Goal: Transaction & Acquisition: Purchase product/service

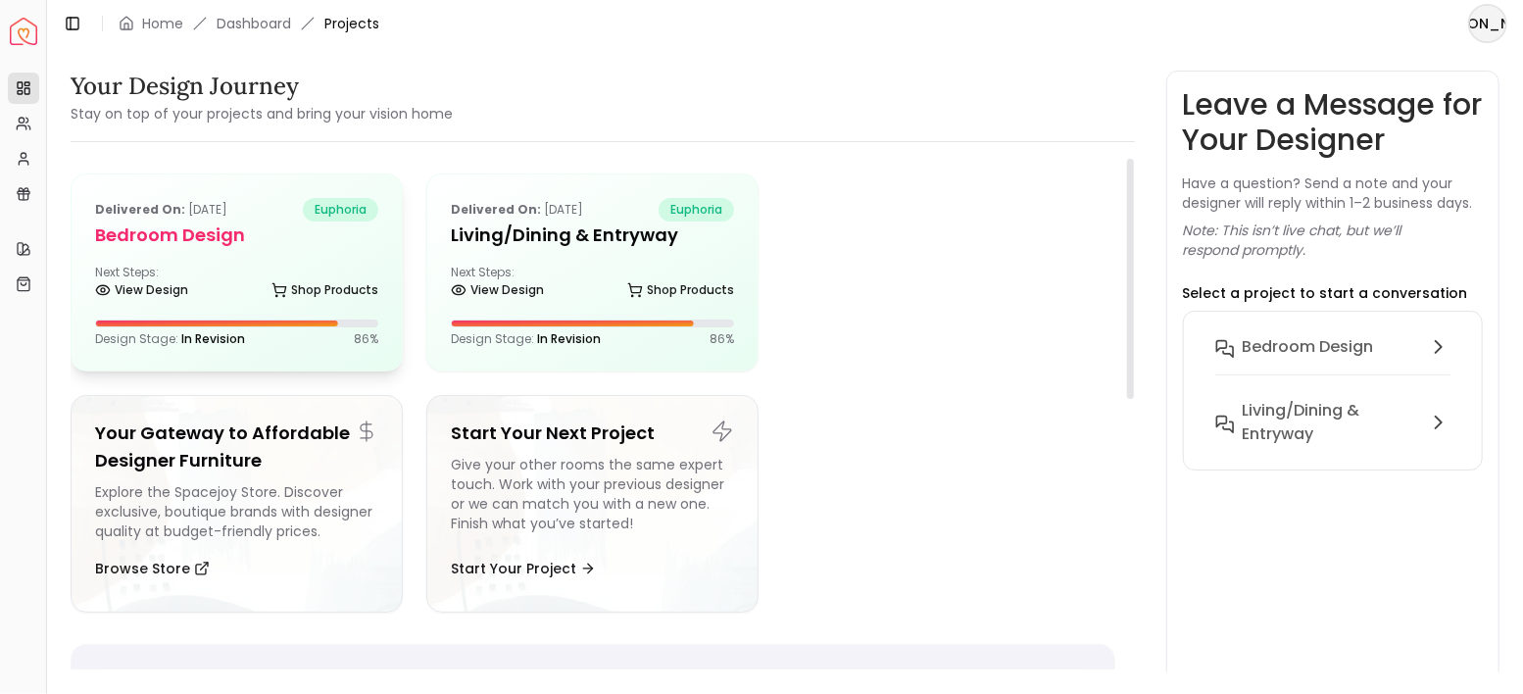
click at [265, 265] on div "Next Steps: View Design Shop Products" at bounding box center [236, 284] width 283 height 39
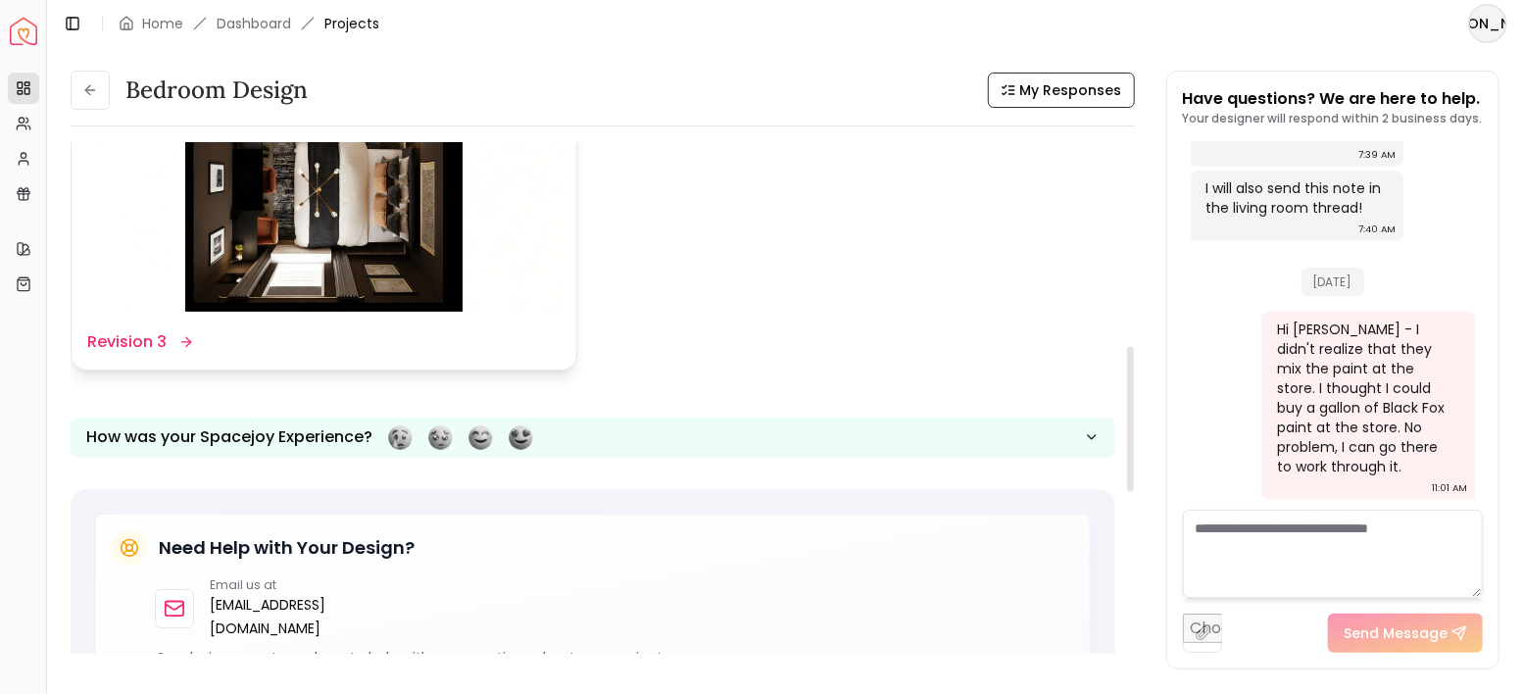
scroll to position [718, 0]
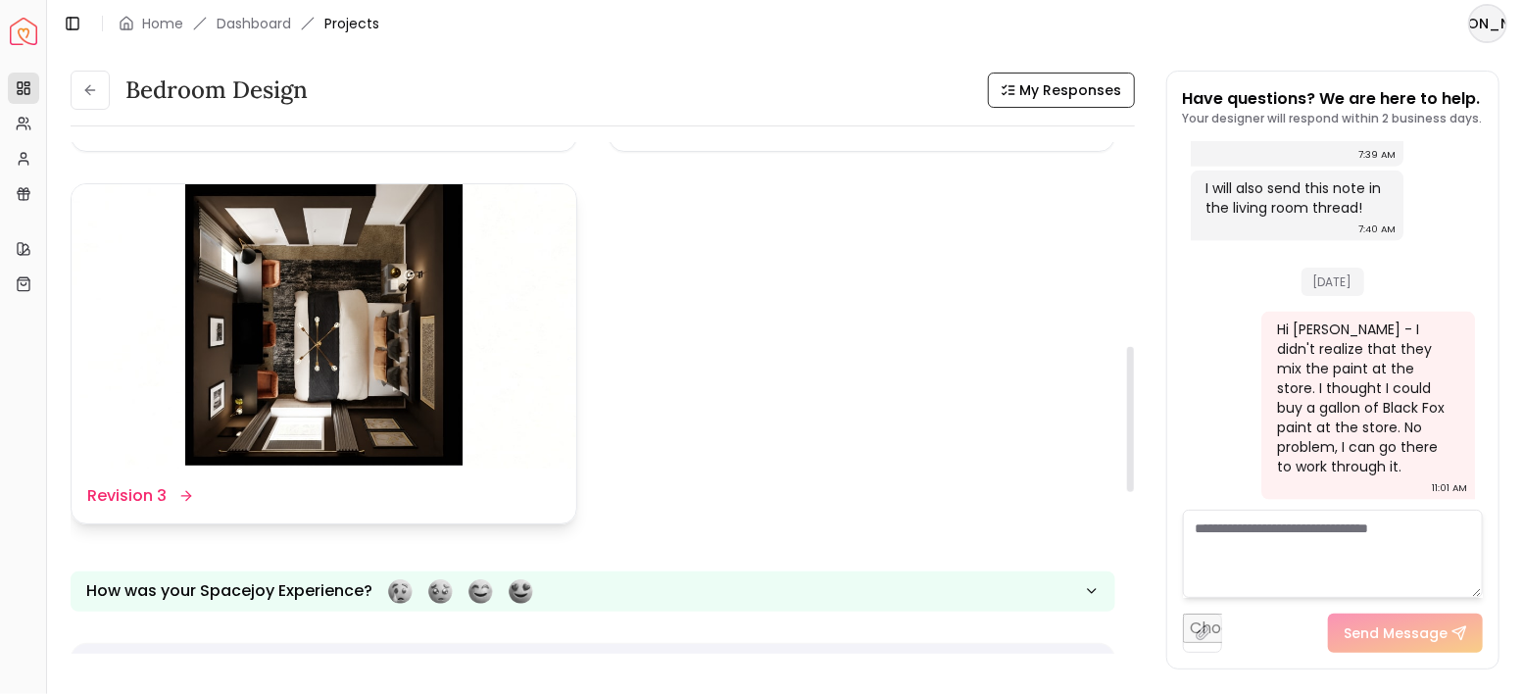
click at [403, 349] on img at bounding box center [324, 326] width 505 height 284
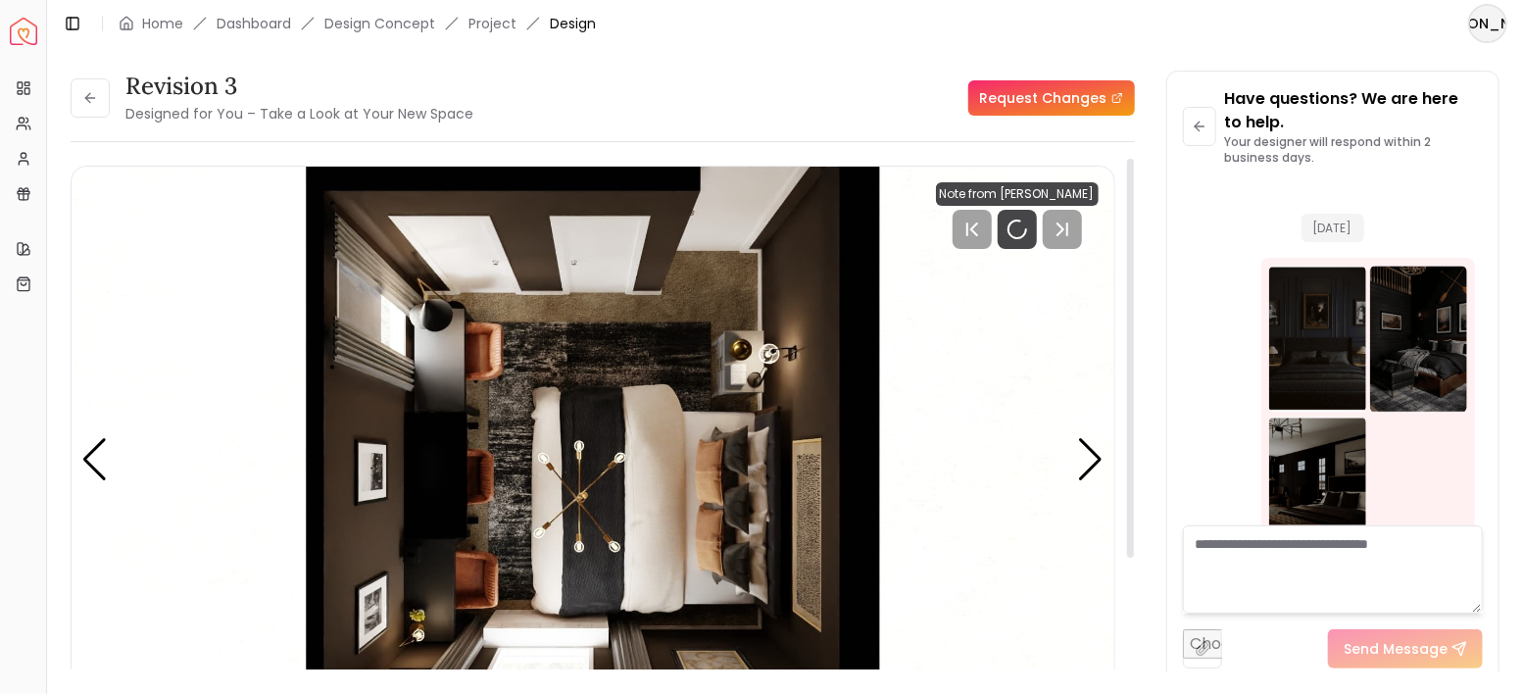
scroll to position [6061, 0]
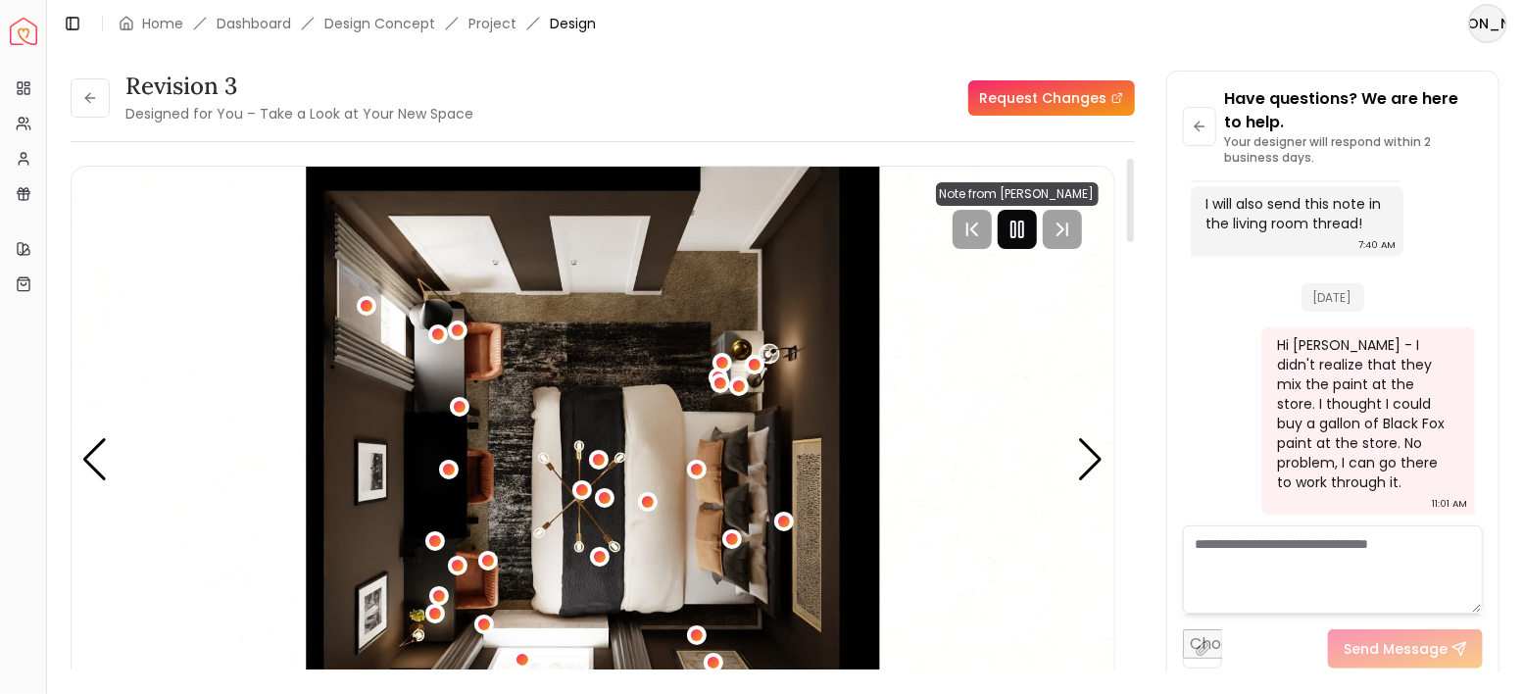
click at [1027, 236] on icon "Pause" at bounding box center [1018, 230] width 24 height 24
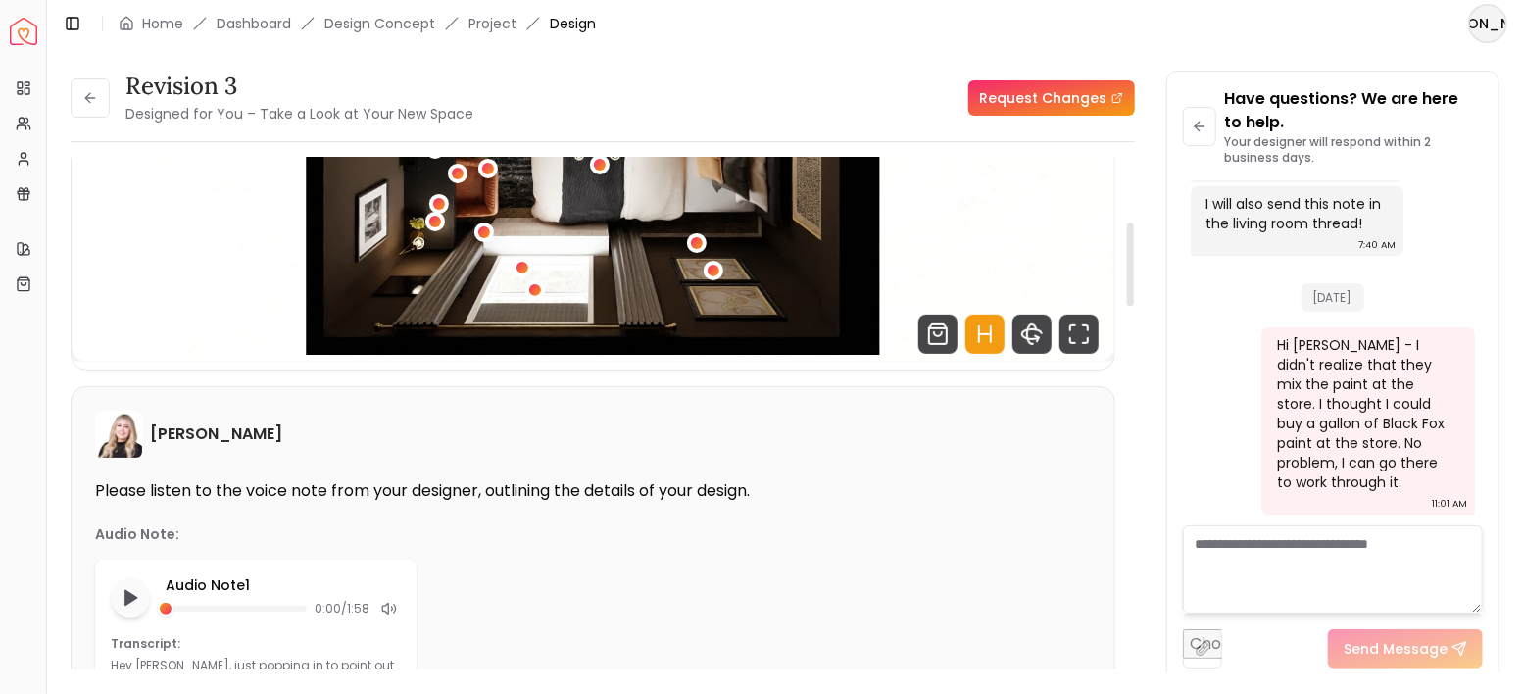
click at [987, 330] on icon "Hotspots Toggle" at bounding box center [985, 334] width 39 height 39
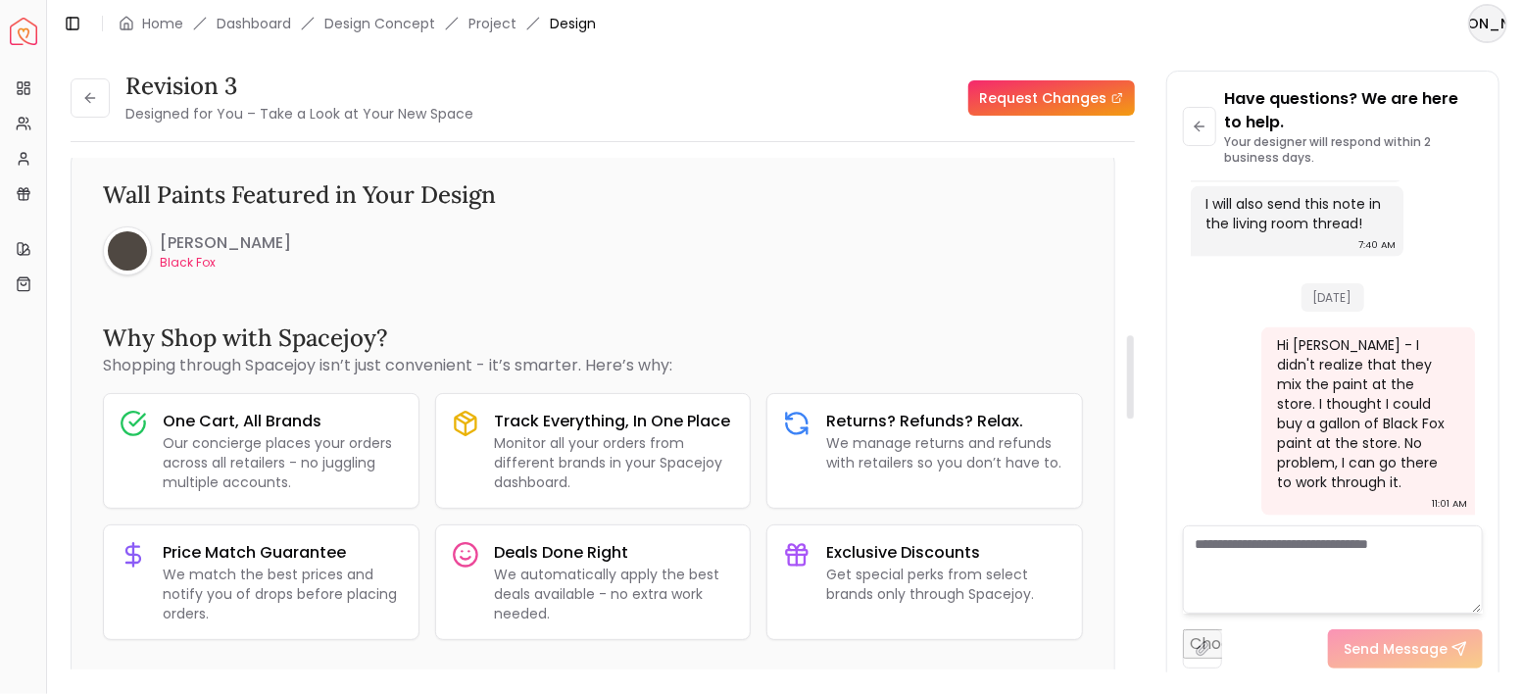
scroll to position [1176, 0]
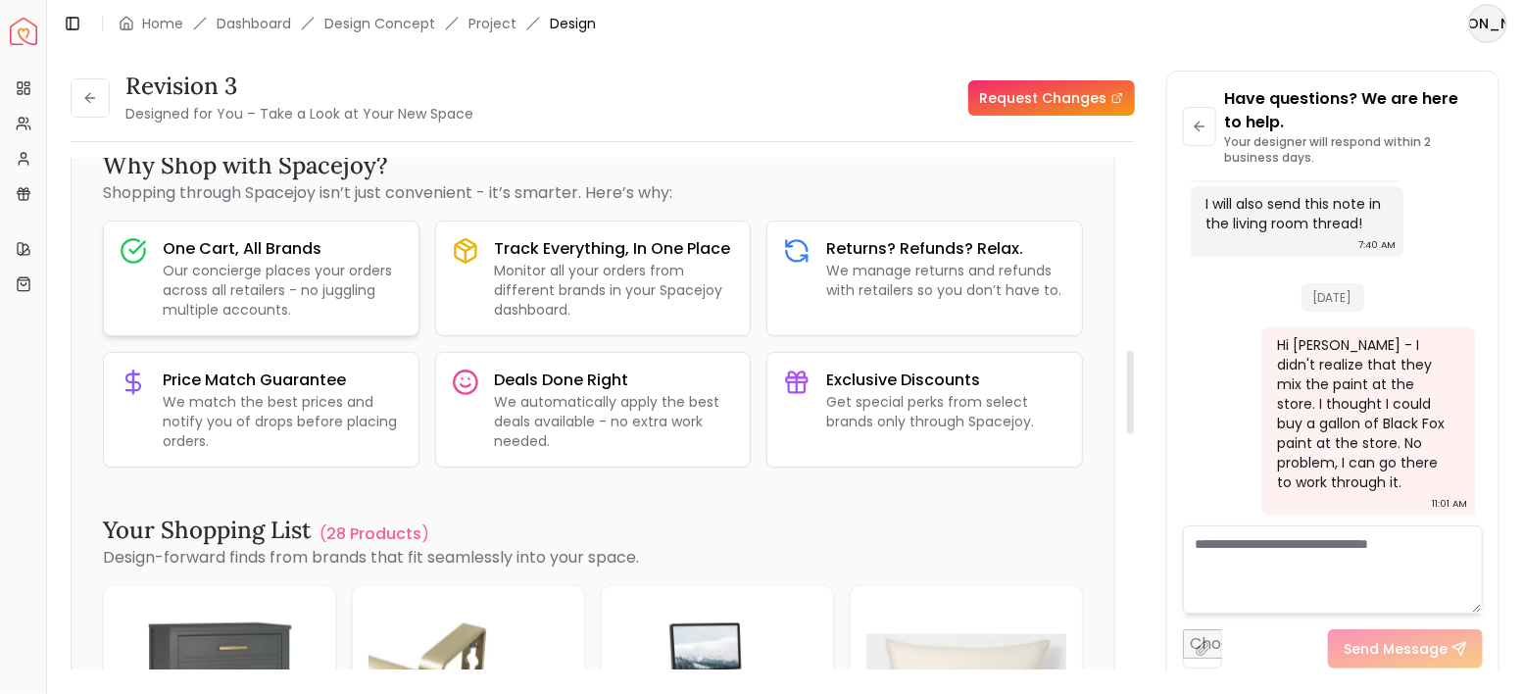
click at [224, 282] on p "Our concierge places your orders across all retailers - no juggling multiple ac…" at bounding box center [283, 290] width 240 height 59
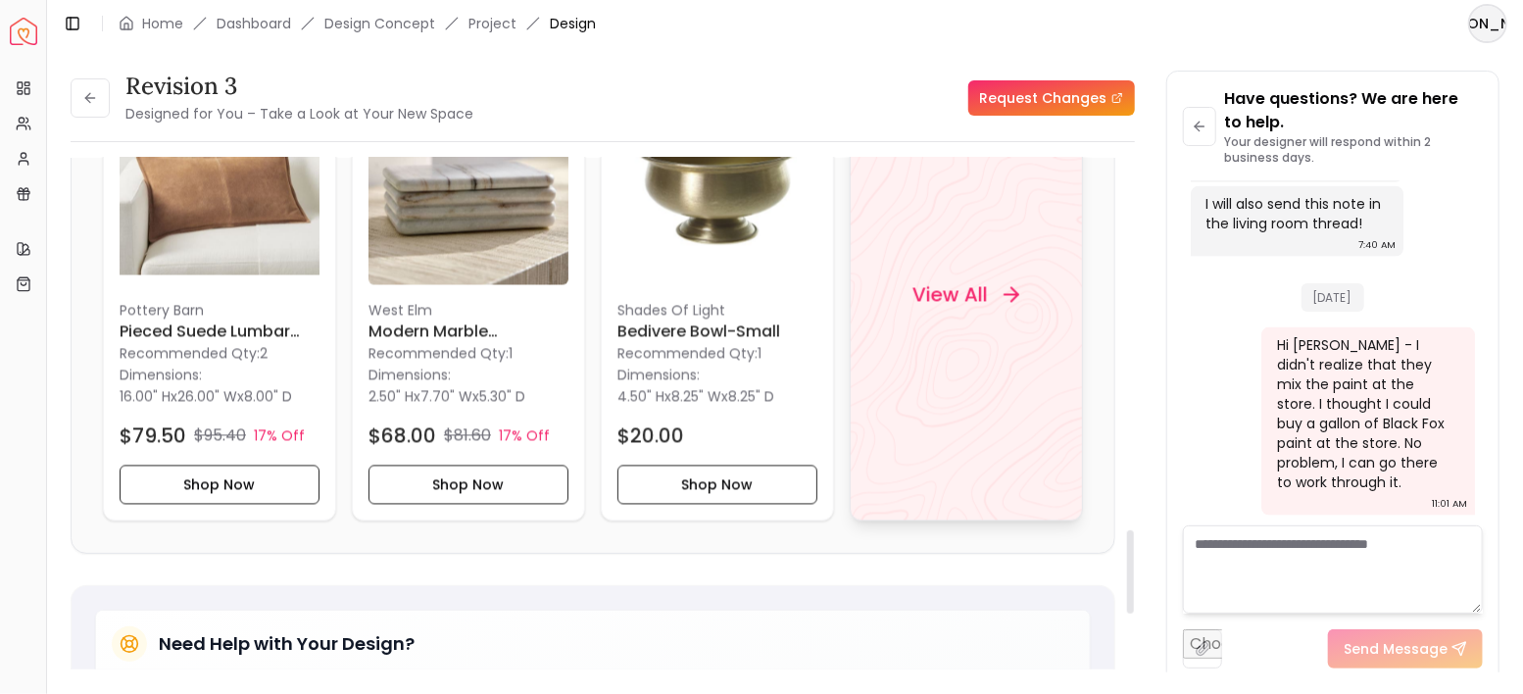
scroll to position [2156, 0]
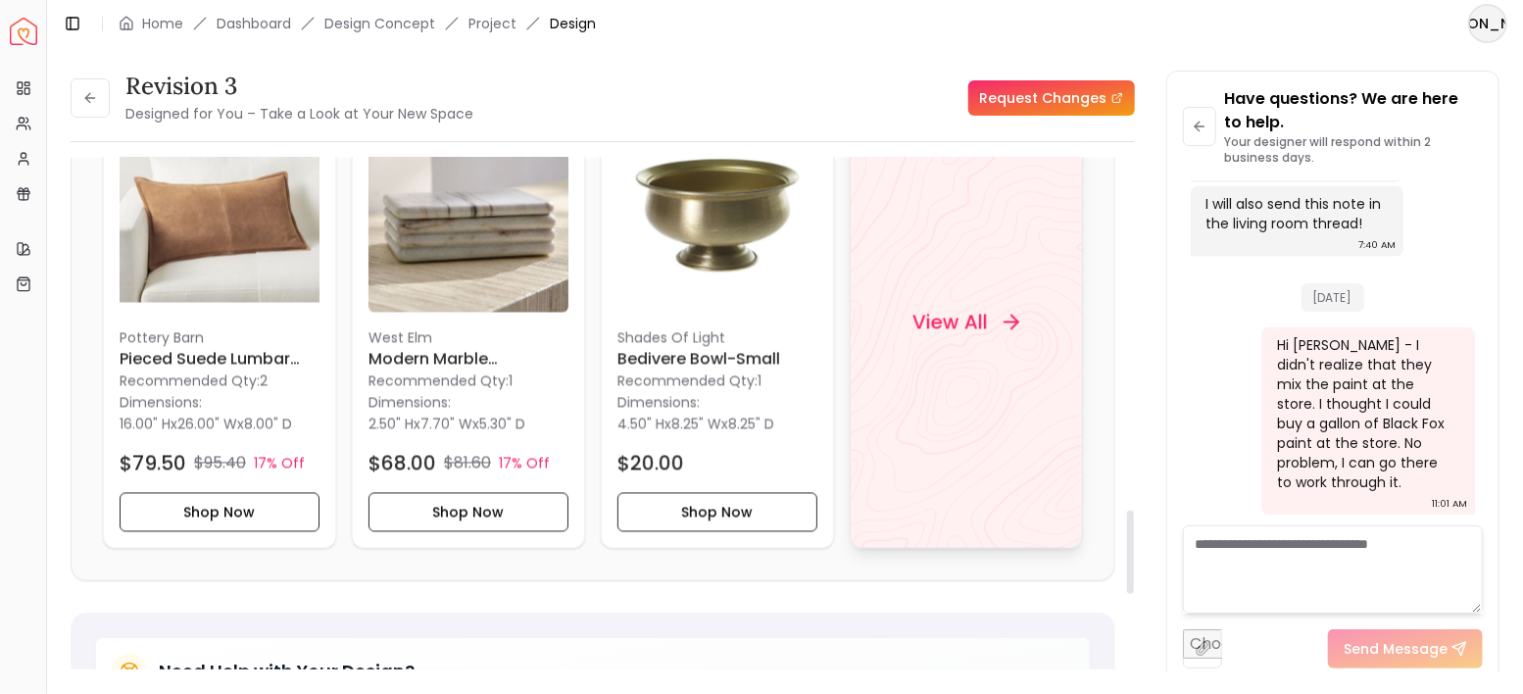
click at [1000, 311] on div "View All" at bounding box center [966, 322] width 154 height 59
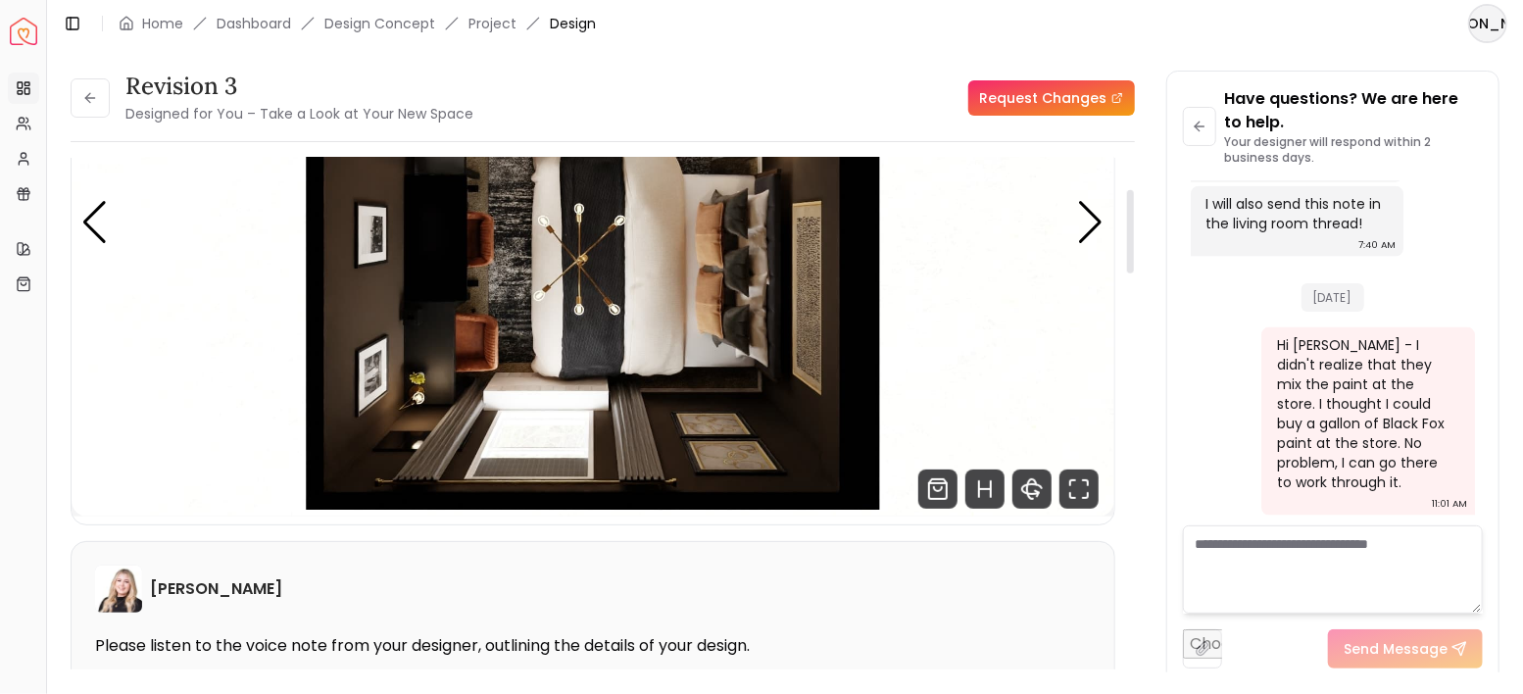
scroll to position [96, 0]
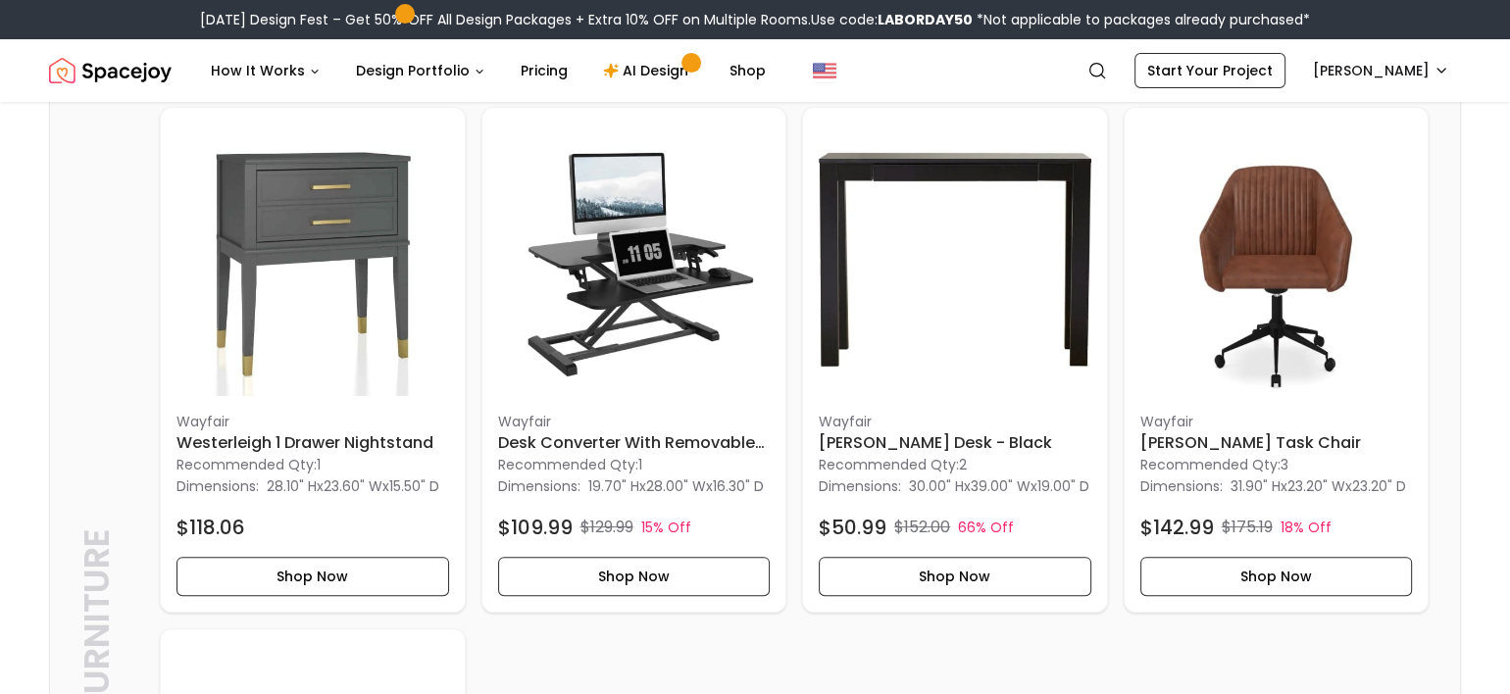
scroll to position [457, 0]
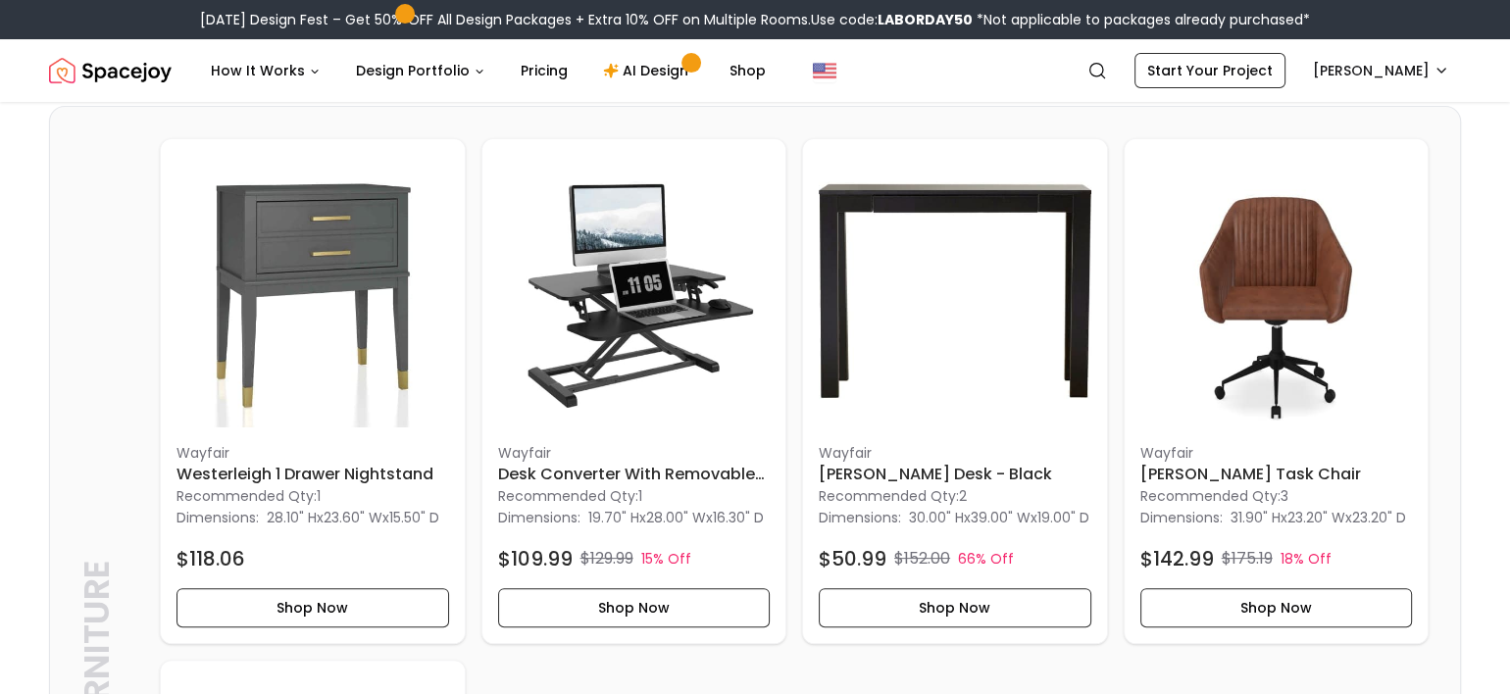
click at [1445, 322] on div "Furniture Furniture Wayfair Westerleigh 1 Drawer Nightstand Recommended Qty: 1 …" at bounding box center [755, 651] width 1410 height 1089
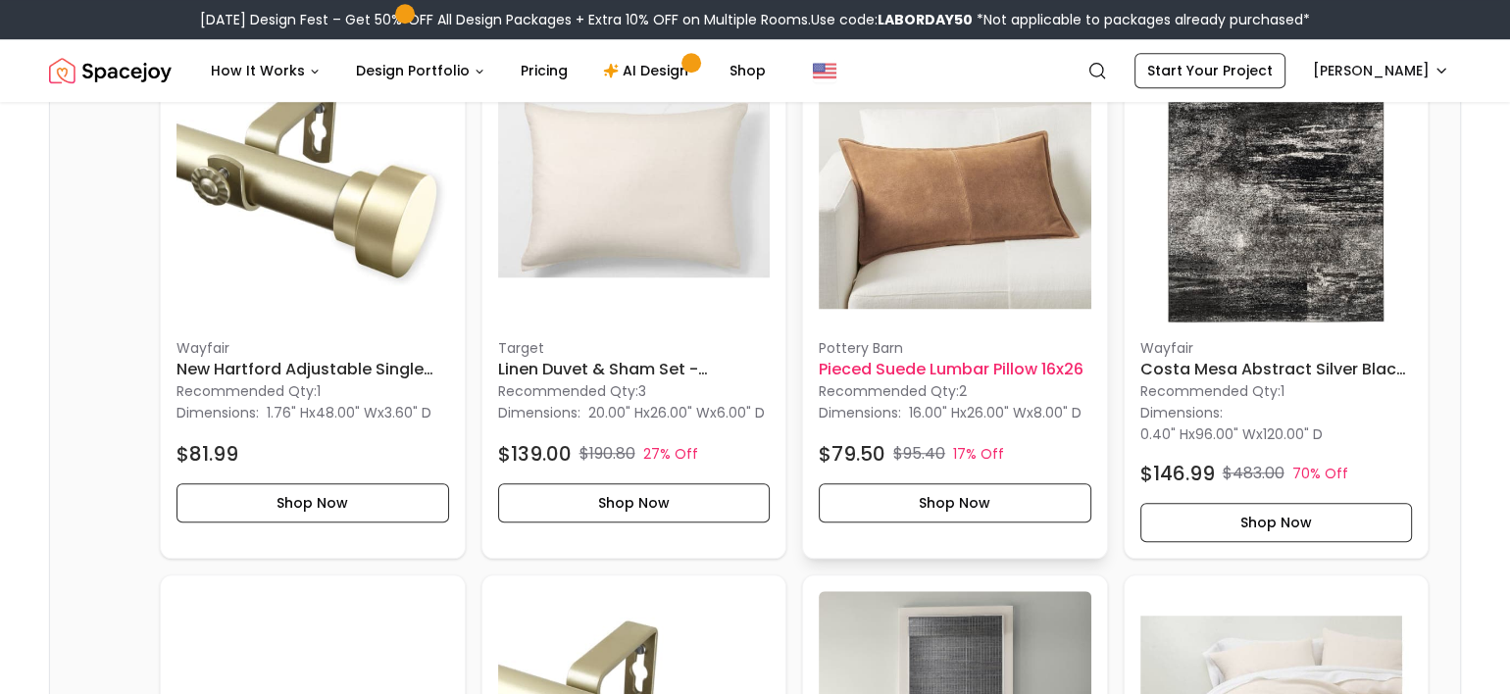
scroll to position [1699, 0]
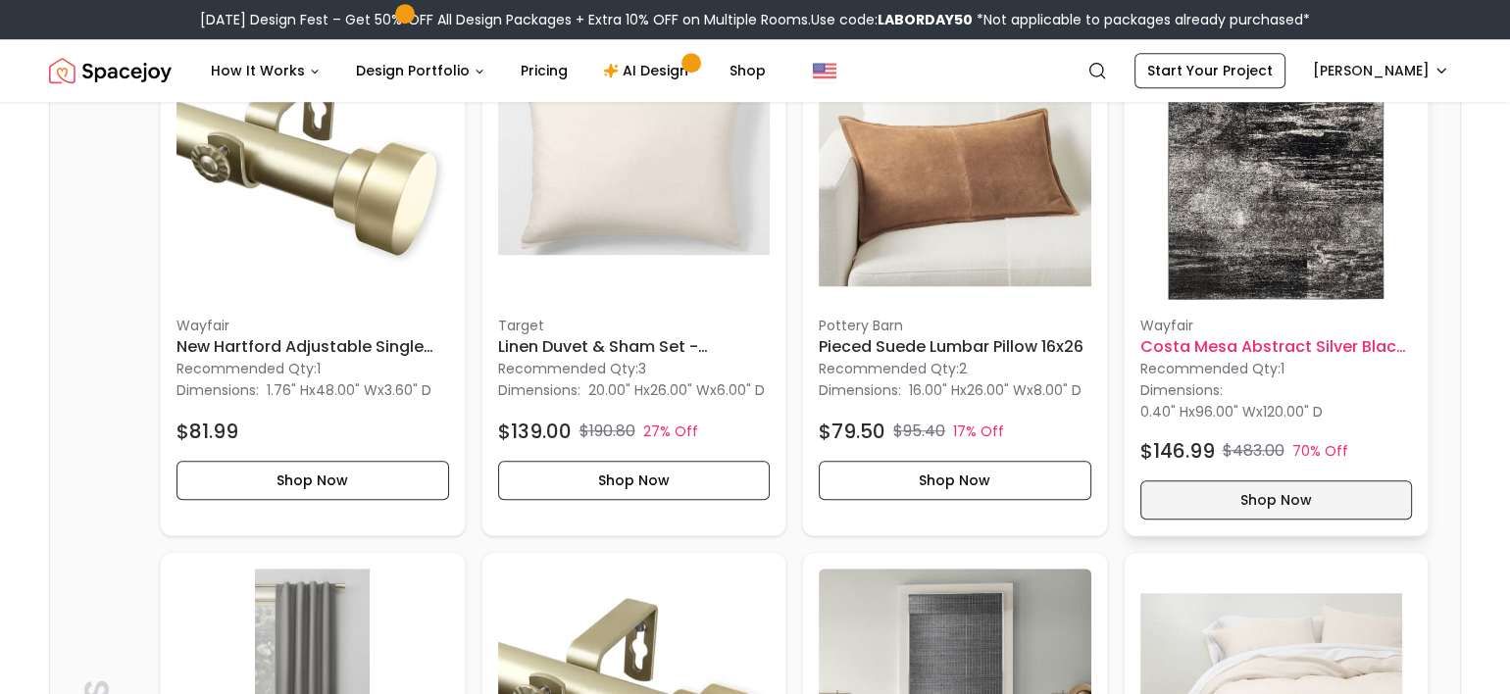
click at [1254, 520] on button "Shop Now" at bounding box center [1276, 499] width 272 height 39
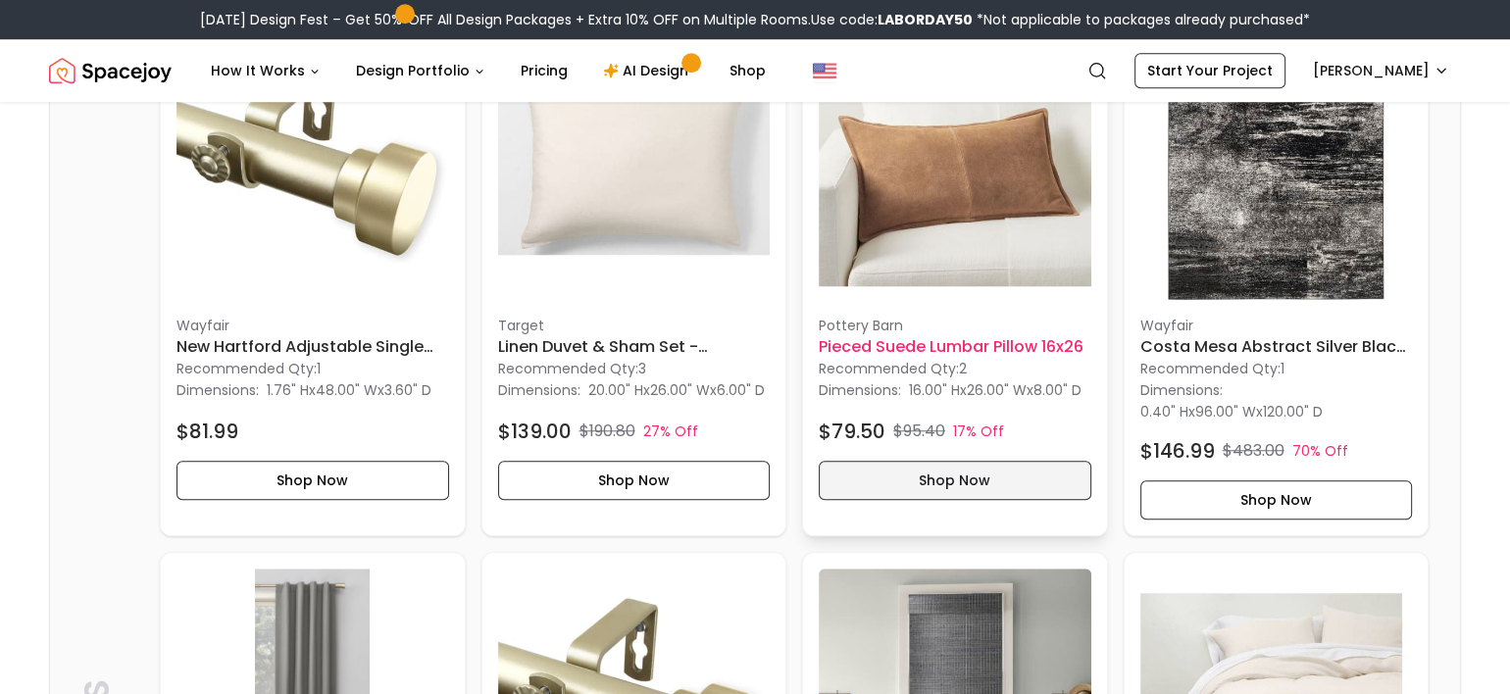
click at [954, 500] on button "Shop Now" at bounding box center [954, 480] width 272 height 39
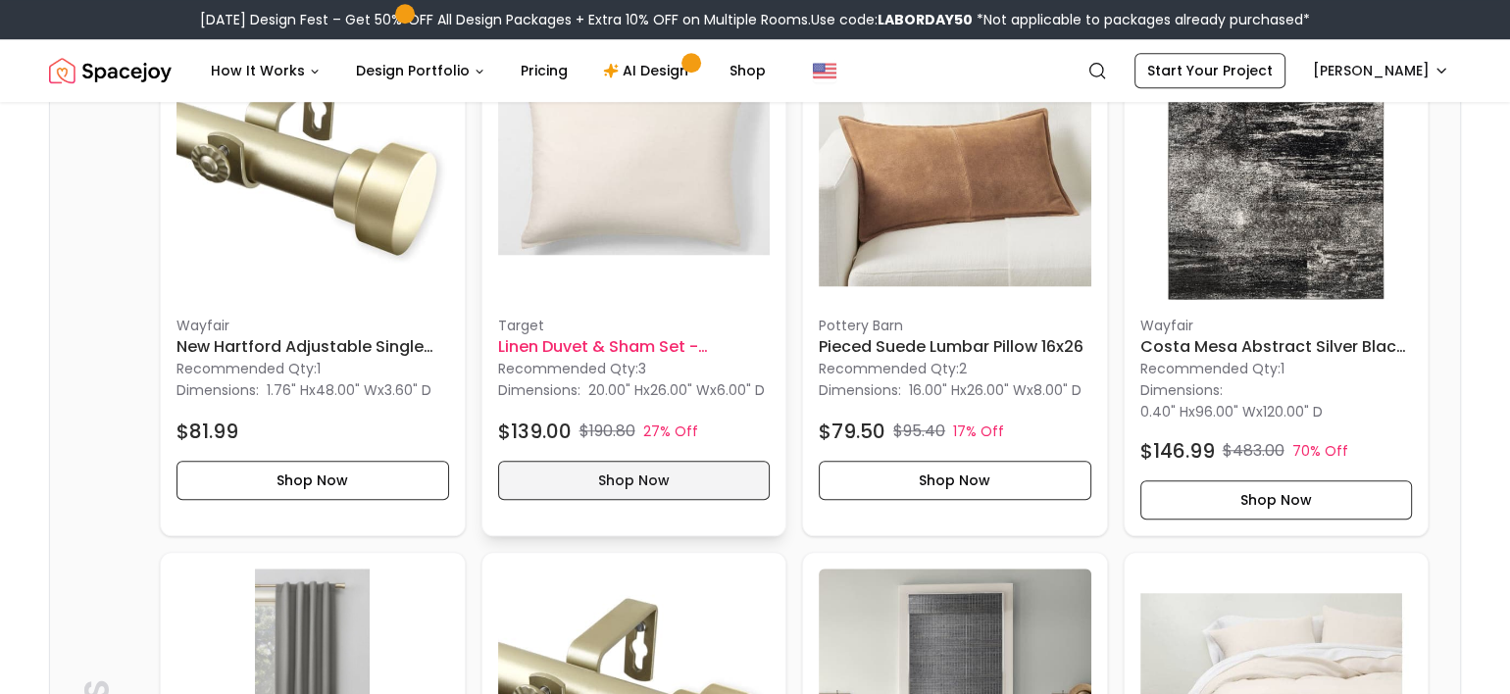
click at [712, 500] on button "Shop Now" at bounding box center [634, 480] width 272 height 39
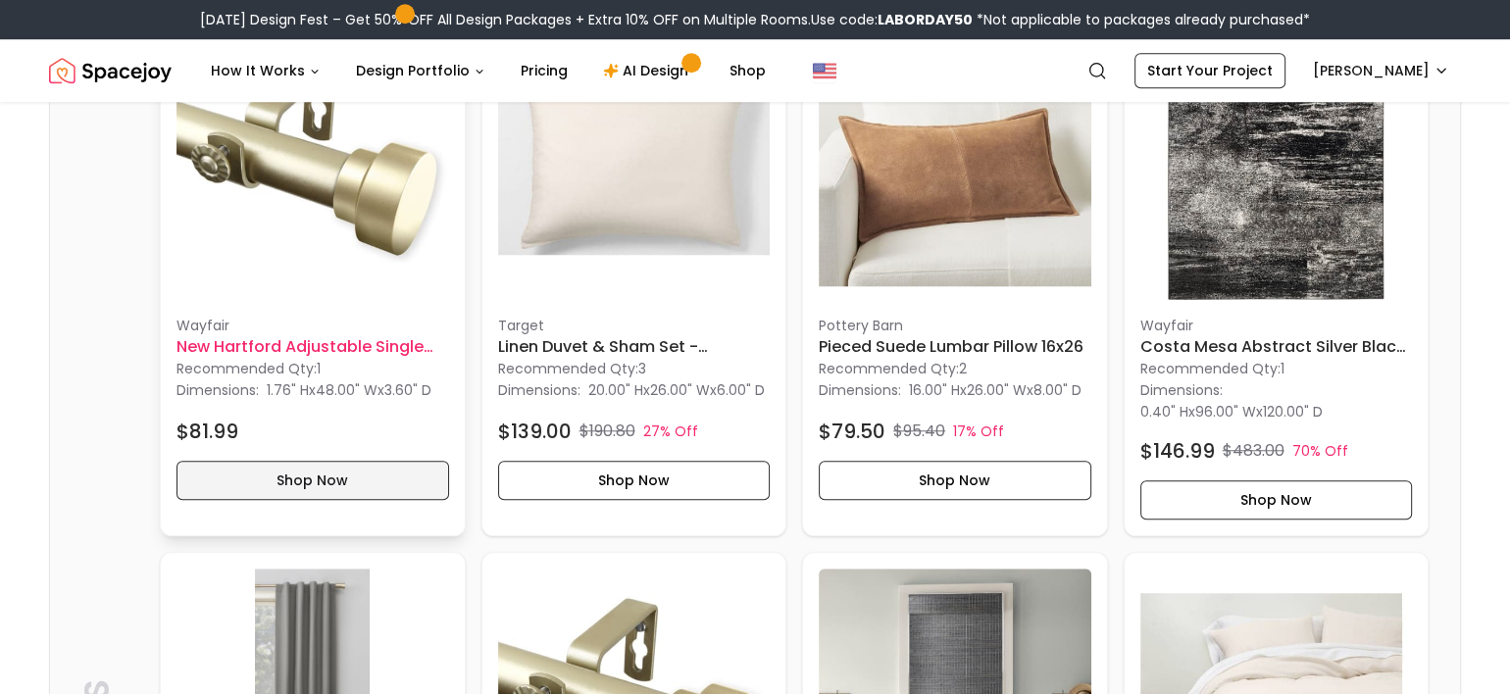
click at [241, 500] on button "Shop Now" at bounding box center [312, 480] width 272 height 39
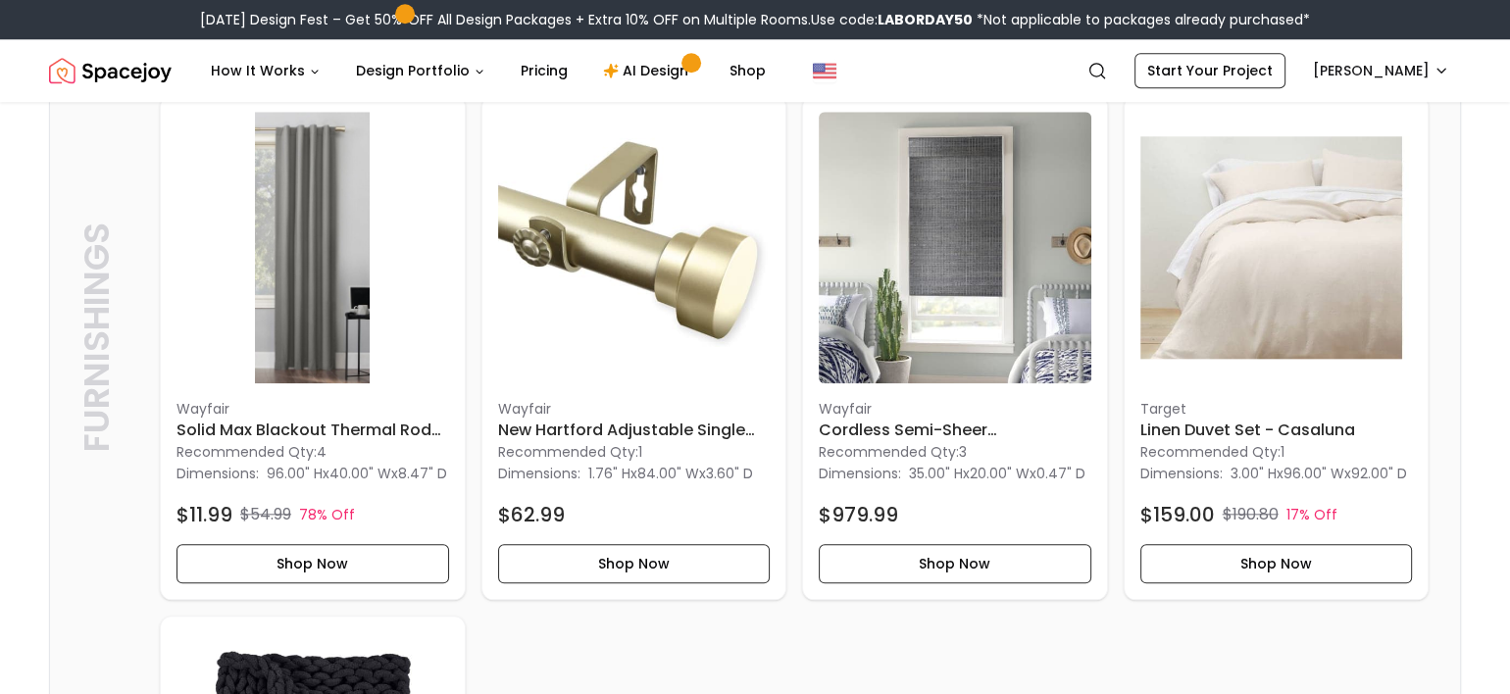
scroll to position [2156, 0]
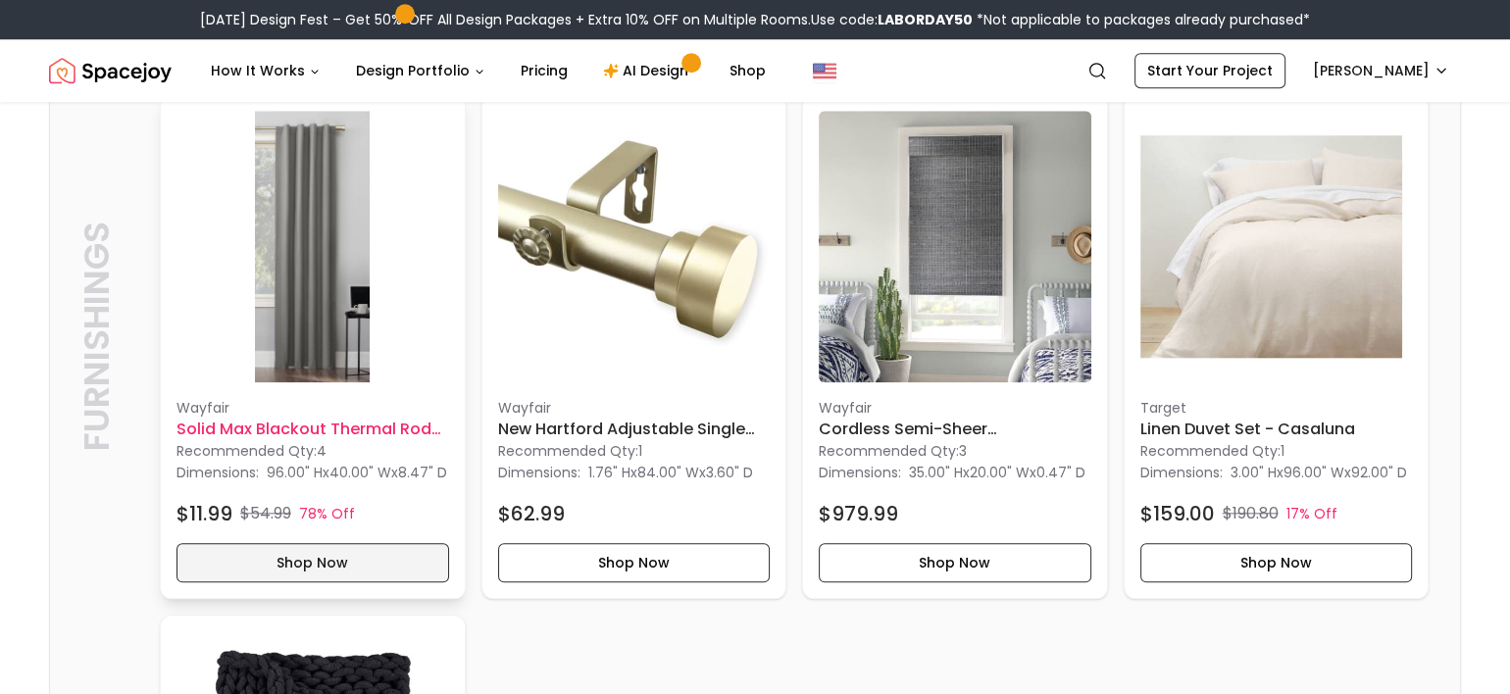
click at [303, 582] on button "Shop Now" at bounding box center [312, 562] width 272 height 39
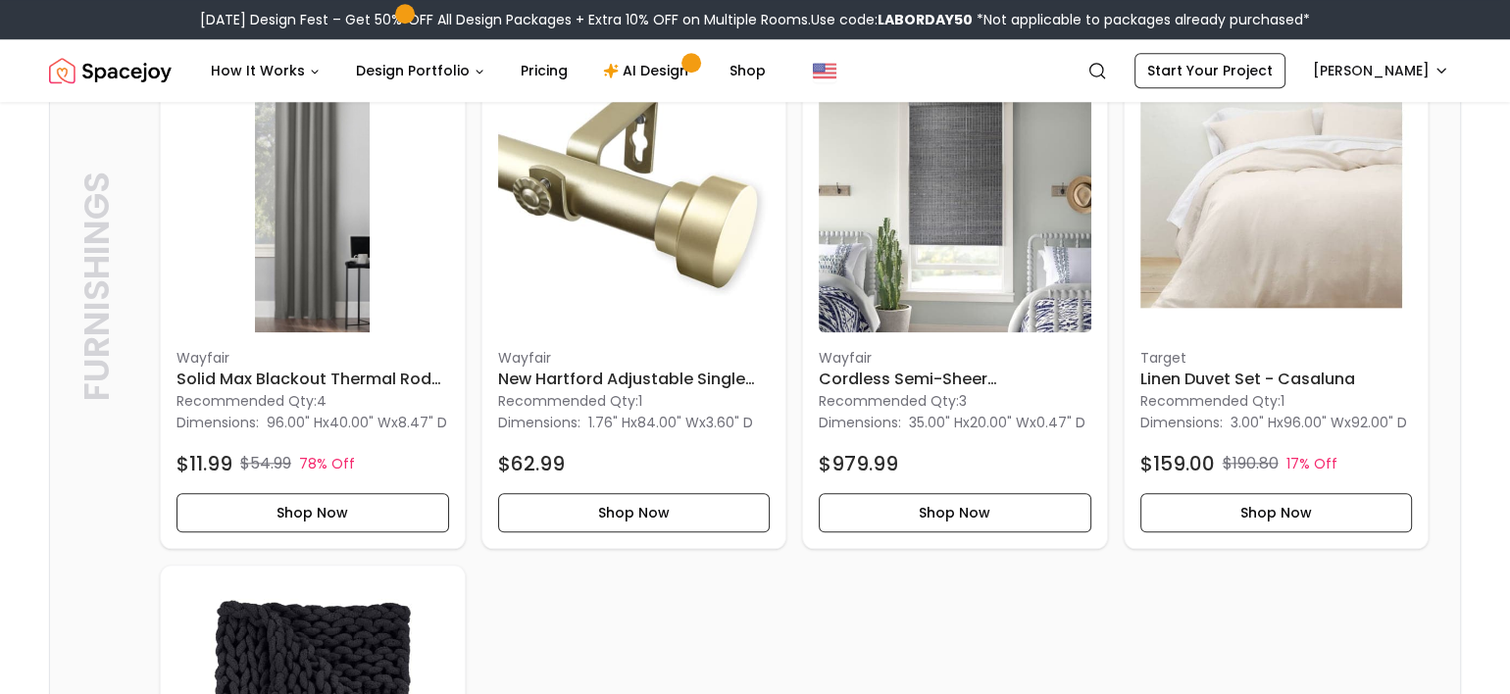
scroll to position [2221, 0]
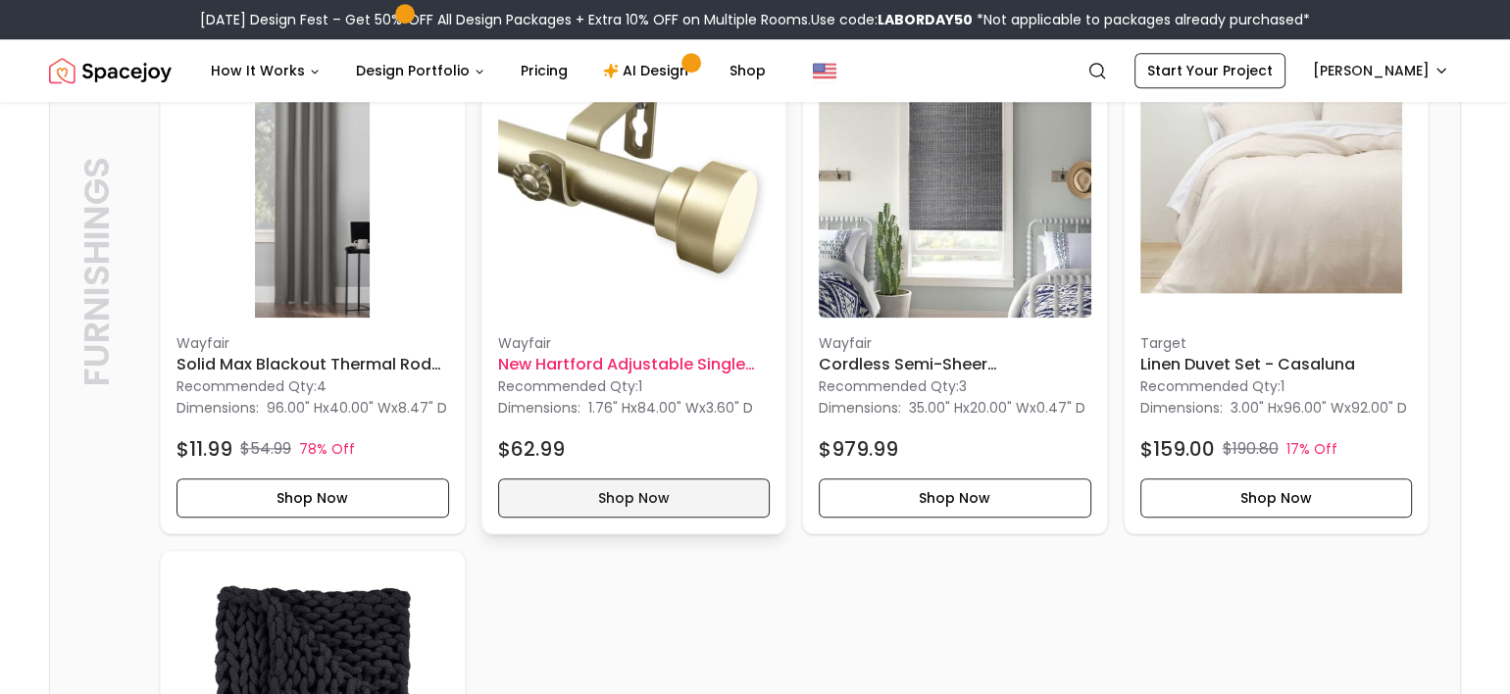
click at [644, 518] on button "Shop Now" at bounding box center [634, 497] width 272 height 39
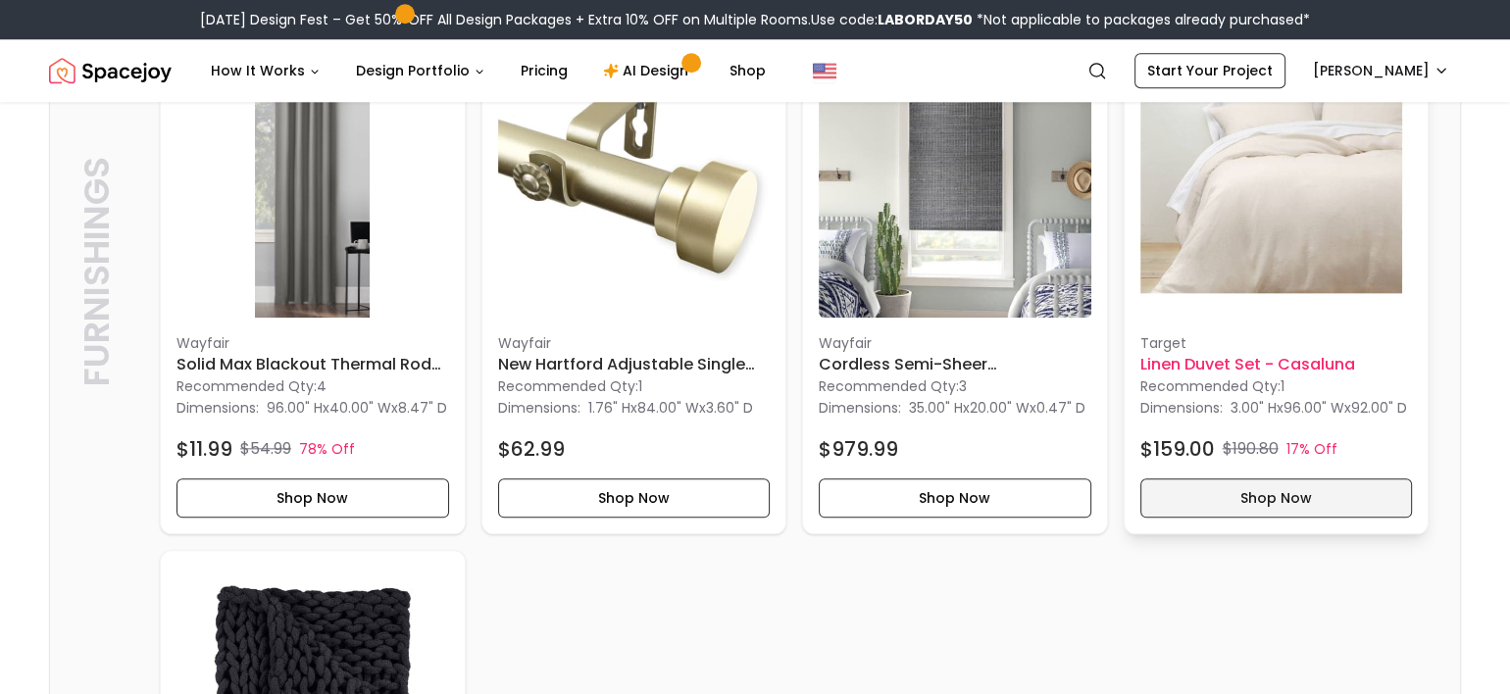
click at [1318, 518] on button "Shop Now" at bounding box center [1276, 497] width 272 height 39
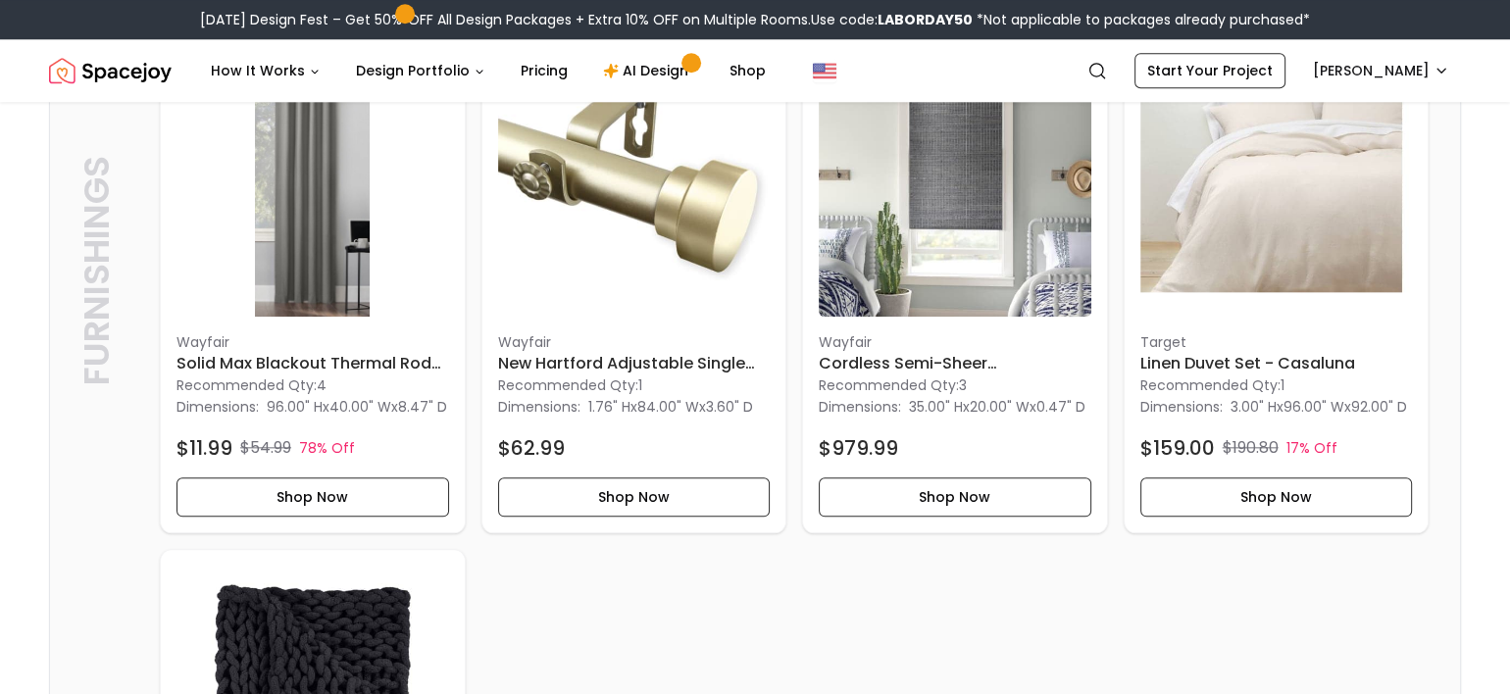
scroll to position [2156, 0]
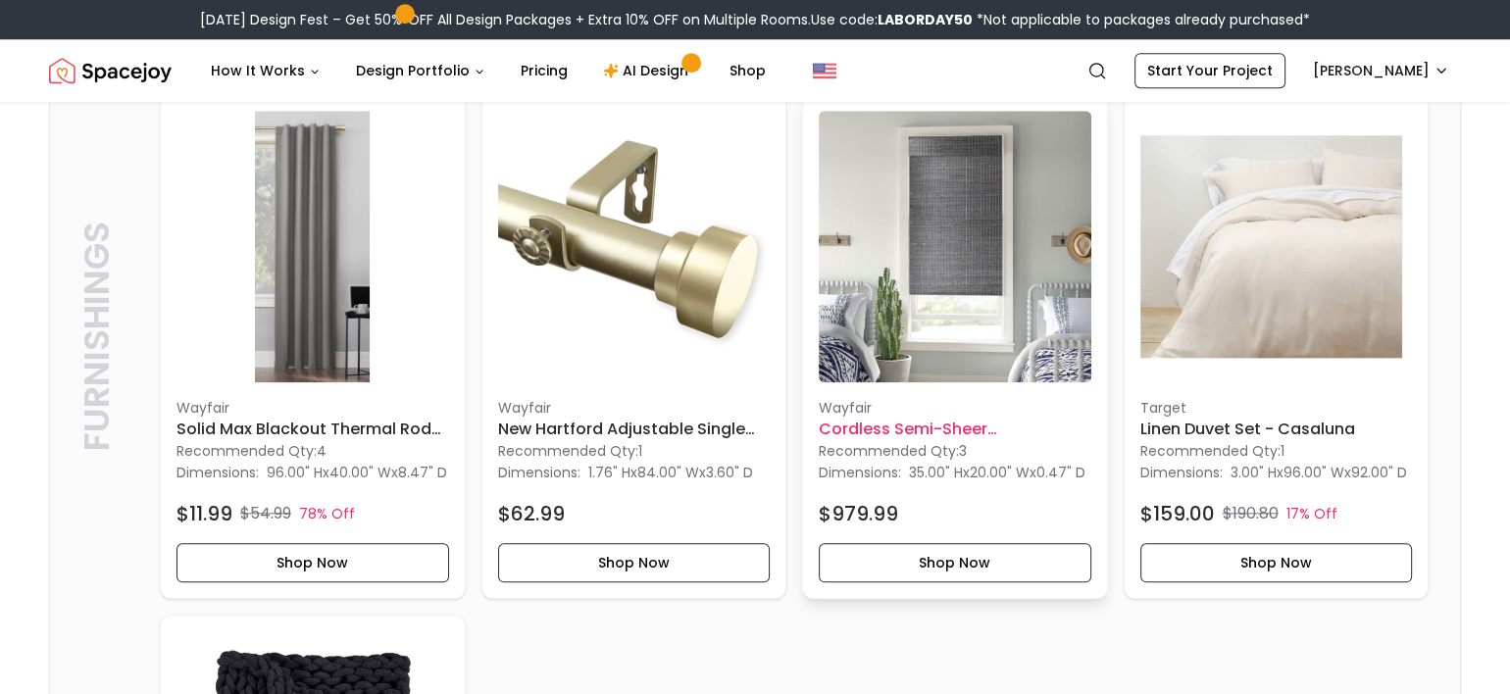
click at [1000, 441] on h6 "Cordless Semi-Sheer Gray-Brown Roman Shade" at bounding box center [954, 430] width 272 height 24
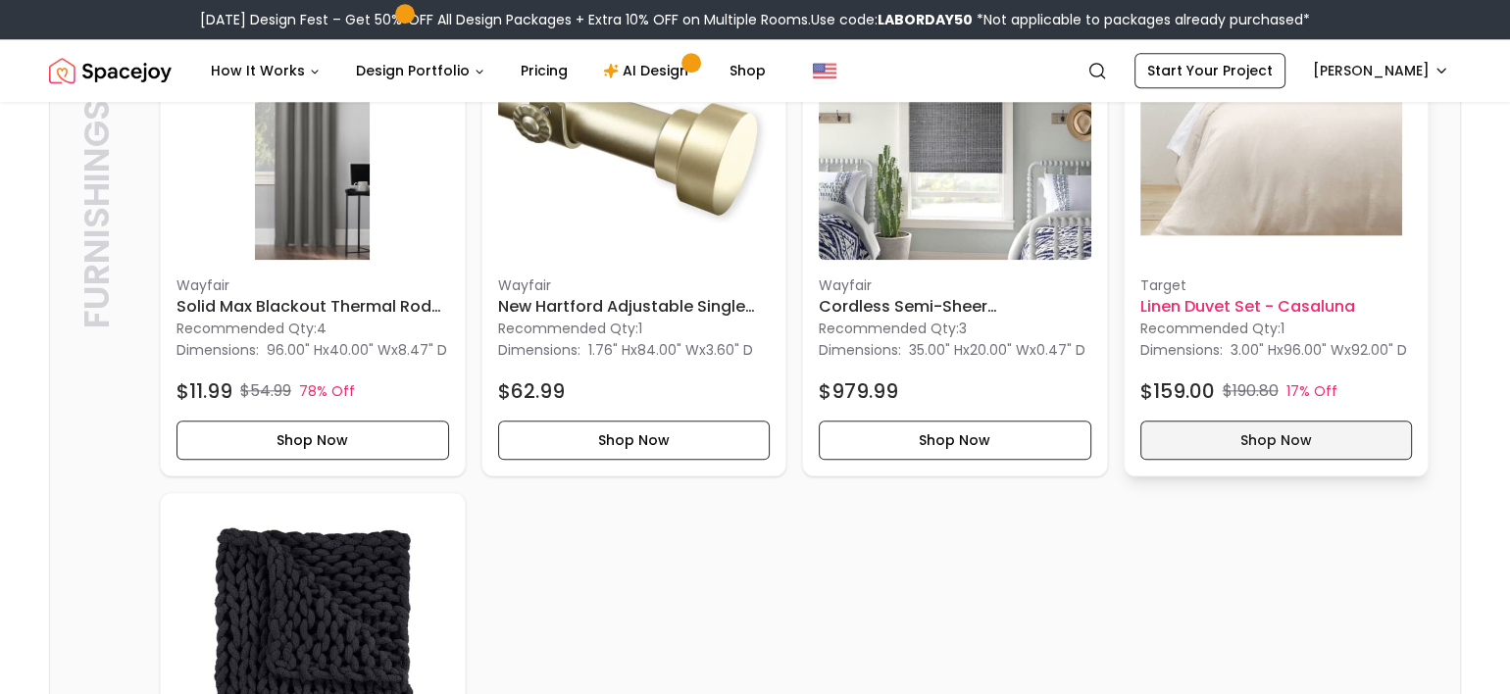
scroll to position [2287, 0]
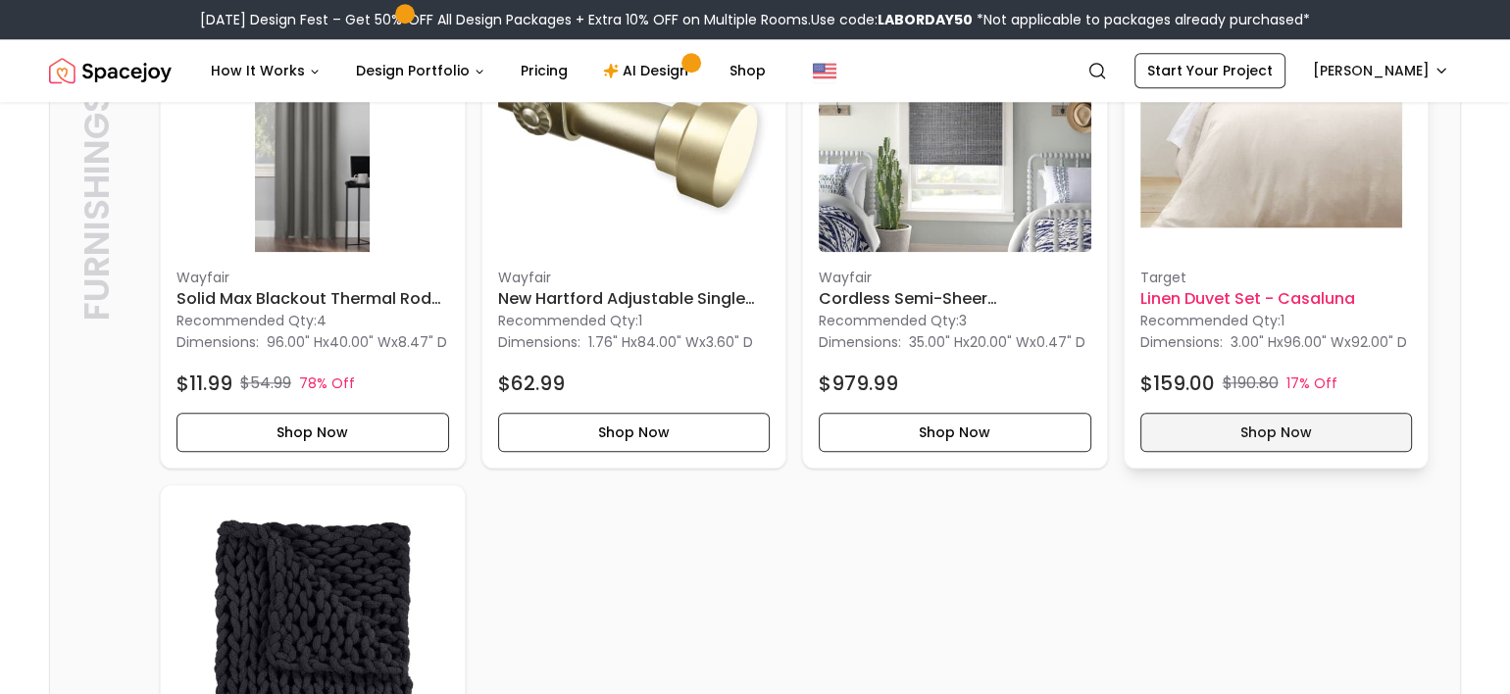
click at [1314, 452] on button "Shop Now" at bounding box center [1276, 432] width 272 height 39
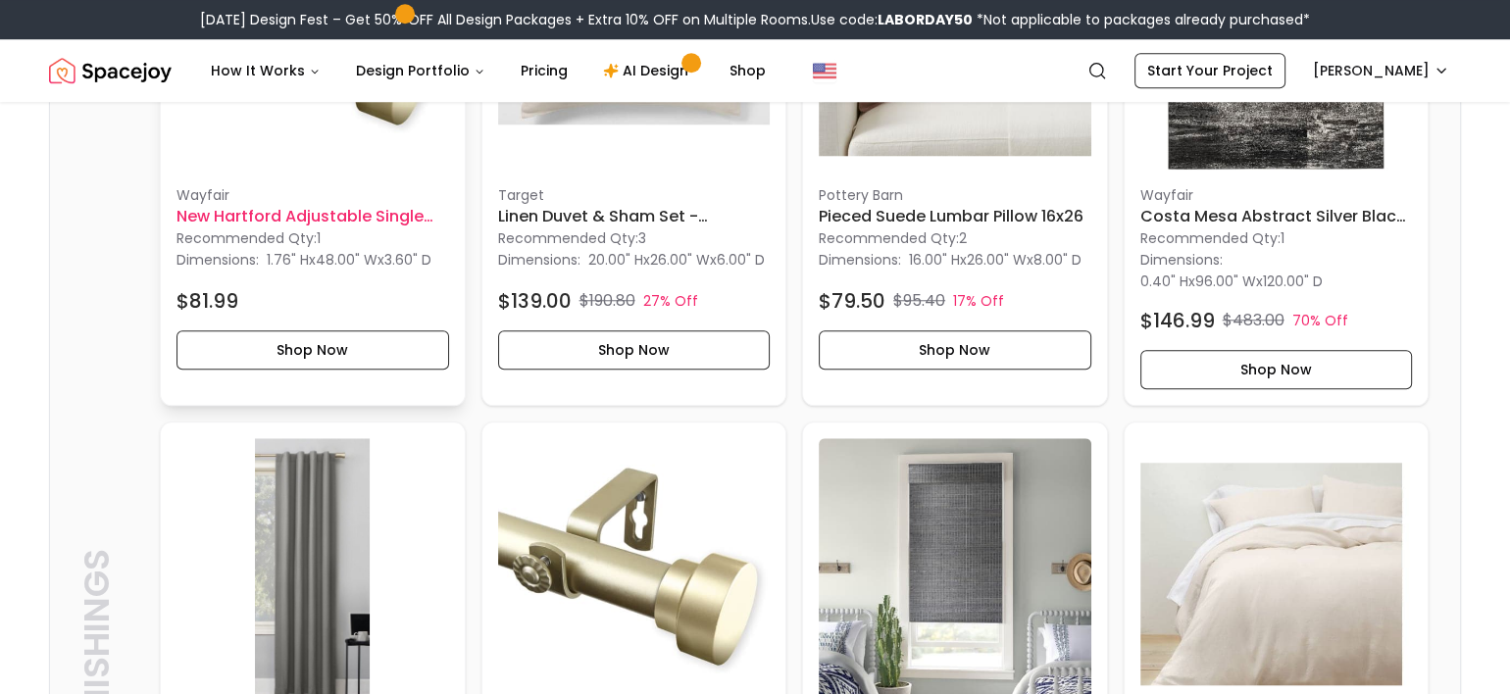
scroll to position [1829, 0]
click at [327, 370] on button "Shop Now" at bounding box center [312, 349] width 272 height 39
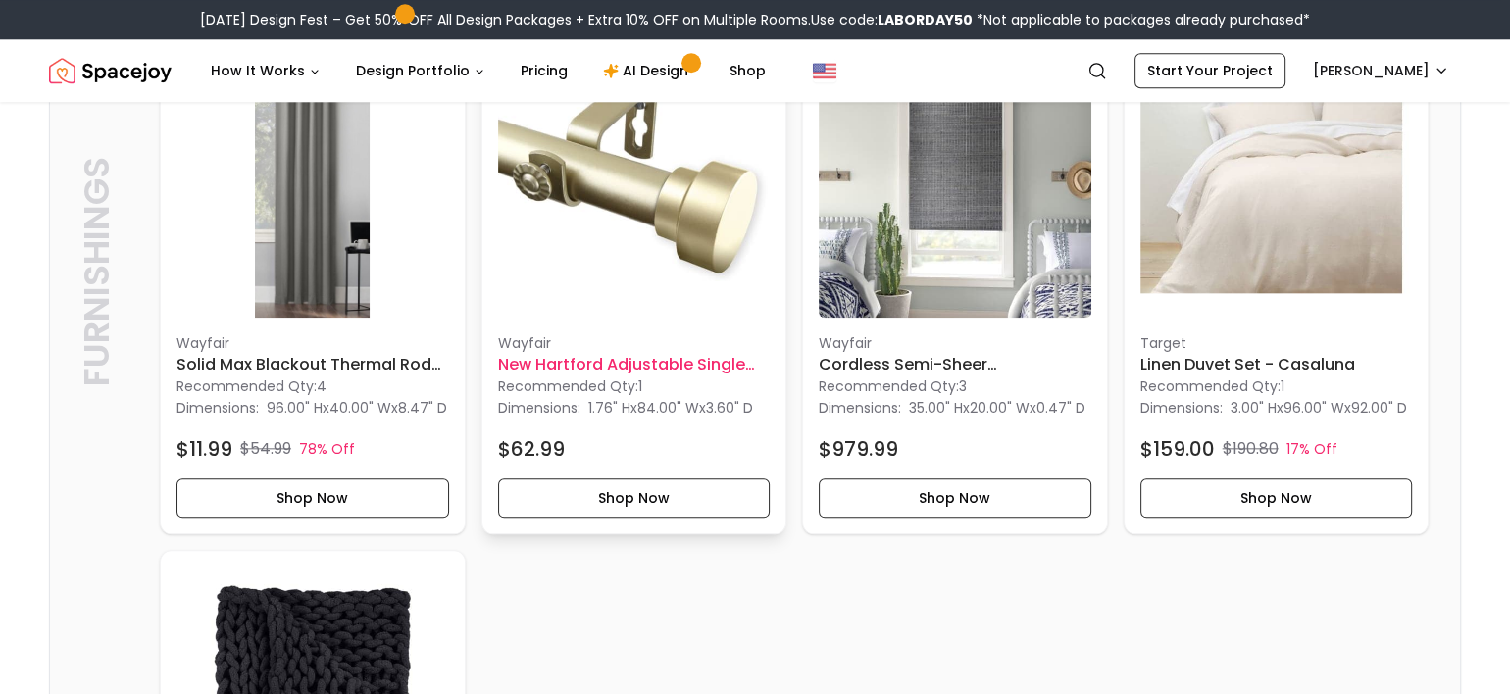
scroll to position [2221, 0]
click at [668, 518] on button "Shop Now" at bounding box center [634, 497] width 272 height 39
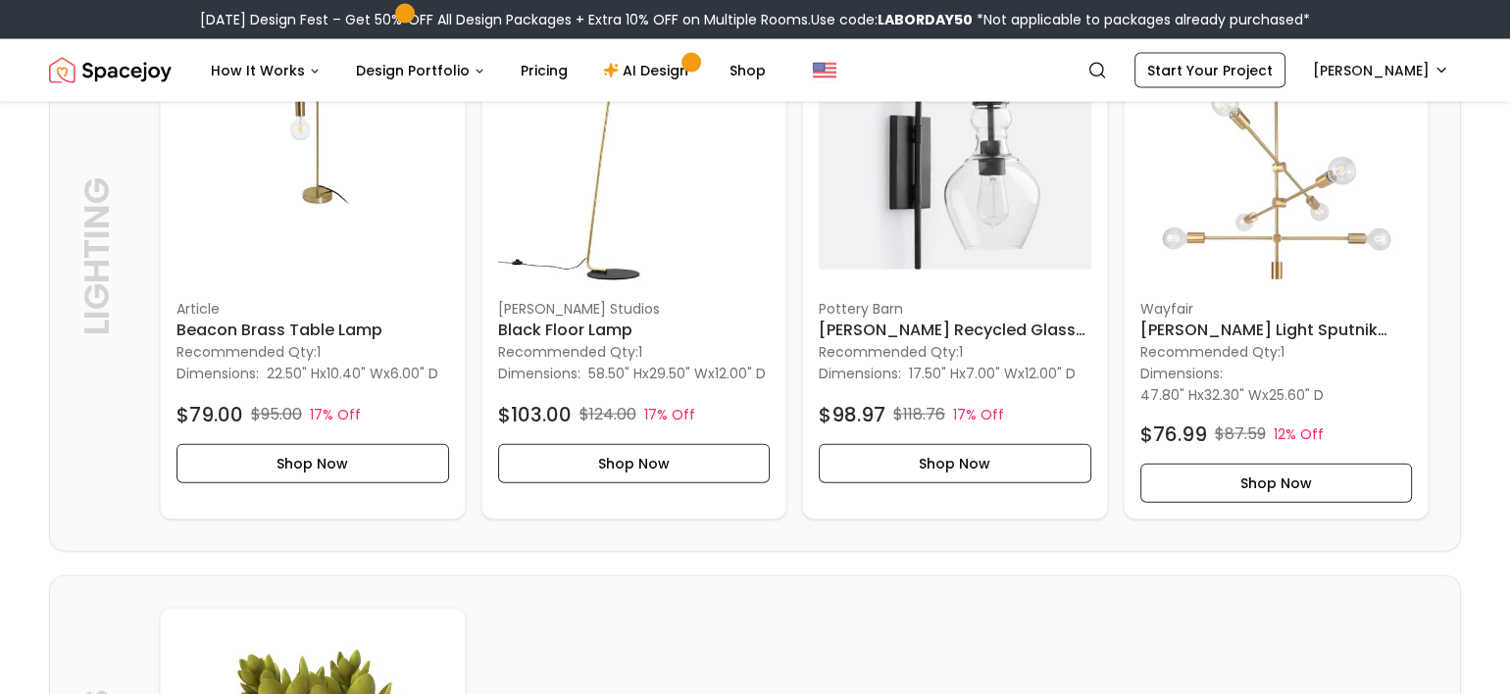
scroll to position [4509, 0]
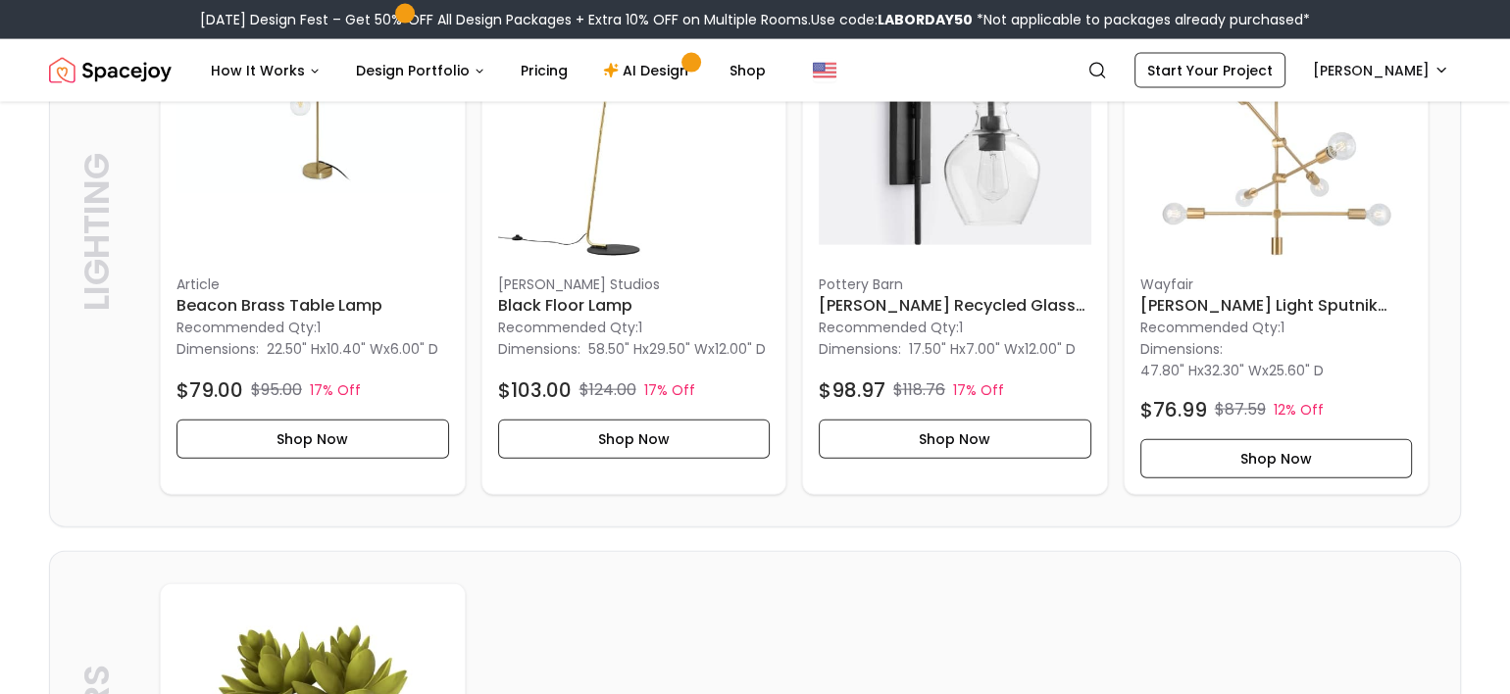
drag, startPoint x: 580, startPoint y: 406, endPoint x: 618, endPoint y: 594, distance: 191.9
click at [618, 527] on div "Lighting Lighting Article Beacon Brass Table Lamp Recommended Qty: 1 Dimensions…" at bounding box center [755, 233] width 1410 height 588
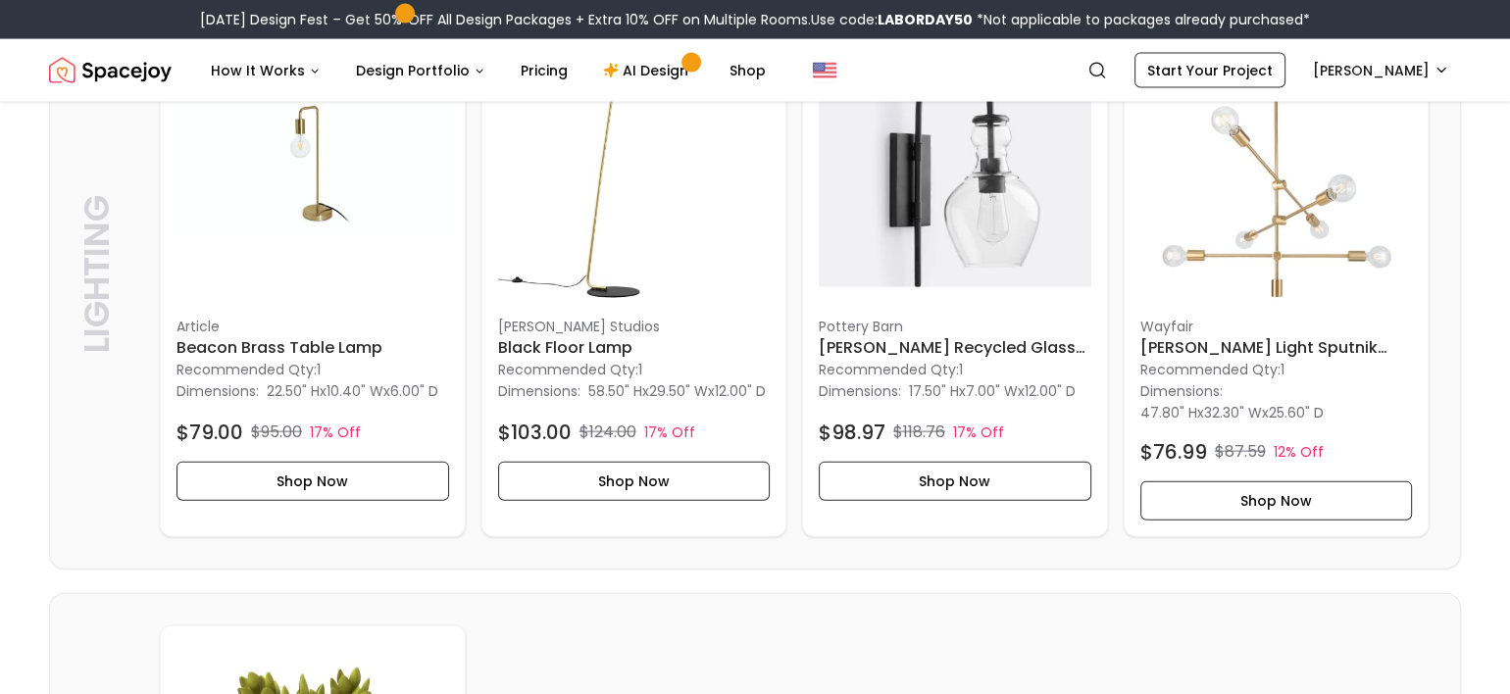
scroll to position [4443, 0]
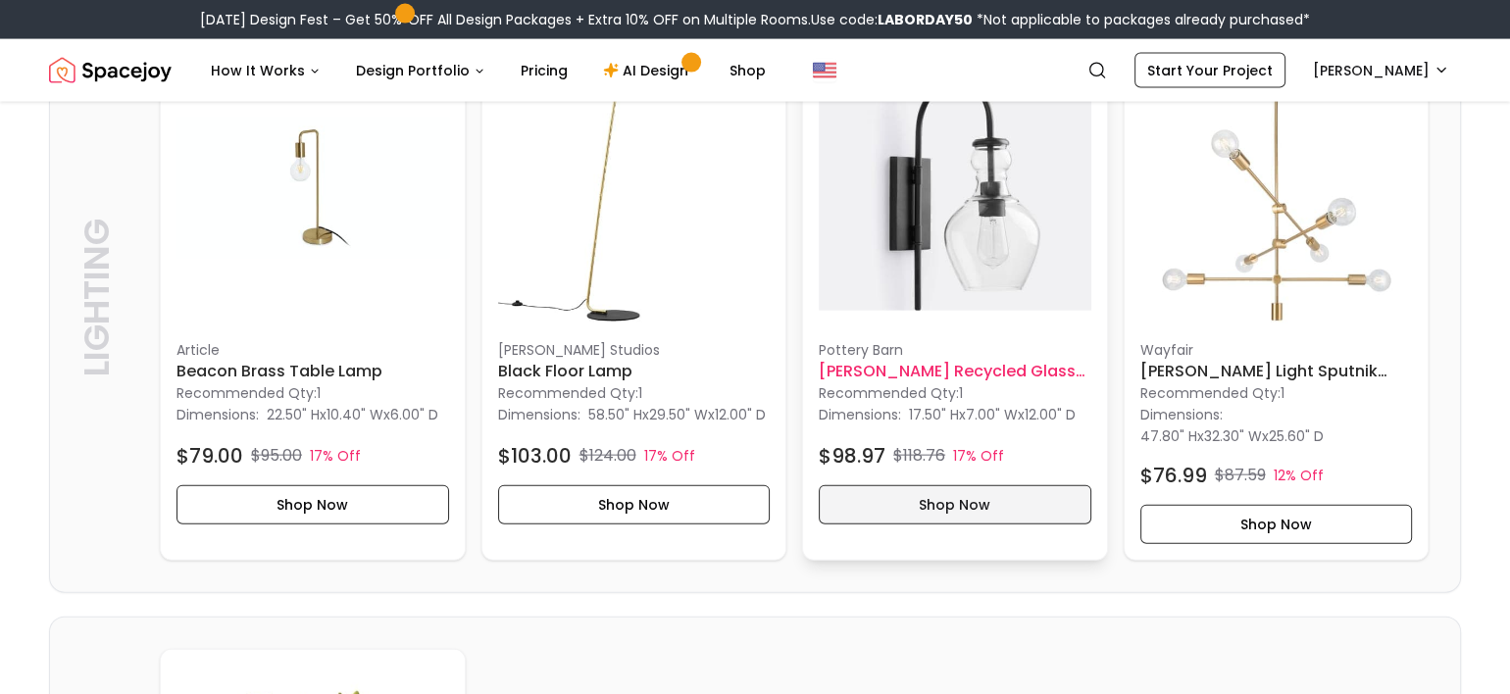
click at [979, 524] on button "Shop Now" at bounding box center [954, 504] width 272 height 39
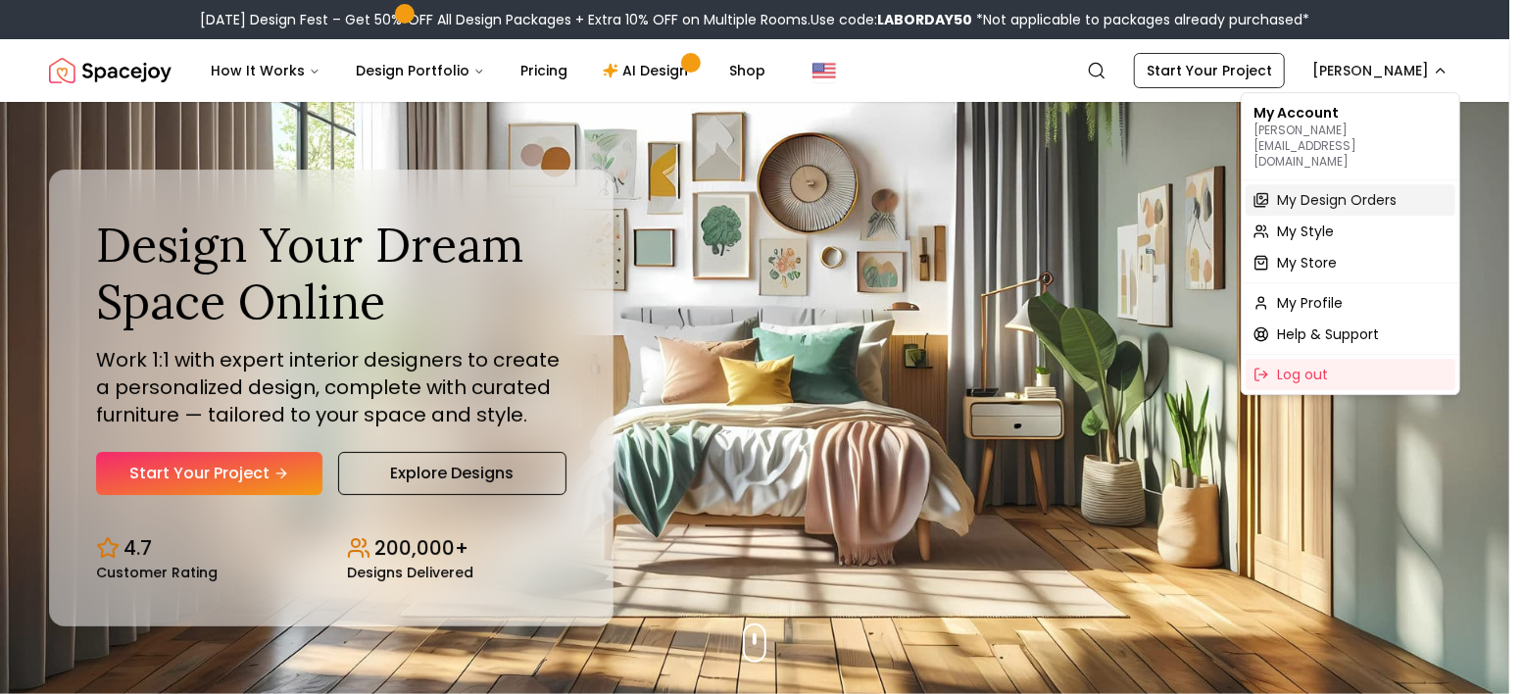
click at [1319, 190] on span "My Design Orders" at bounding box center [1337, 200] width 120 height 20
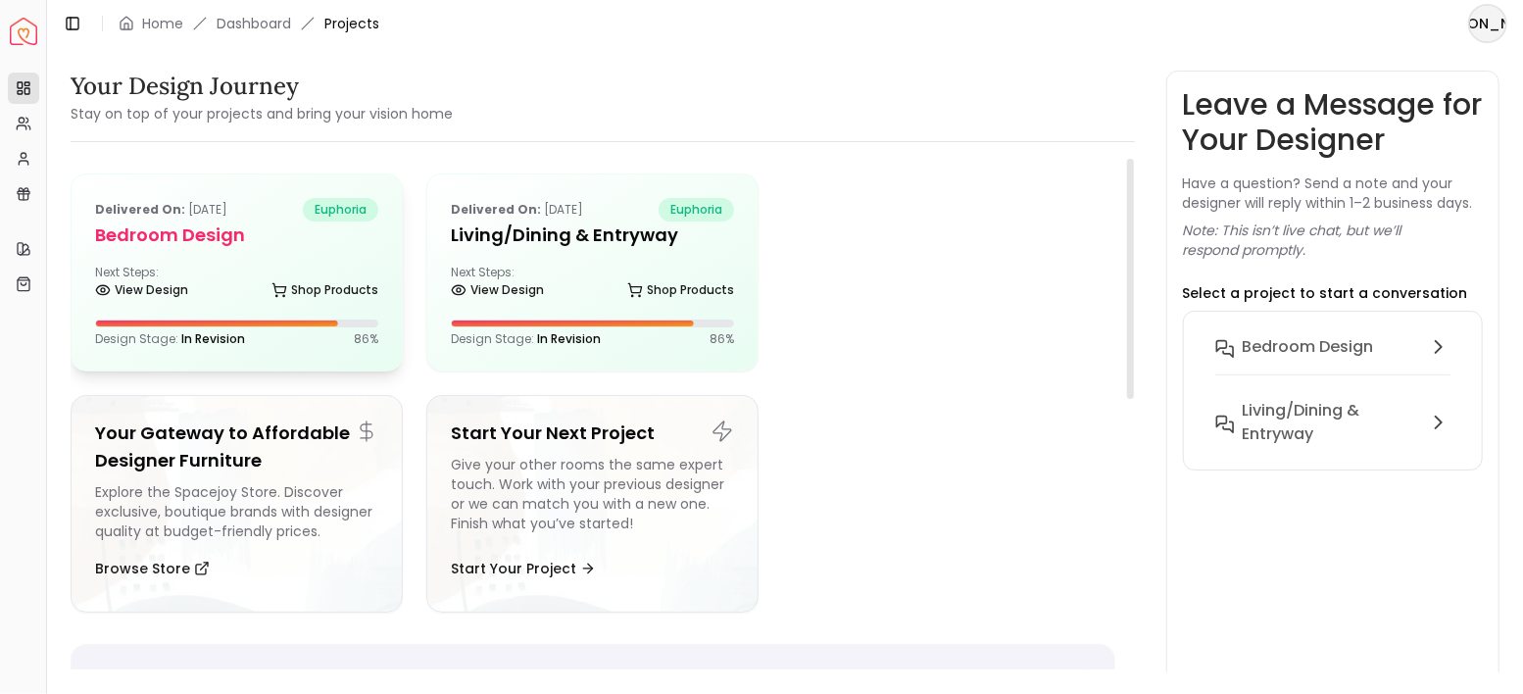
click at [148, 258] on div "Delivered on: Jul 07, 2025 euphoria Bedroom design Next Steps: View Design Shop…" at bounding box center [237, 272] width 330 height 196
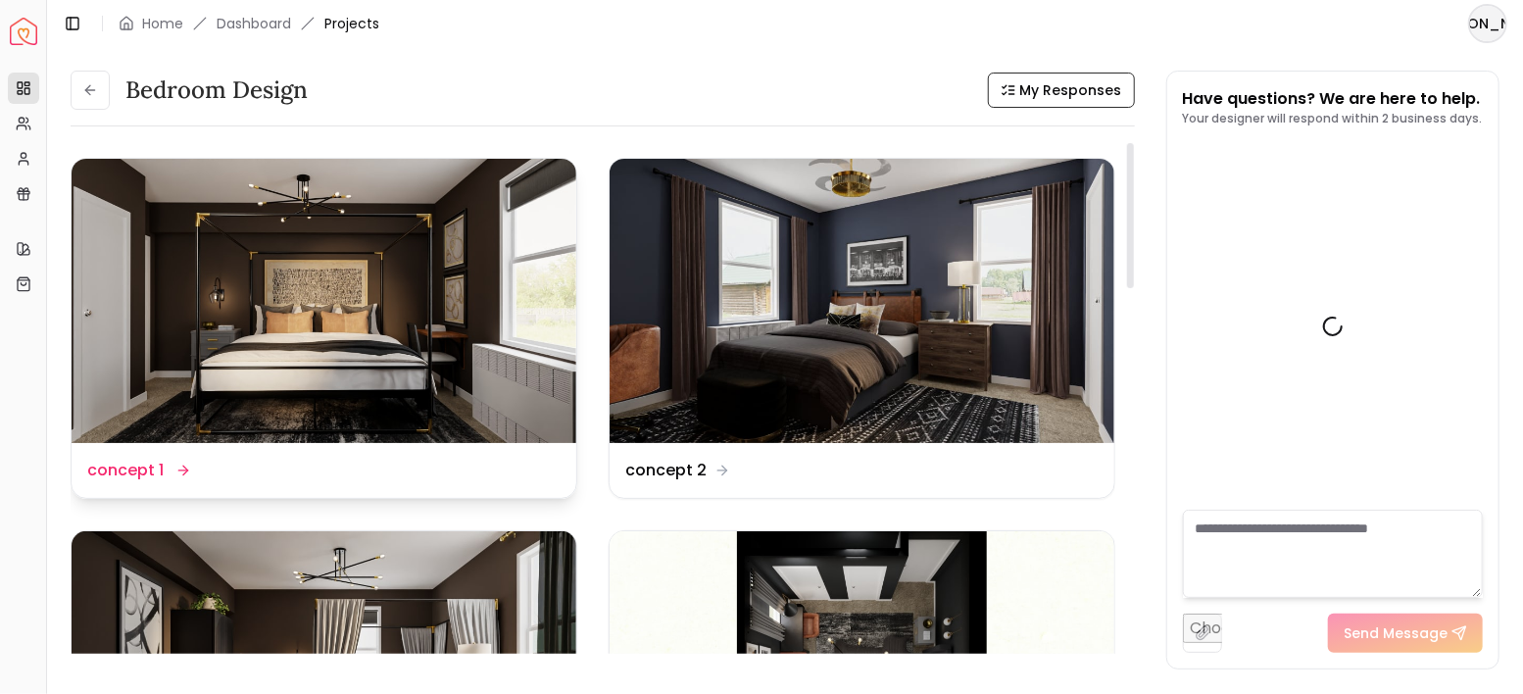
scroll to position [6037, 0]
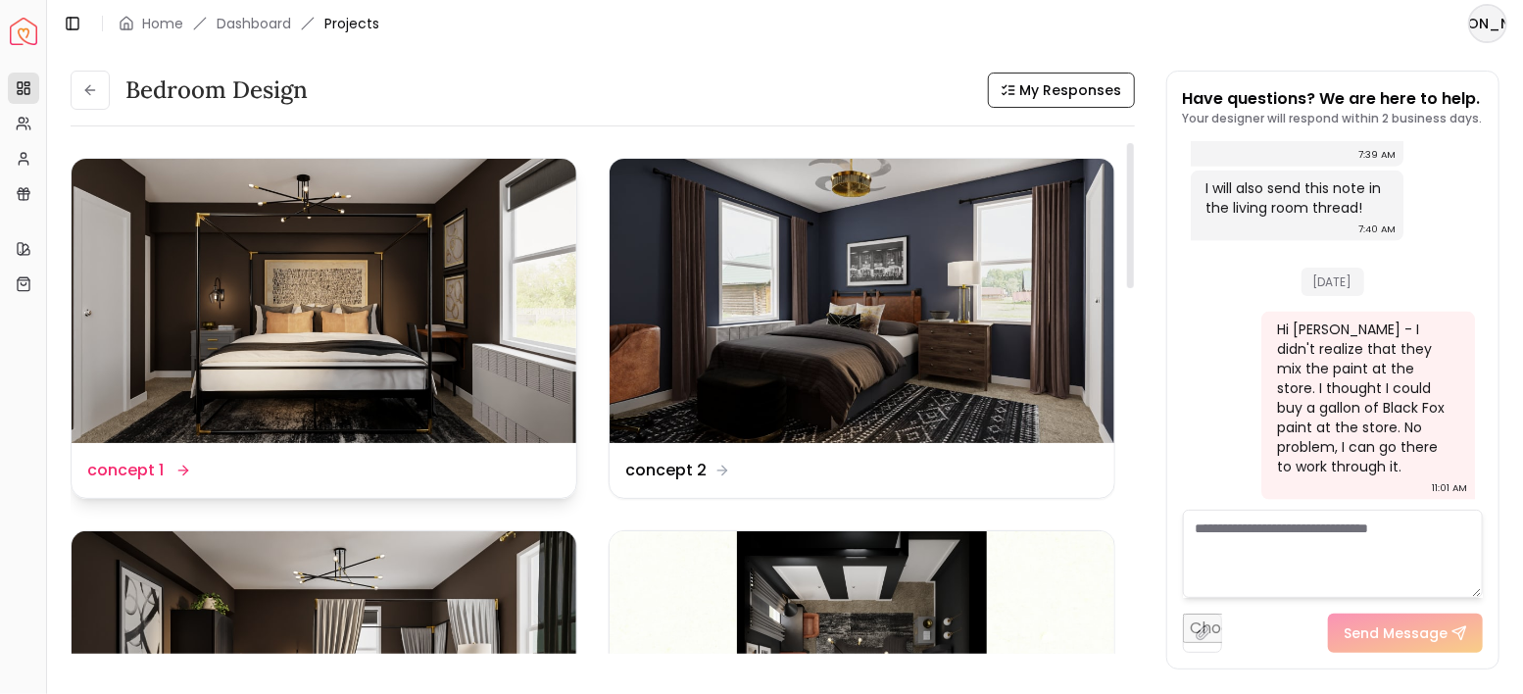
click at [225, 286] on img at bounding box center [324, 301] width 505 height 284
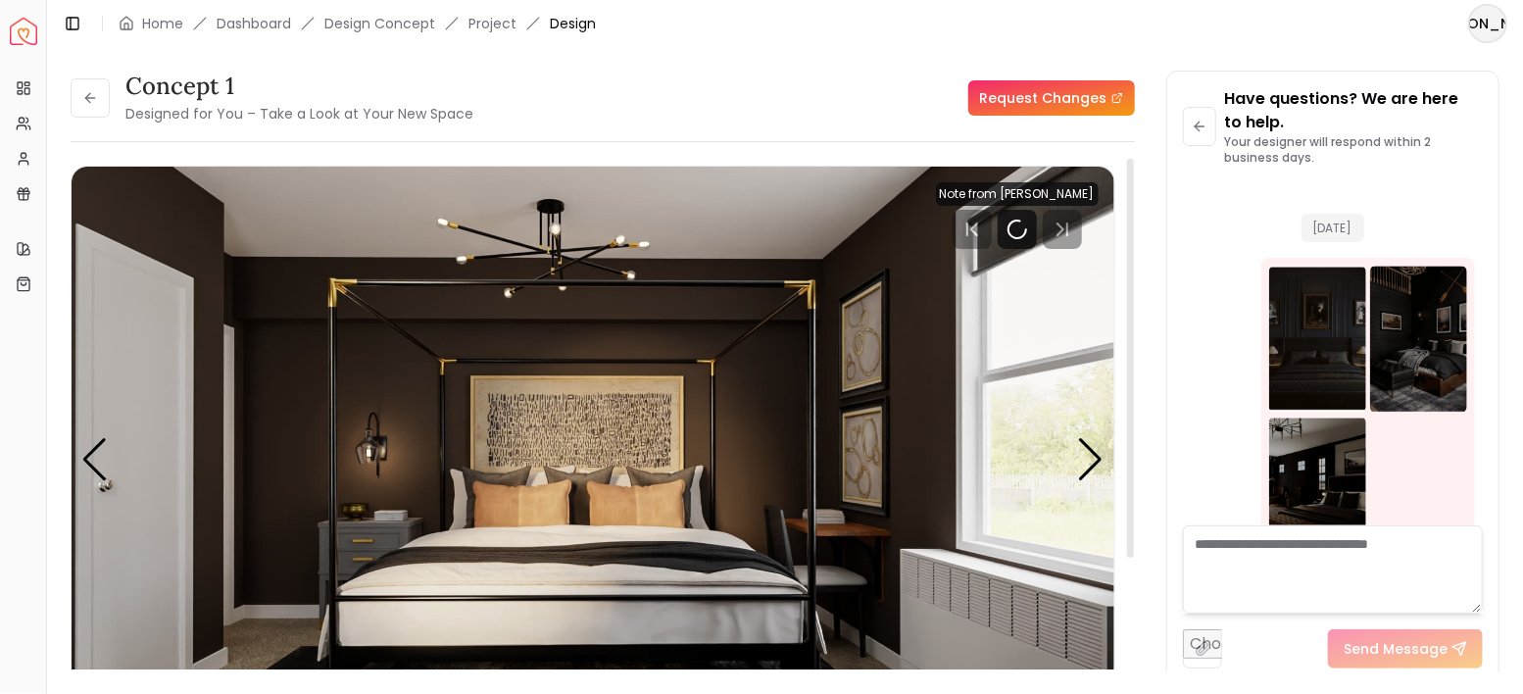
scroll to position [6061, 0]
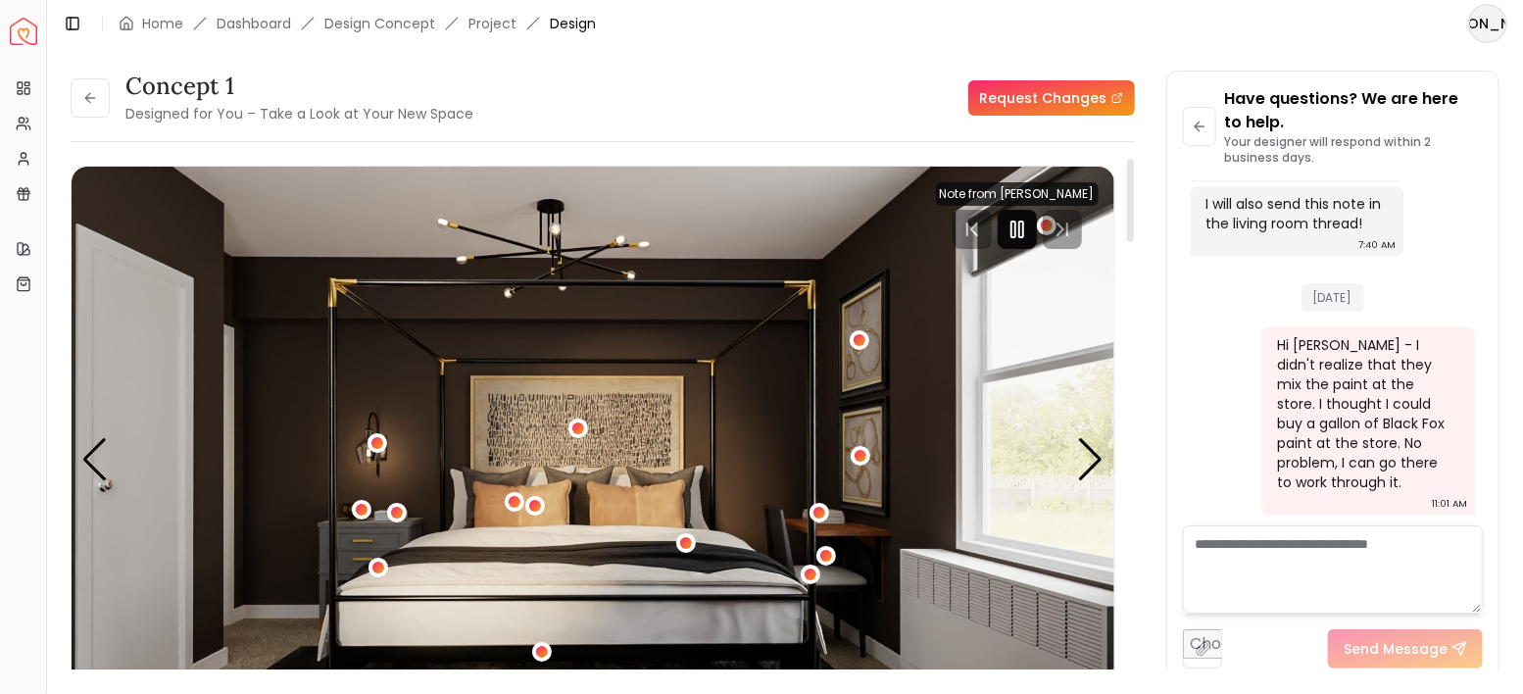
click at [1008, 232] on icon "Pause" at bounding box center [1018, 230] width 24 height 24
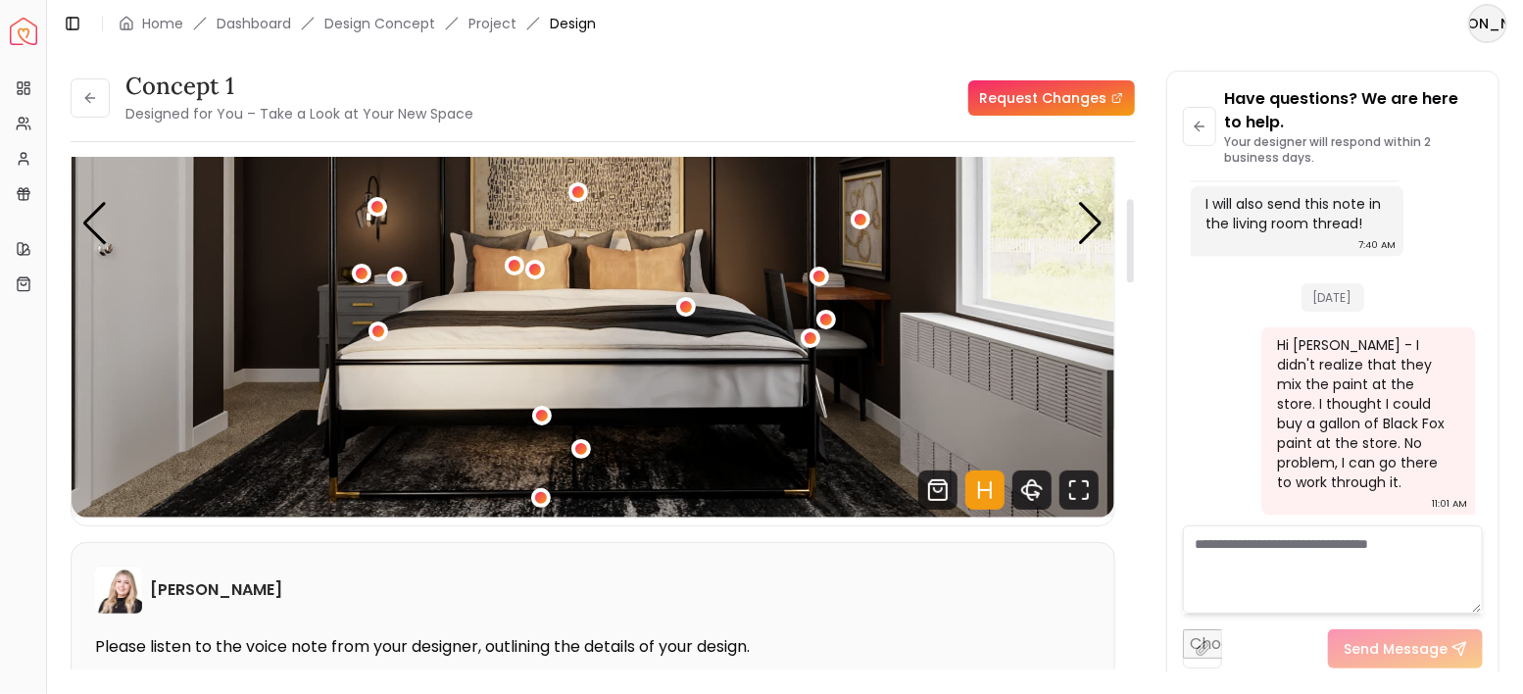
scroll to position [261, 0]
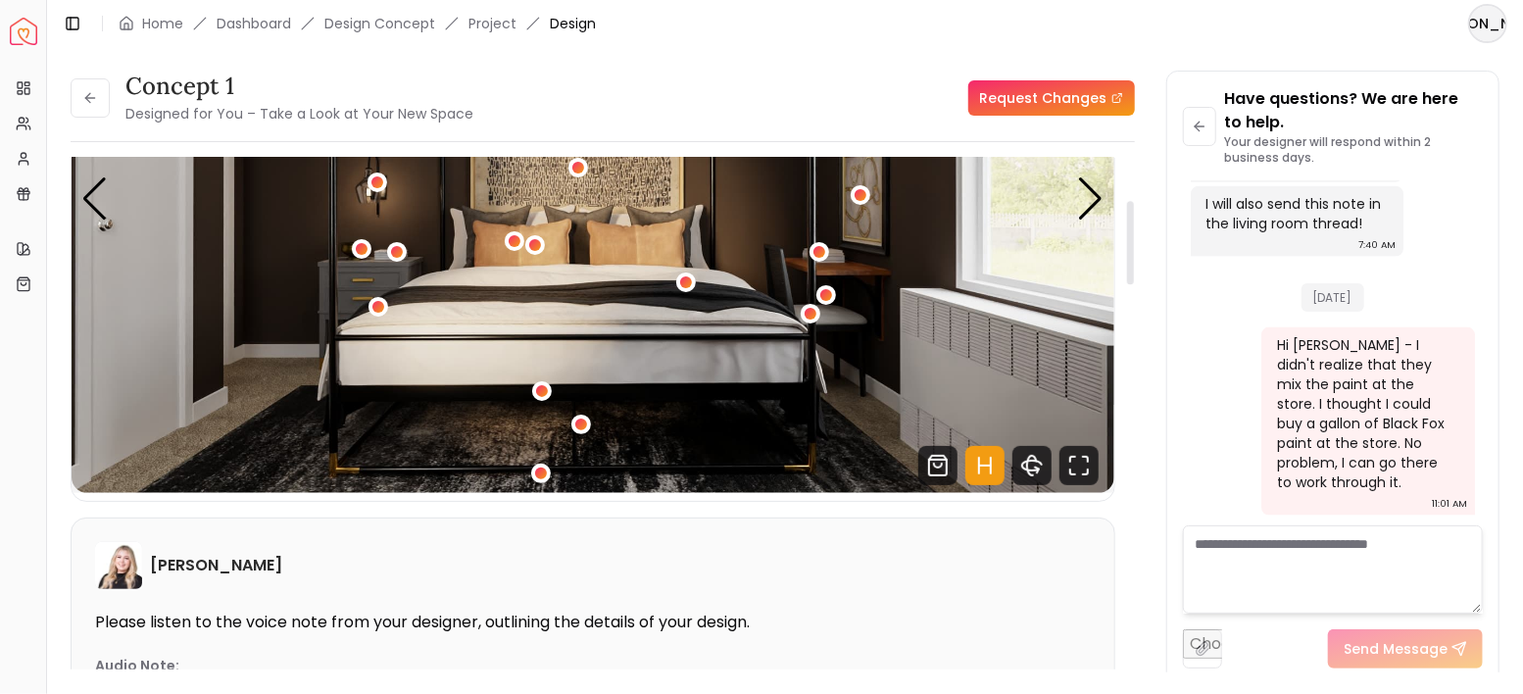
click at [993, 470] on icon "Hotspots Toggle" at bounding box center [985, 465] width 39 height 39
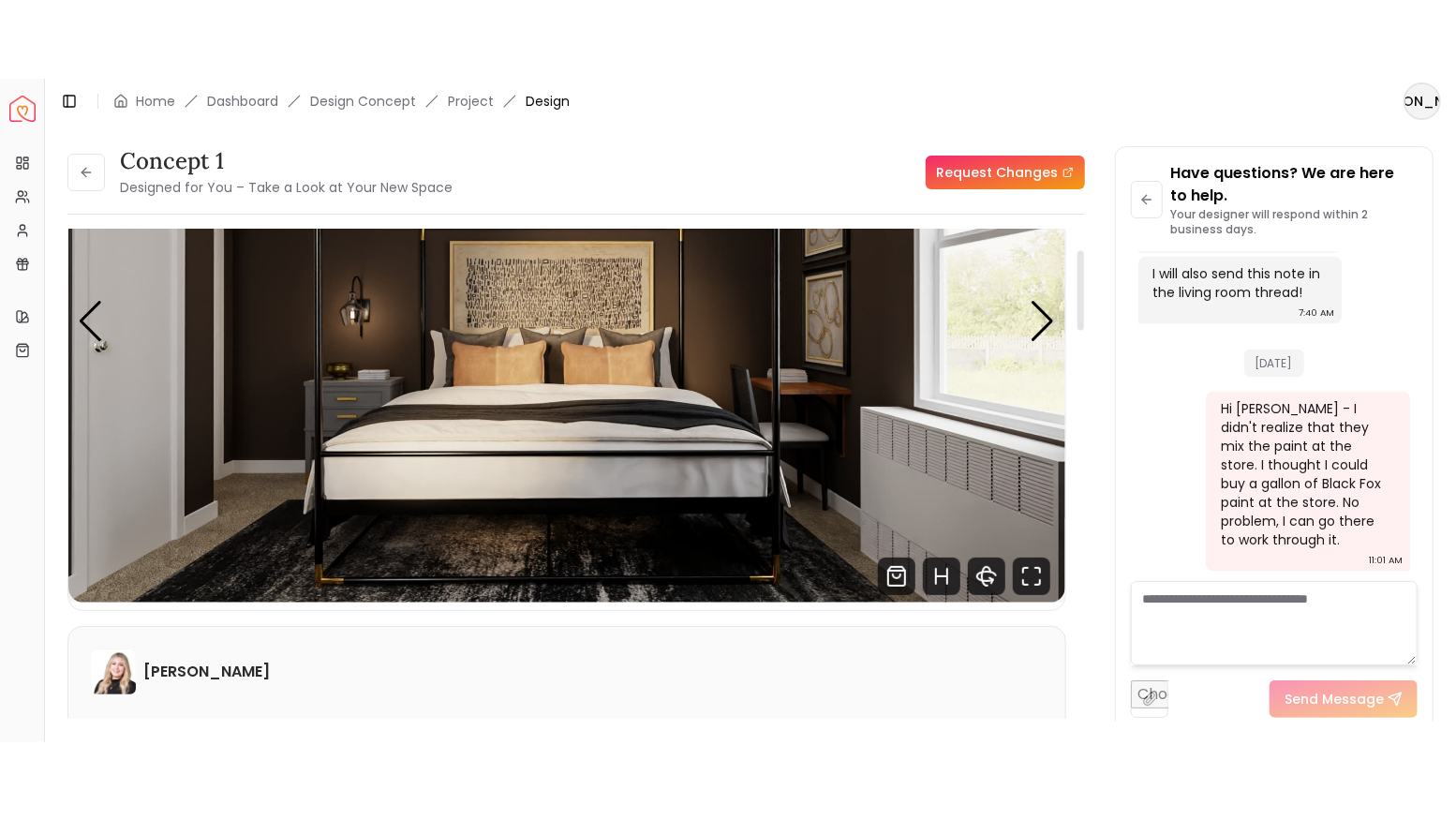
scroll to position [124, 0]
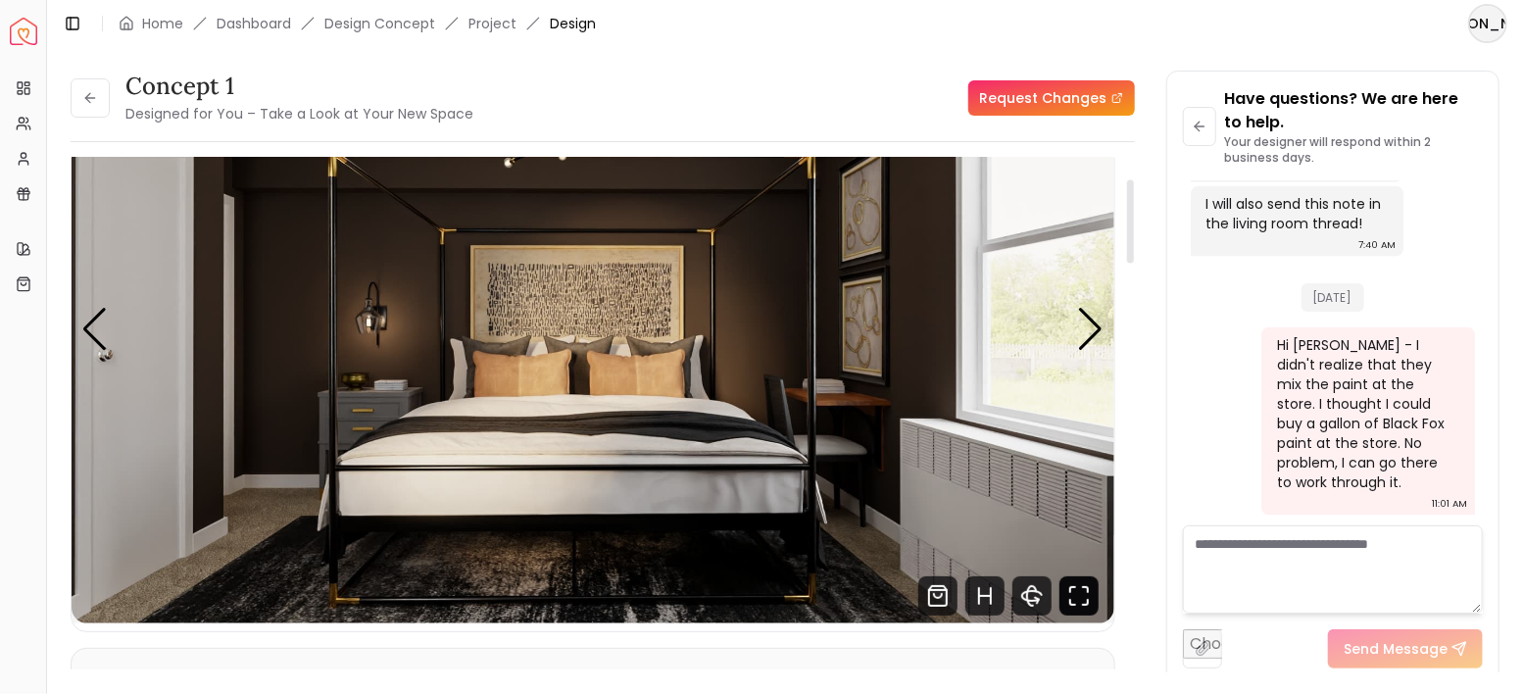
click at [1077, 604] on icon "Fullscreen" at bounding box center [1079, 595] width 39 height 39
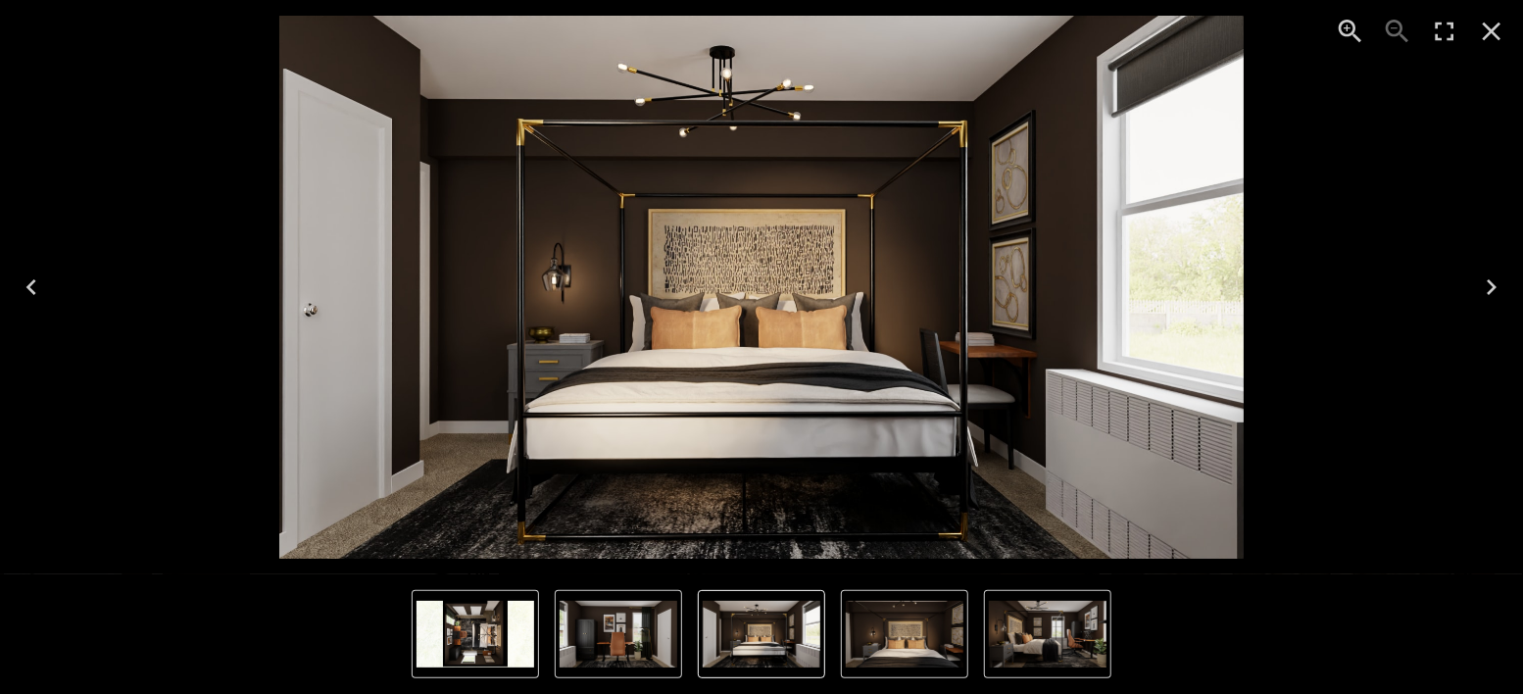
click at [1438, 31] on icon "Enter Fullscreen" at bounding box center [1444, 31] width 31 height 31
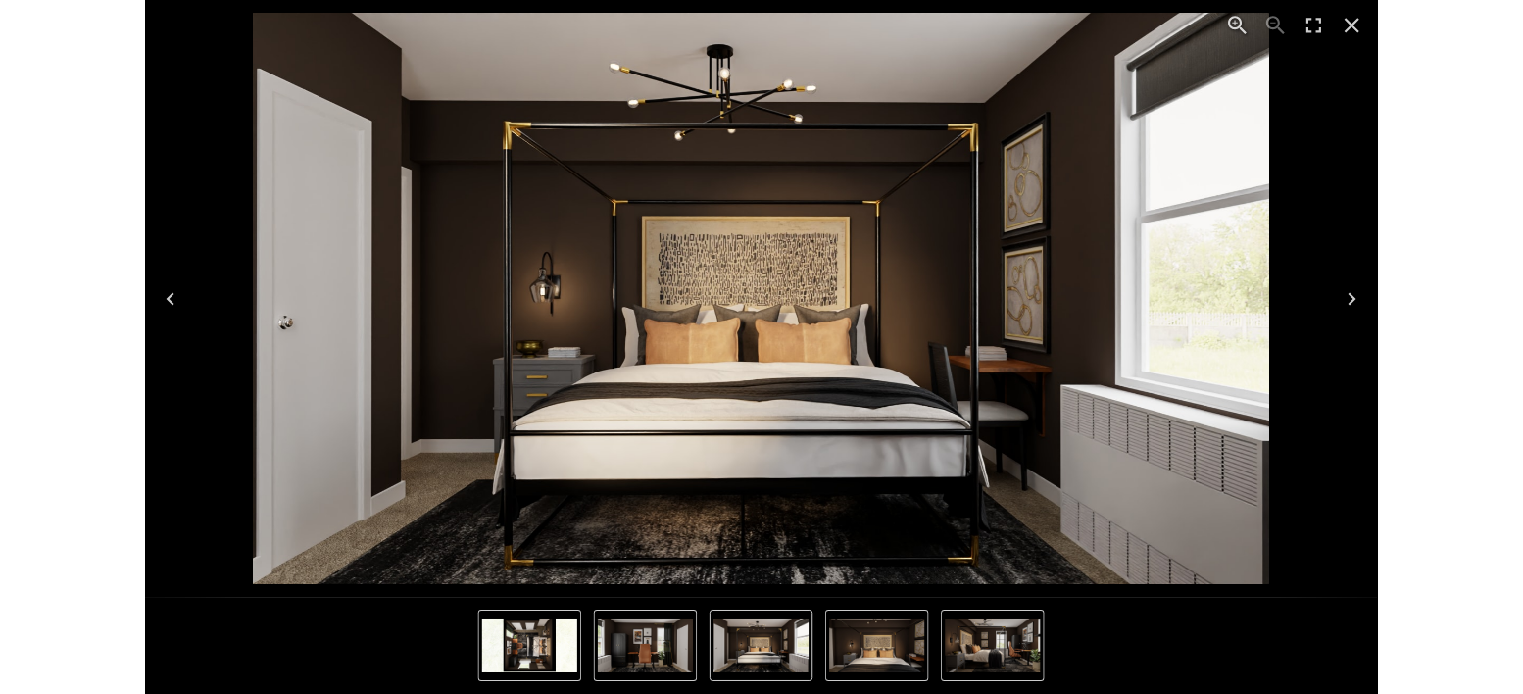
scroll to position [5897, 0]
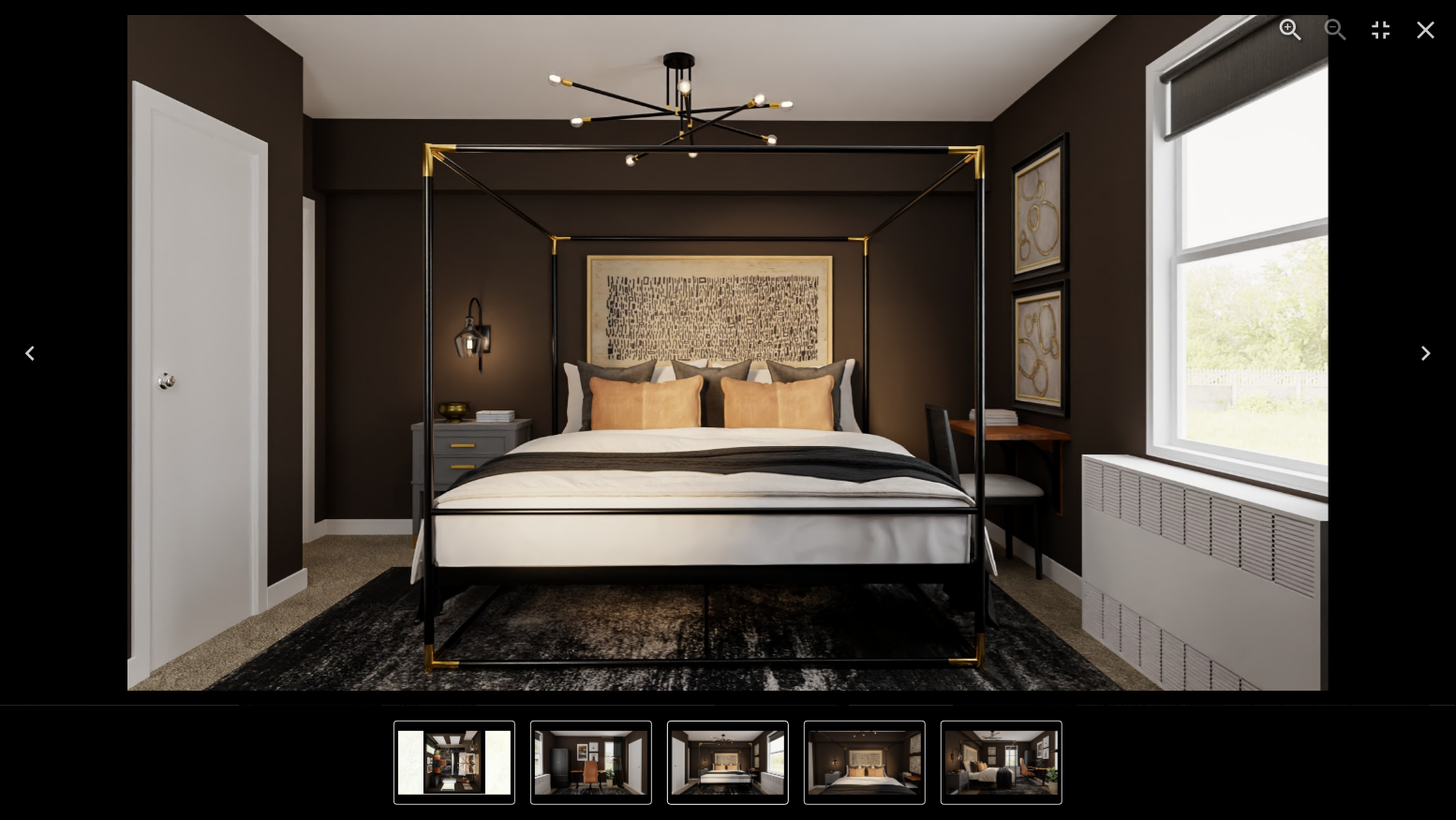
click at [1428, 362] on icon "Next" at bounding box center [1425, 353] width 30 height 30
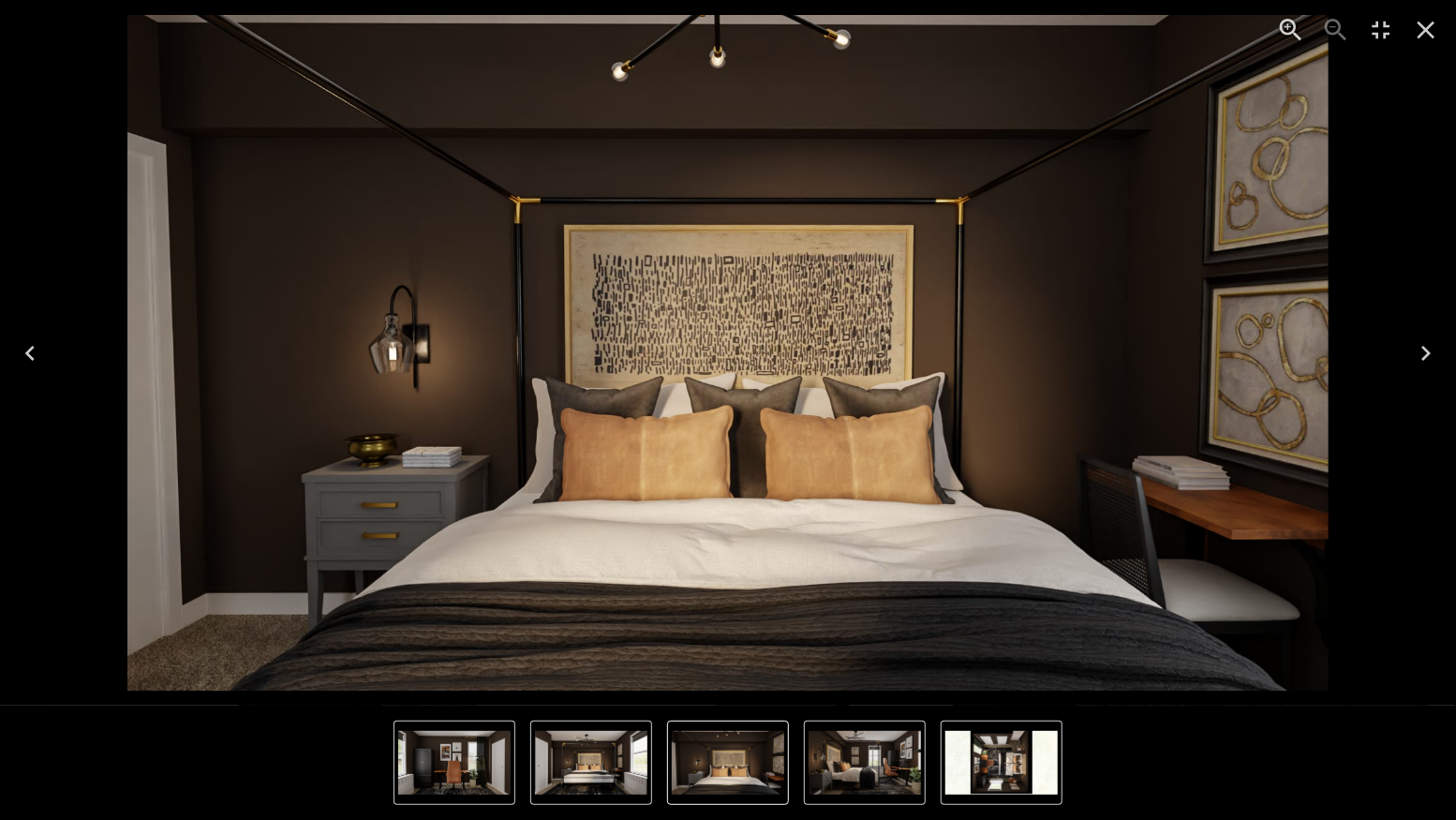
click at [1428, 361] on icon "Next" at bounding box center [1425, 353] width 30 height 30
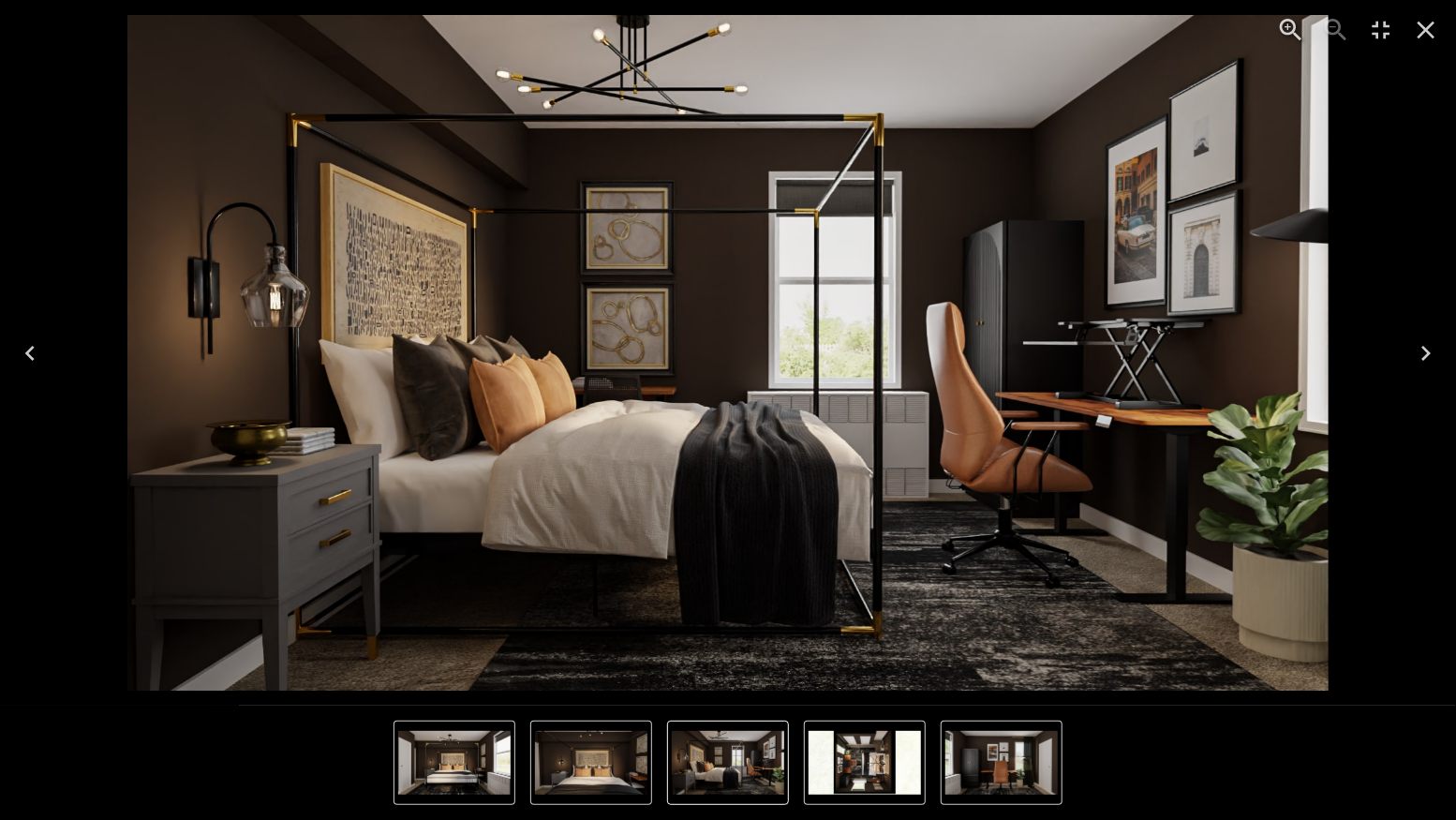
click at [1423, 361] on icon "Next" at bounding box center [1425, 353] width 30 height 30
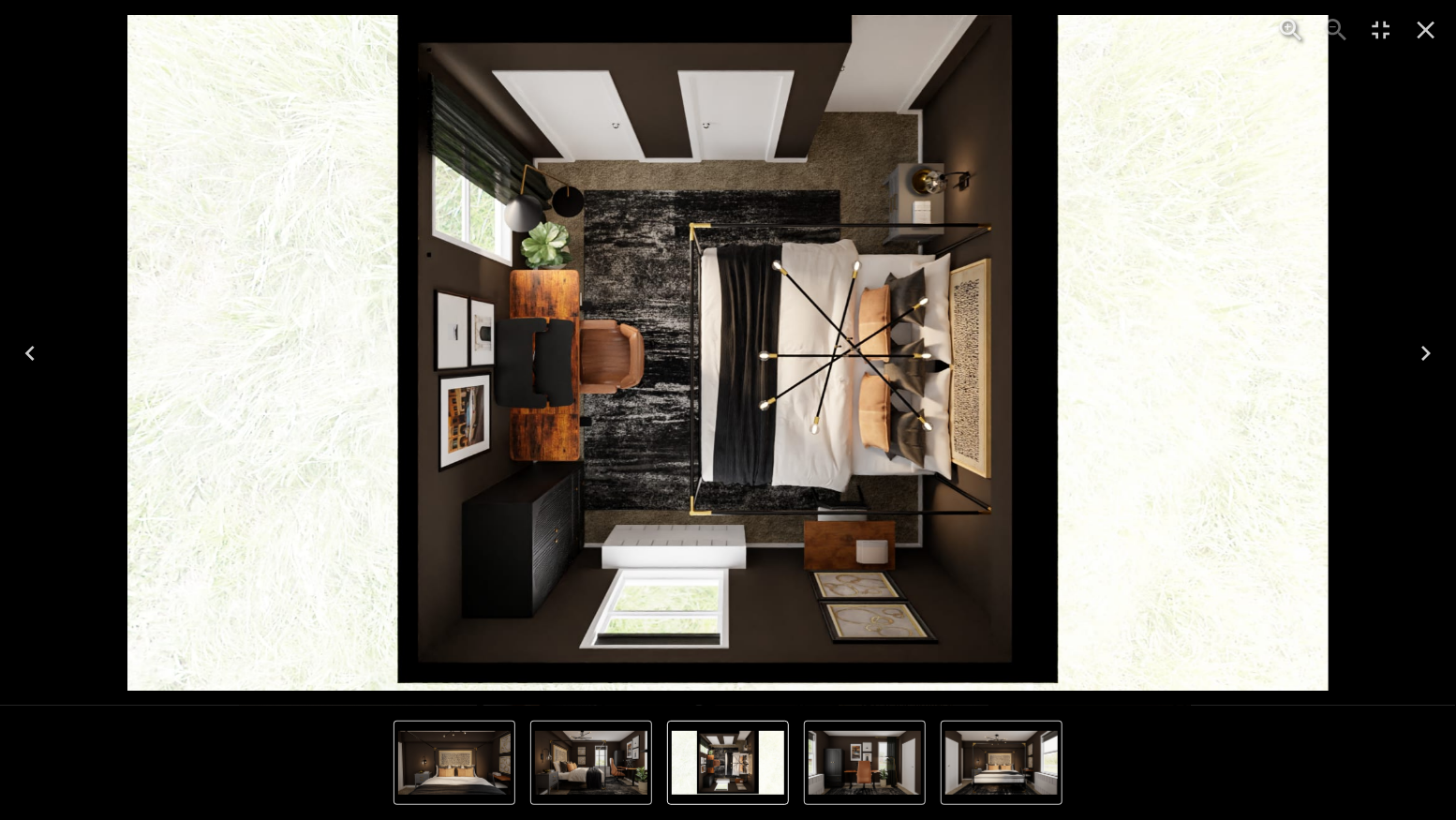
click at [1431, 21] on icon "Close" at bounding box center [1425, 30] width 30 height 30
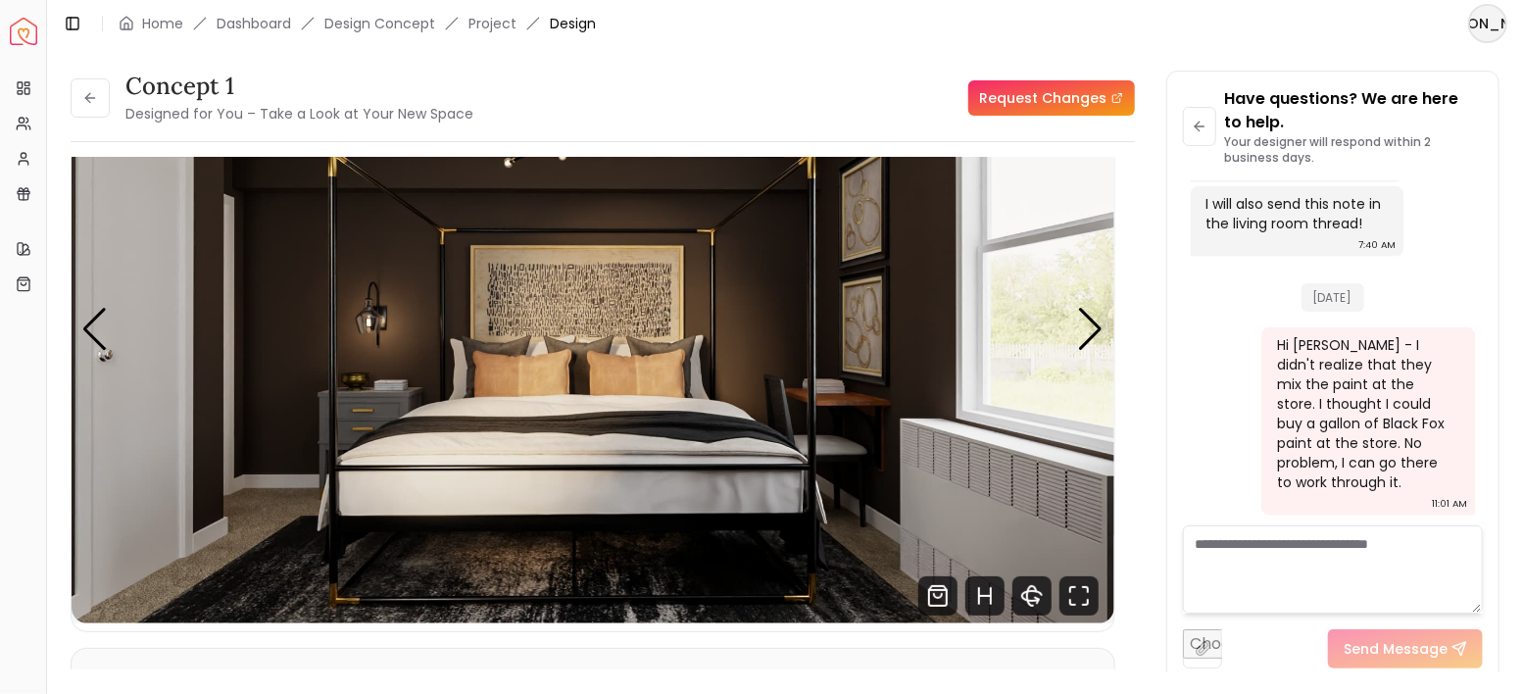
scroll to position [6061, 0]
click at [80, 104] on button at bounding box center [90, 97] width 39 height 39
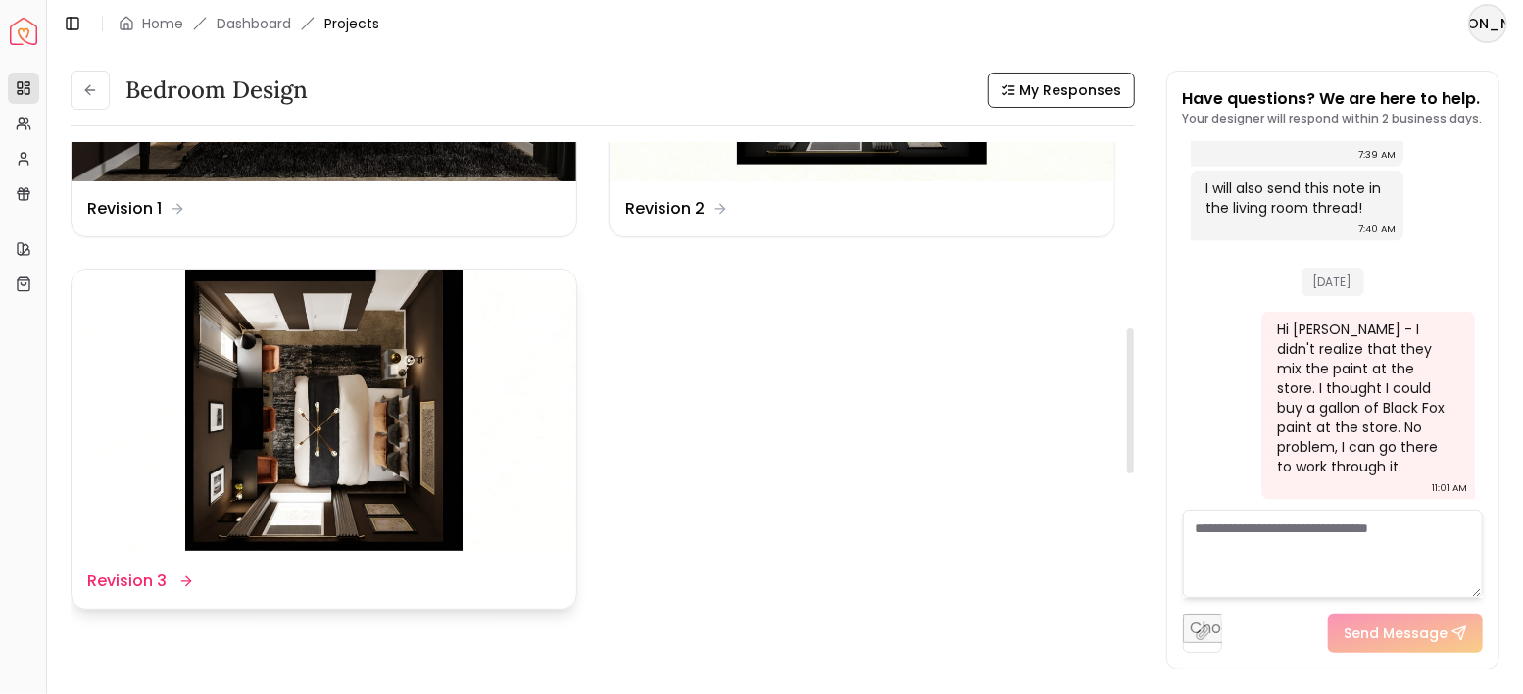
scroll to position [653, 0]
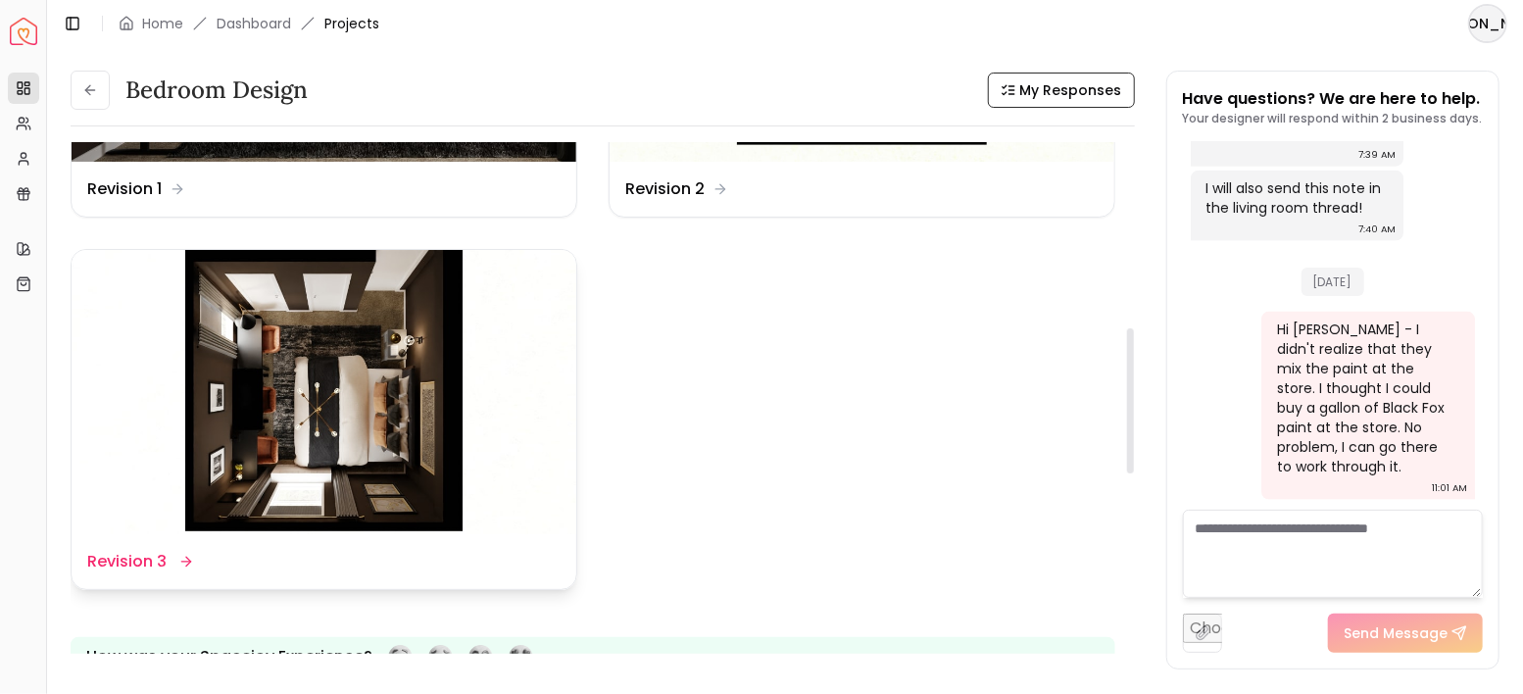
click at [360, 404] on img at bounding box center [324, 392] width 505 height 284
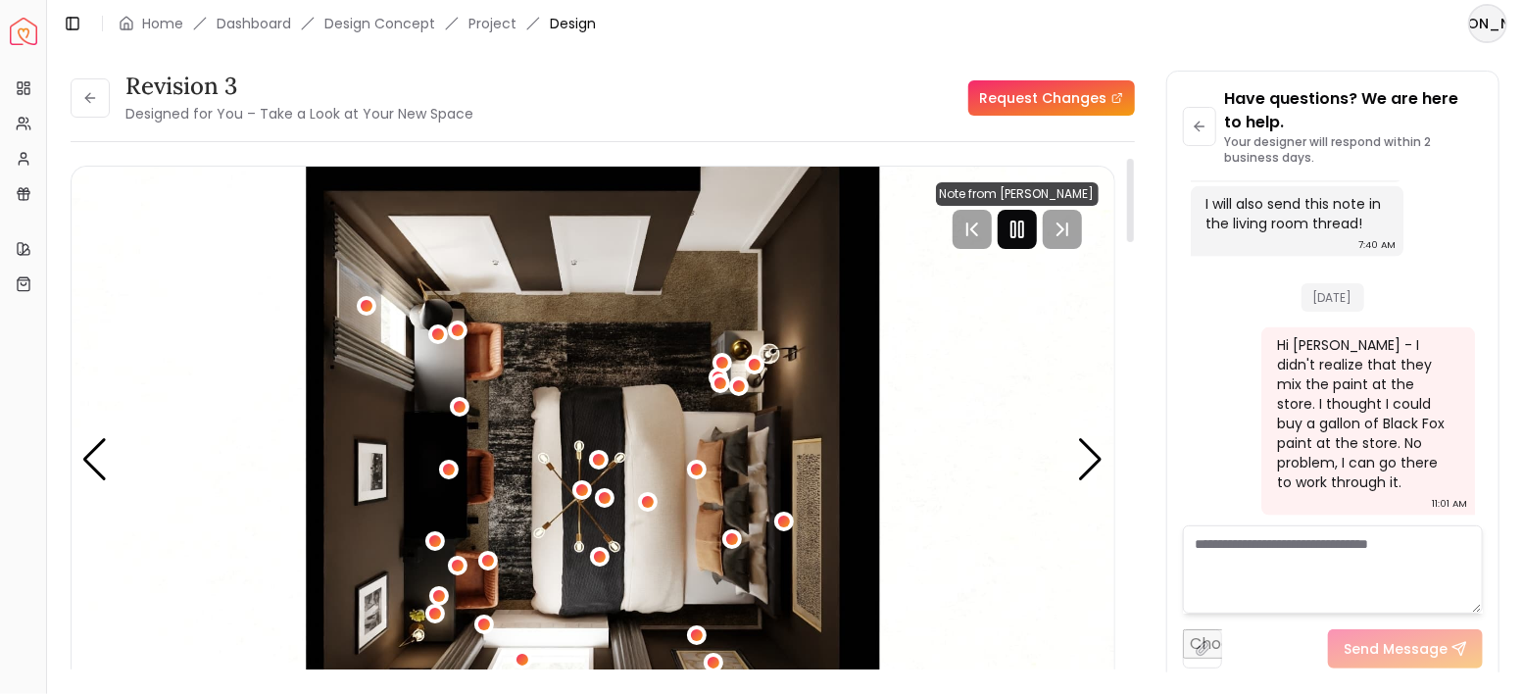
click at [1013, 225] on rect "Pause" at bounding box center [1014, 230] width 4 height 16
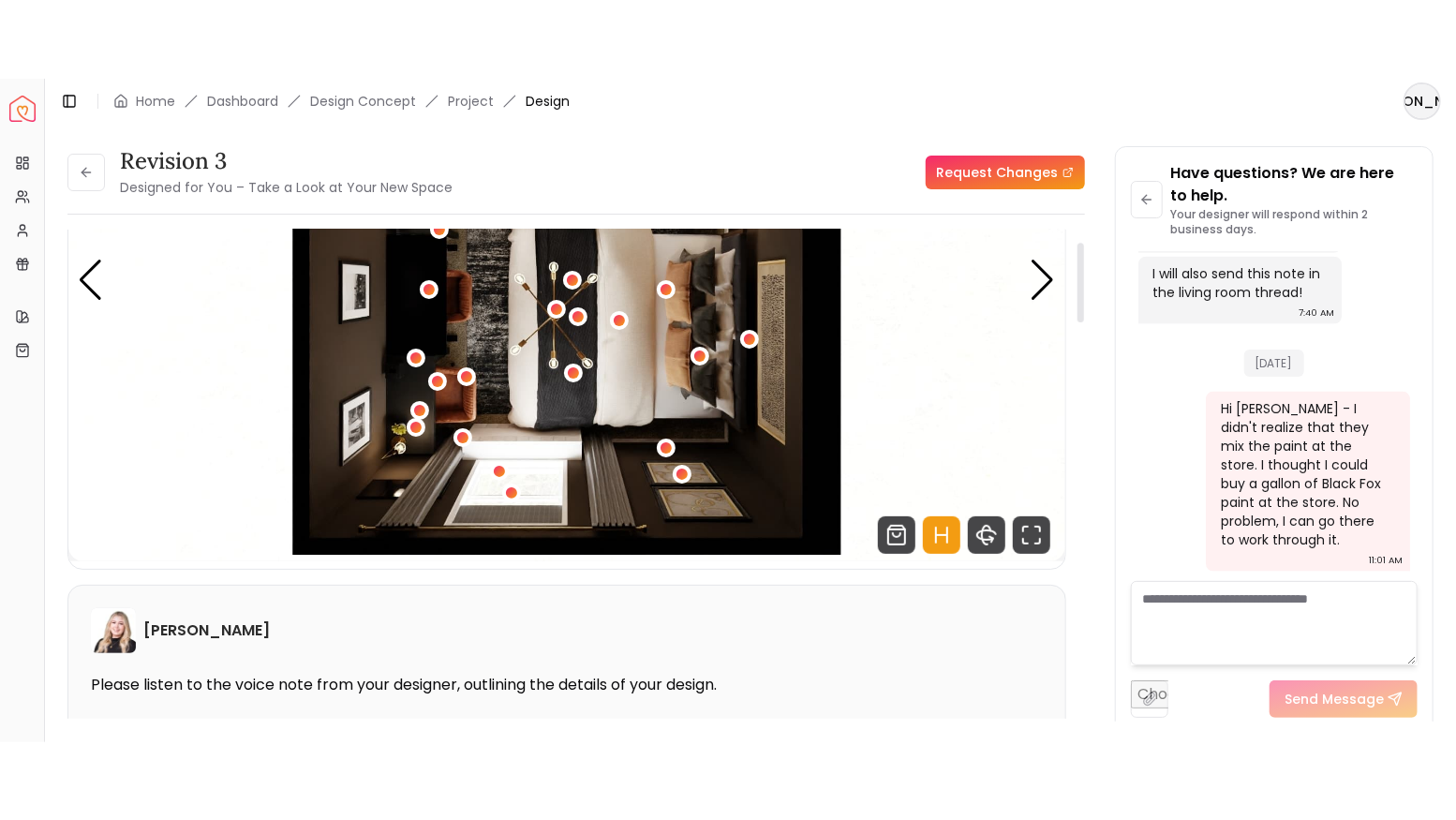
scroll to position [249, 0]
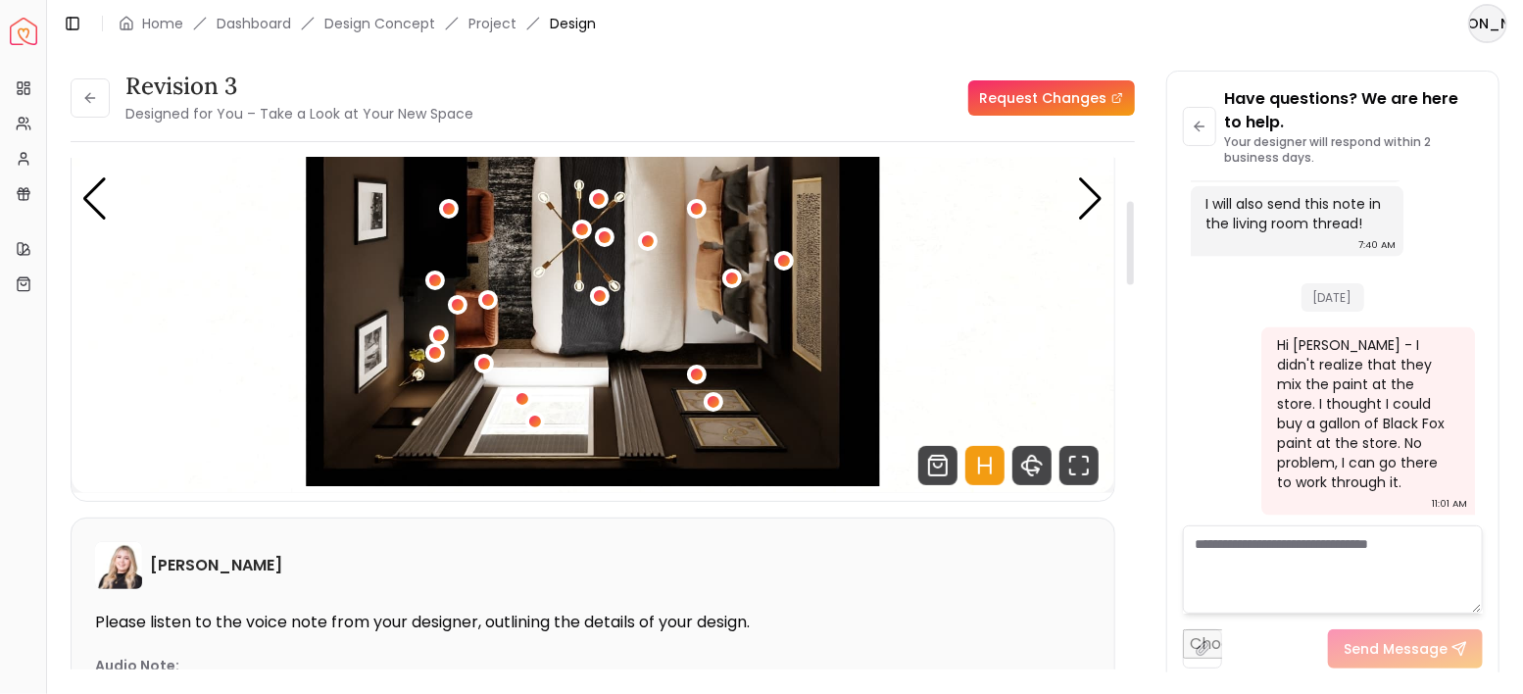
click at [991, 462] on icon "Hotspots Toggle" at bounding box center [991, 466] width 0 height 16
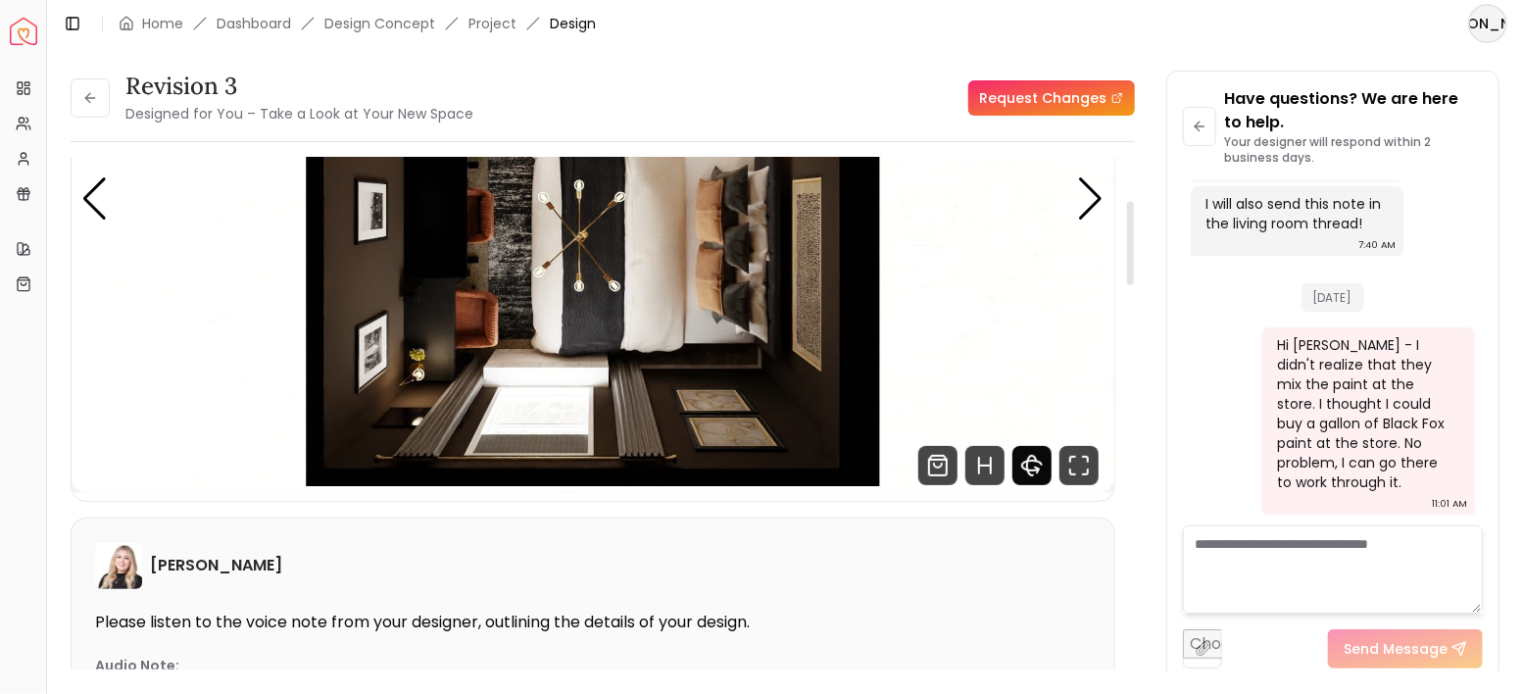
click at [1033, 461] on icon "360 View" at bounding box center [1032, 465] width 39 height 39
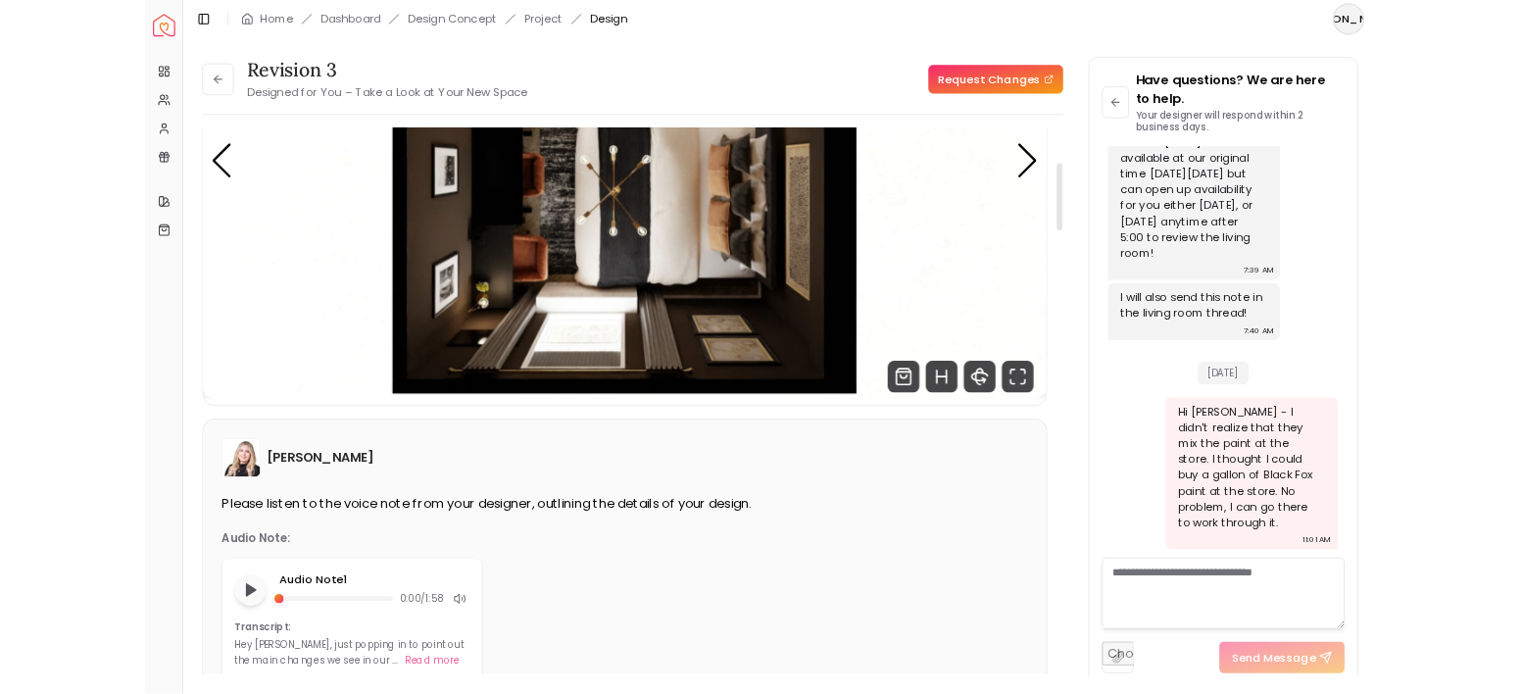
scroll to position [5897, 0]
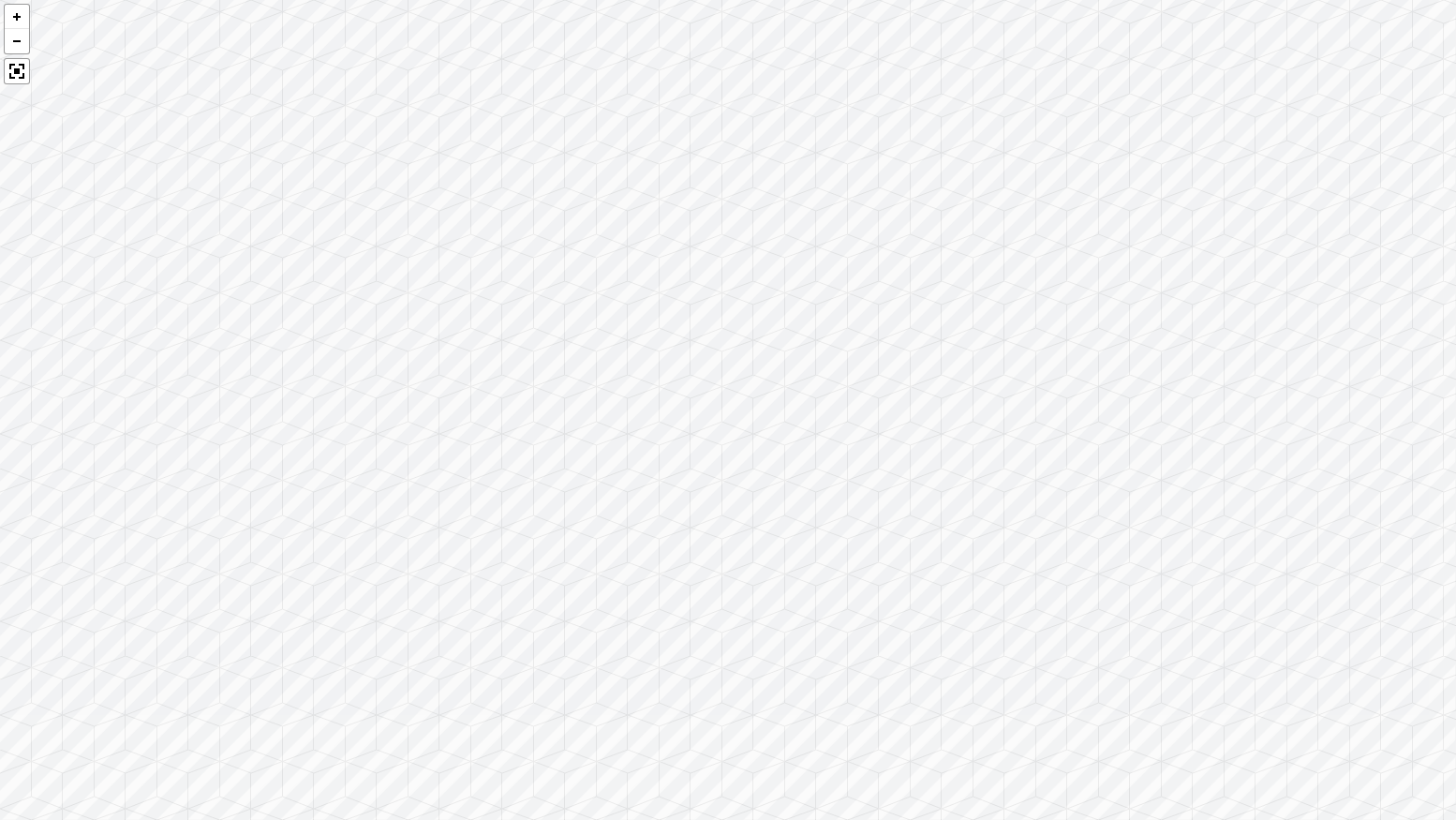
click at [988, 553] on div at bounding box center [728, 410] width 1456 height 820
click at [1074, 456] on div at bounding box center [728, 410] width 1456 height 820
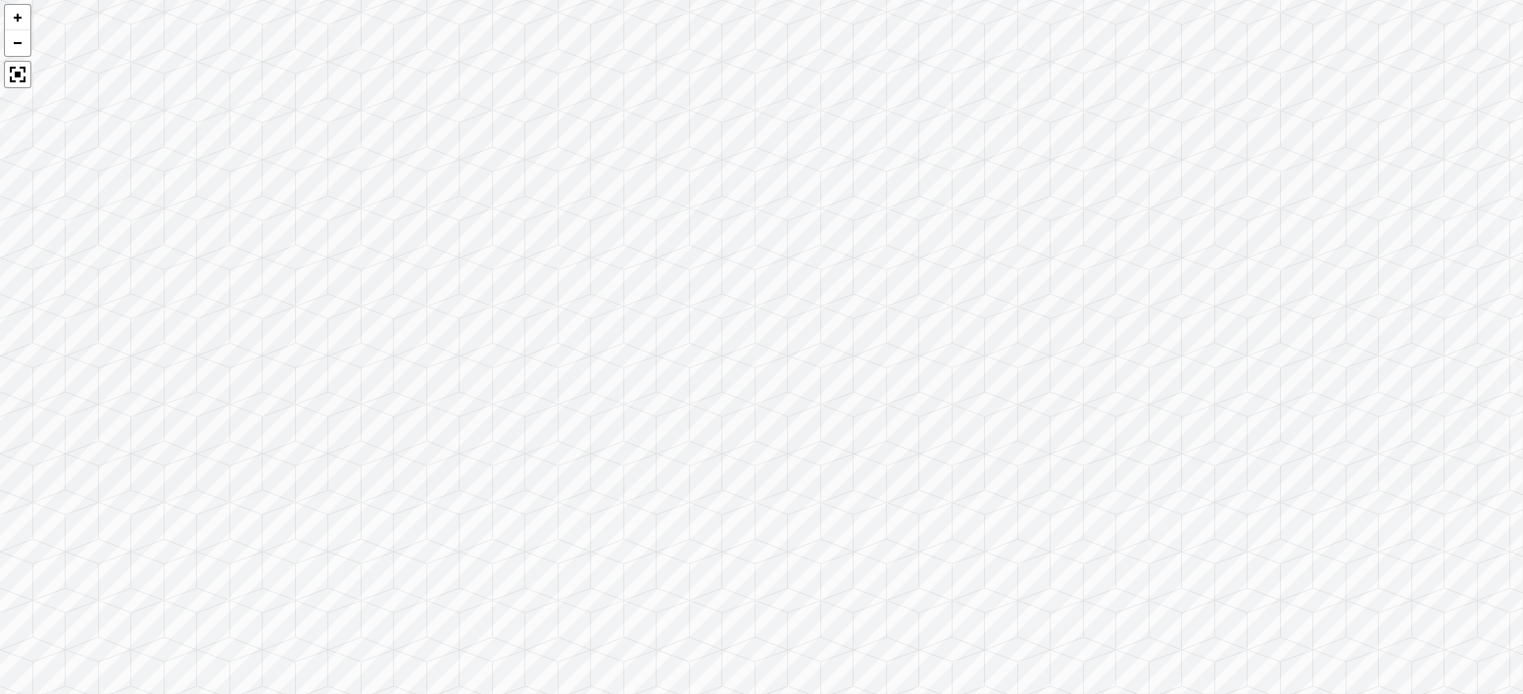
scroll to position [6061, 0]
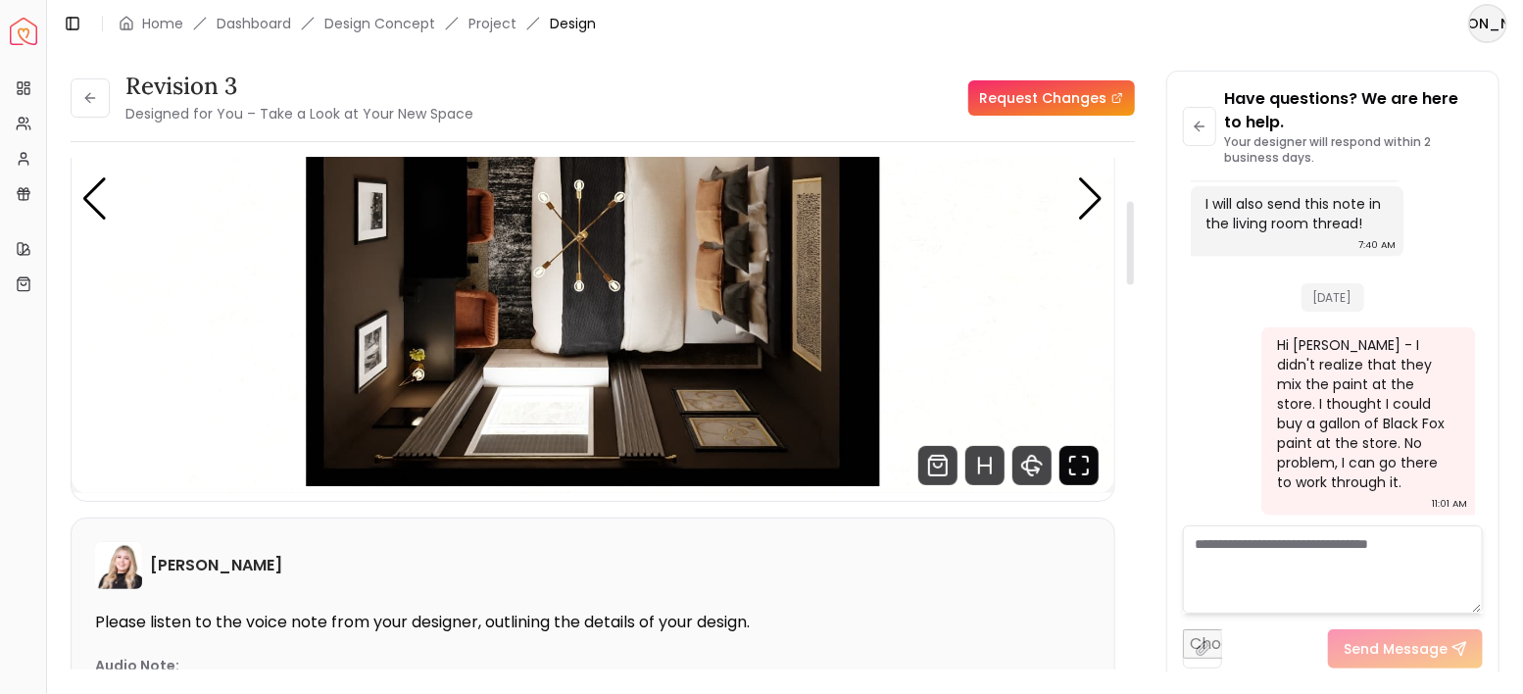
click at [1083, 463] on icon "Fullscreen" at bounding box center [1079, 465] width 39 height 39
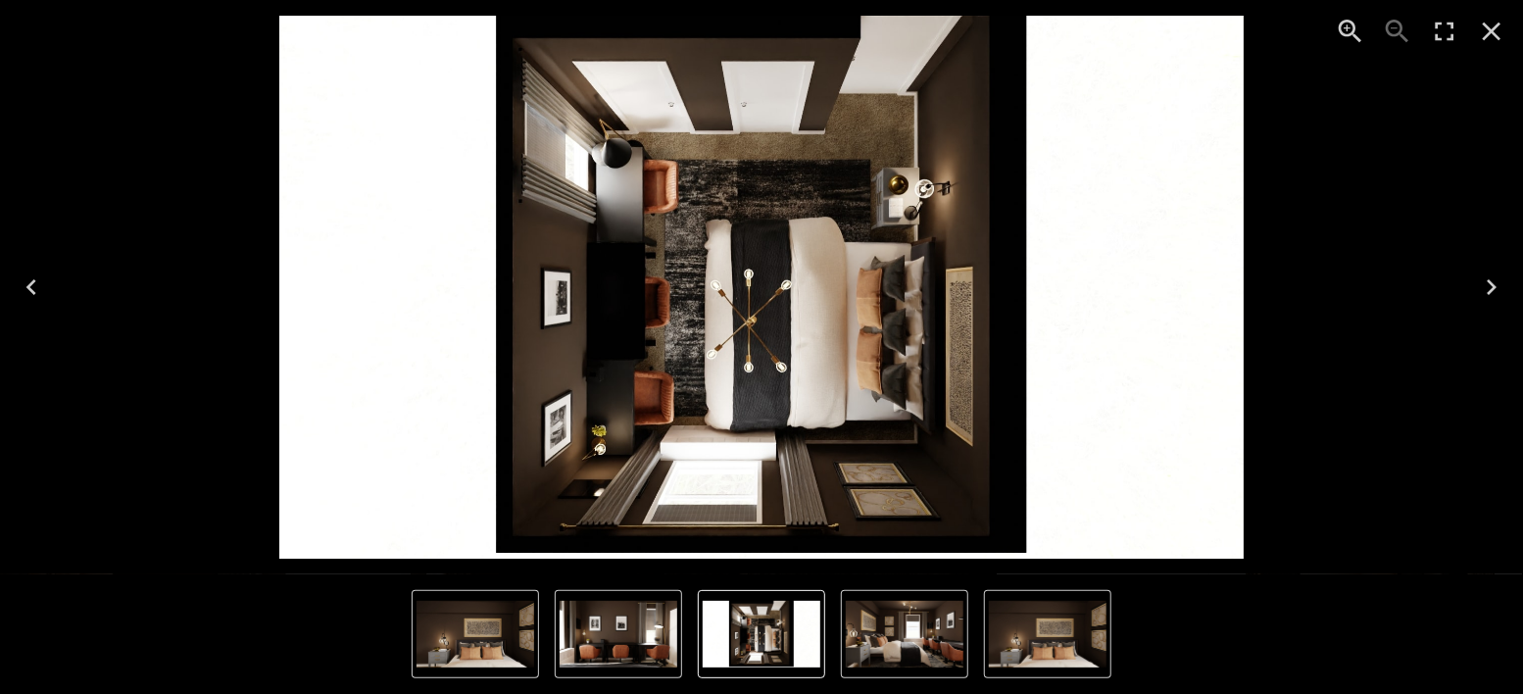
click at [1507, 286] on icon "Next" at bounding box center [1491, 287] width 31 height 31
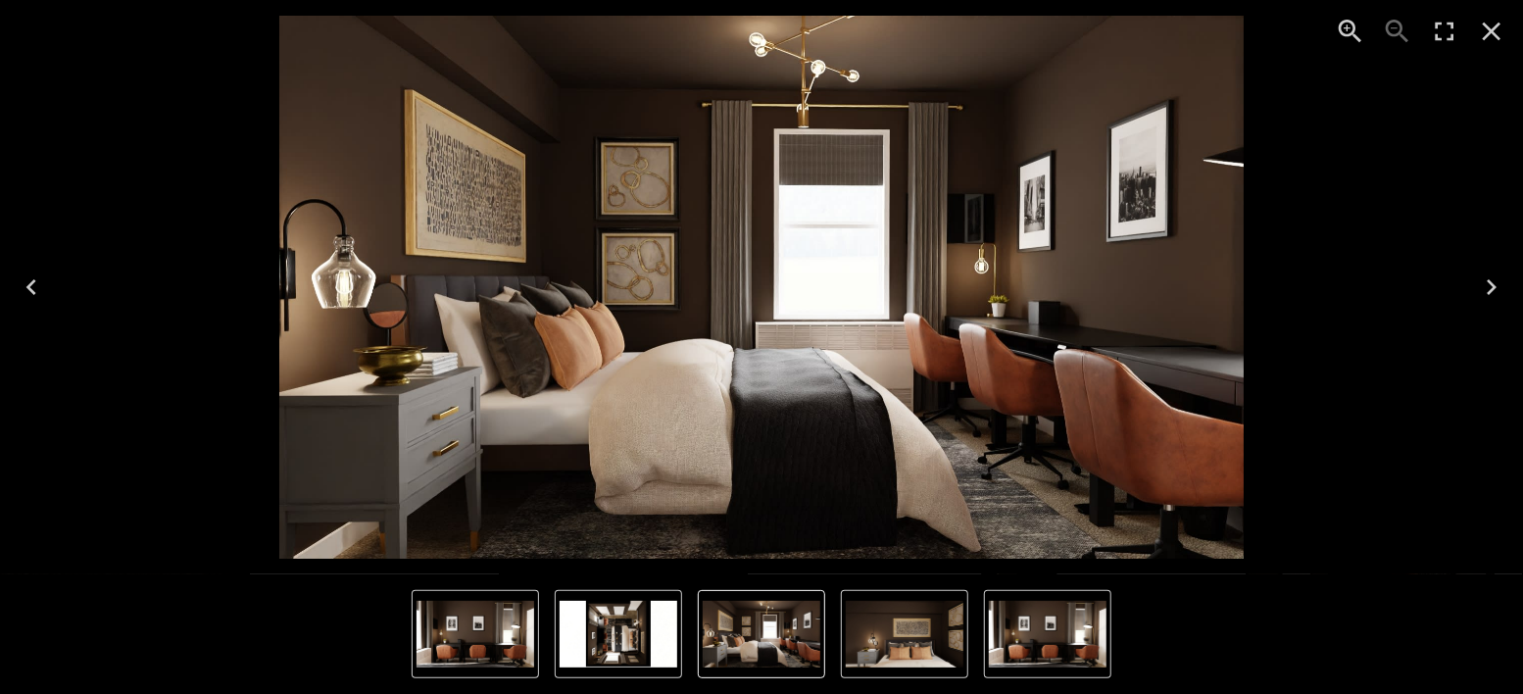
click at [1495, 286] on icon "Next" at bounding box center [1492, 287] width 10 height 16
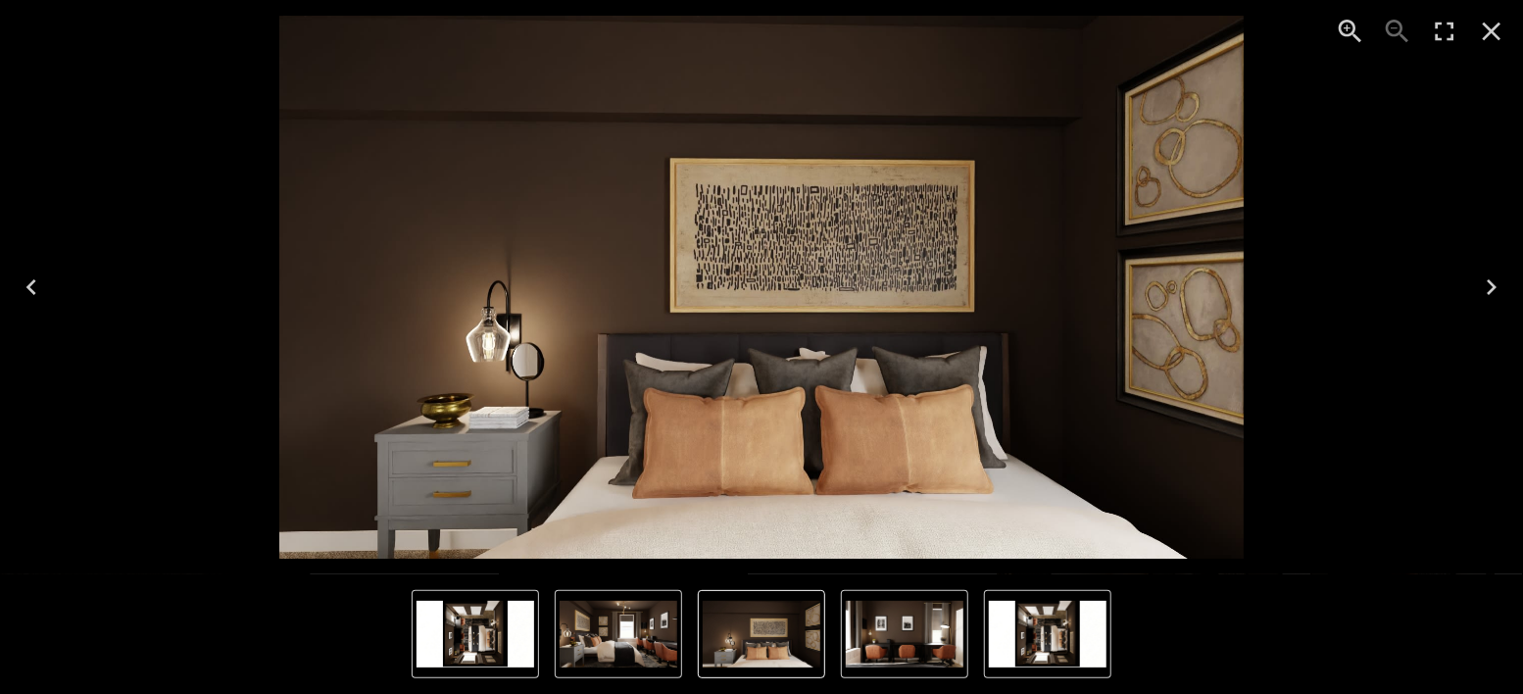
click at [1495, 286] on icon "Next" at bounding box center [1492, 287] width 10 height 16
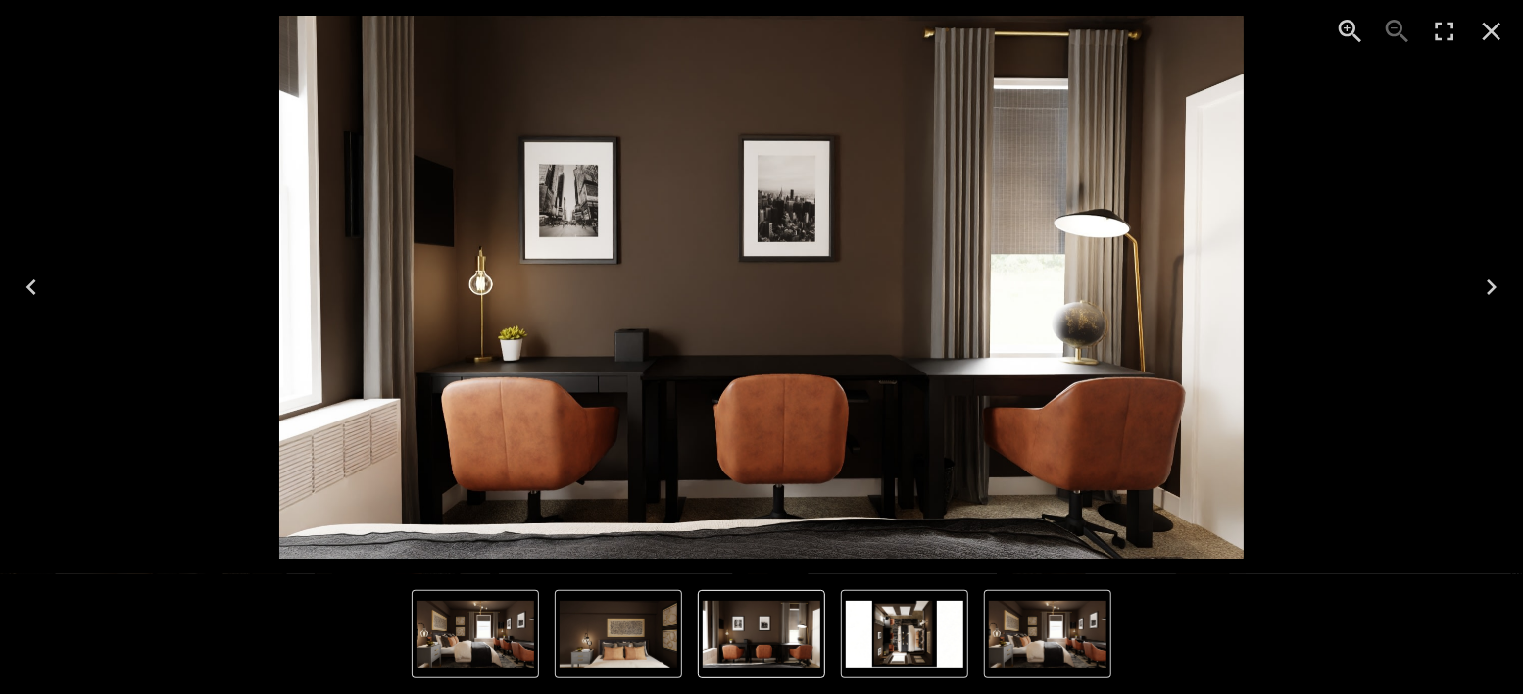
click at [1495, 286] on icon "Next" at bounding box center [1492, 287] width 10 height 16
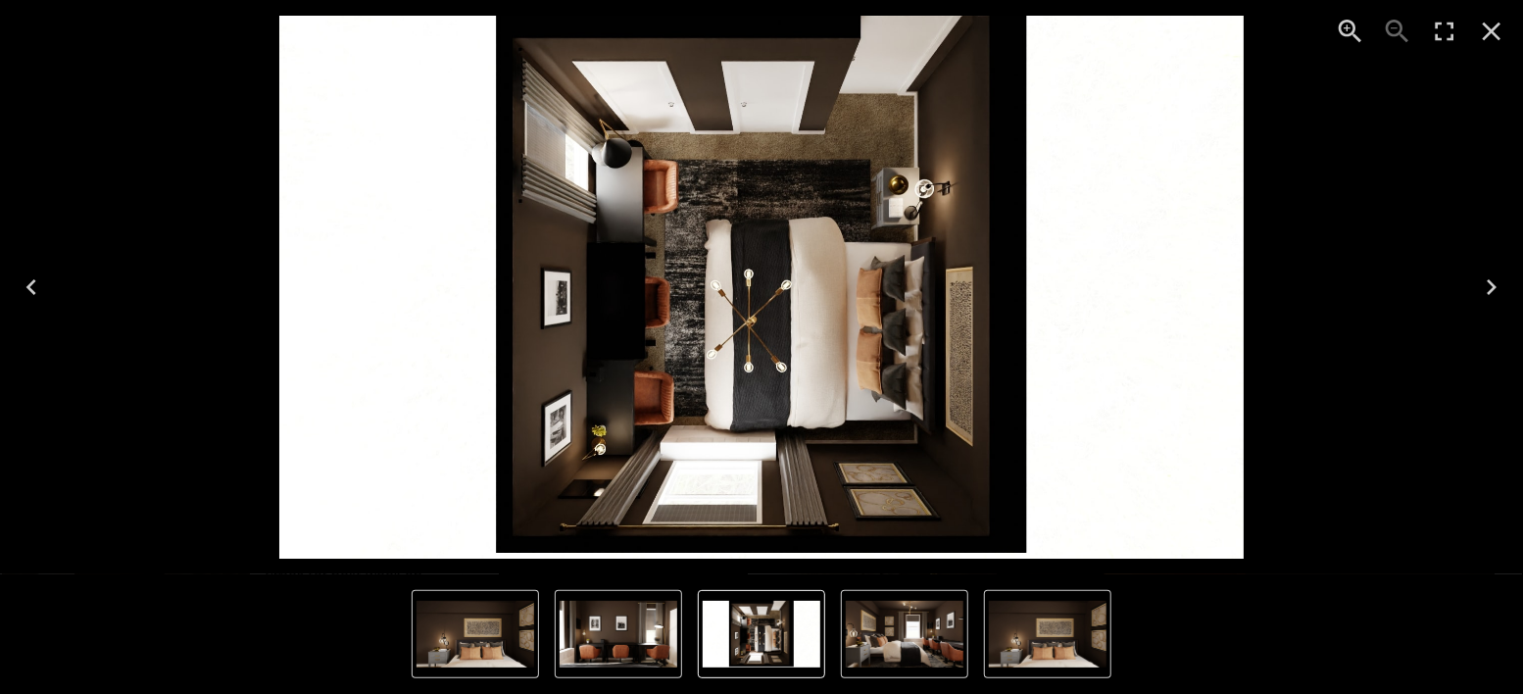
click at [1497, 26] on icon "Close" at bounding box center [1492, 32] width 19 height 19
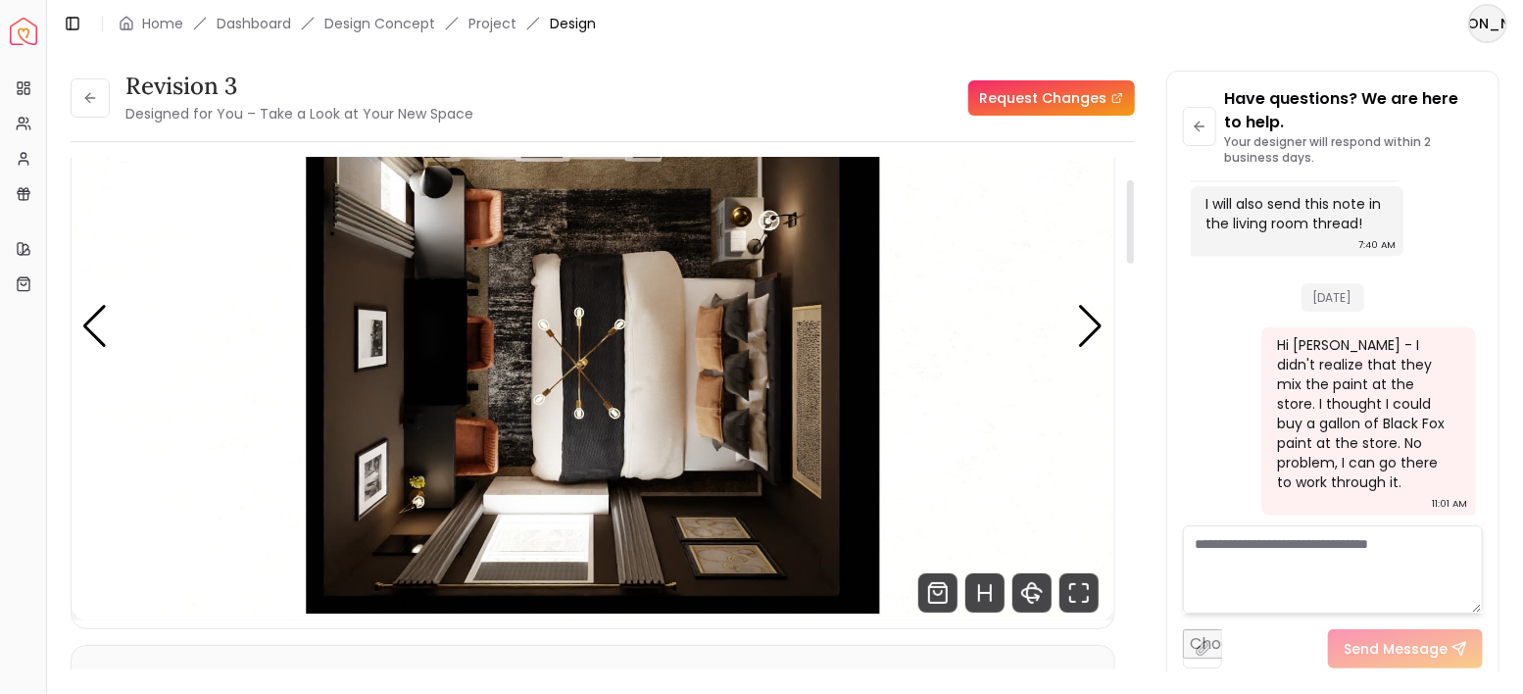
scroll to position [130, 0]
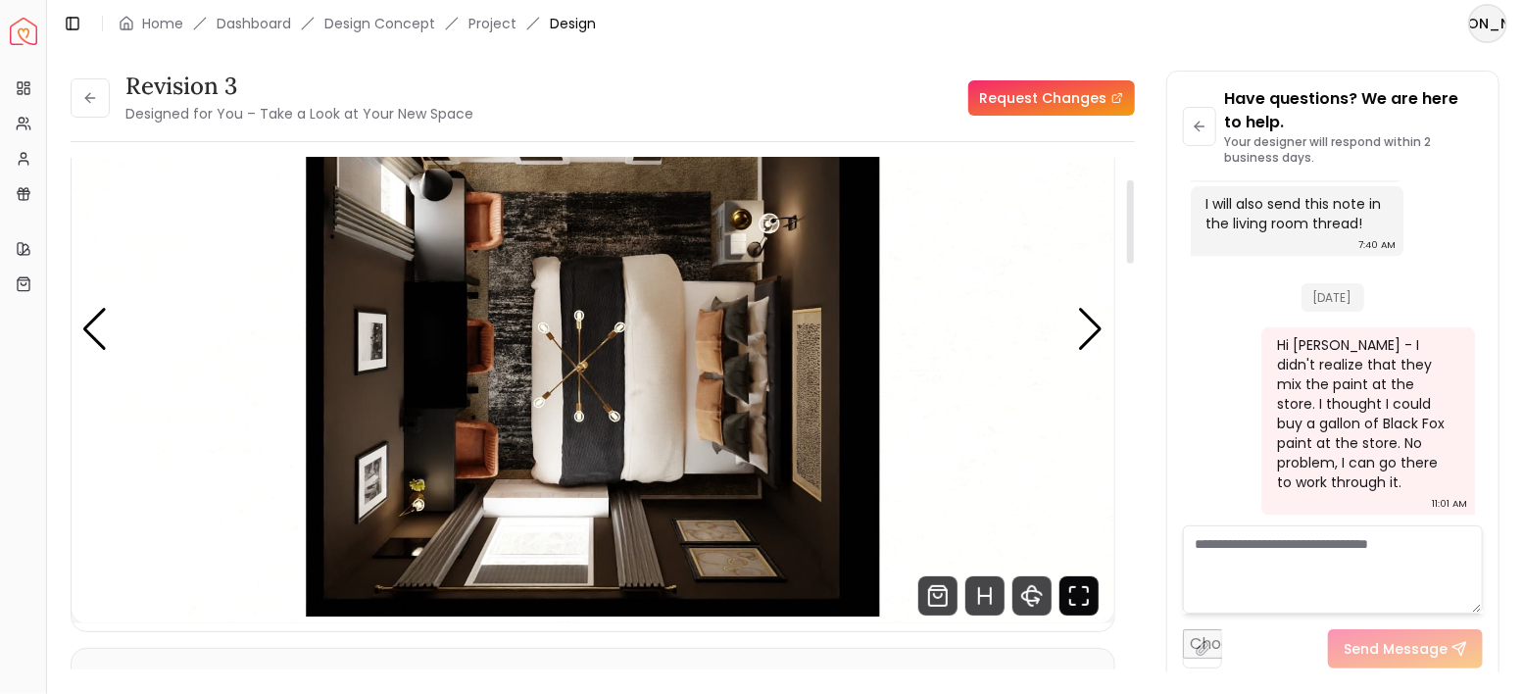
click at [1071, 599] on icon "Fullscreen" at bounding box center [1079, 595] width 39 height 39
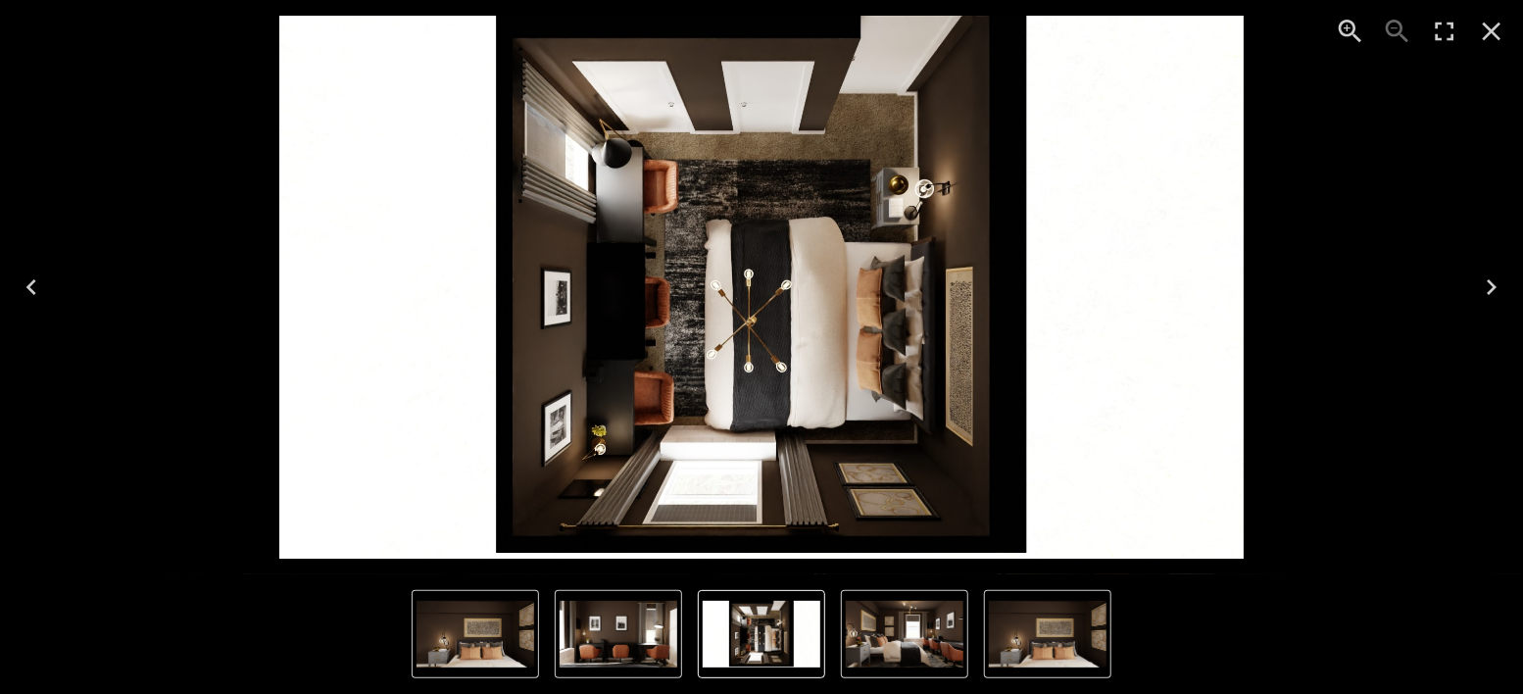
click at [1486, 287] on icon "Next" at bounding box center [1491, 287] width 31 height 31
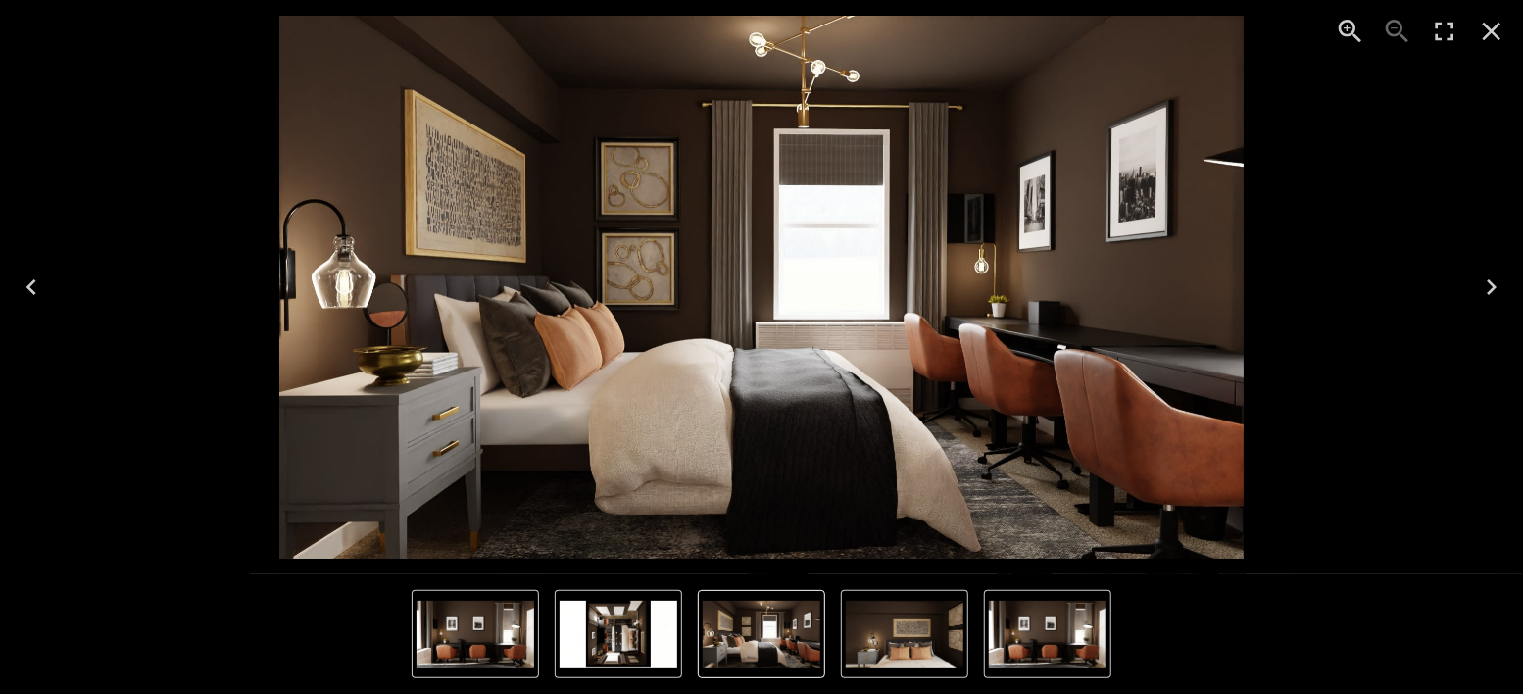
click at [1486, 287] on icon "Next" at bounding box center [1491, 287] width 31 height 31
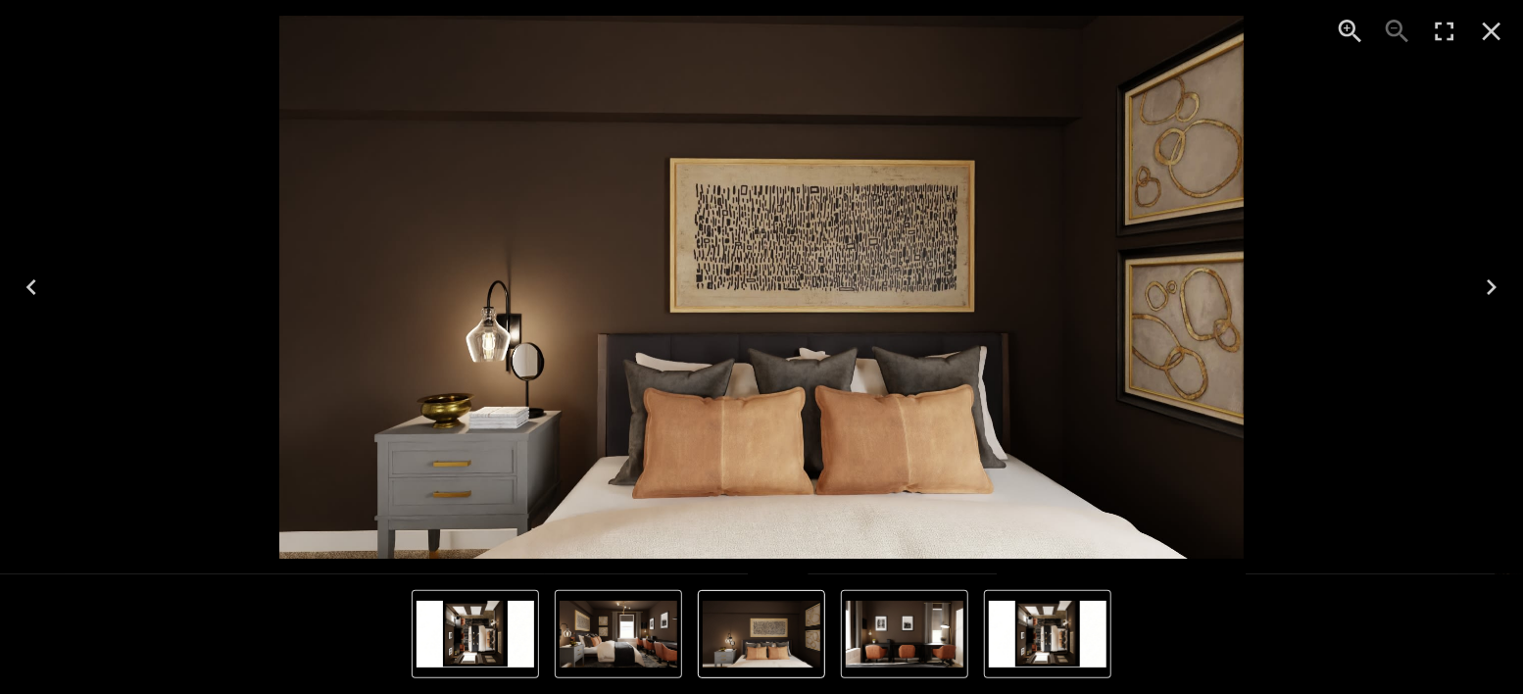
click at [1486, 289] on icon "Next" at bounding box center [1491, 287] width 31 height 31
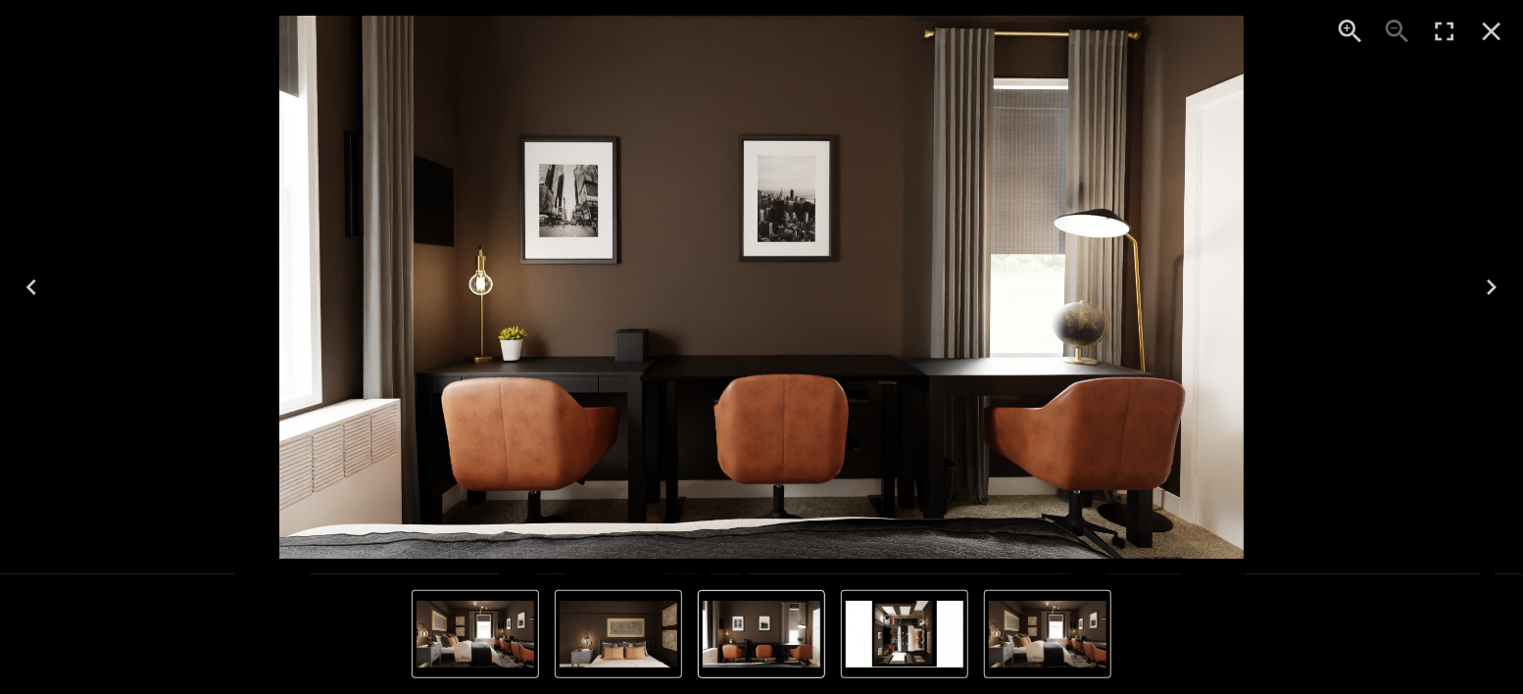
click at [1486, 289] on icon "Next" at bounding box center [1491, 287] width 31 height 31
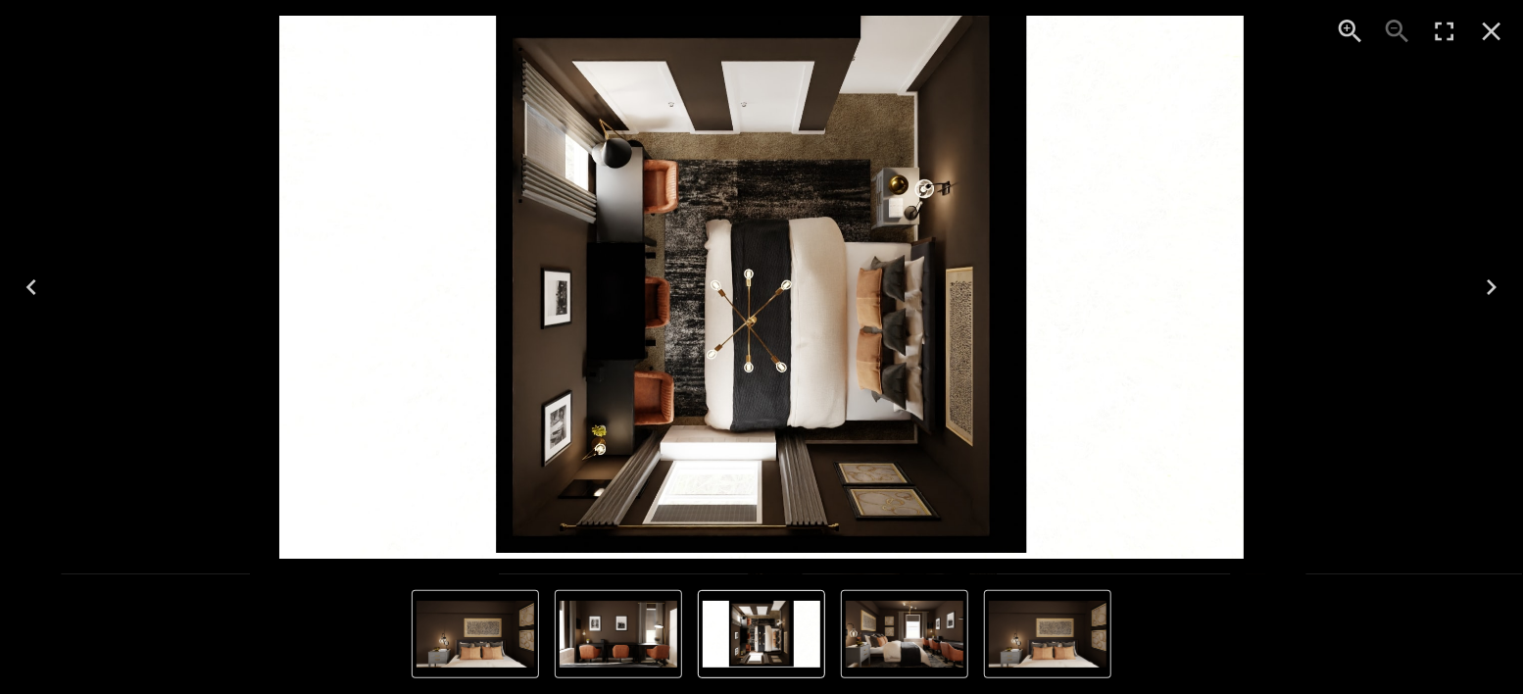
click at [1486, 289] on icon "Next" at bounding box center [1491, 287] width 31 height 31
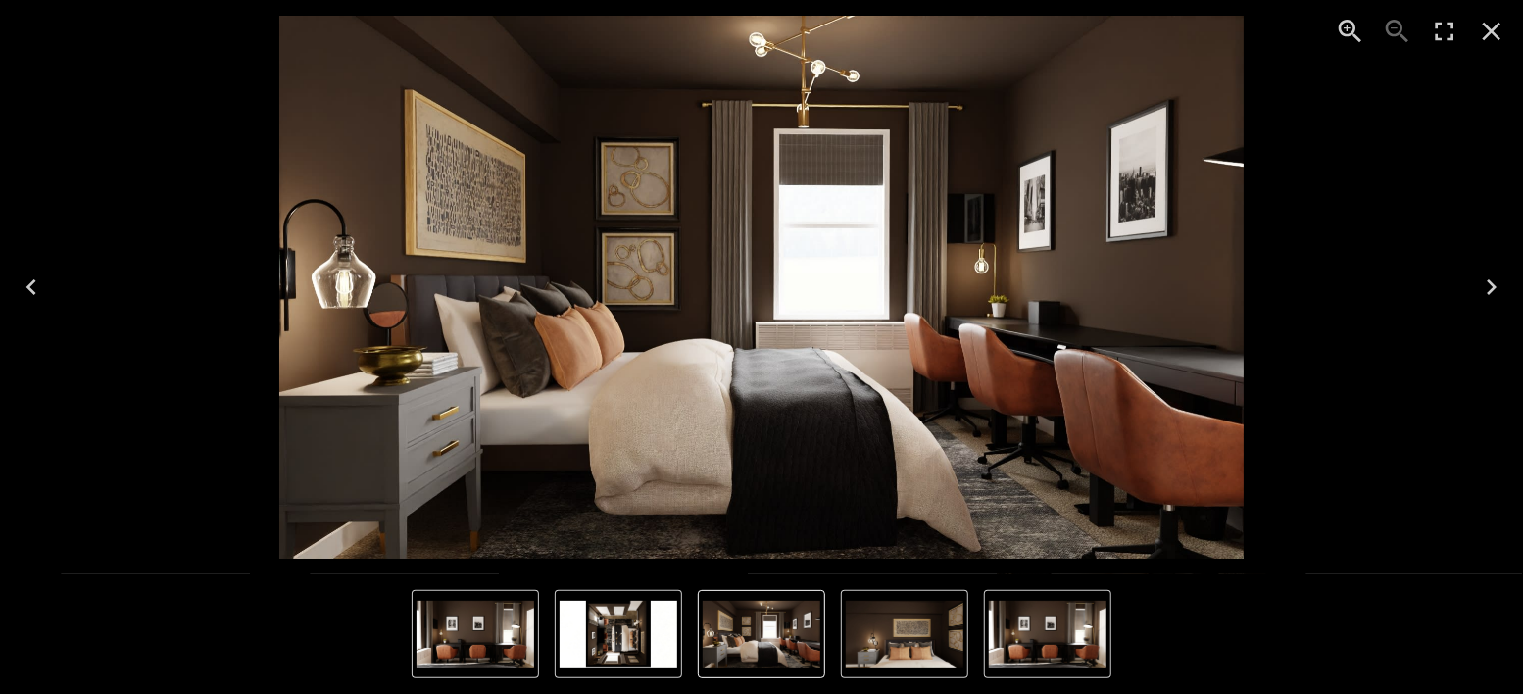
click at [1486, 289] on icon "Next" at bounding box center [1491, 287] width 31 height 31
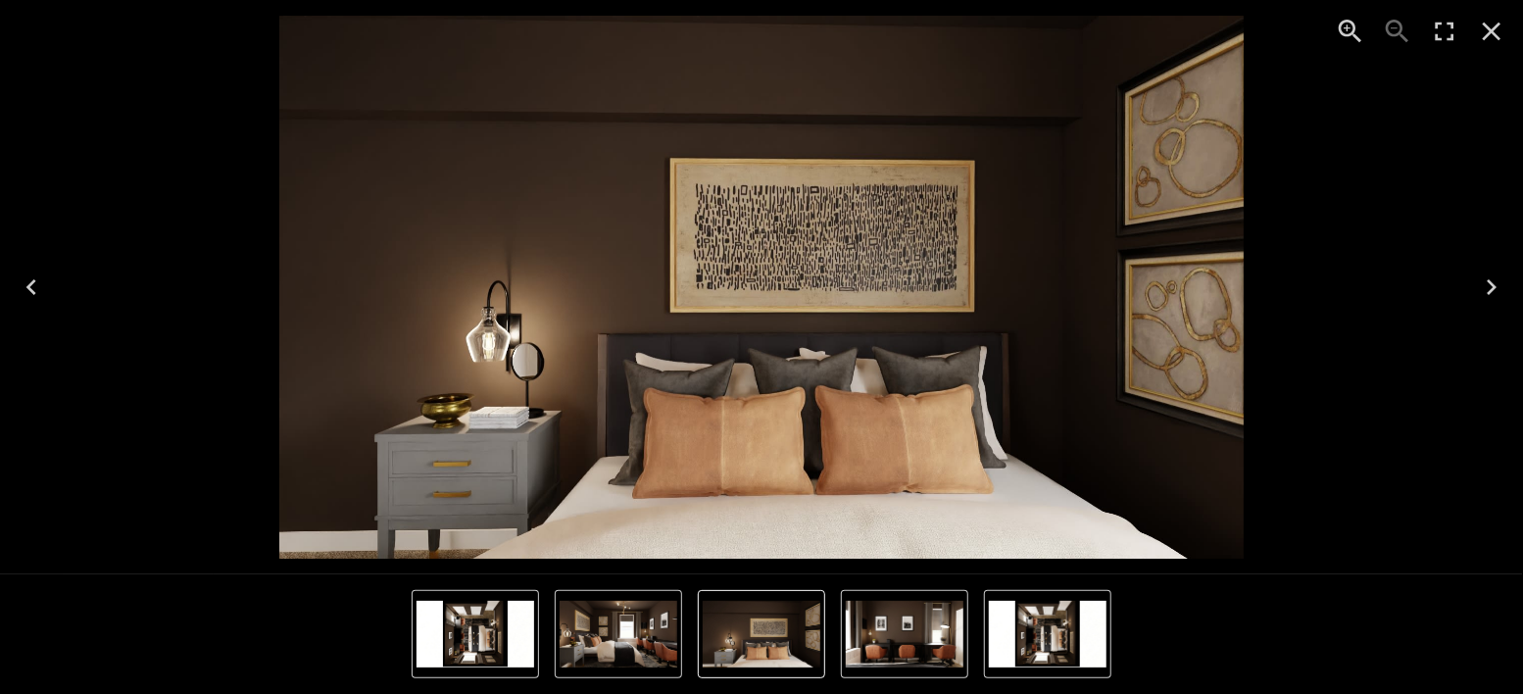
click at [1480, 285] on icon "Next" at bounding box center [1491, 287] width 31 height 31
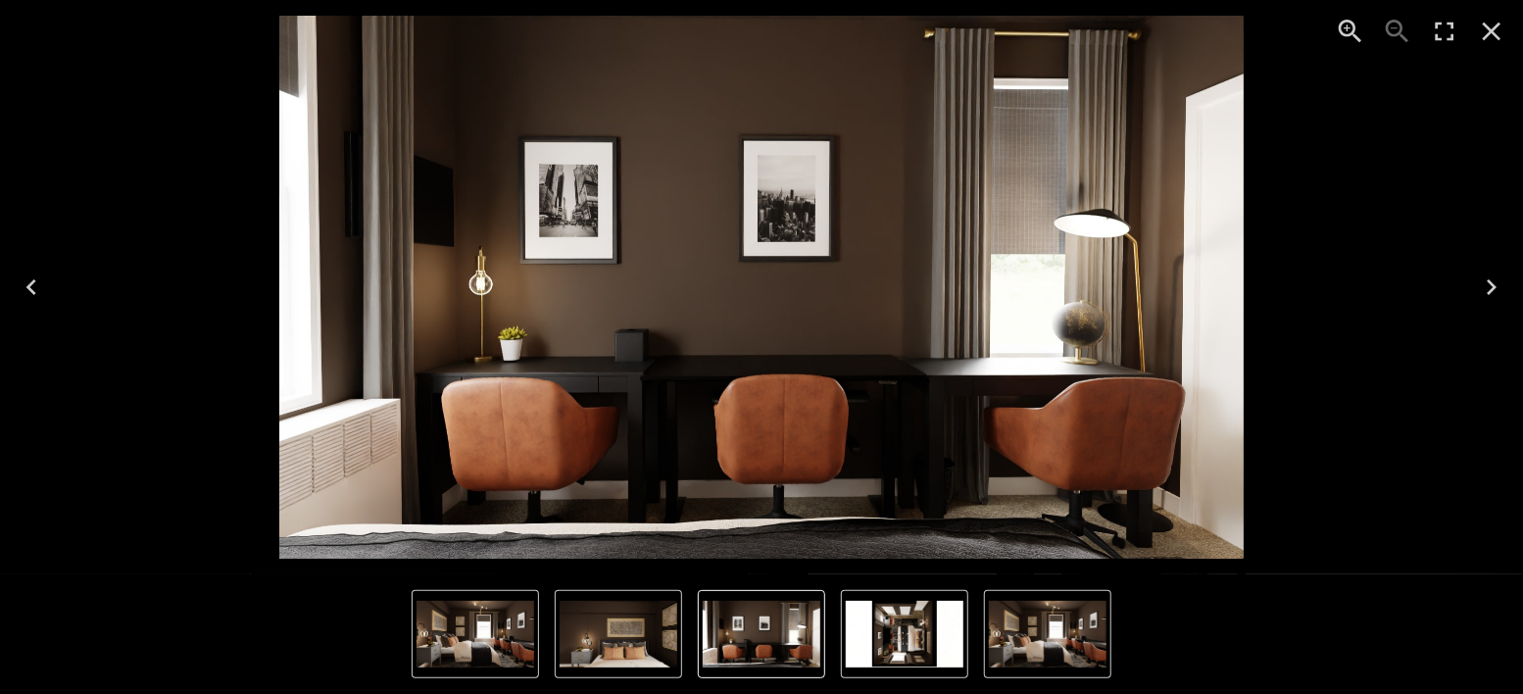
click at [1480, 285] on icon "Next" at bounding box center [1491, 287] width 31 height 31
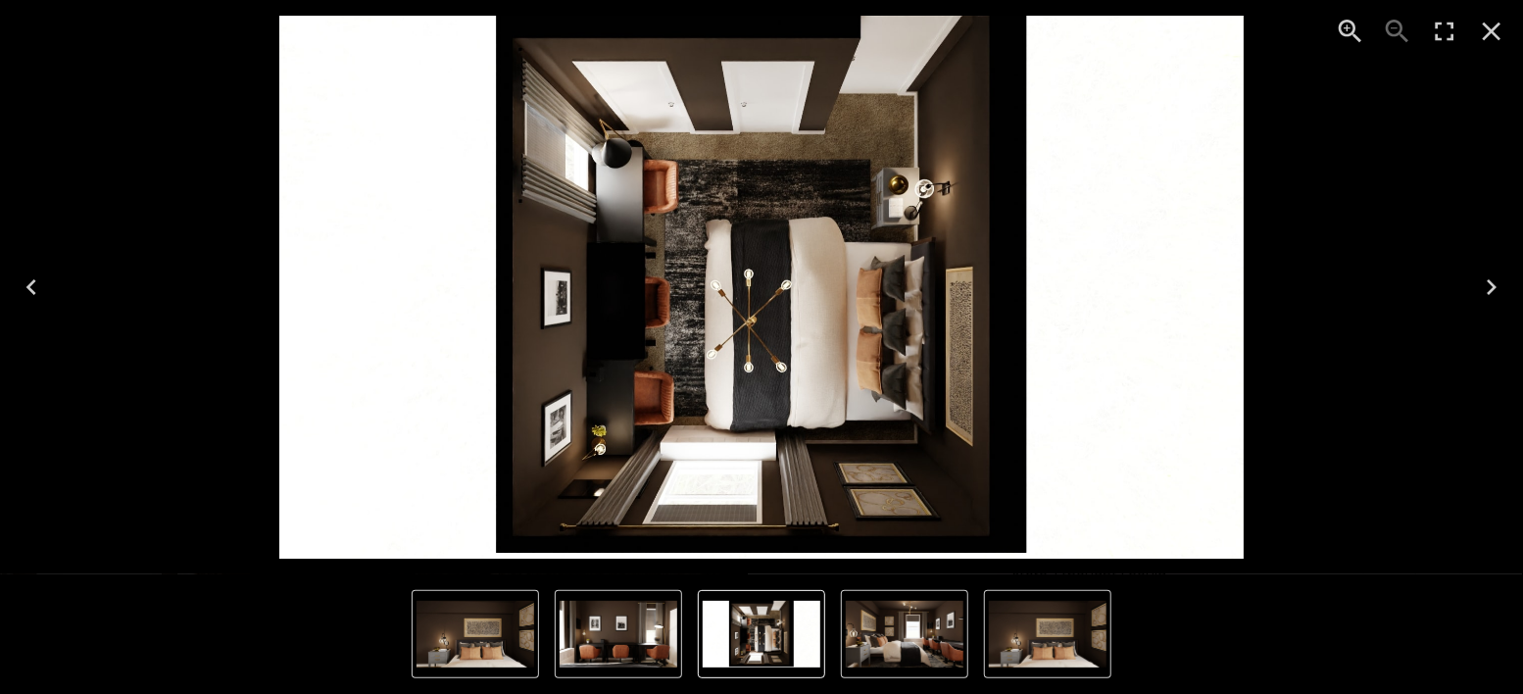
click at [1480, 285] on icon "Next" at bounding box center [1491, 287] width 31 height 31
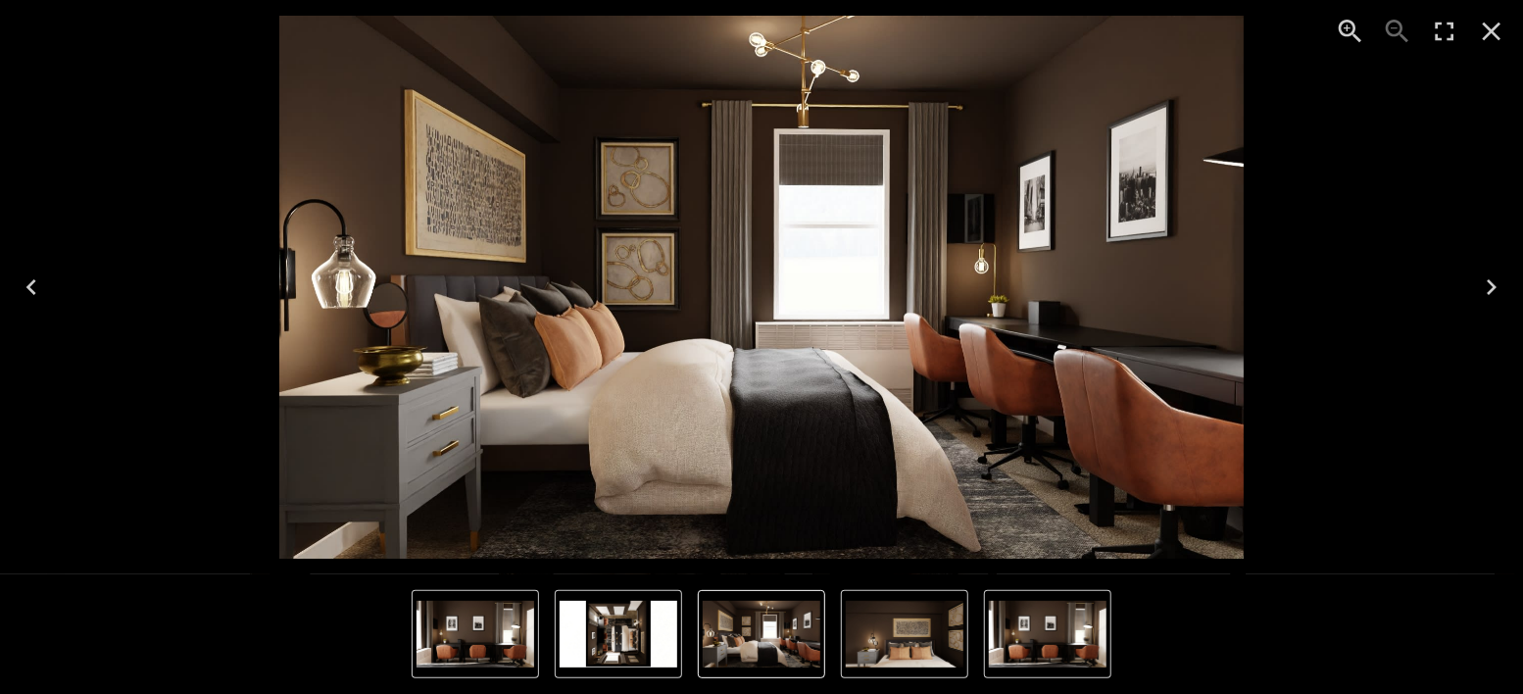
click at [1476, 283] on icon "Next" at bounding box center [1491, 287] width 31 height 31
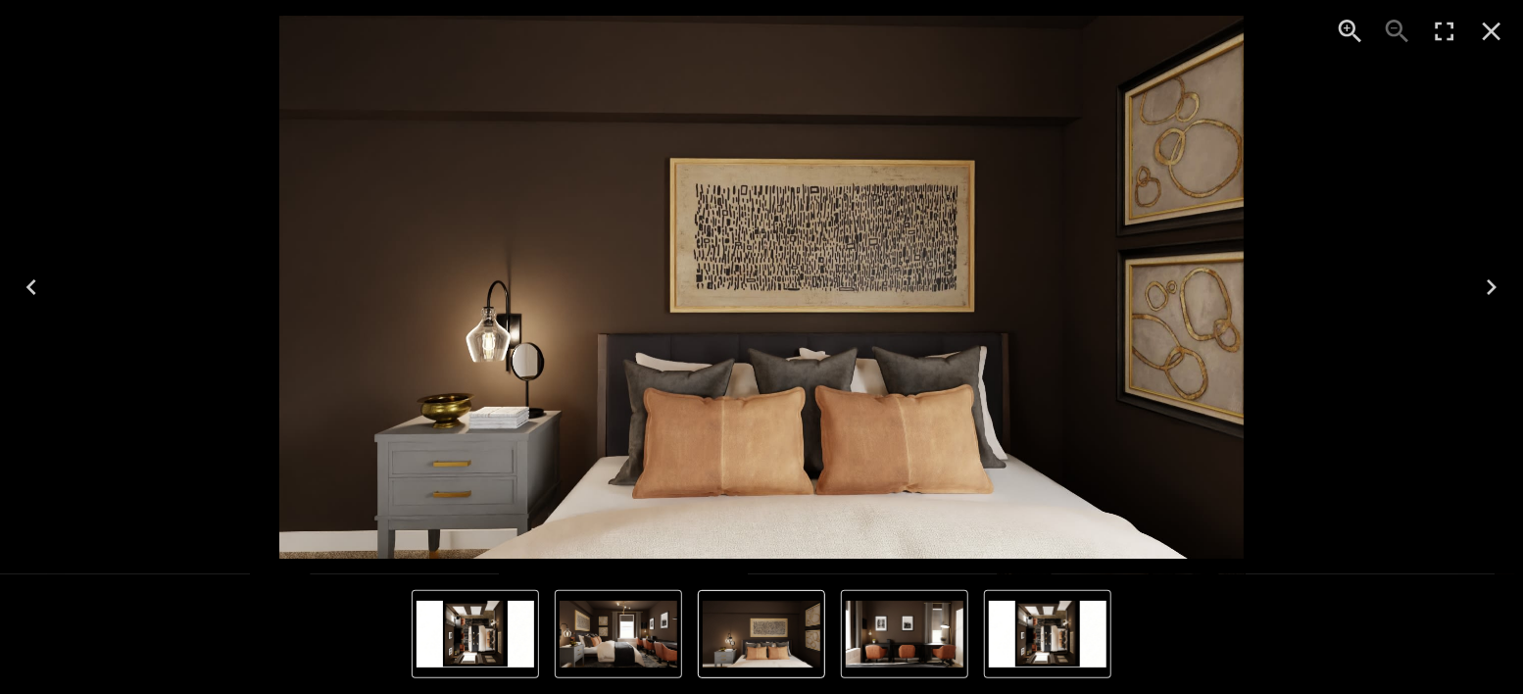
click at [1494, 27] on icon "Close" at bounding box center [1492, 32] width 19 height 19
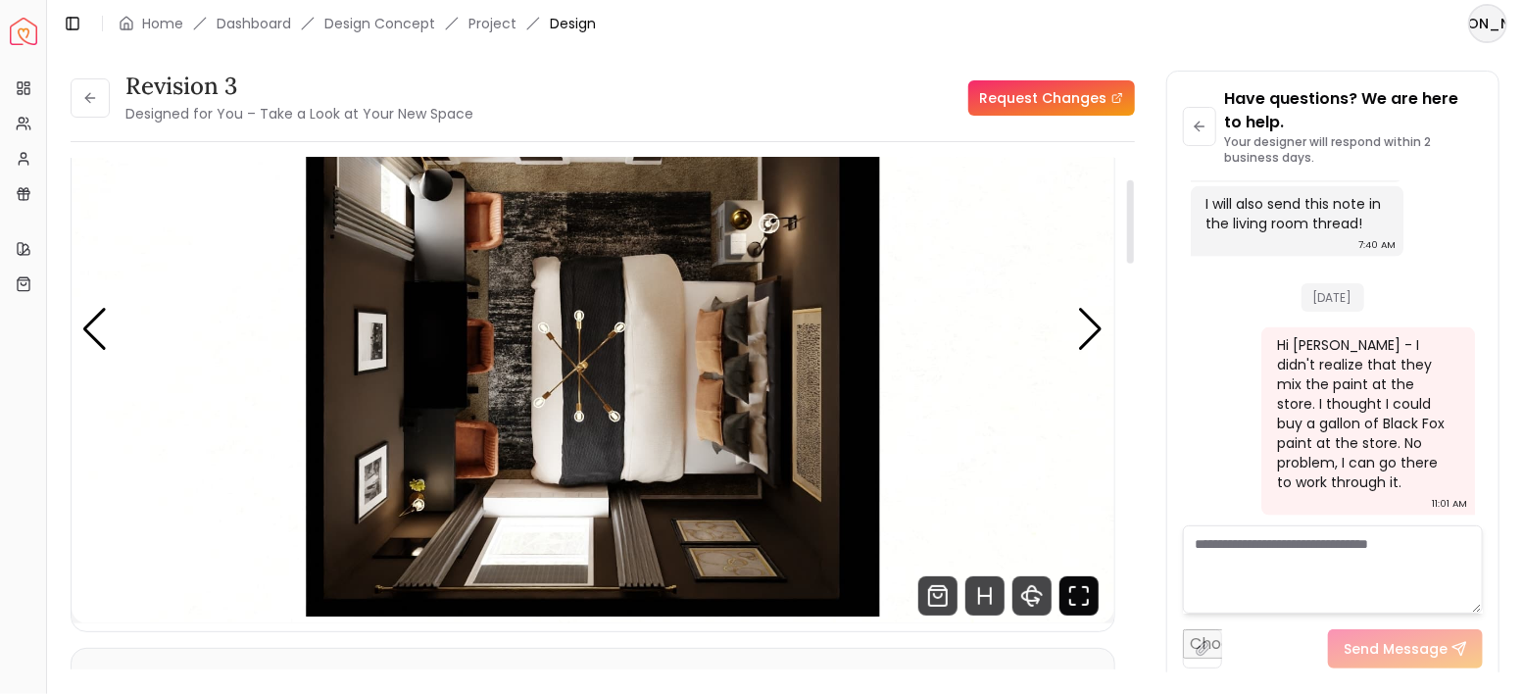
click at [1093, 590] on icon "Fullscreen" at bounding box center [1079, 595] width 39 height 39
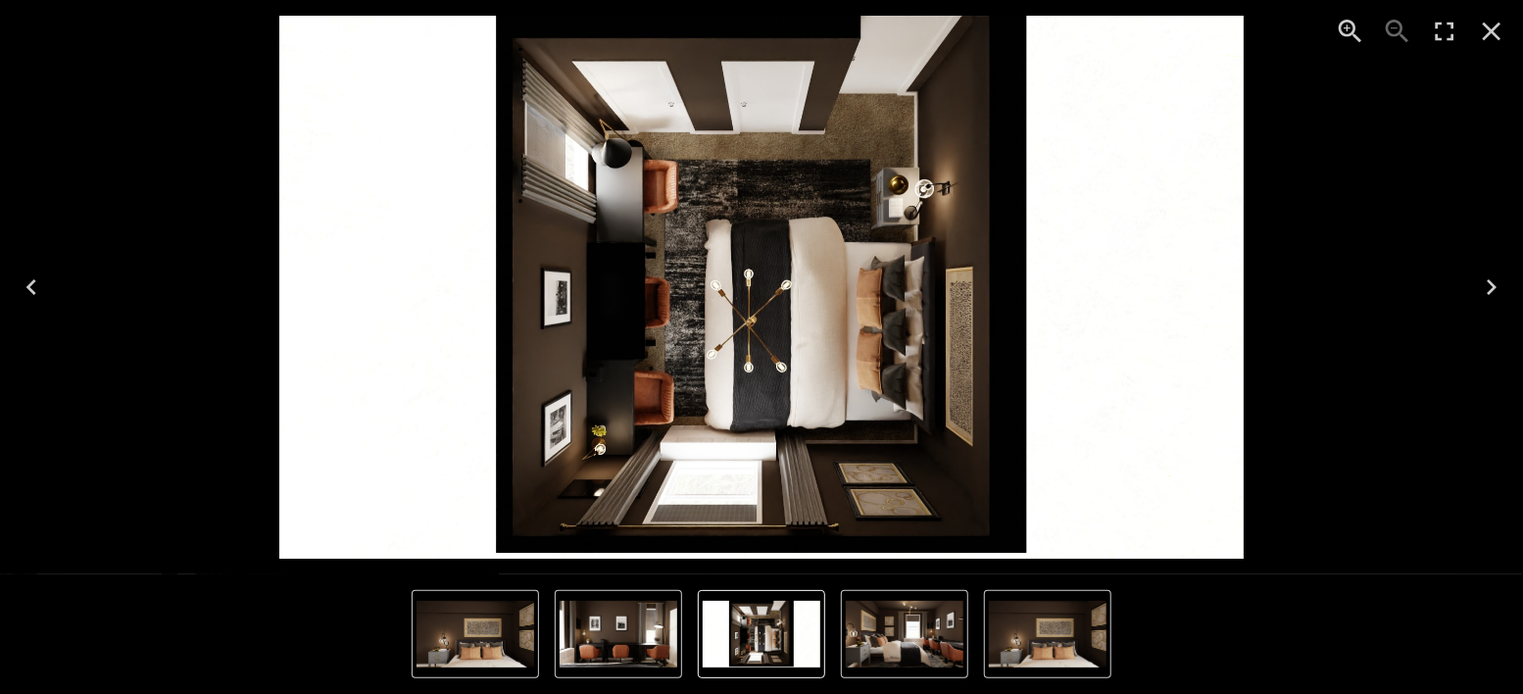
click at [1488, 284] on icon "Next" at bounding box center [1491, 287] width 31 height 31
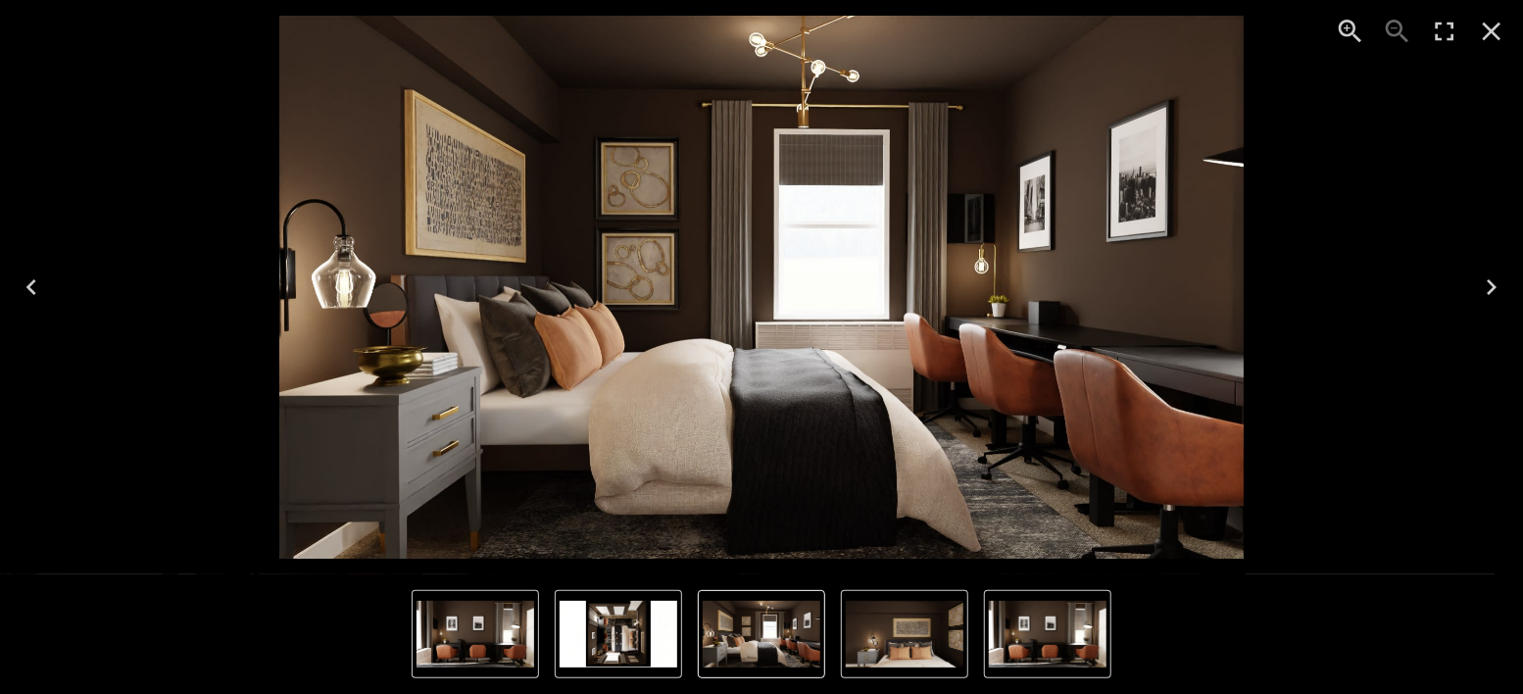
click at [1492, 291] on icon "Next" at bounding box center [1491, 287] width 31 height 31
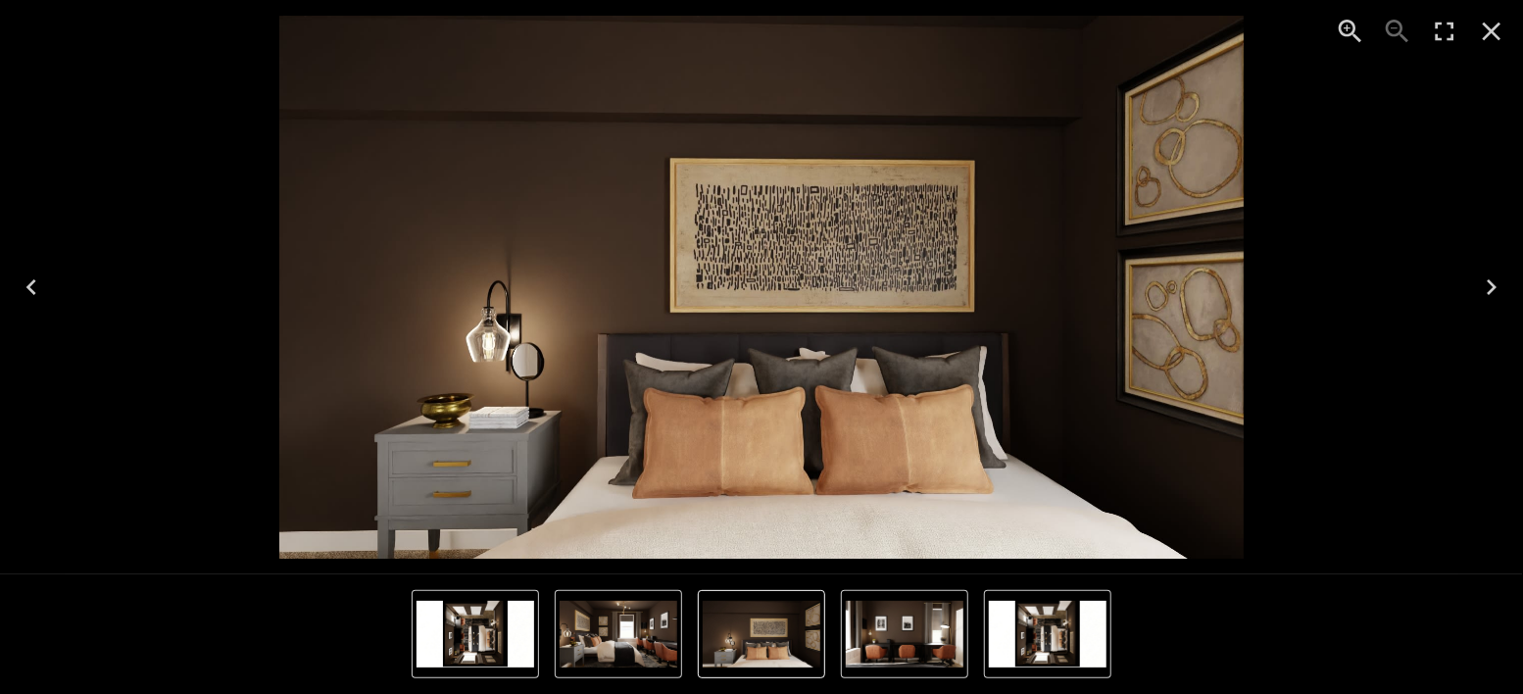
click at [1451, 43] on icon "Enter Fullscreen" at bounding box center [1444, 31] width 31 height 31
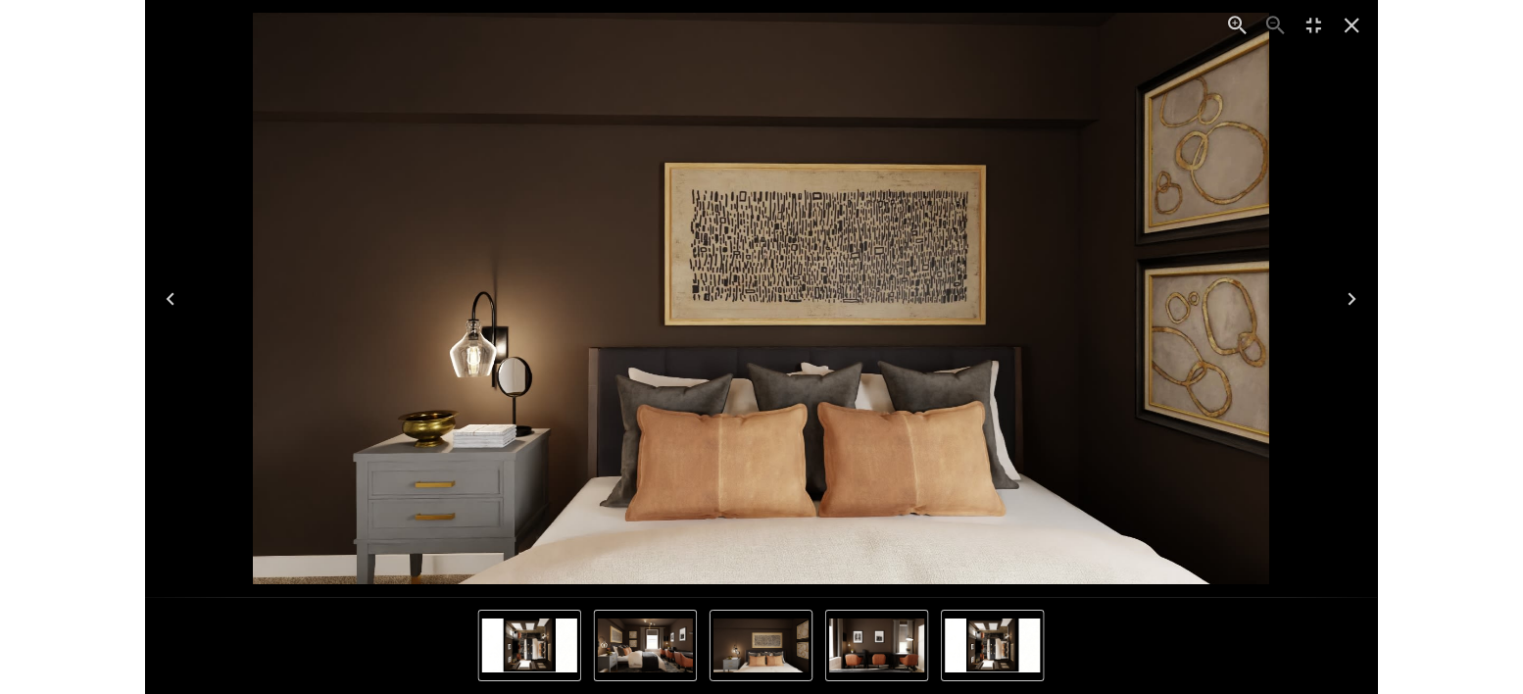
scroll to position [5897, 0]
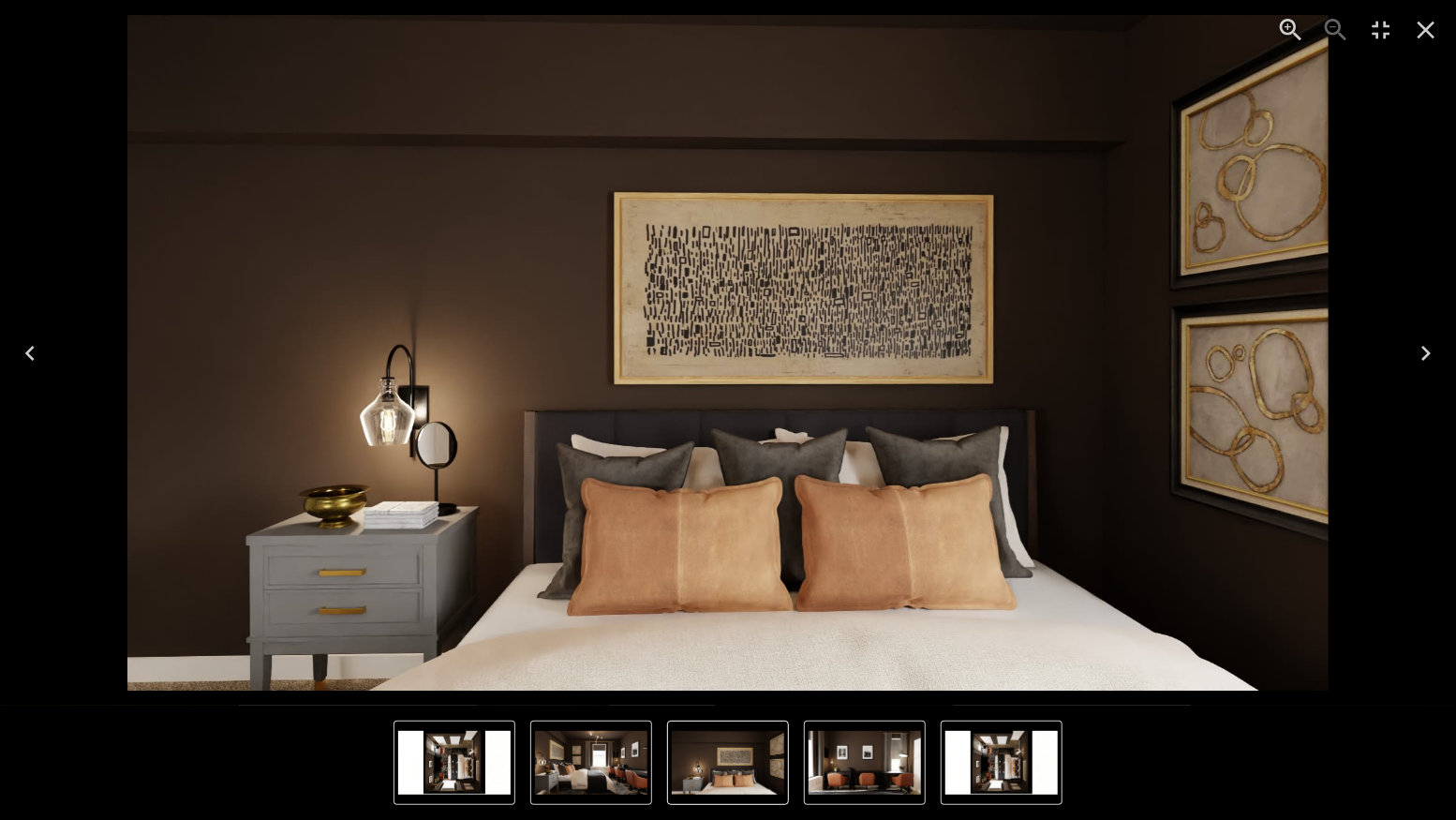
click at [1422, 35] on icon "Close" at bounding box center [1425, 30] width 30 height 30
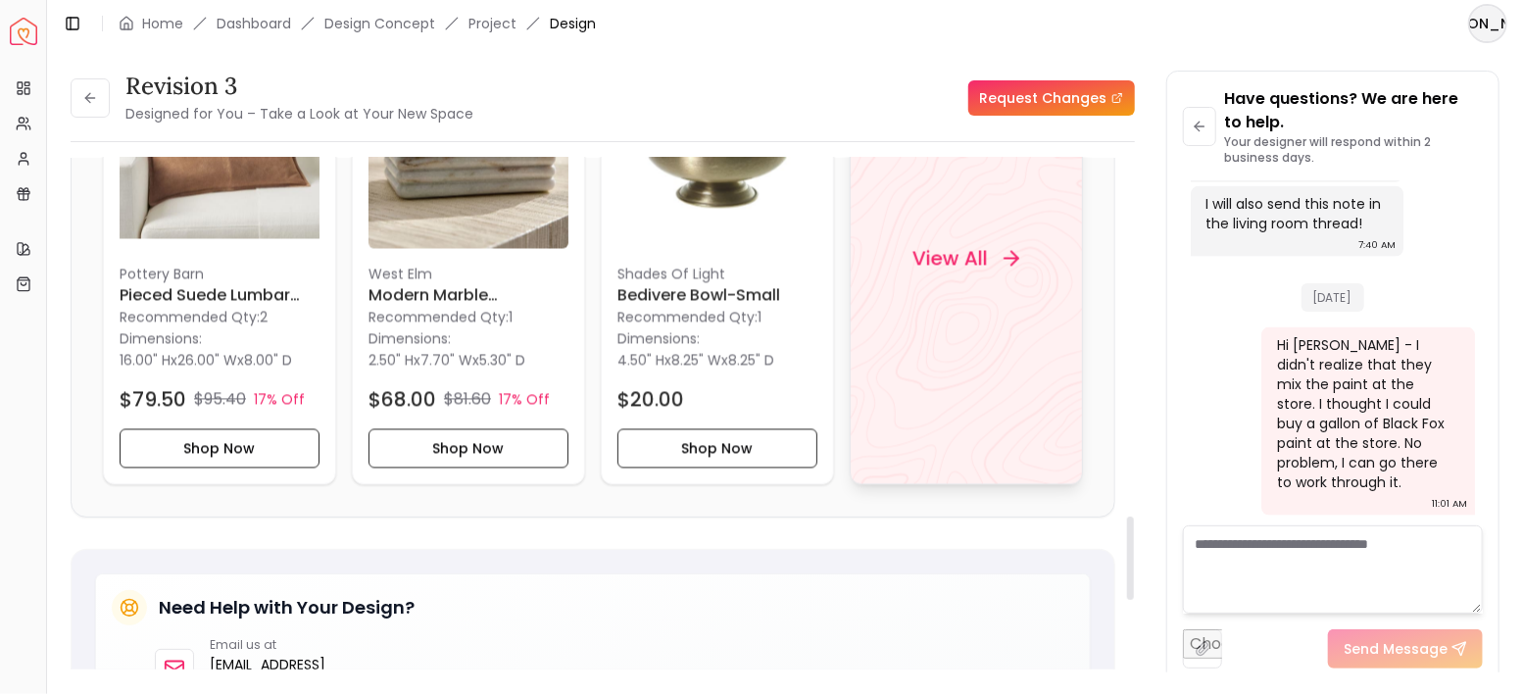
scroll to position [2158, 0]
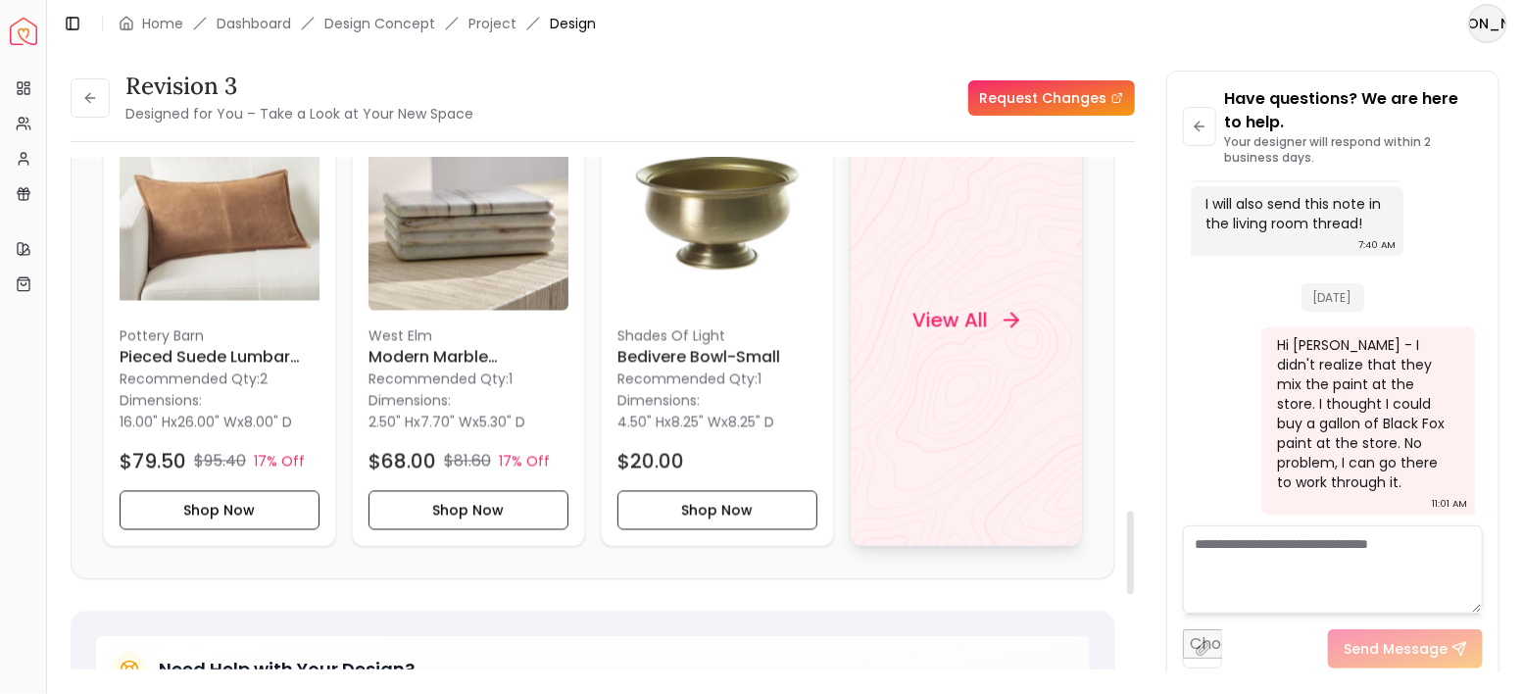
click at [986, 318] on div "View All" at bounding box center [966, 320] width 154 height 59
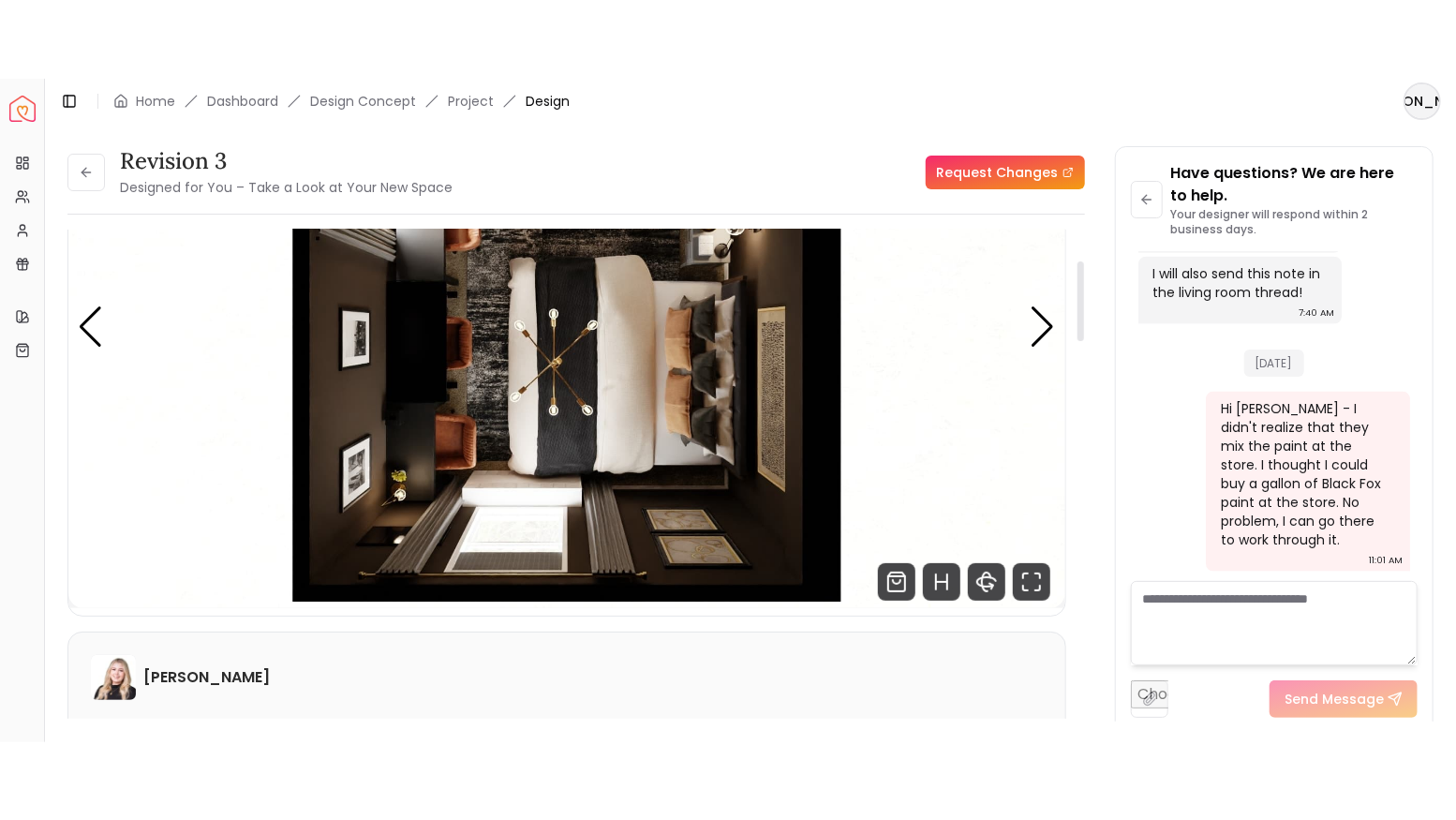
scroll to position [189, 0]
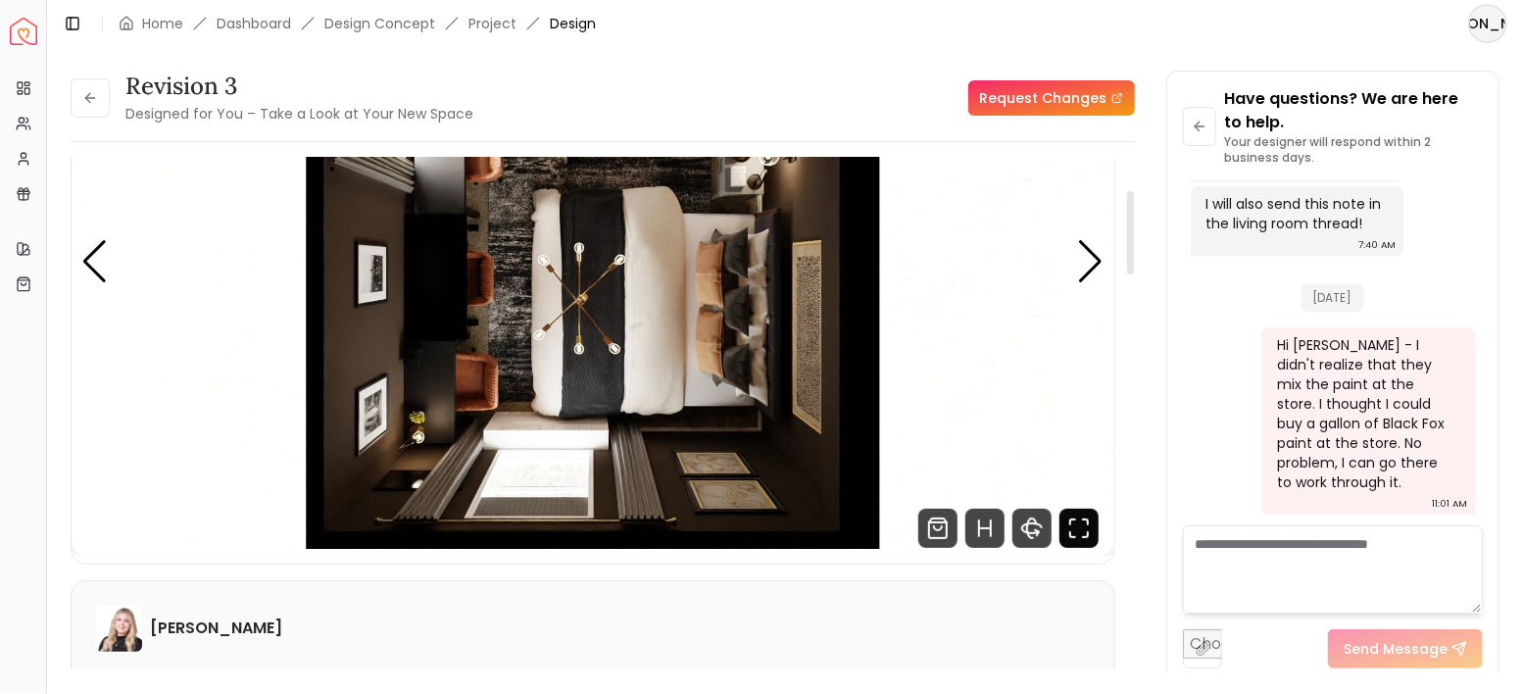
click at [1090, 531] on icon "Fullscreen" at bounding box center [1079, 528] width 39 height 39
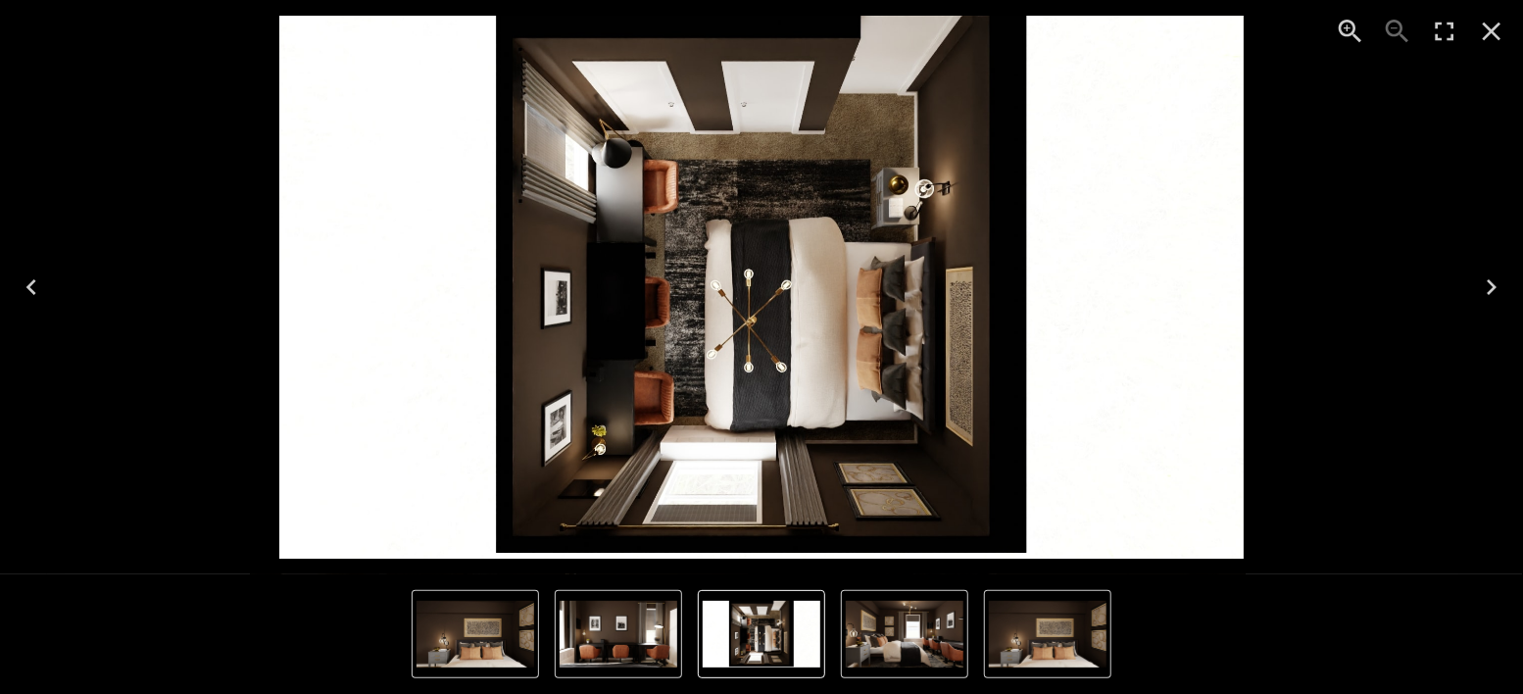
click at [1452, 39] on icon "Enter Fullscreen" at bounding box center [1445, 32] width 19 height 19
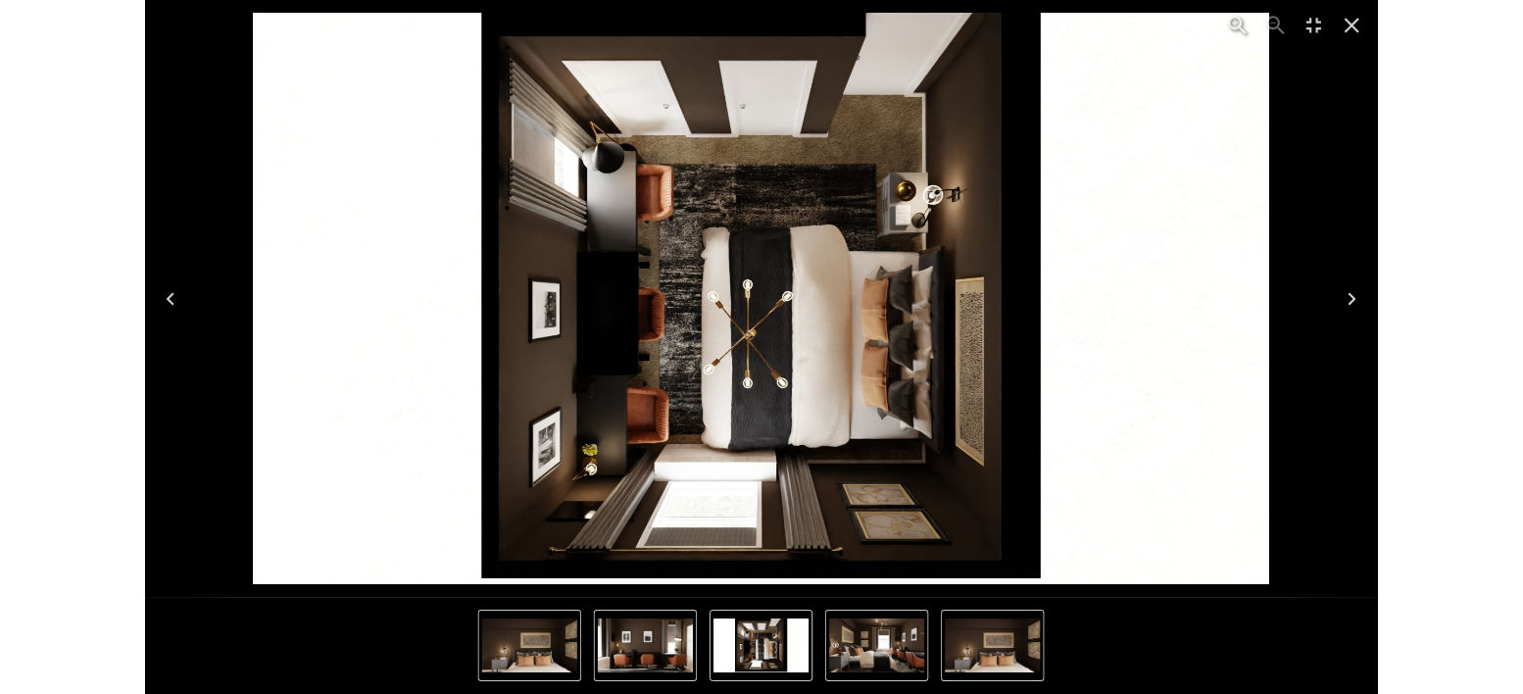
scroll to position [5897, 0]
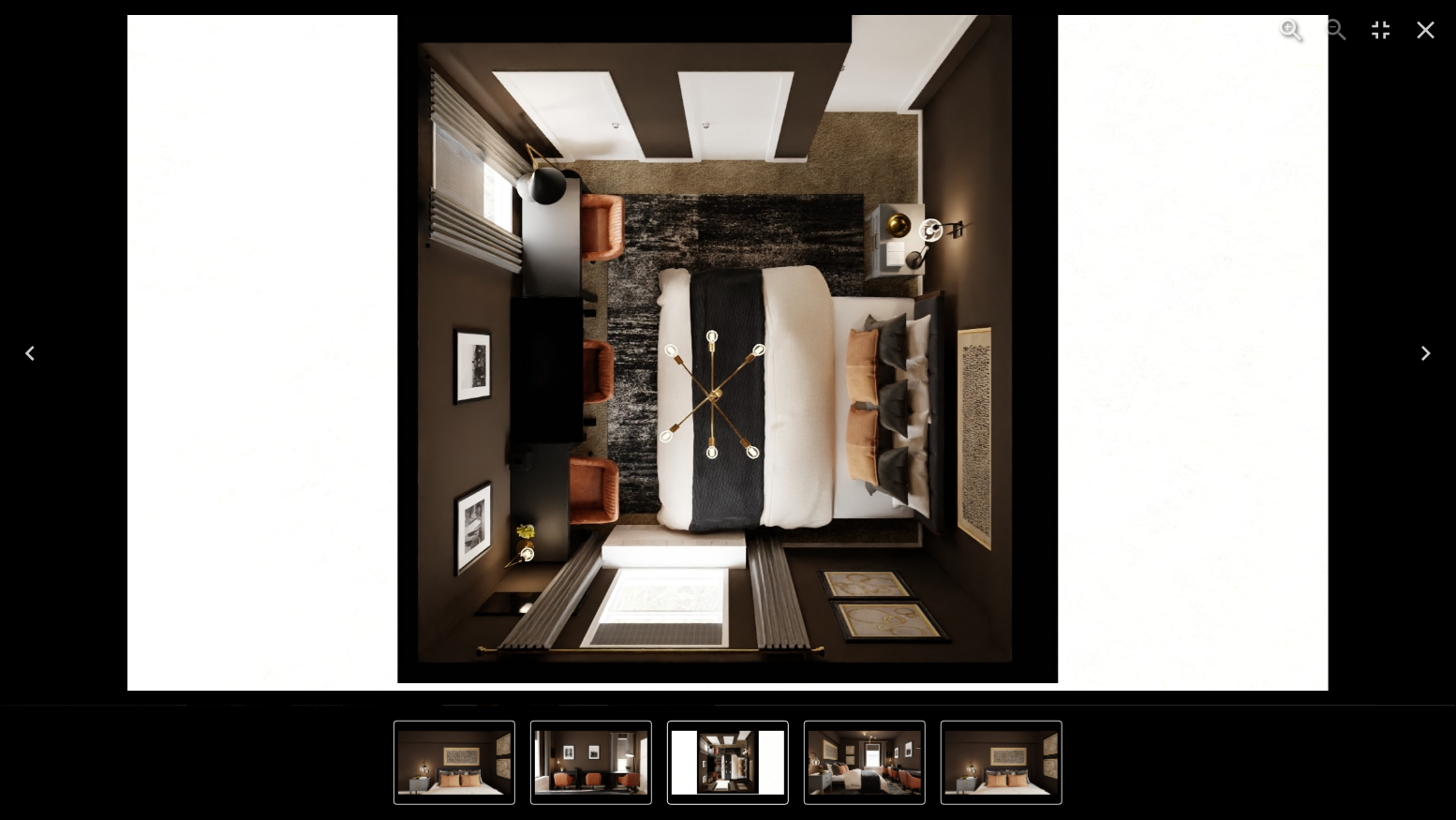
click at [1431, 351] on icon "Next" at bounding box center [1425, 353] width 30 height 30
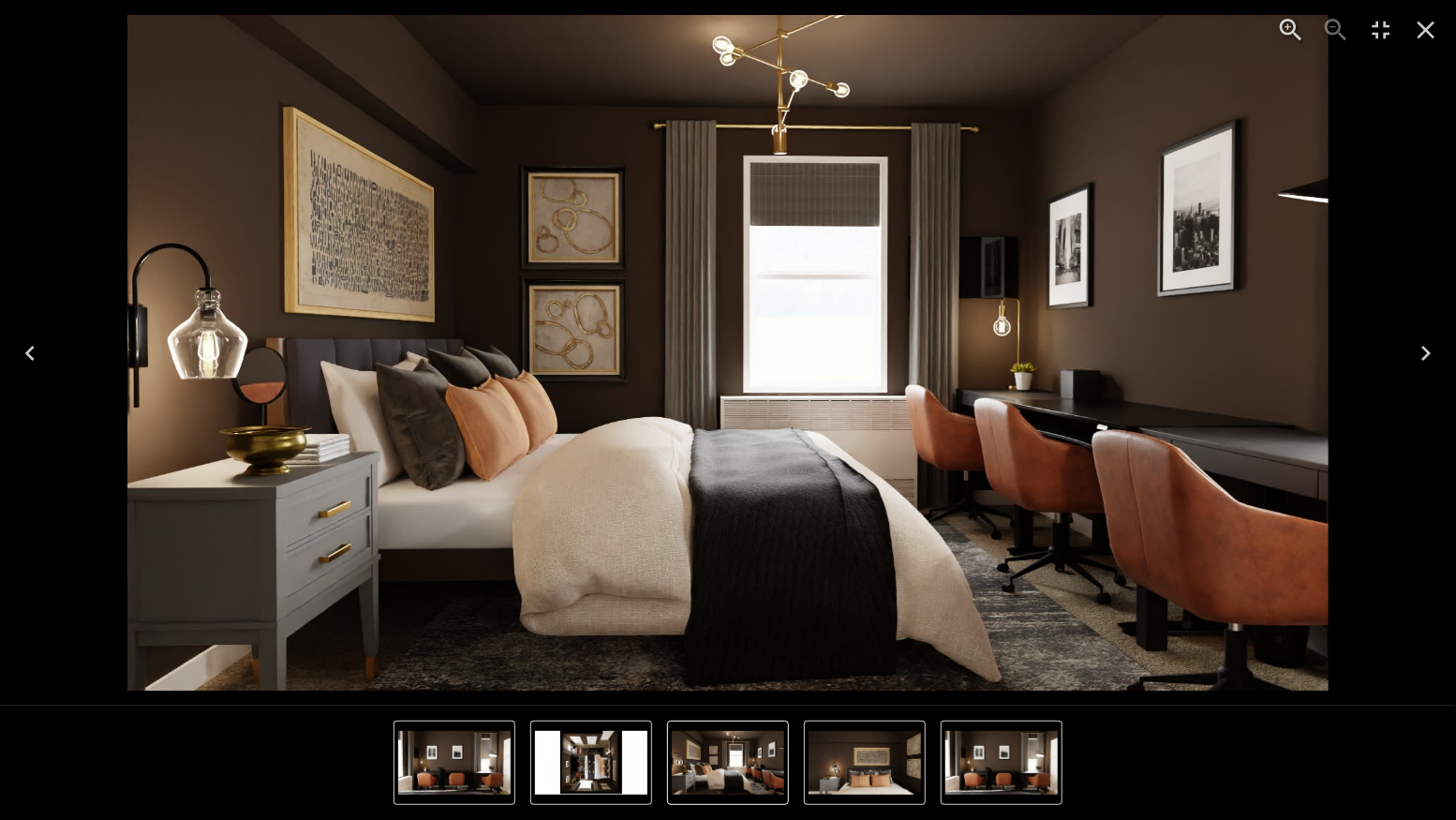
click at [1431, 351] on icon "Next" at bounding box center [1425, 353] width 30 height 30
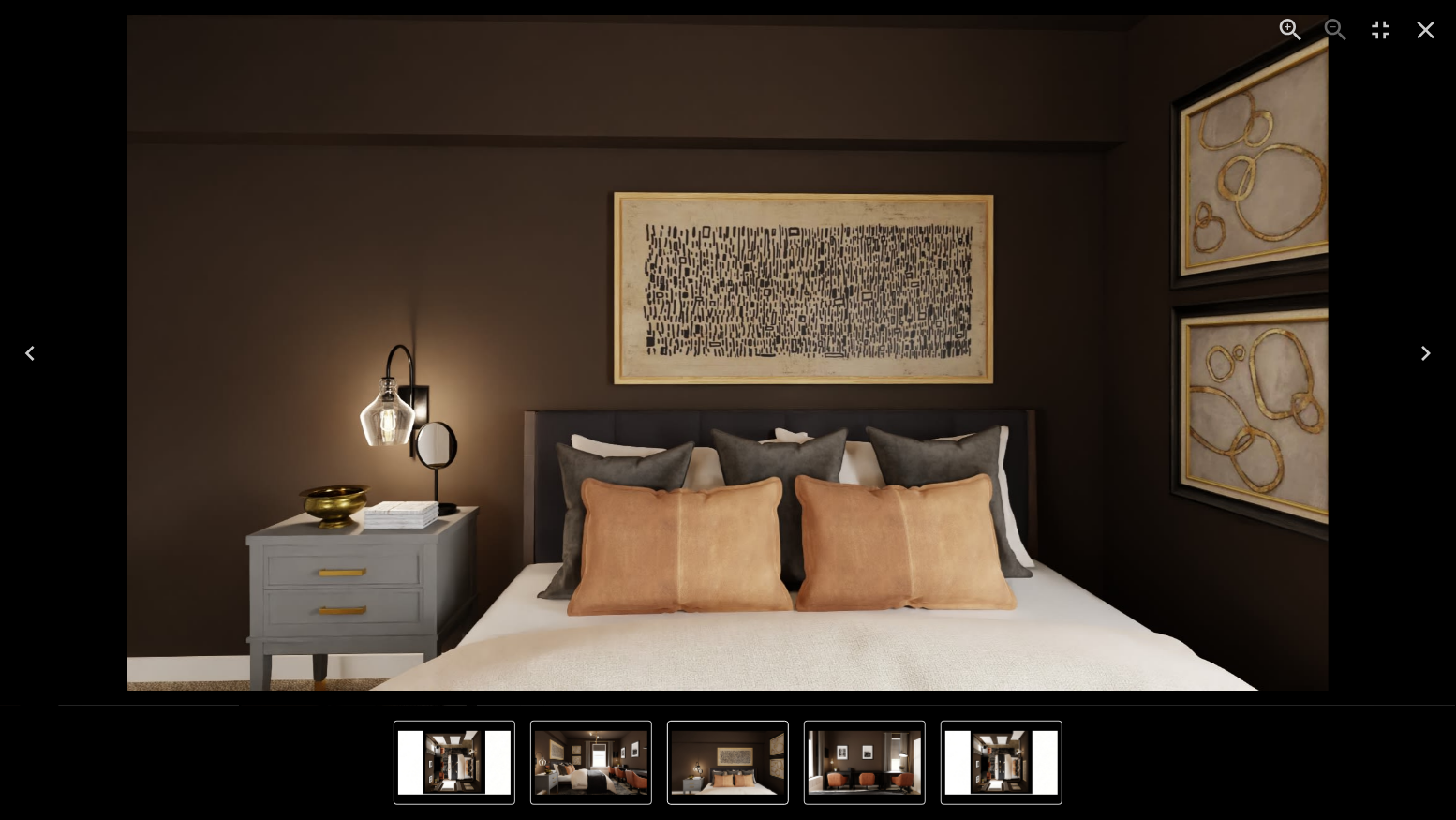
click at [1431, 351] on icon "Next" at bounding box center [1425, 353] width 30 height 30
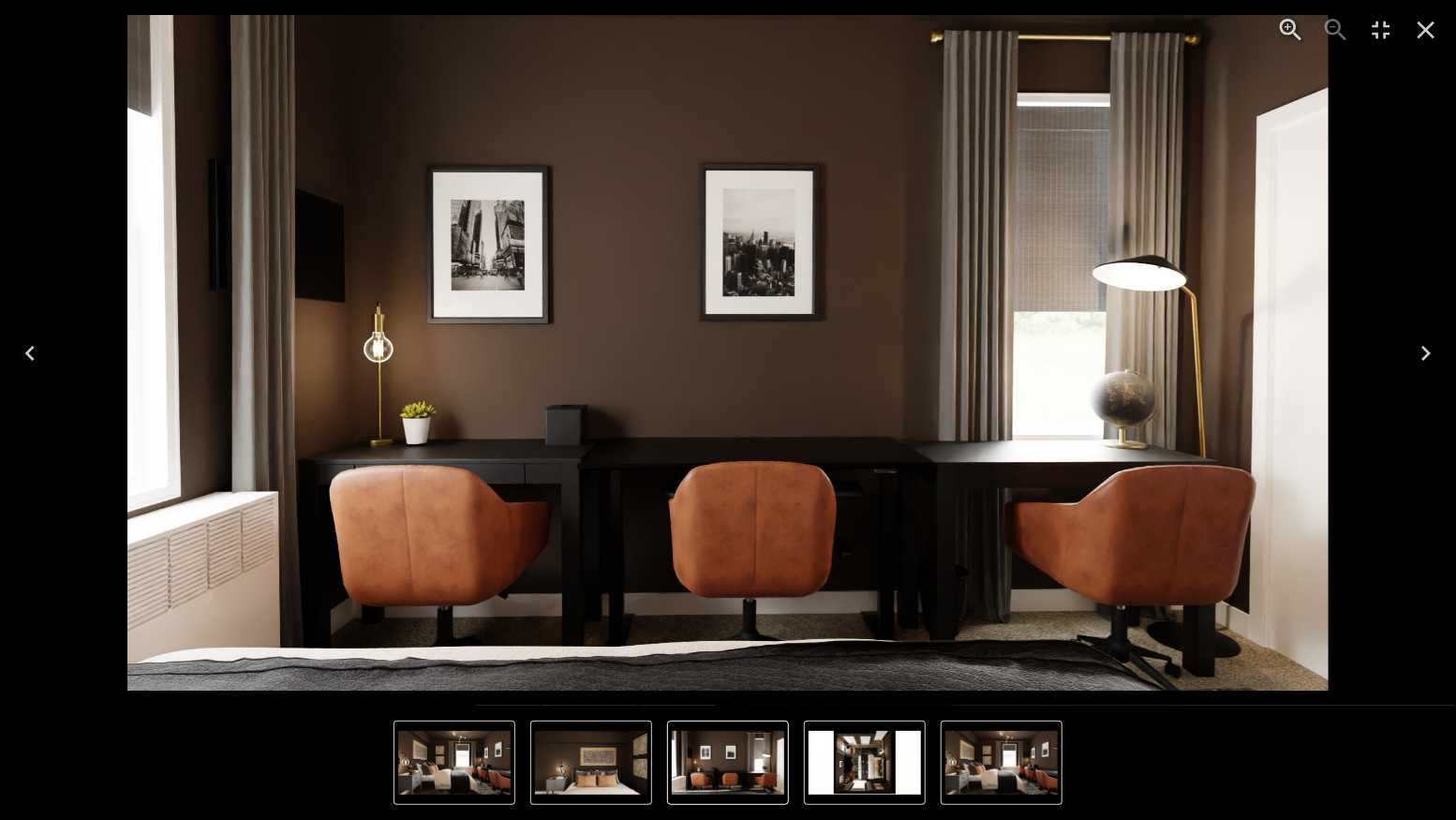
click at [1431, 351] on icon "Next" at bounding box center [1425, 353] width 30 height 30
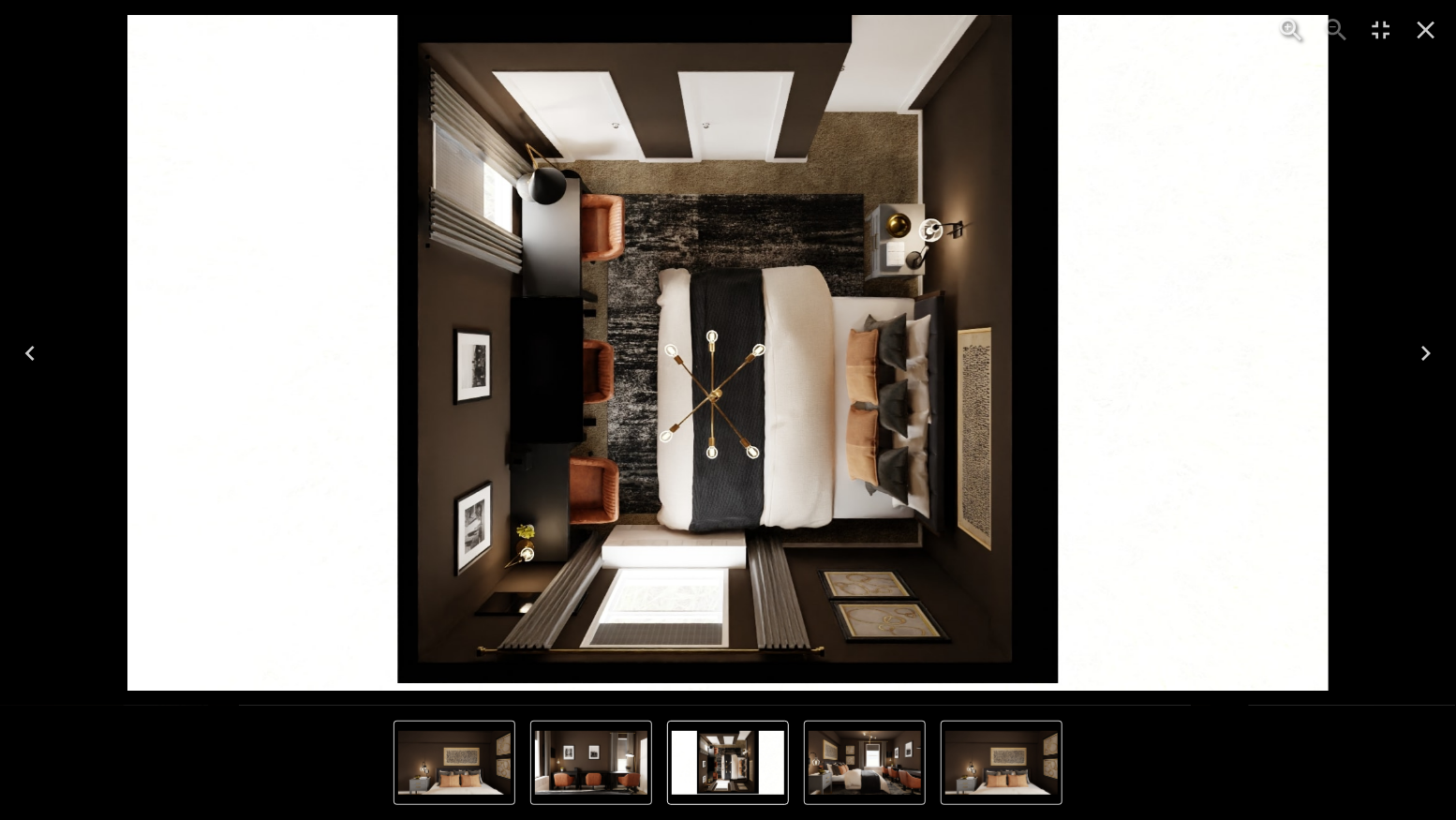
click at [1431, 351] on icon "Next" at bounding box center [1425, 353] width 30 height 30
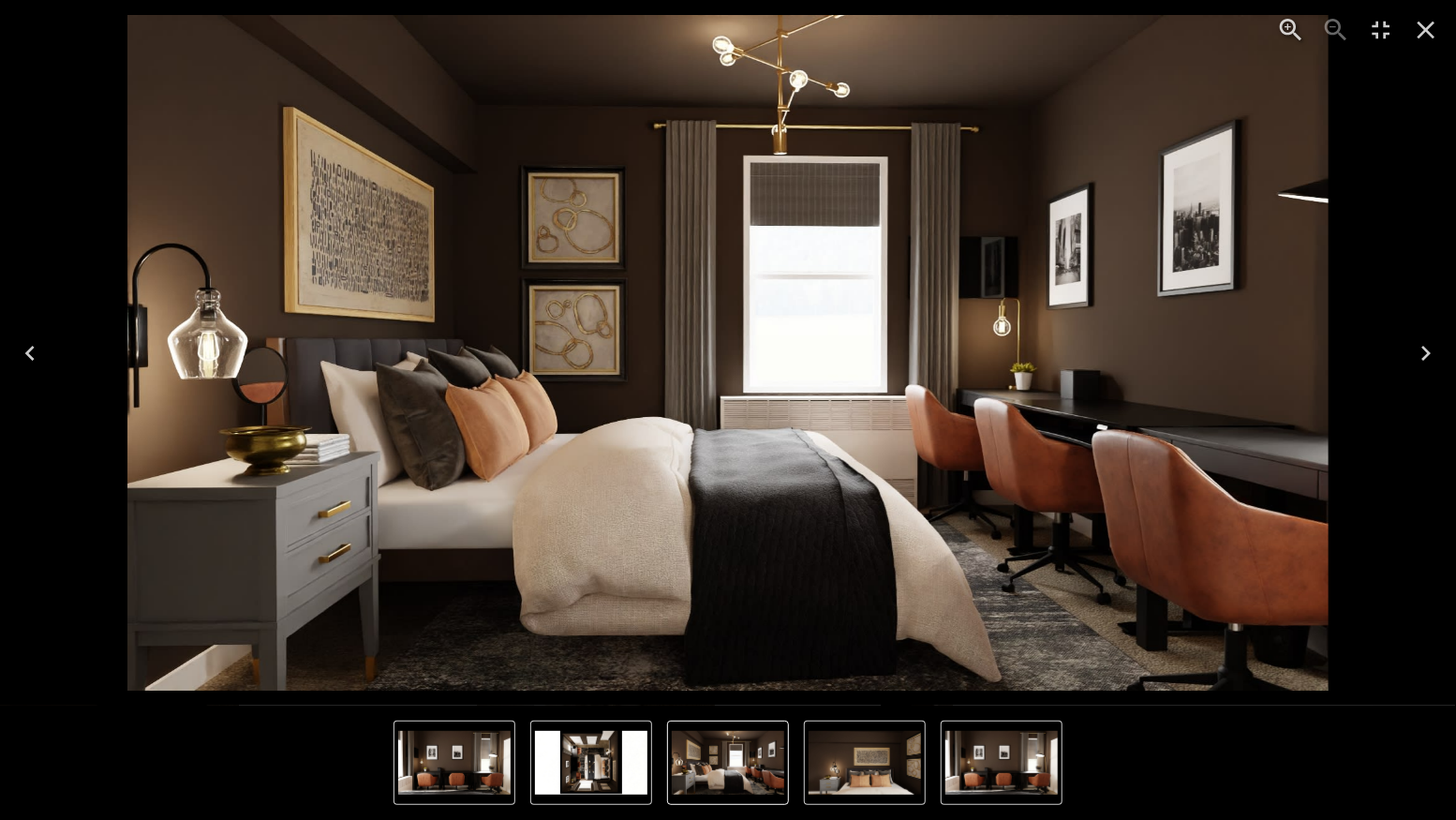
click at [1431, 351] on icon "Next" at bounding box center [1425, 353] width 30 height 30
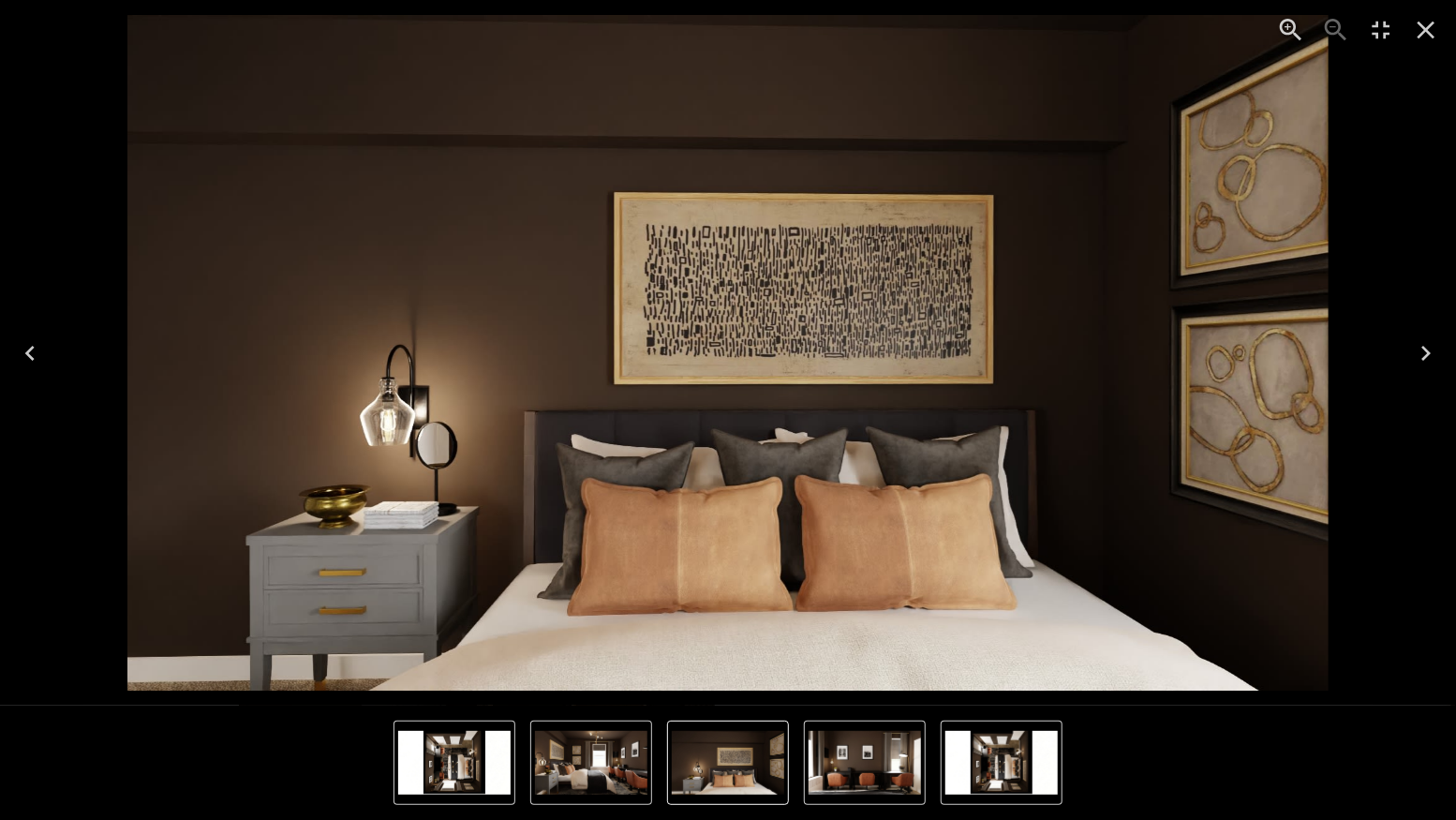
click at [1433, 24] on icon "Close" at bounding box center [1426, 31] width 18 height 18
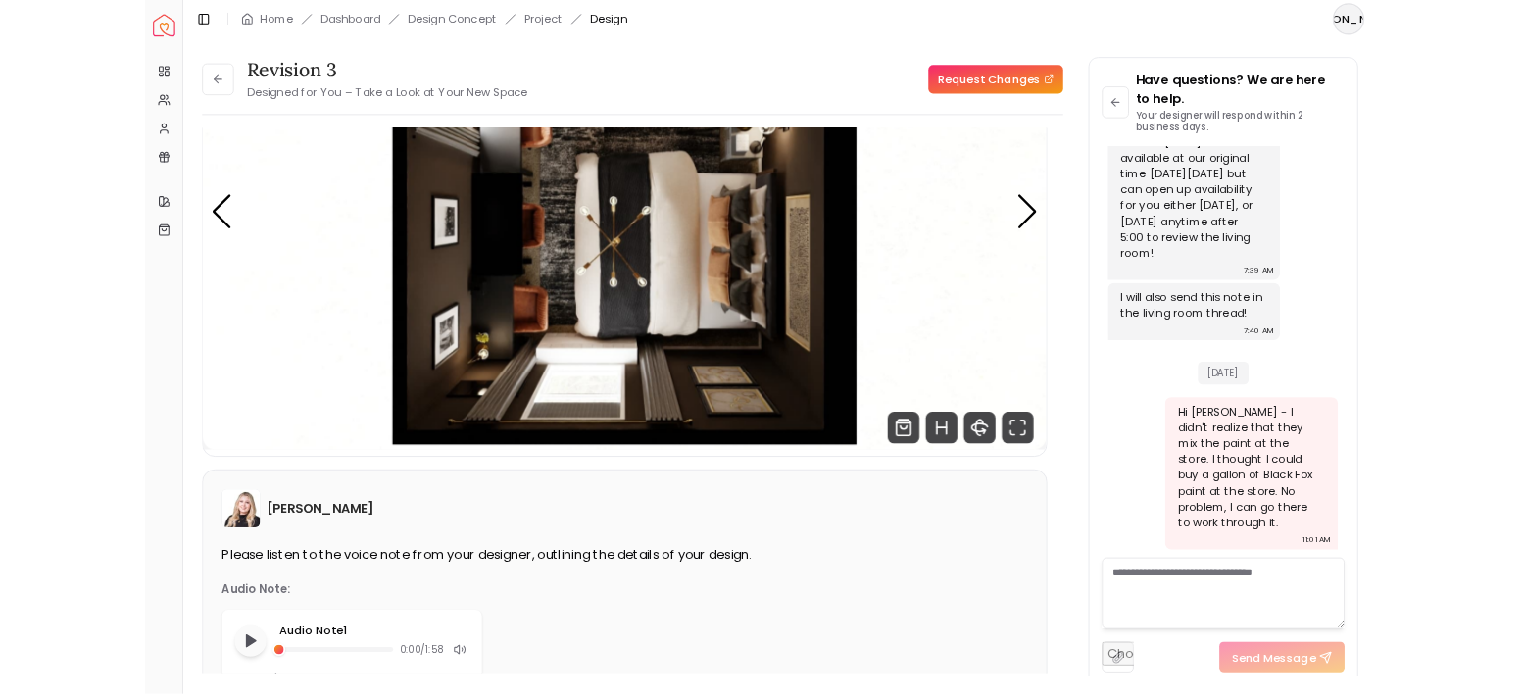
scroll to position [6061, 0]
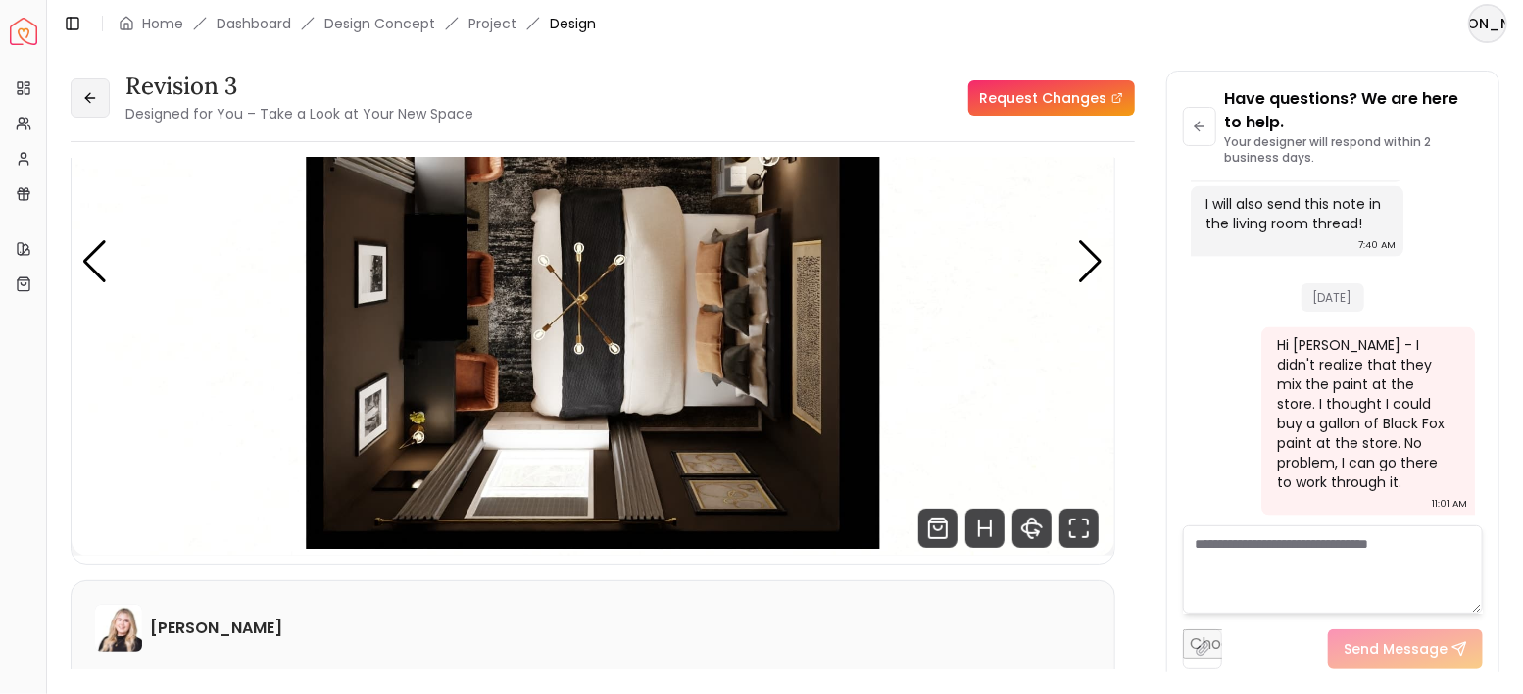
click at [97, 96] on icon at bounding box center [90, 98] width 16 height 16
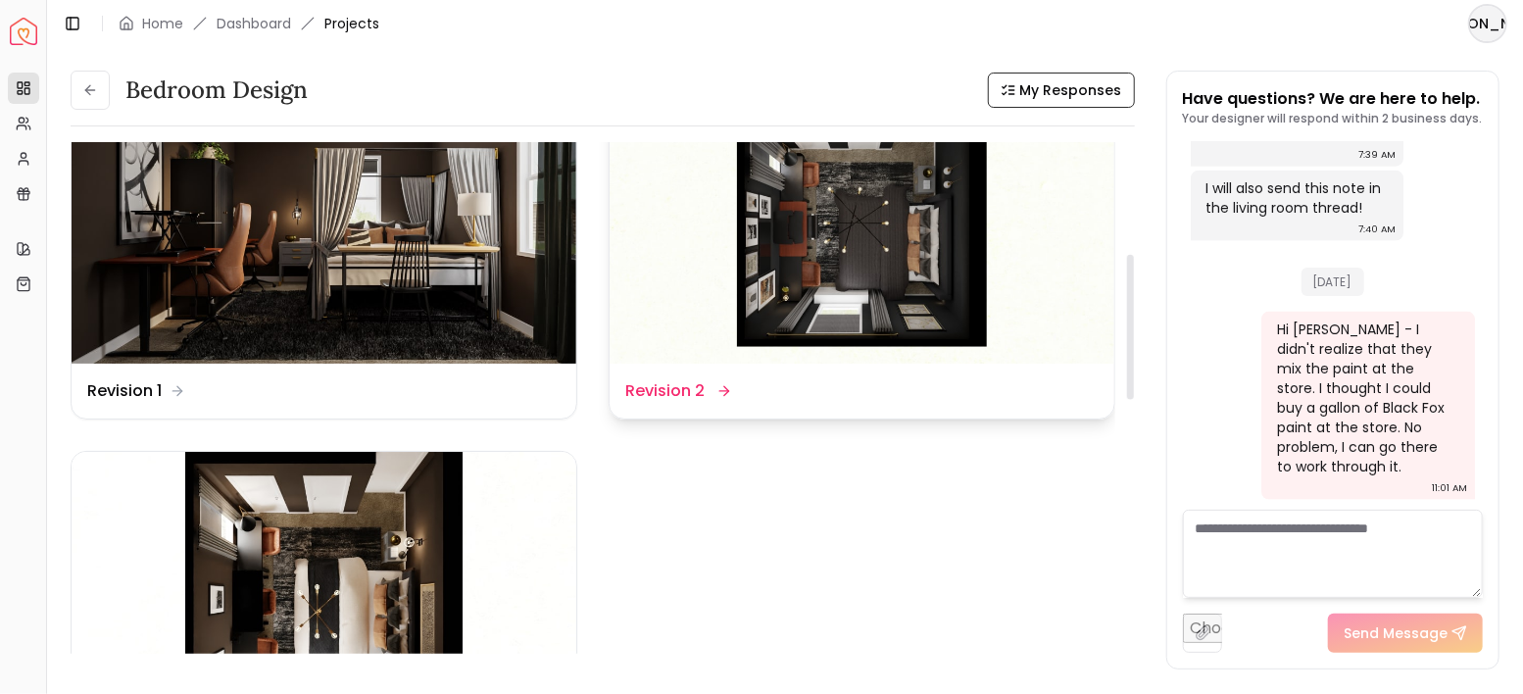
scroll to position [392, 0]
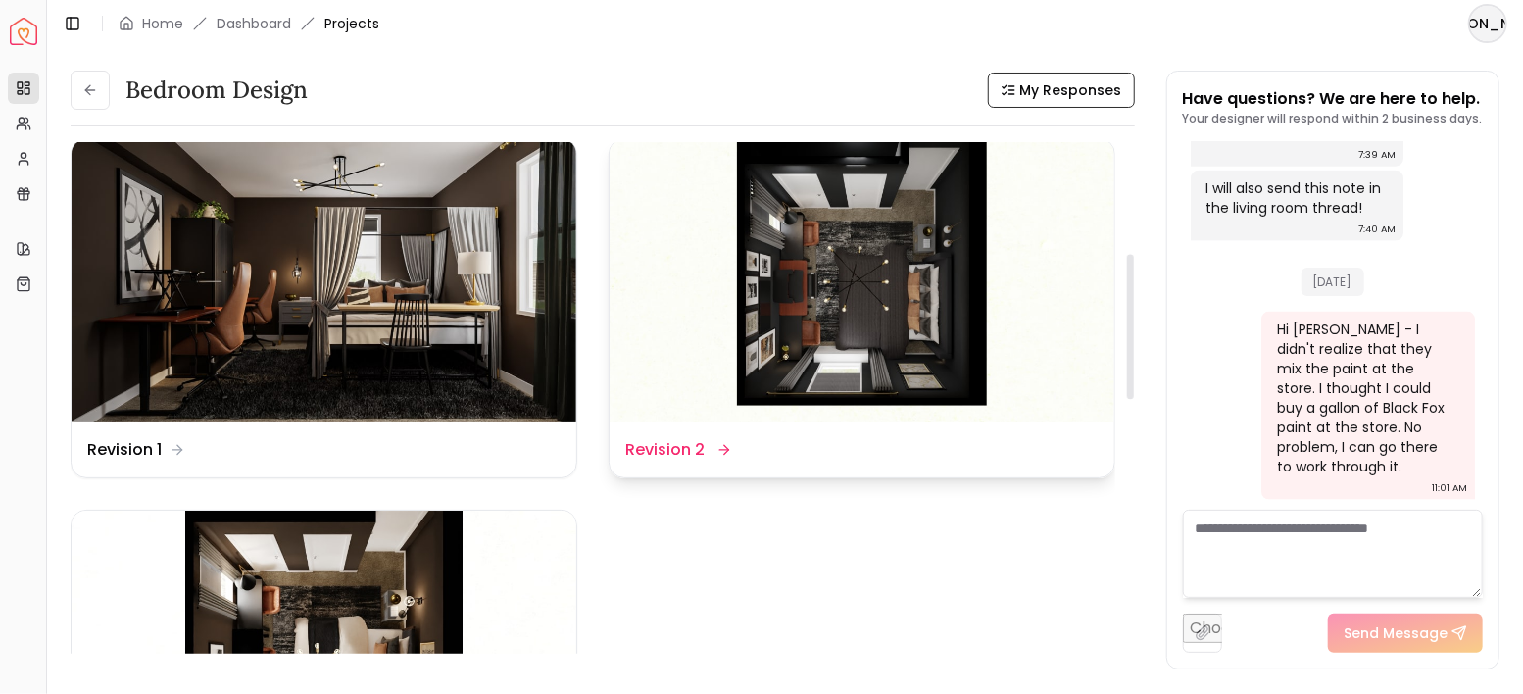
click at [891, 279] on img at bounding box center [862, 281] width 505 height 284
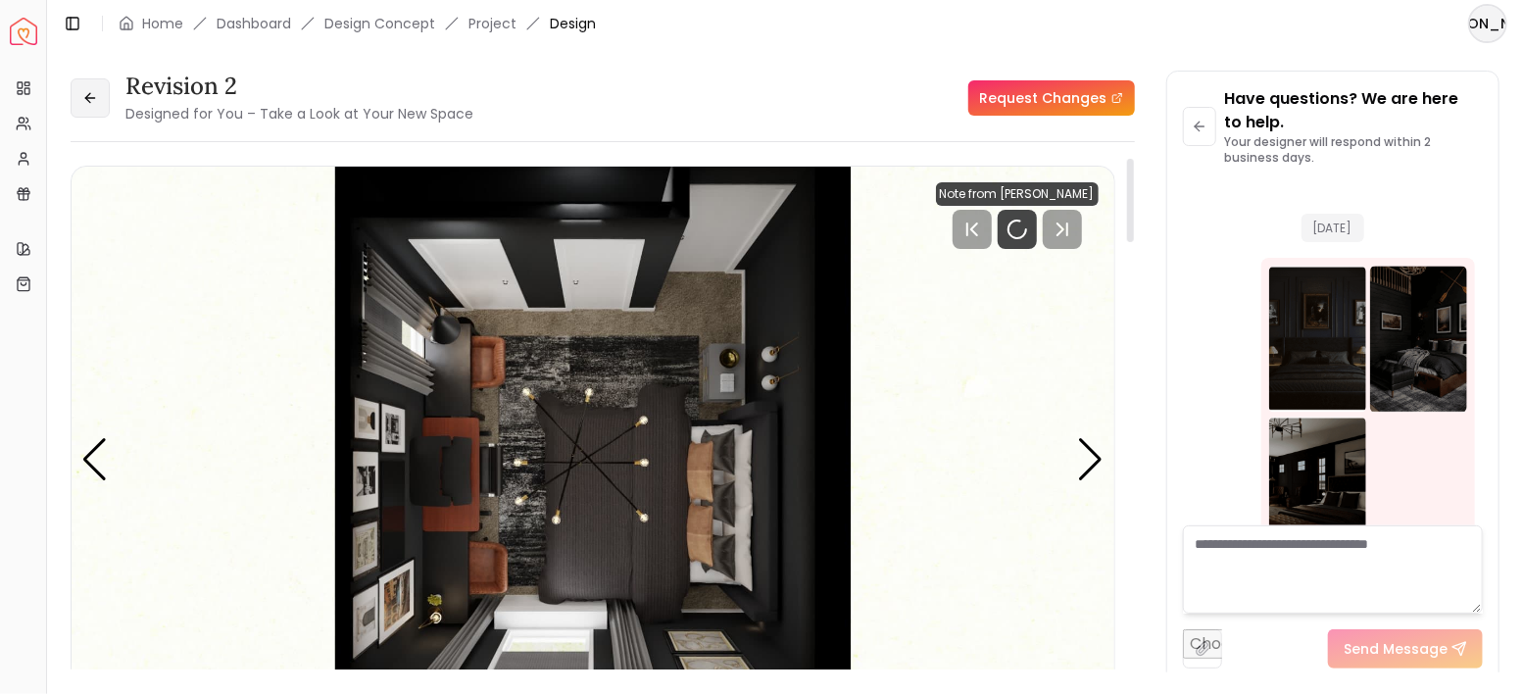
scroll to position [6061, 0]
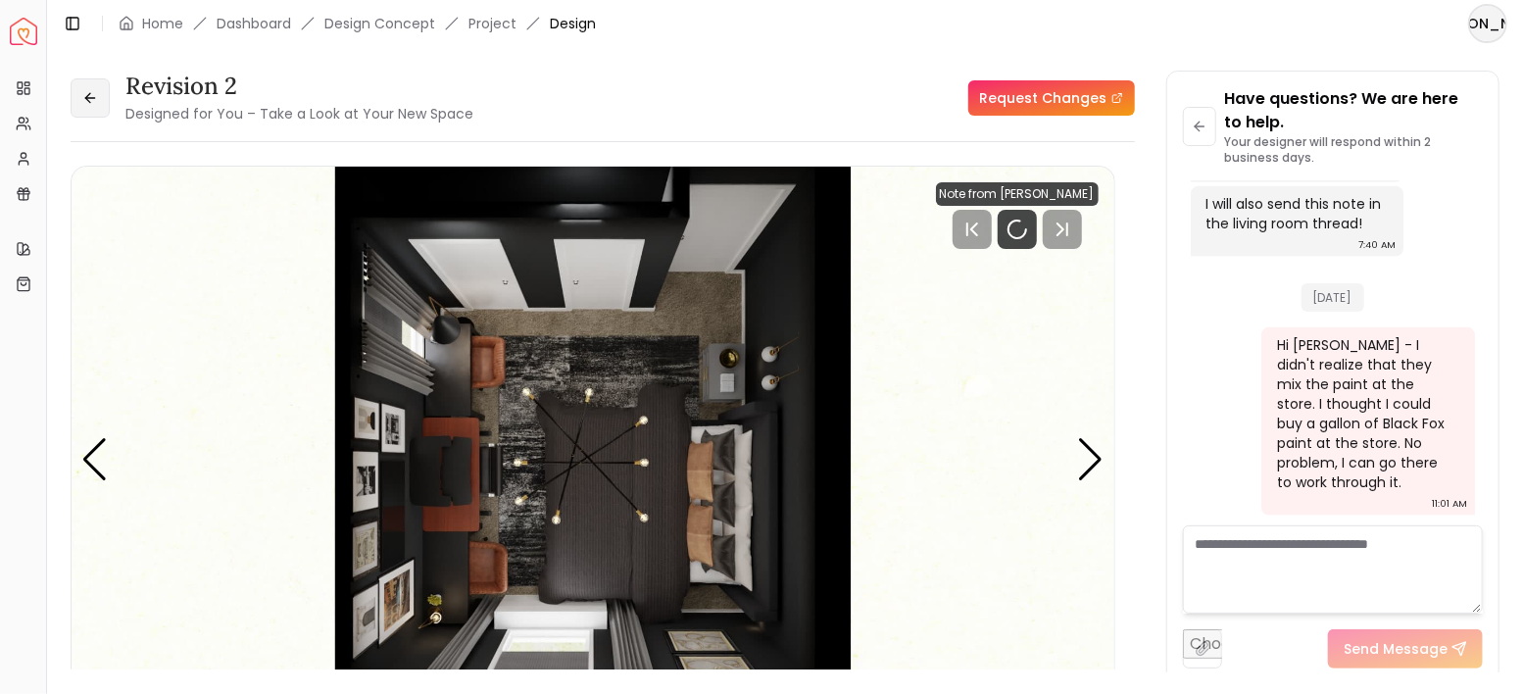
click at [74, 91] on button at bounding box center [90, 97] width 39 height 39
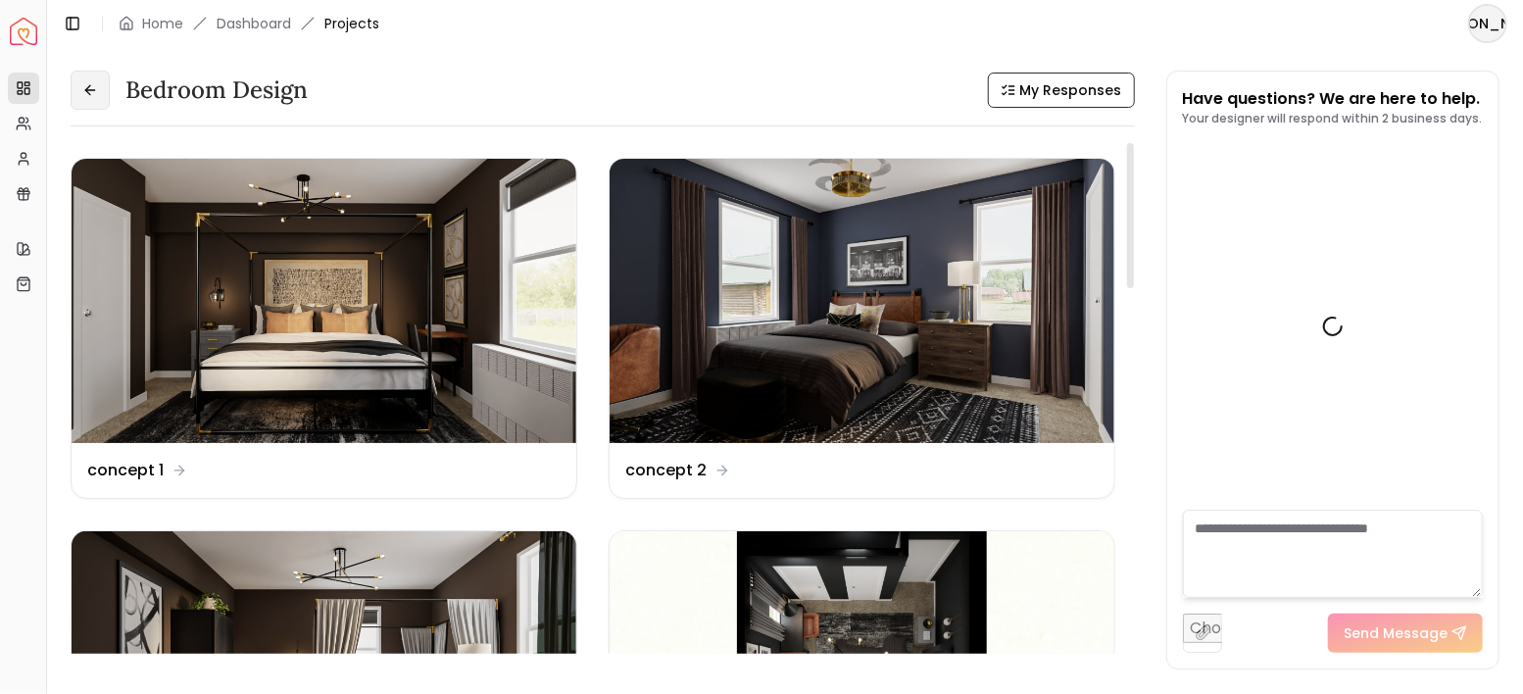
click at [80, 93] on button at bounding box center [90, 90] width 39 height 39
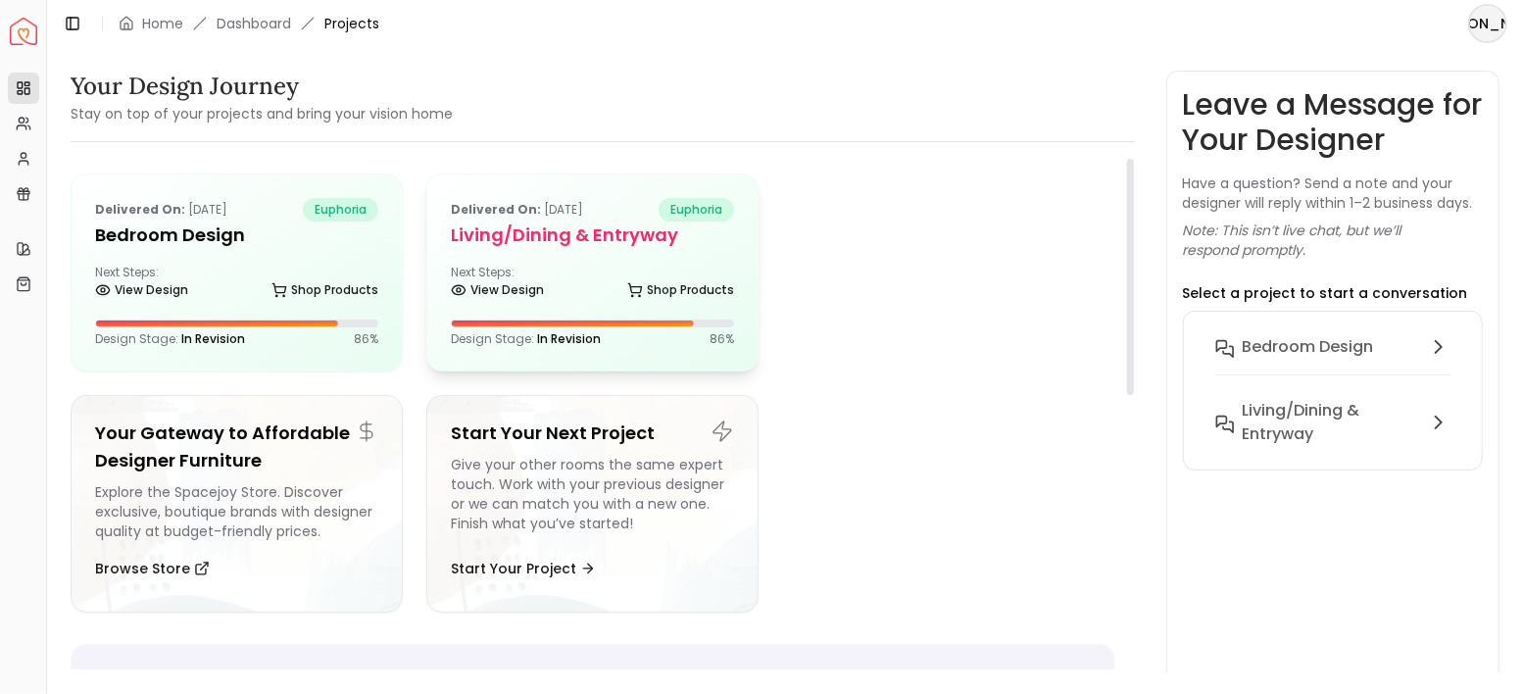
click at [624, 241] on h5 "Living/Dining & Entryway" at bounding box center [592, 235] width 283 height 27
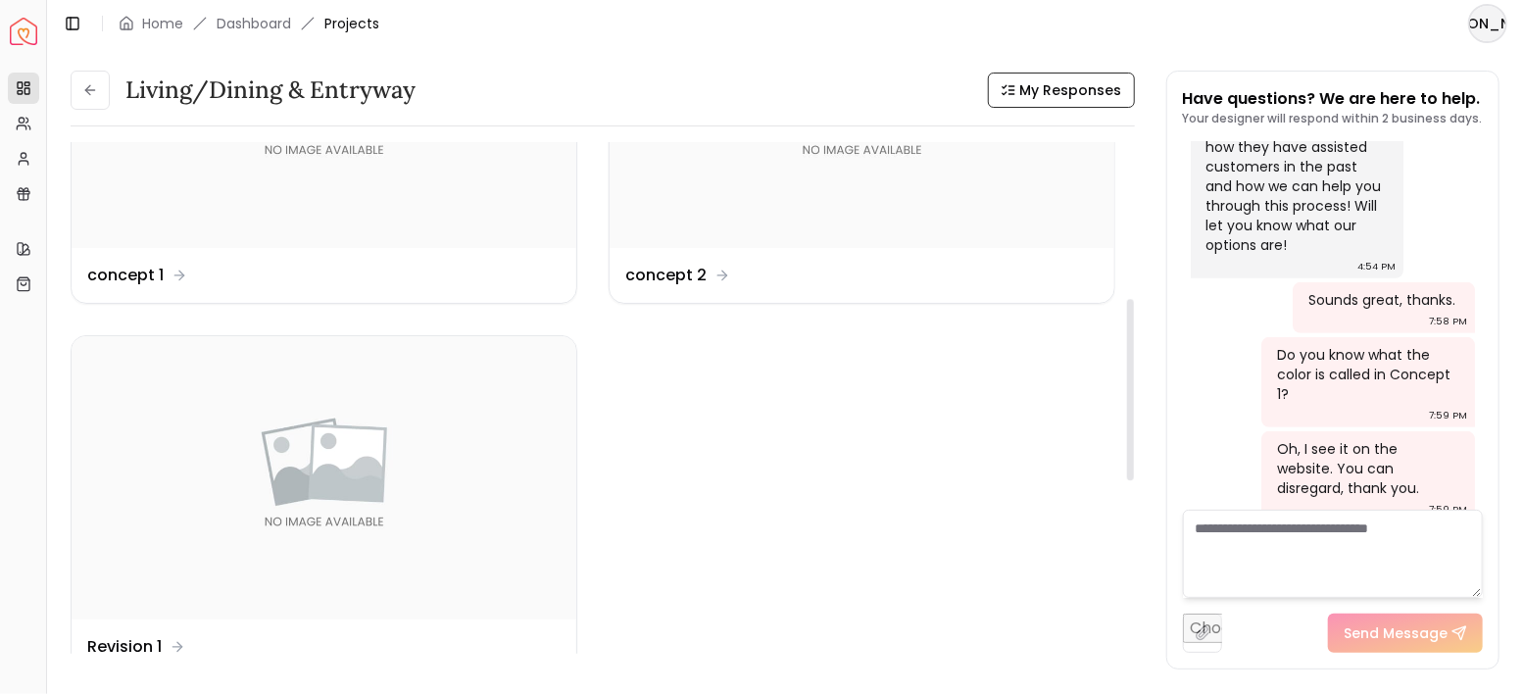
scroll to position [457, 0]
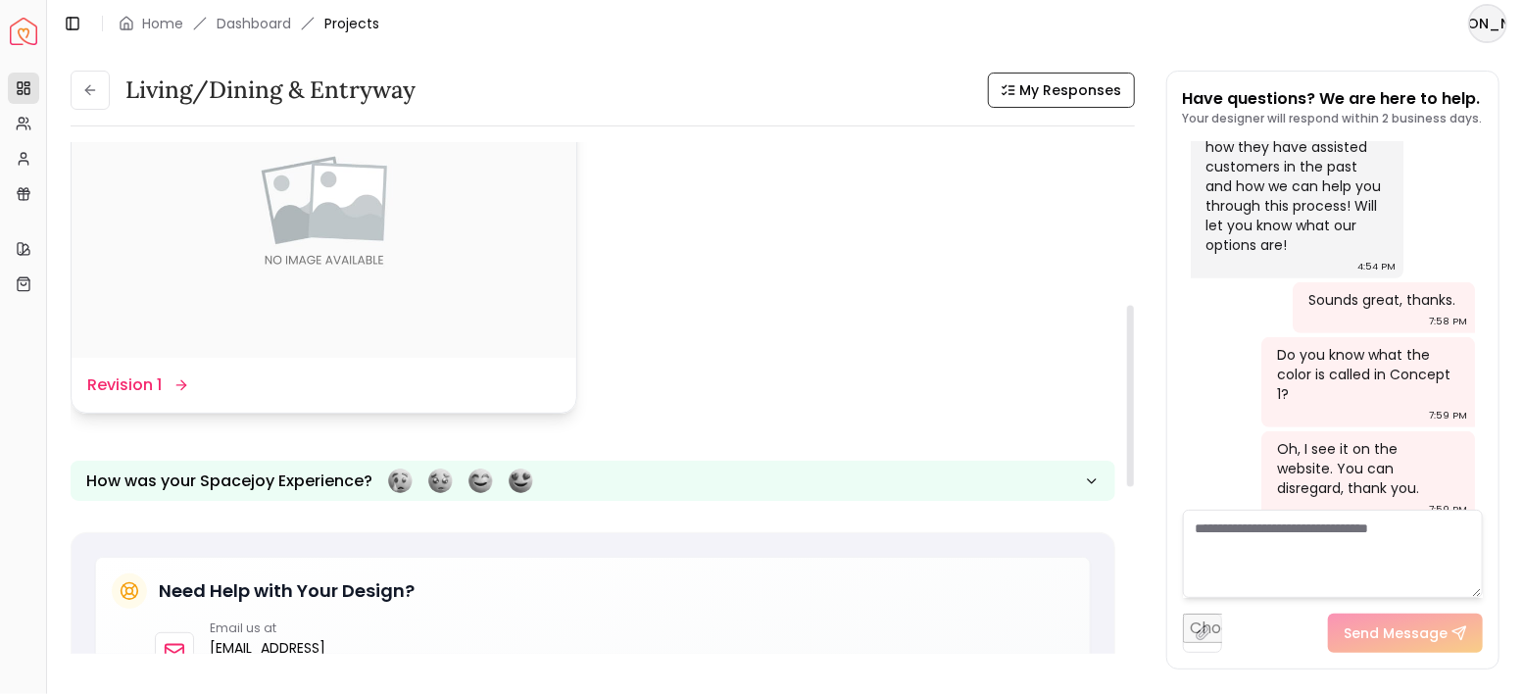
click at [122, 384] on dd "Revision 1" at bounding box center [124, 385] width 74 height 24
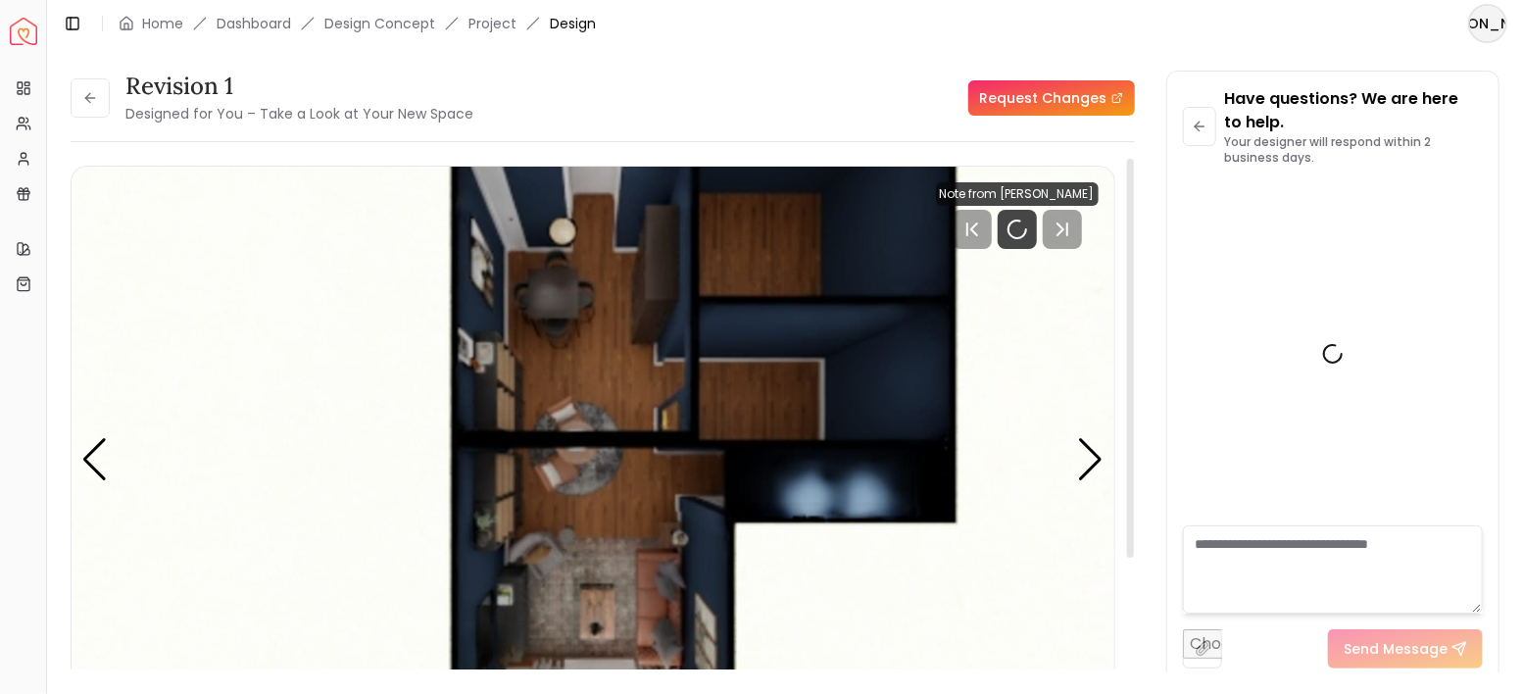
scroll to position [4675, 0]
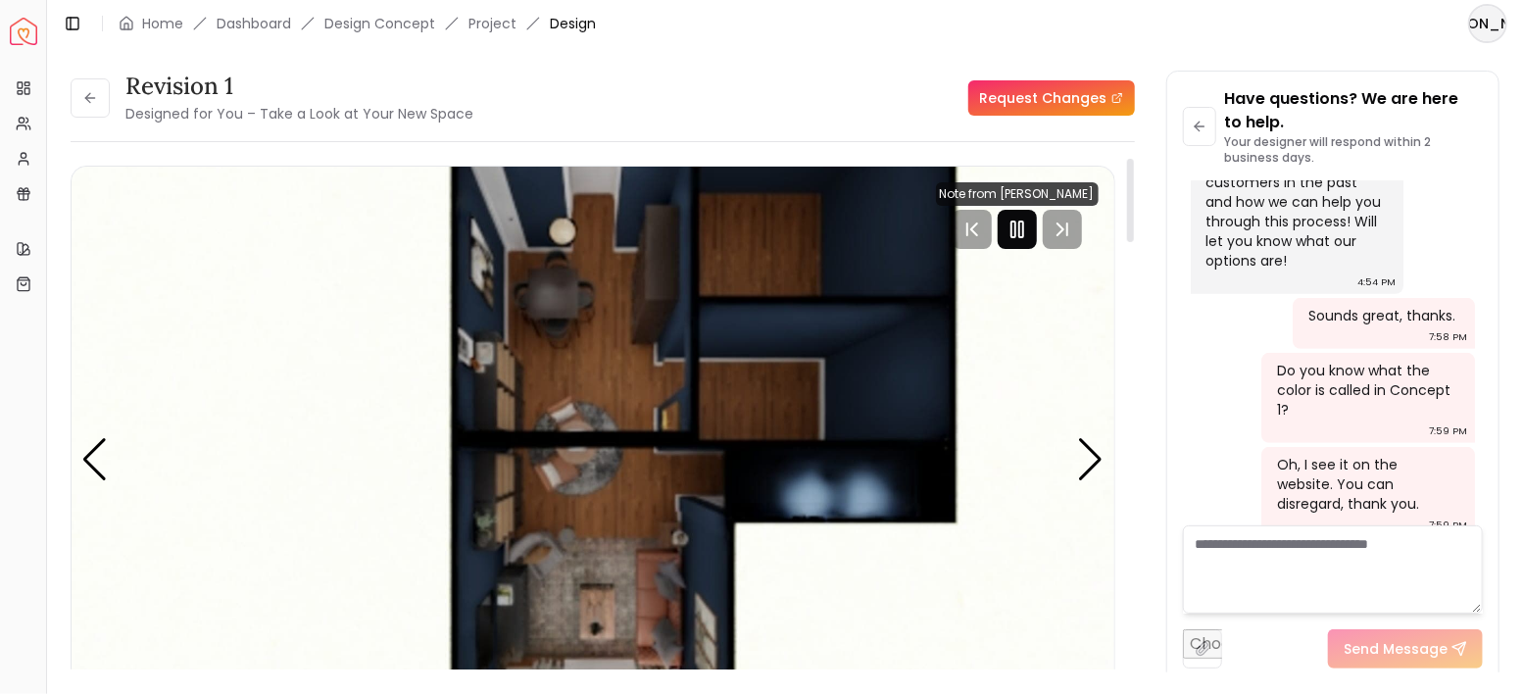
click at [1014, 224] on icon "Pause" at bounding box center [1018, 230] width 24 height 24
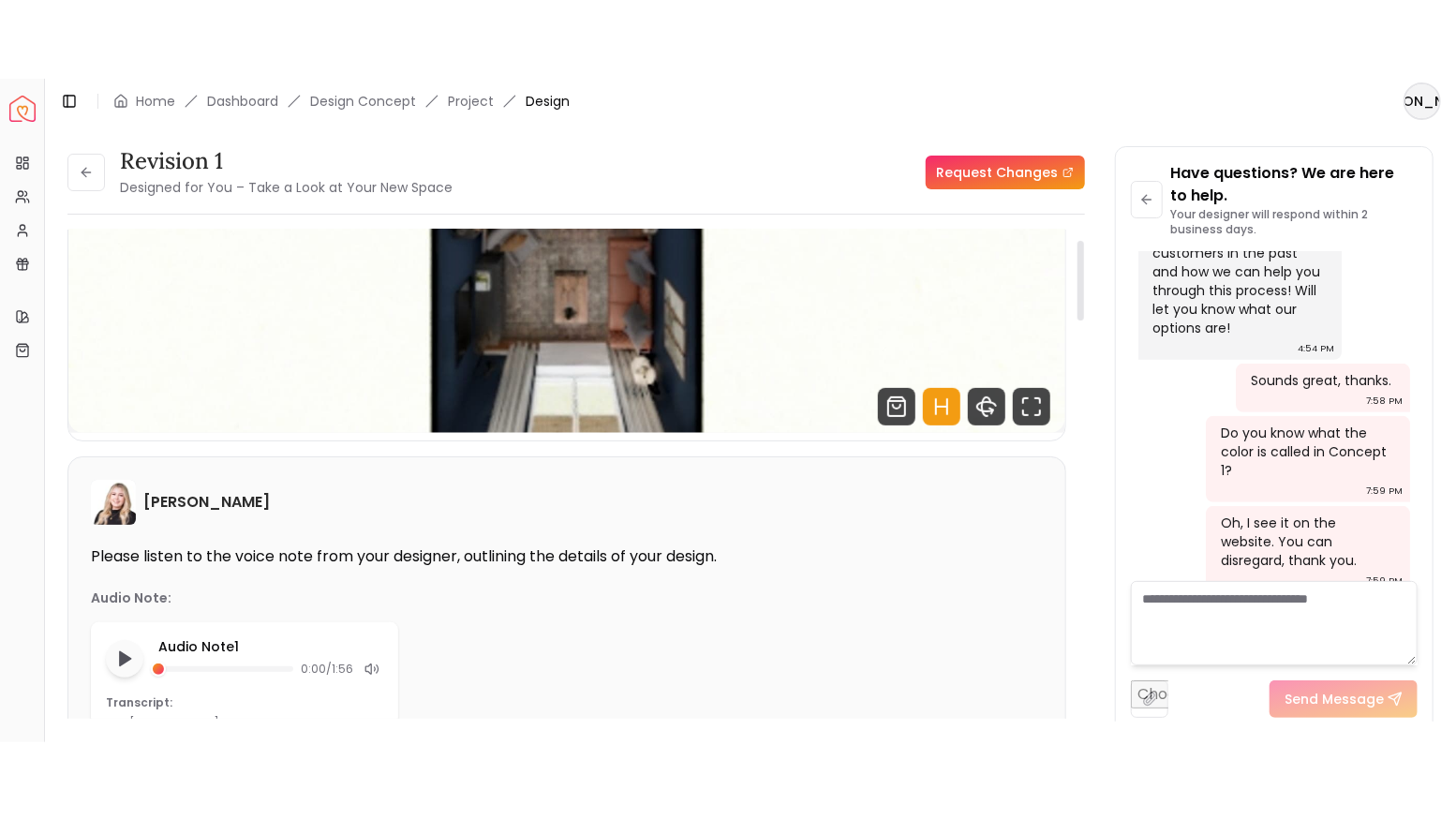
scroll to position [375, 0]
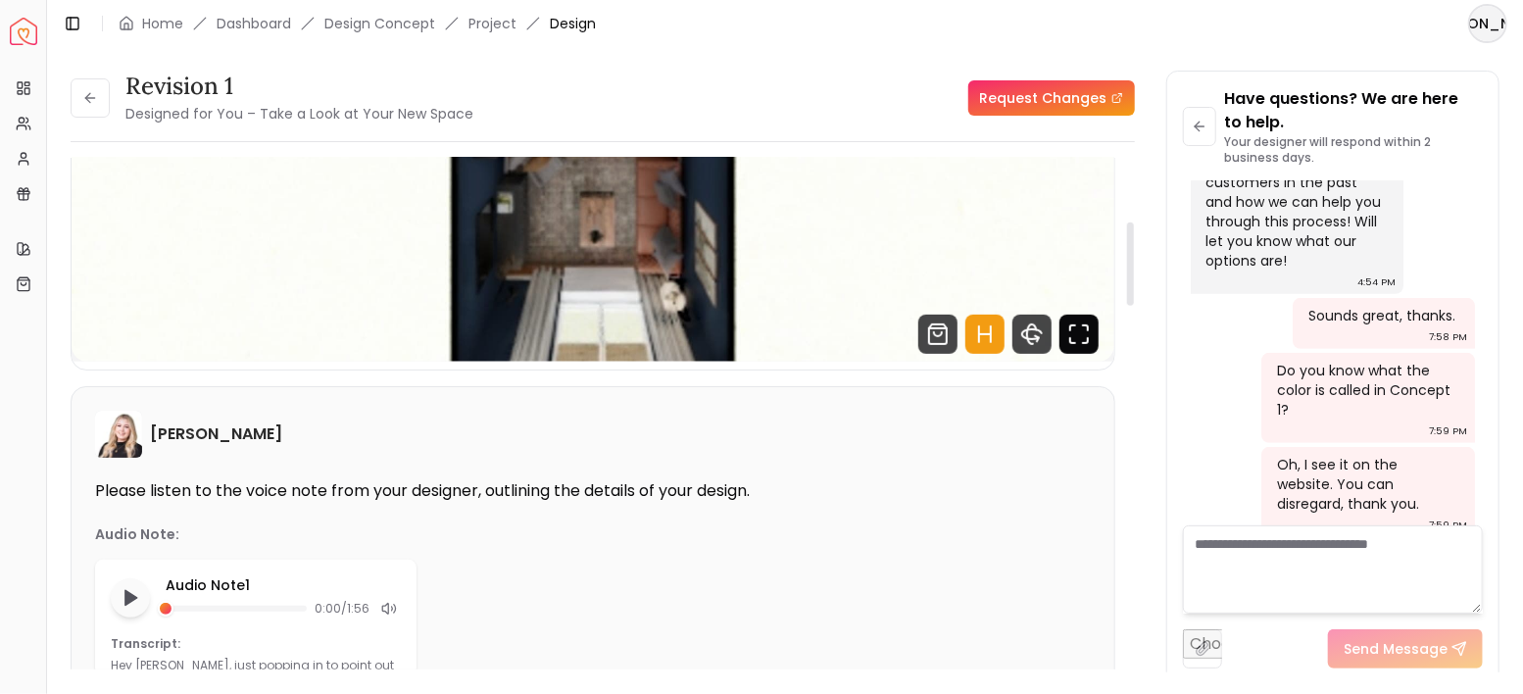
click at [1081, 332] on icon "Fullscreen" at bounding box center [1079, 334] width 39 height 39
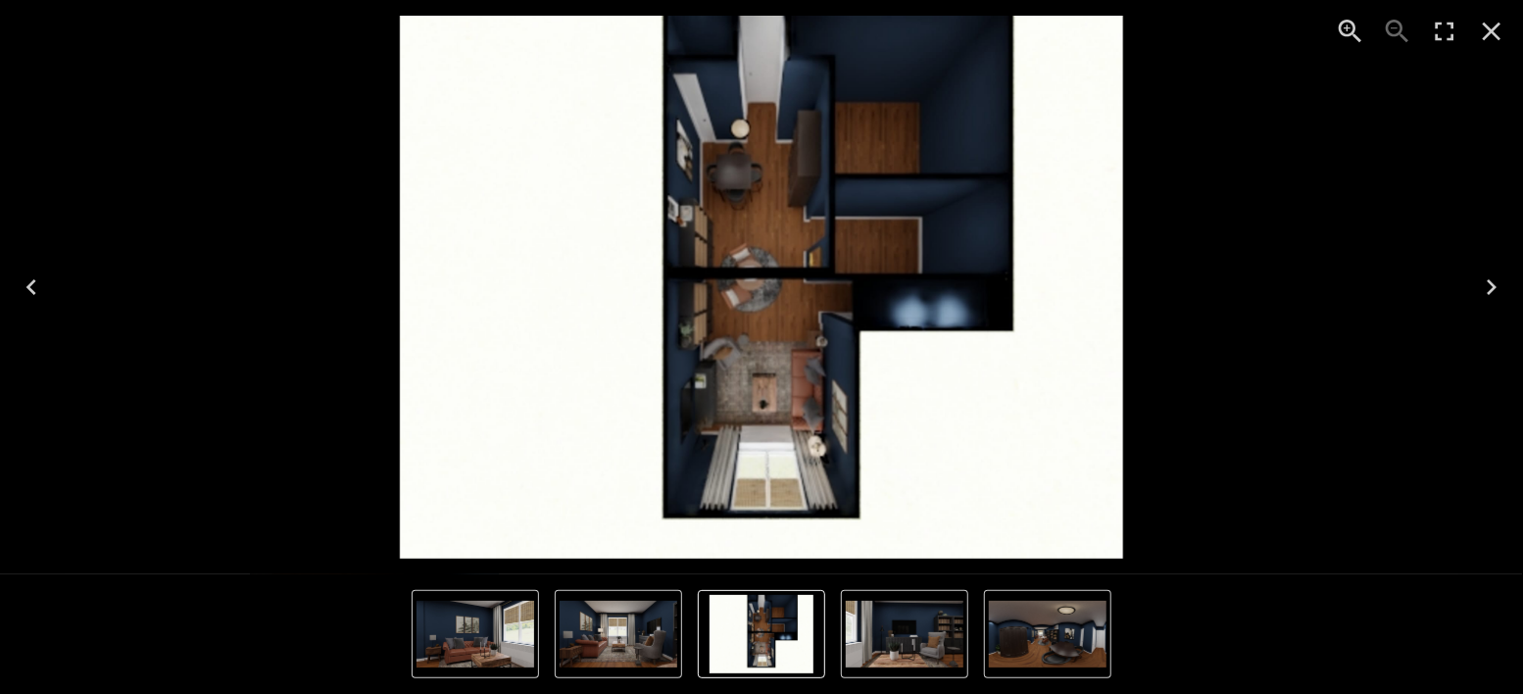
click at [1437, 35] on icon "Enter Fullscreen" at bounding box center [1445, 32] width 19 height 19
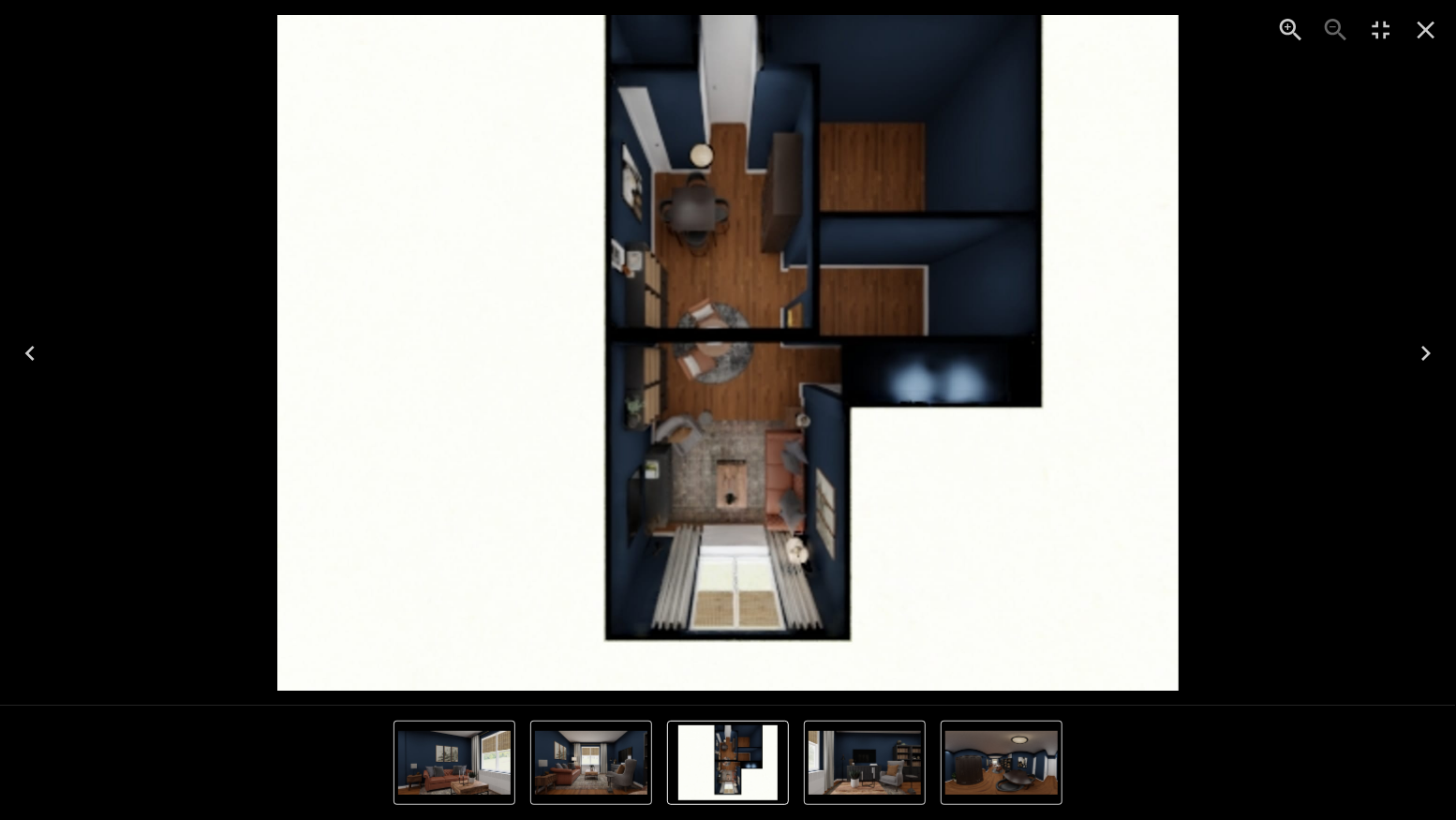
click at [1430, 355] on icon "Next" at bounding box center [1425, 353] width 30 height 30
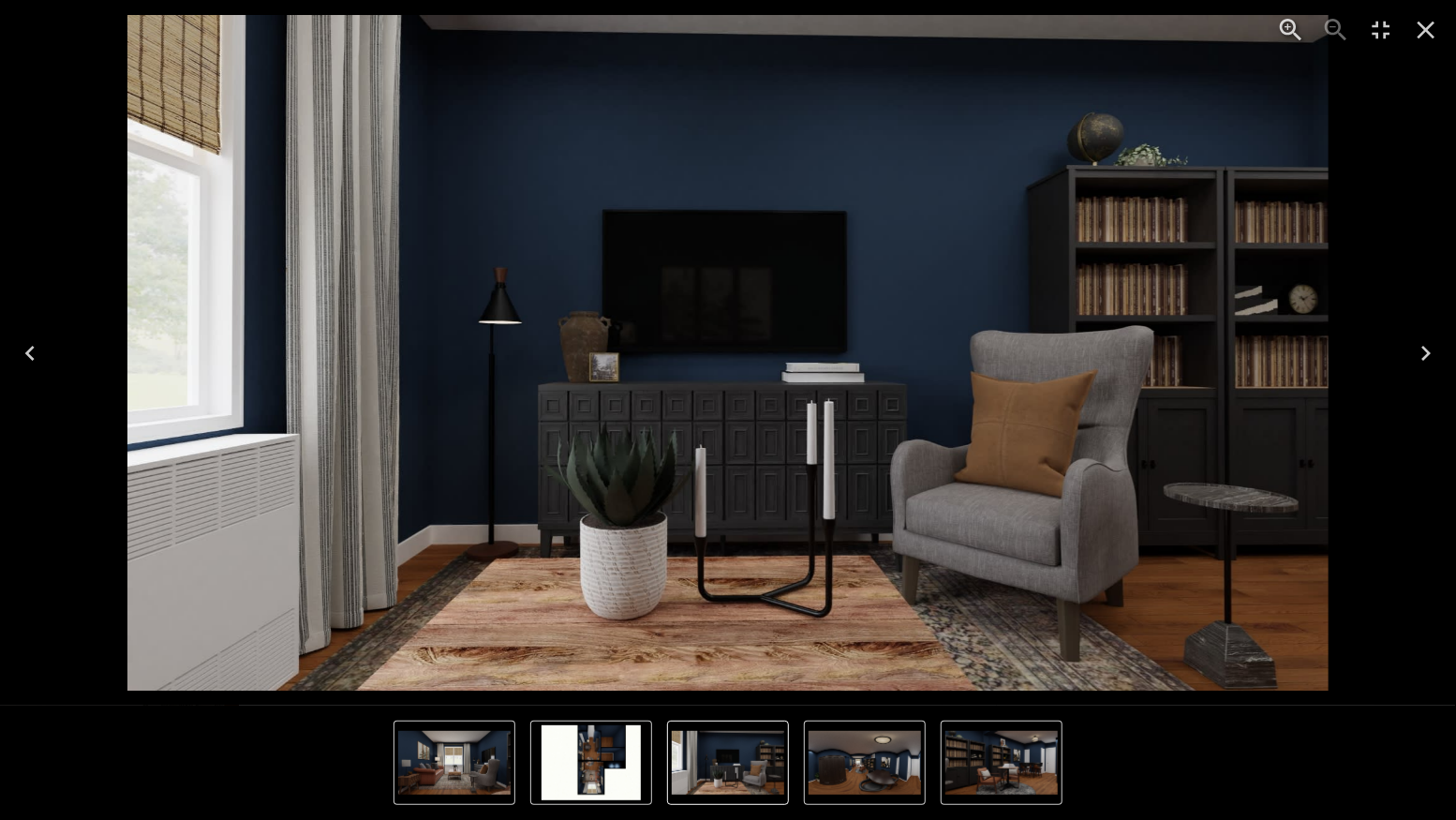
click at [1421, 347] on icon "Next" at bounding box center [1425, 353] width 30 height 30
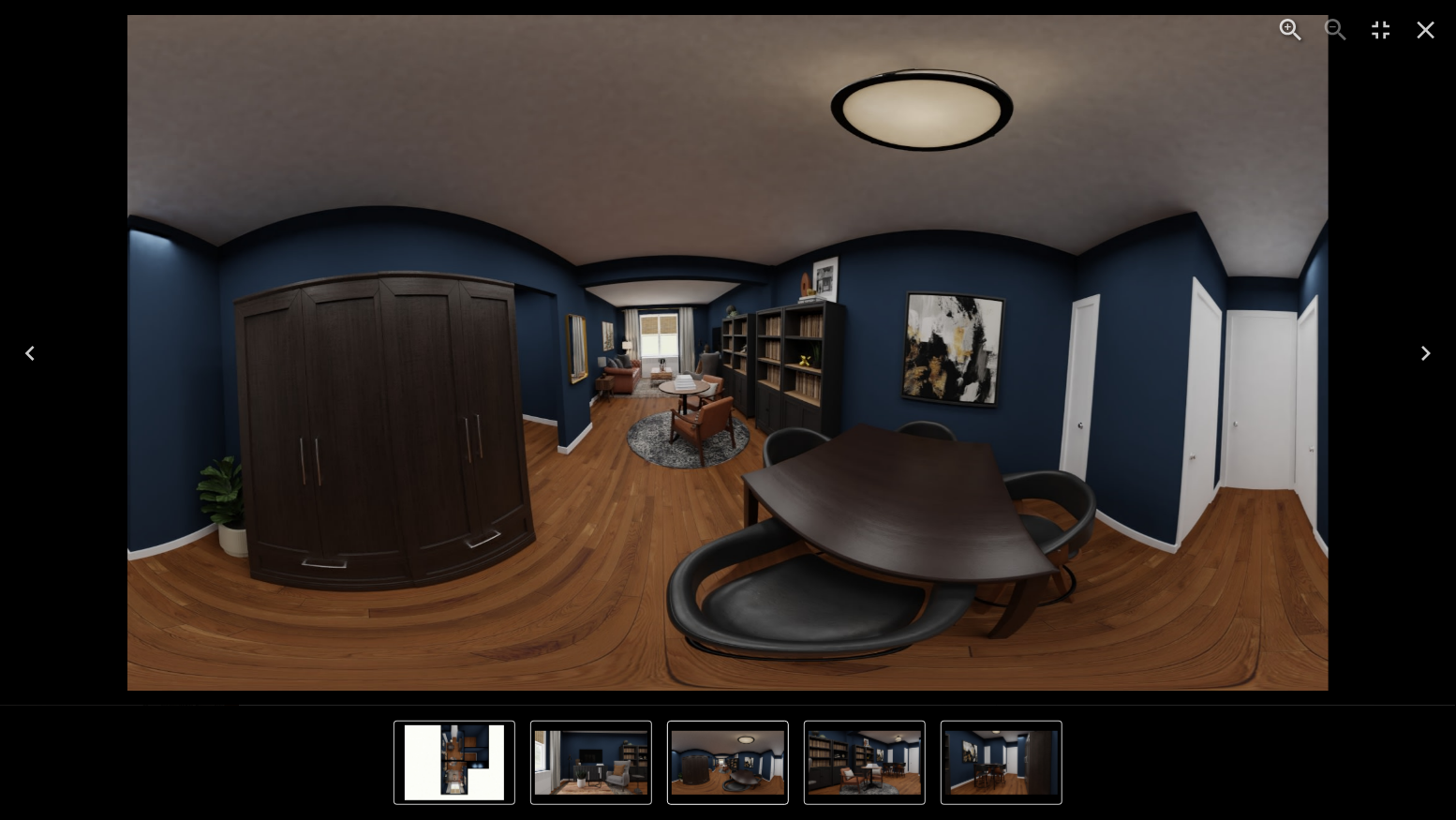
click at [1421, 347] on icon "Next" at bounding box center [1425, 353] width 30 height 30
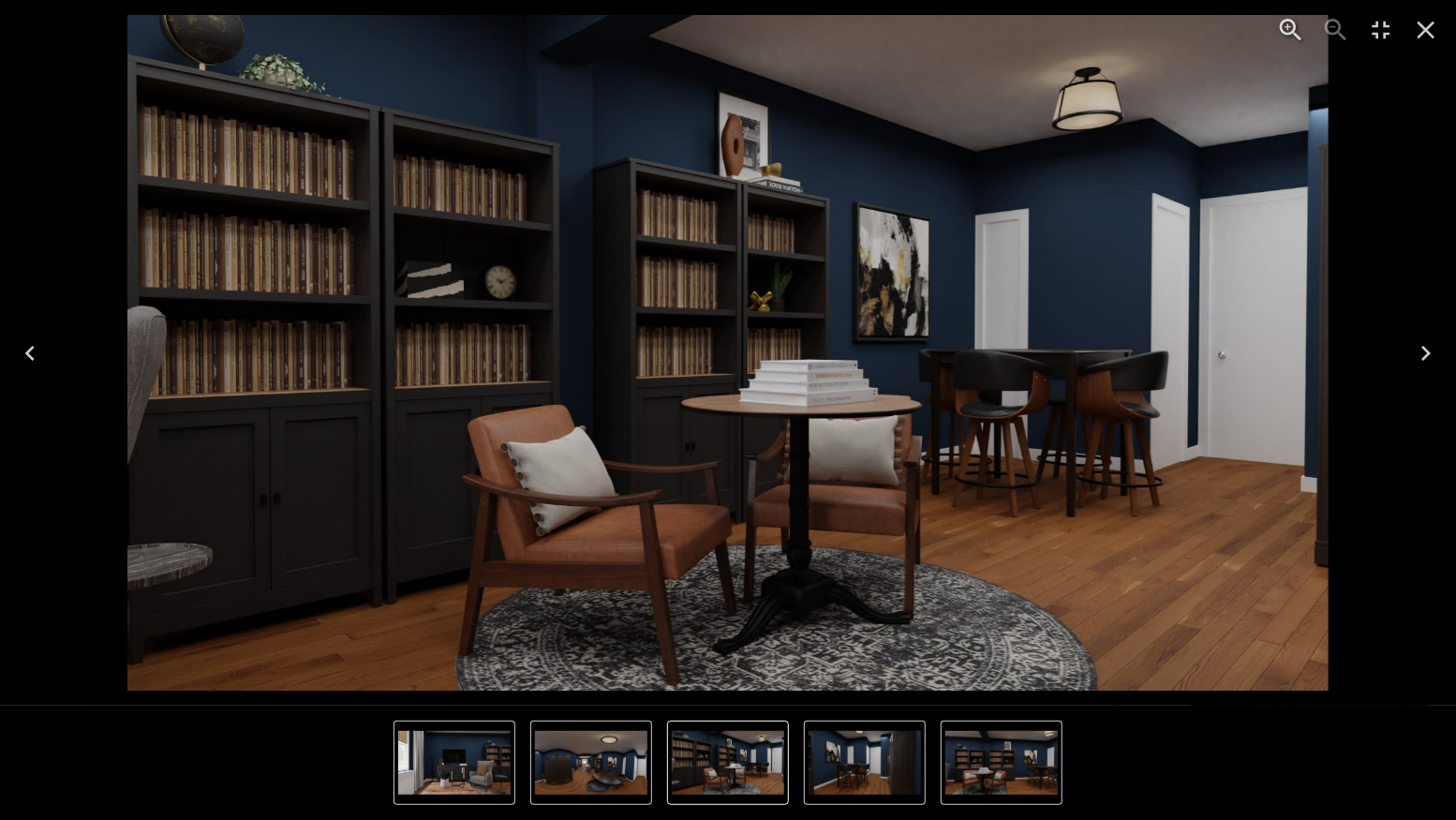
click at [1421, 347] on icon "Next" at bounding box center [1425, 353] width 30 height 30
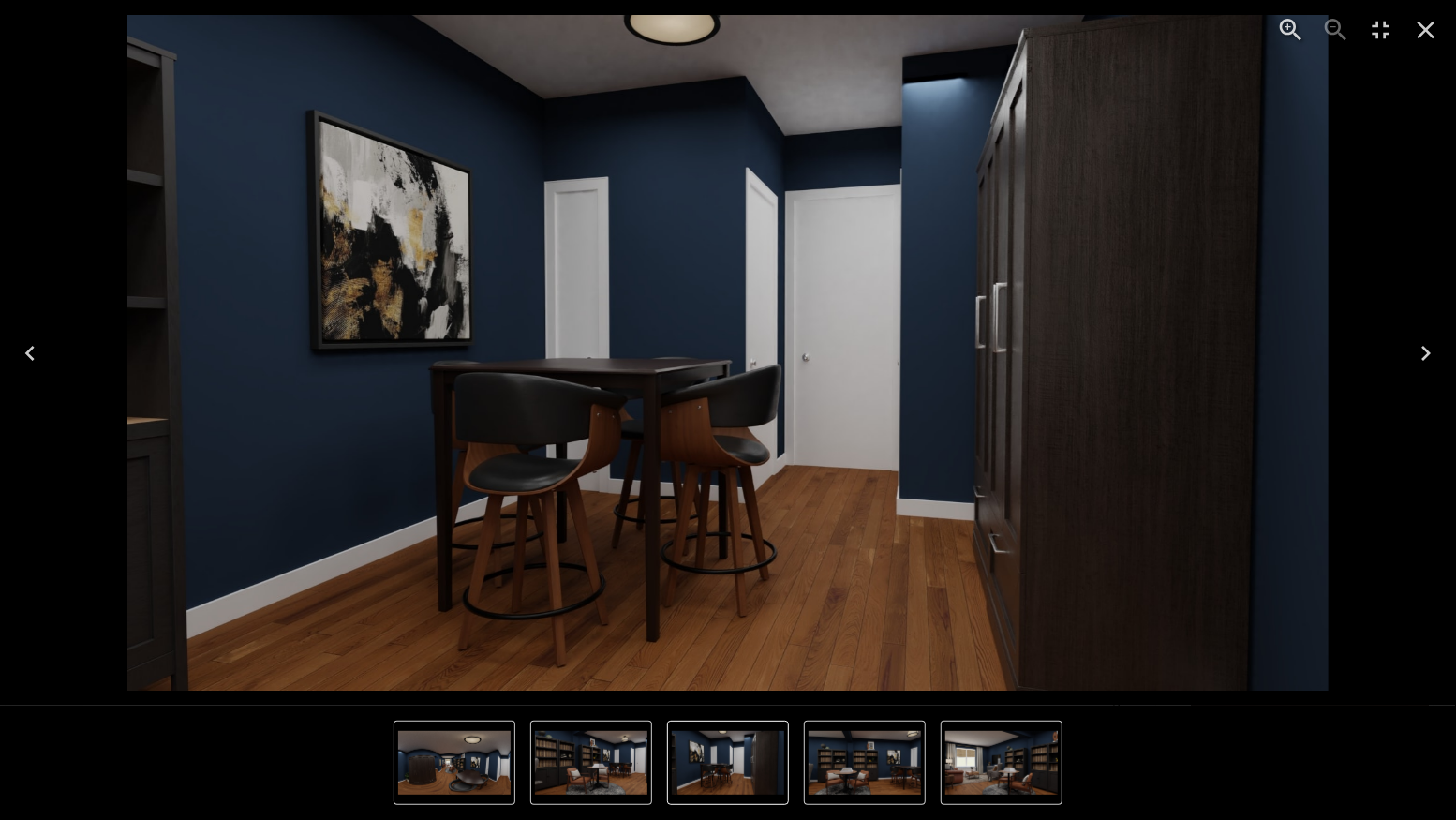
click at [1421, 347] on icon "Next" at bounding box center [1425, 353] width 30 height 30
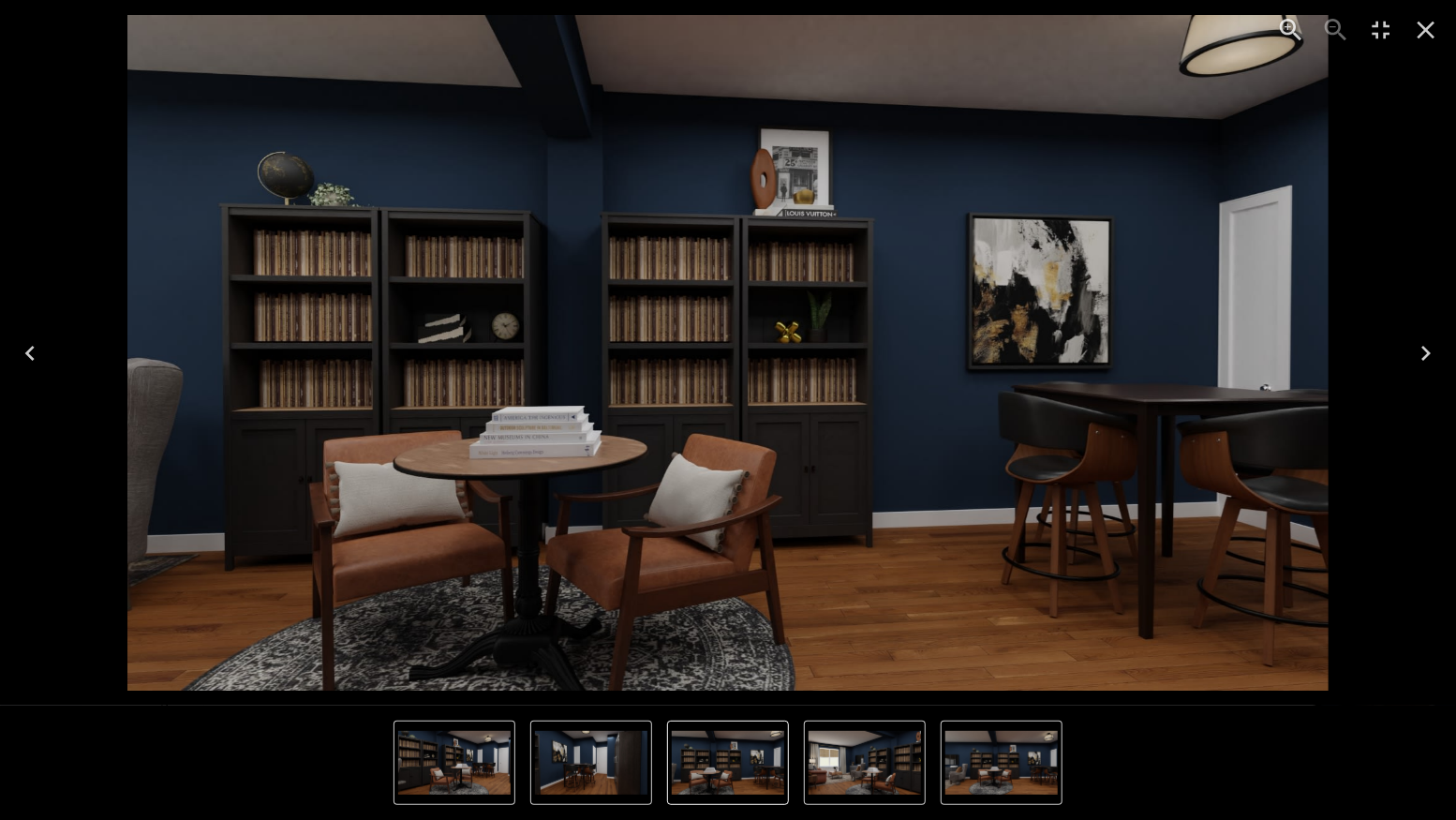
click at [1421, 347] on icon "Next" at bounding box center [1425, 353] width 30 height 30
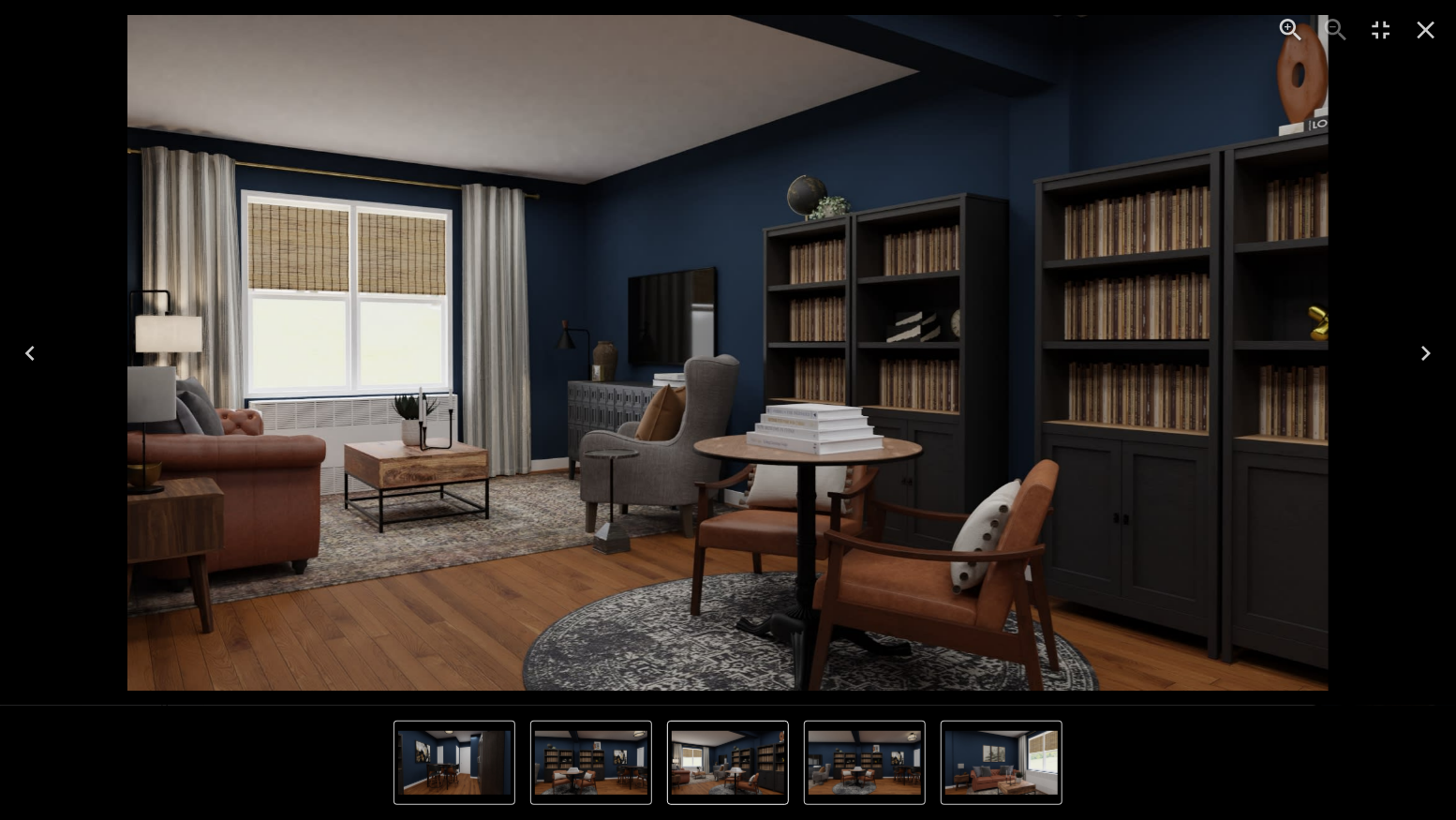
click at [1421, 347] on icon "Next" at bounding box center [1425, 353] width 30 height 30
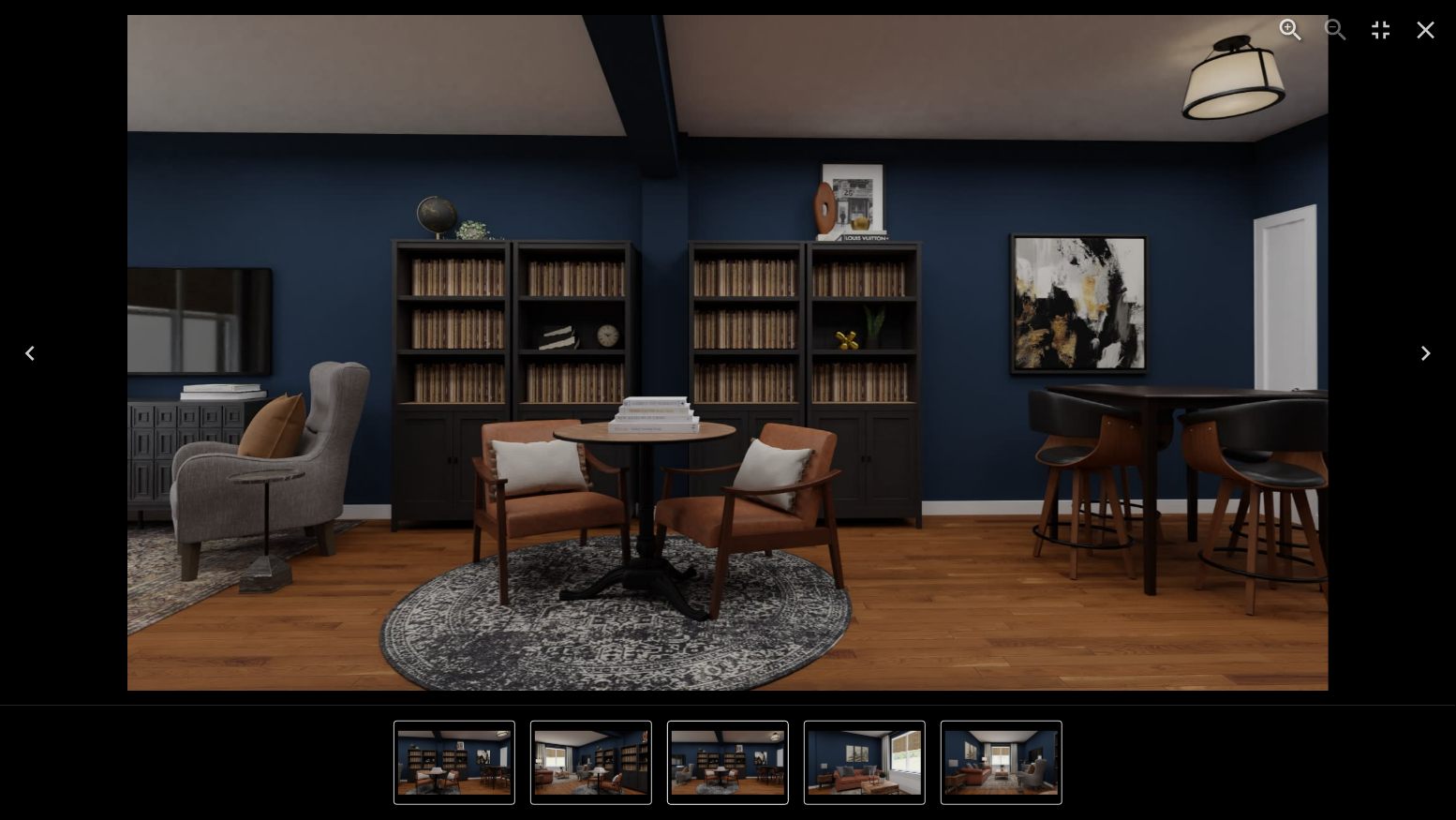
click at [1421, 347] on icon "Next" at bounding box center [1425, 353] width 30 height 30
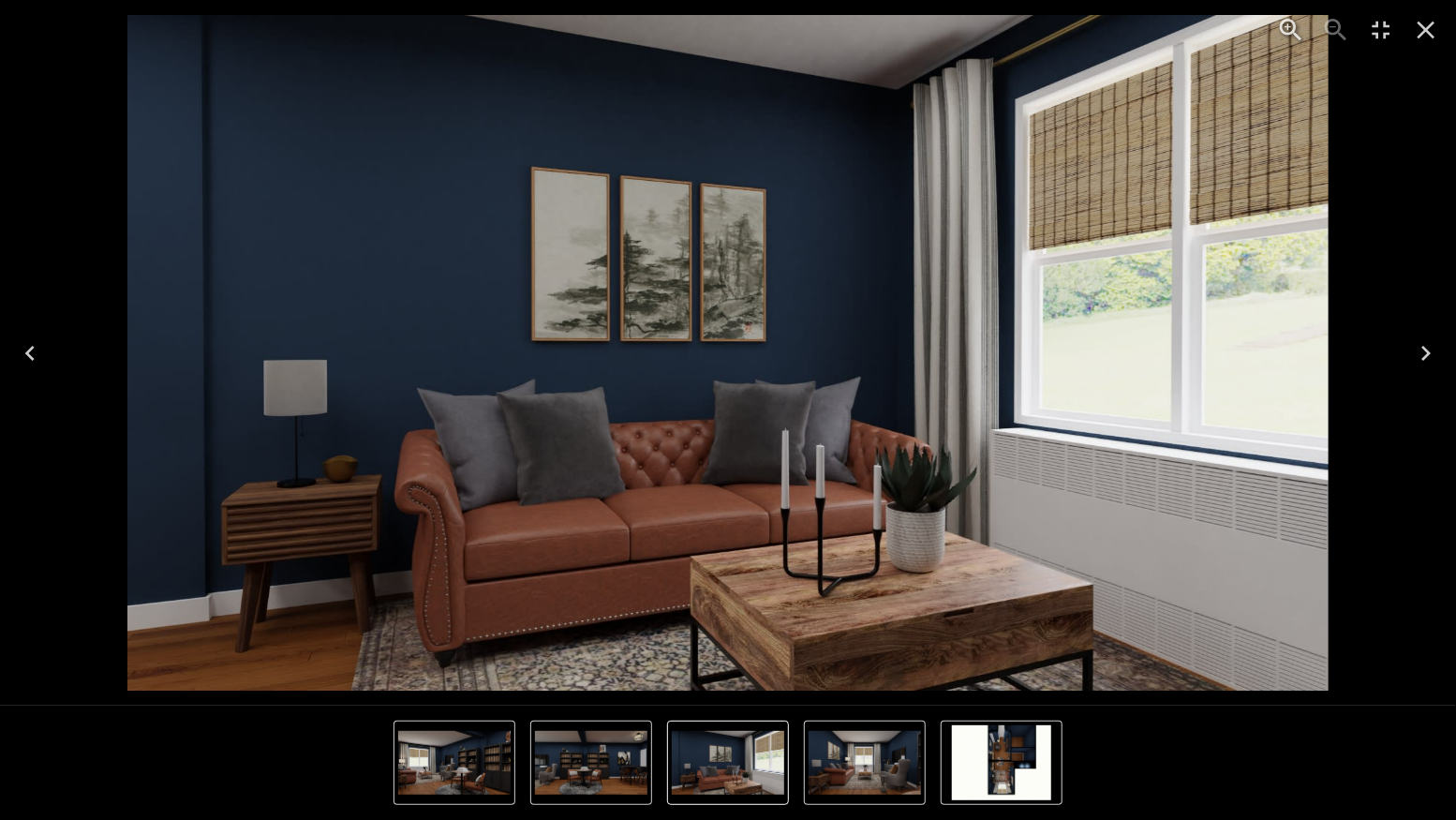
click at [1421, 347] on icon "Next" at bounding box center [1425, 353] width 30 height 30
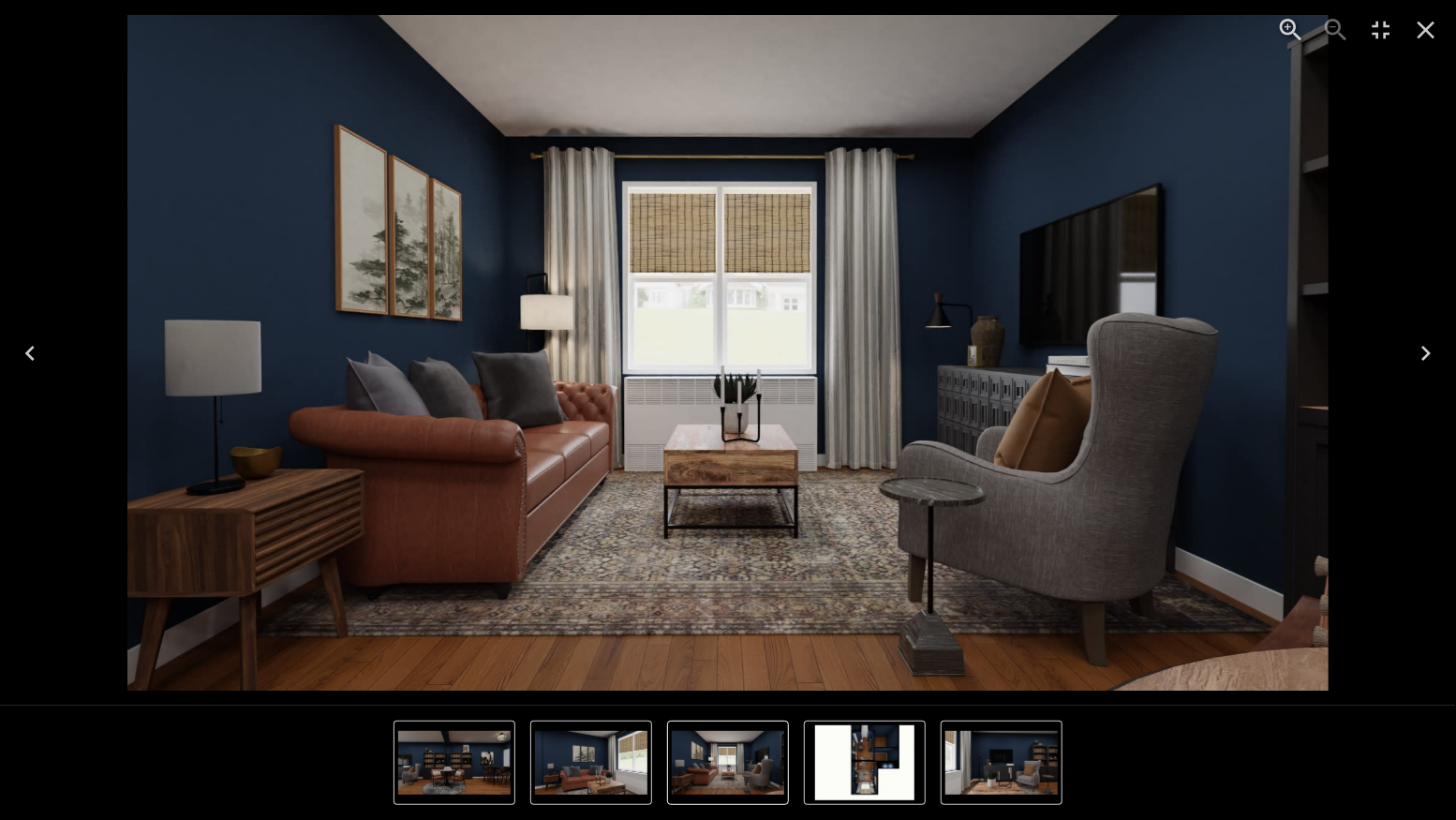
click at [1421, 347] on icon "Next" at bounding box center [1425, 353] width 30 height 30
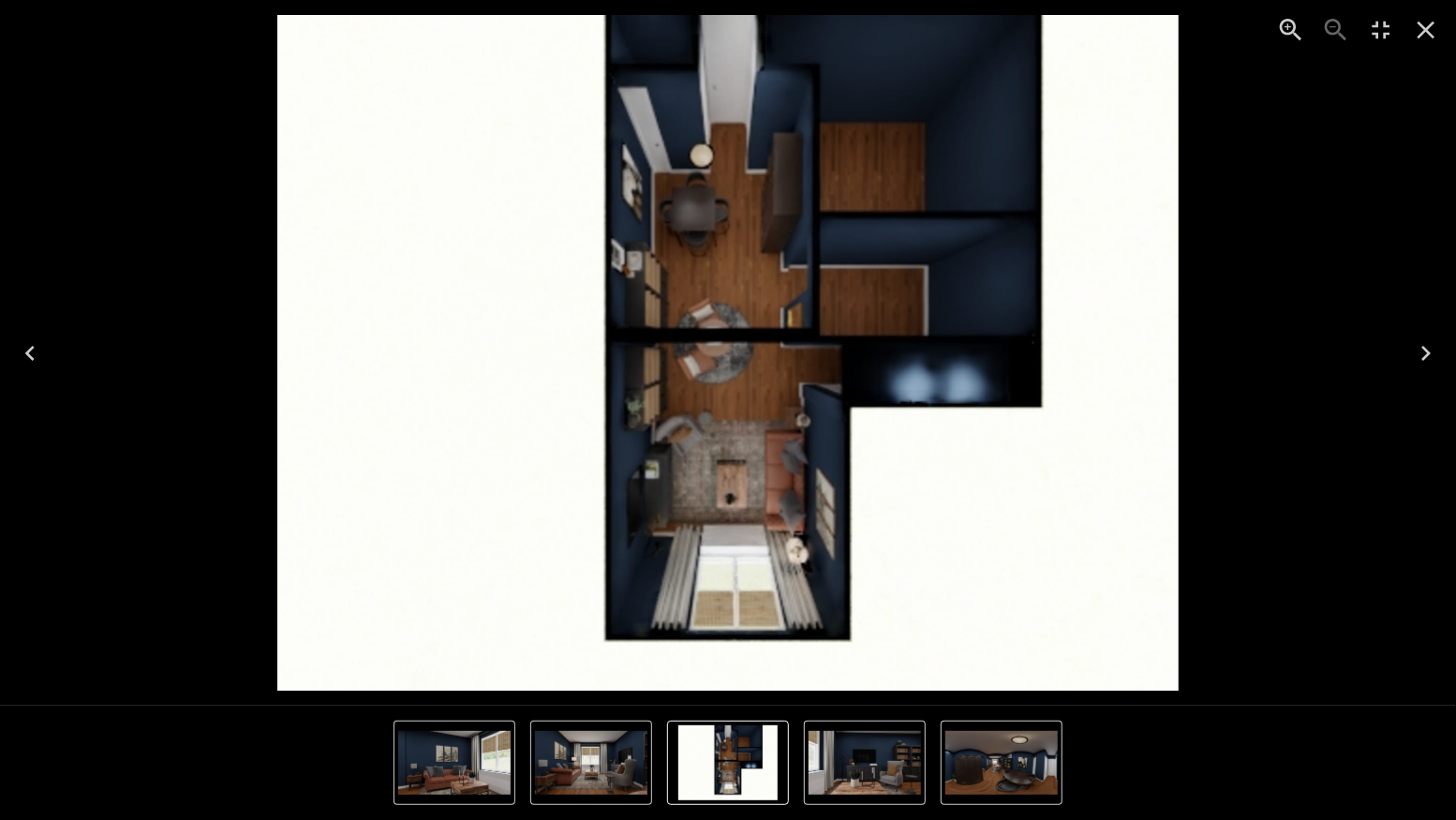
click at [1421, 347] on icon "Next" at bounding box center [1425, 353] width 30 height 30
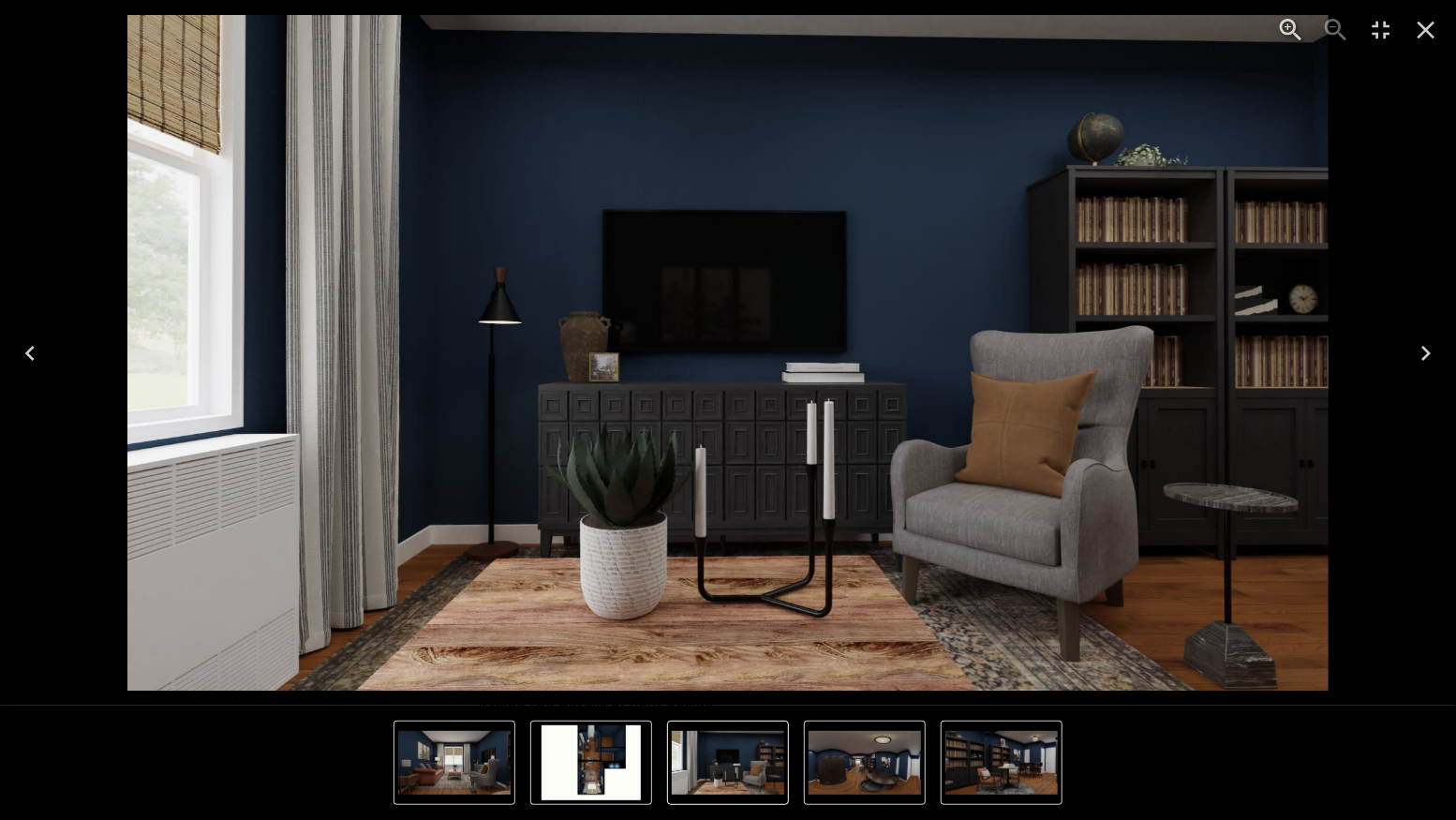
click at [1422, 23] on icon "Close" at bounding box center [1425, 30] width 30 height 30
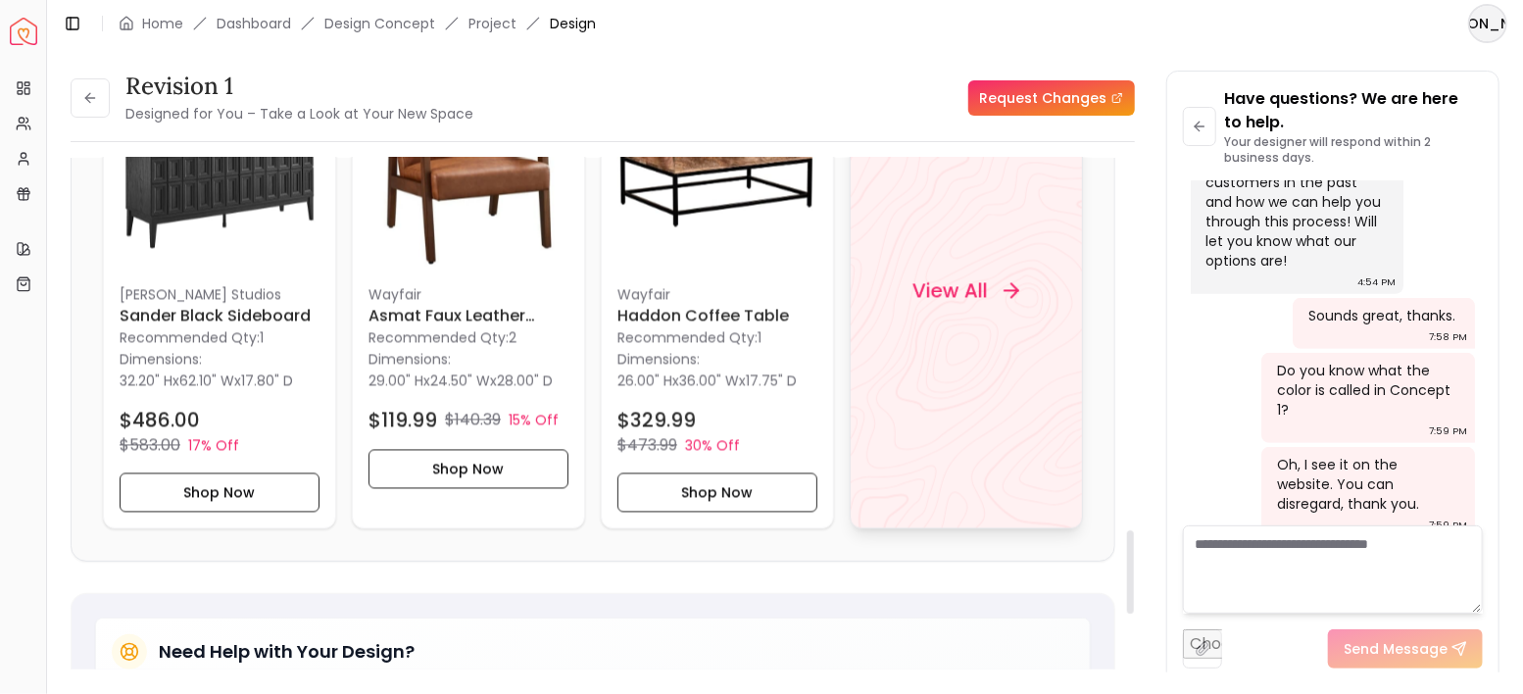
scroll to position [2156, 0]
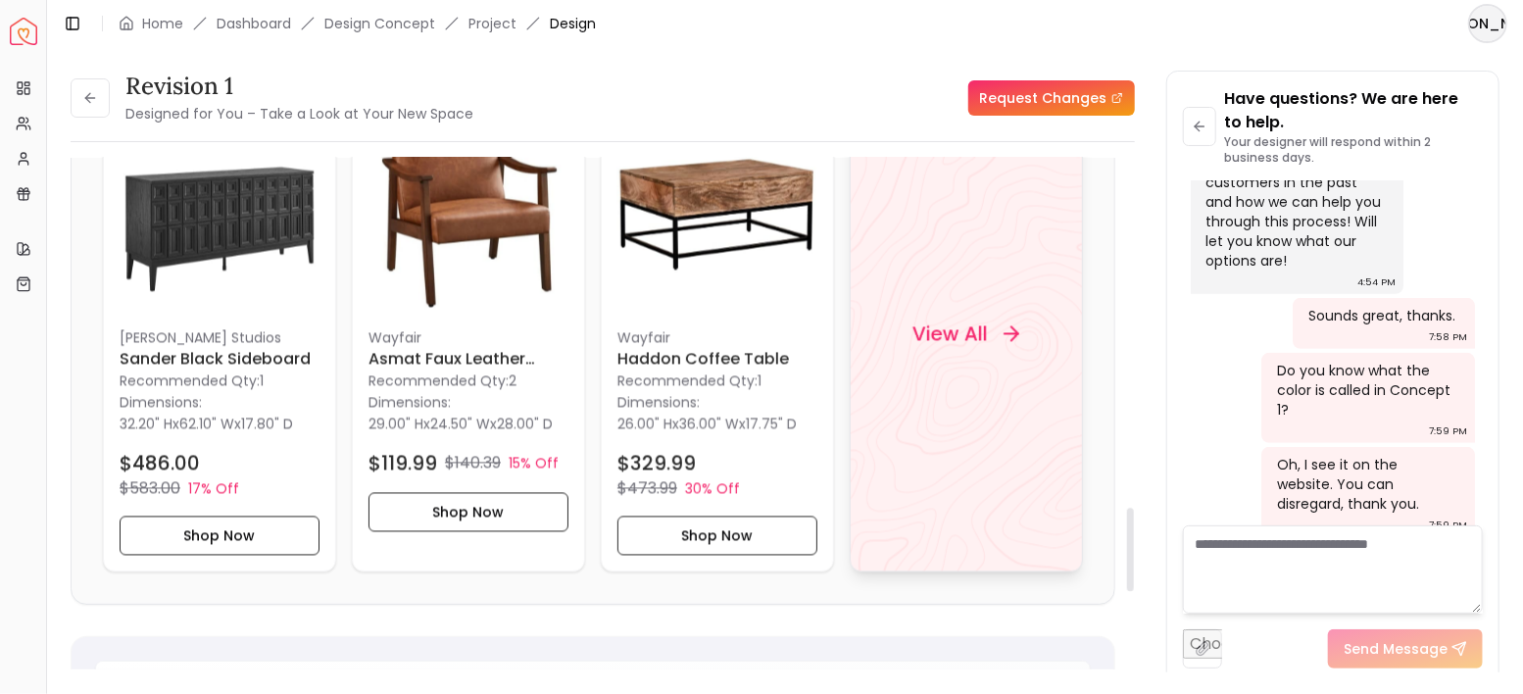
click at [958, 321] on h4 "View All" at bounding box center [950, 334] width 75 height 27
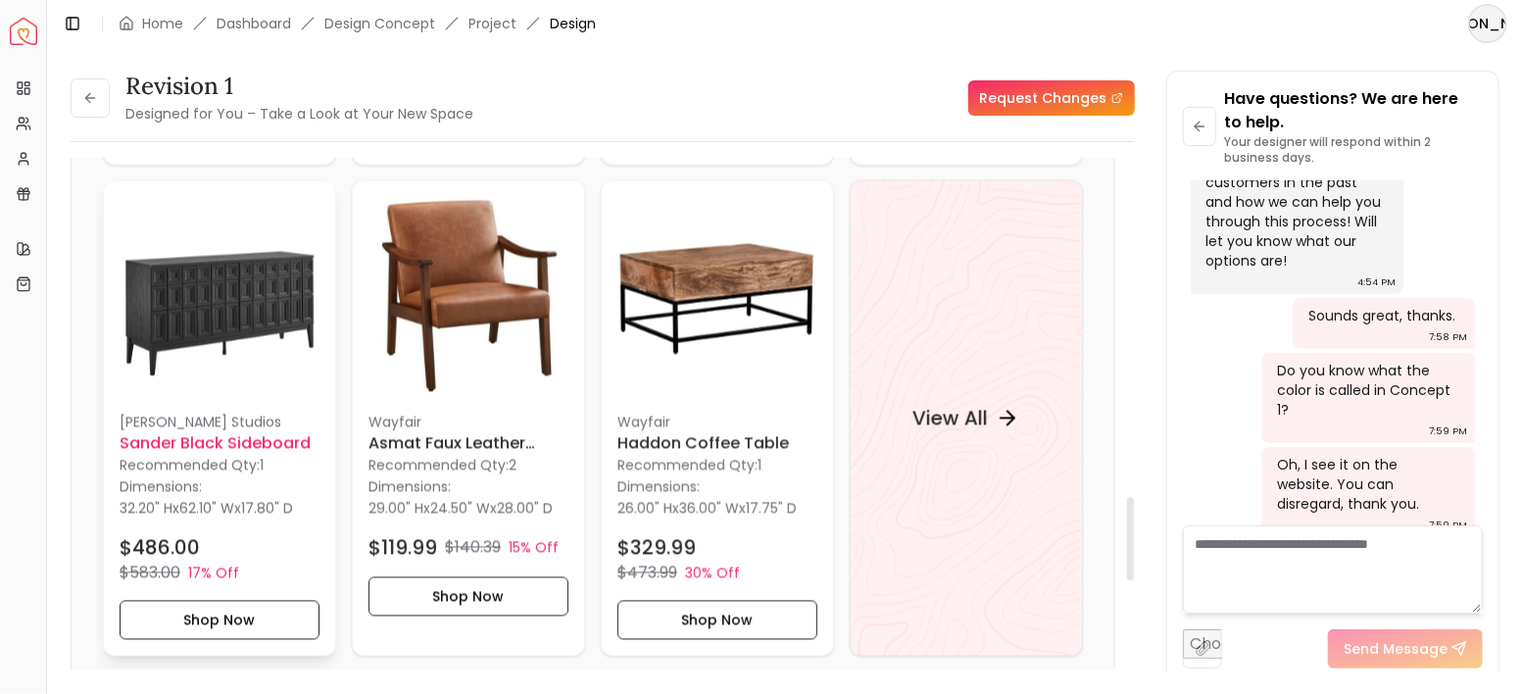
scroll to position [2091, 0]
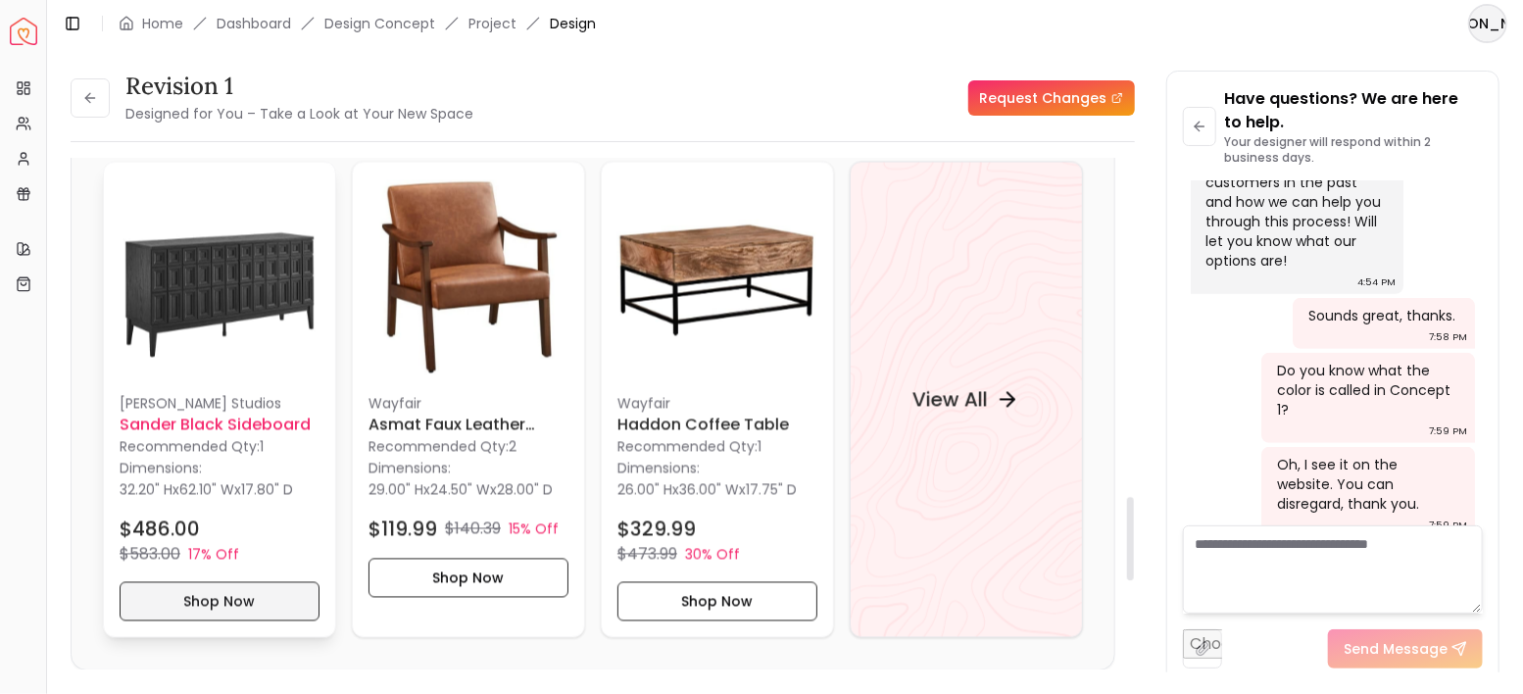
click at [244, 582] on button "Shop Now" at bounding box center [220, 601] width 200 height 39
click at [982, 386] on h4 "View All" at bounding box center [950, 399] width 75 height 27
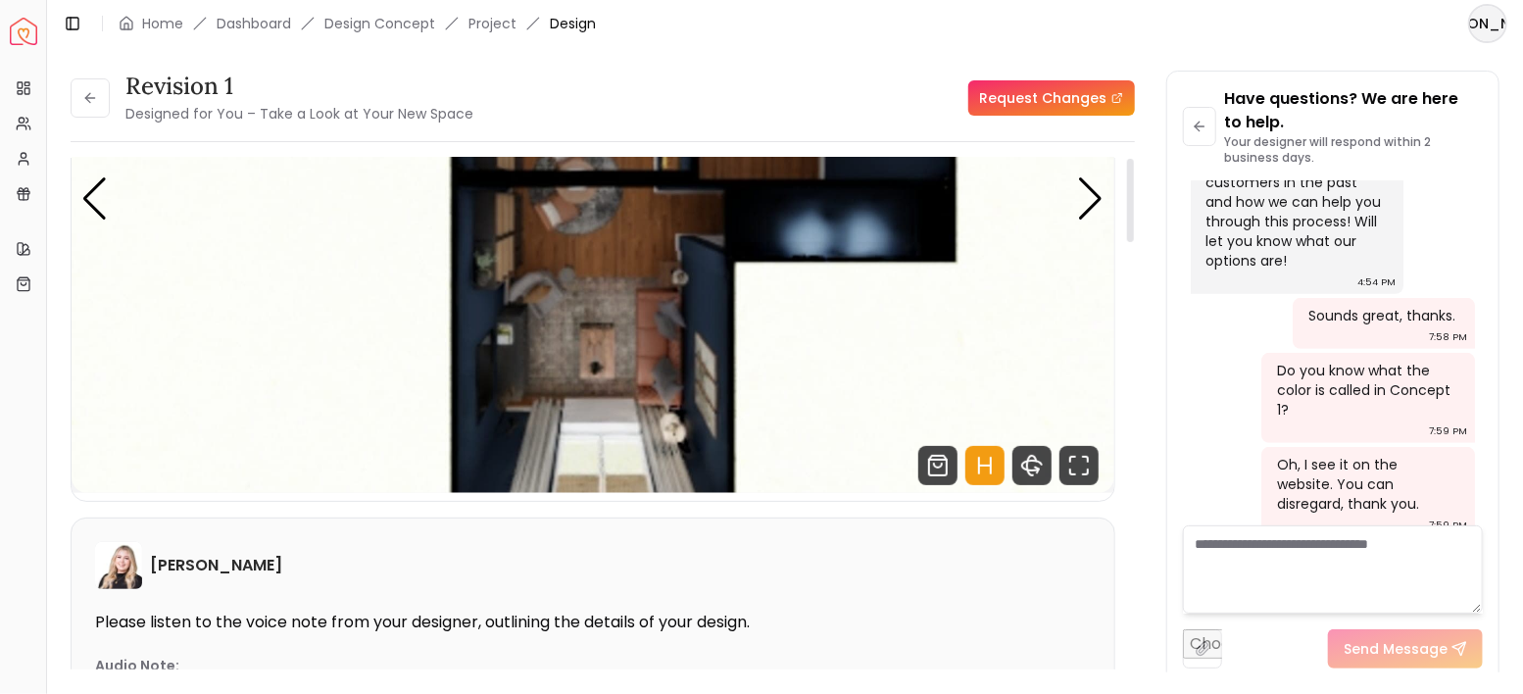
scroll to position [0, 0]
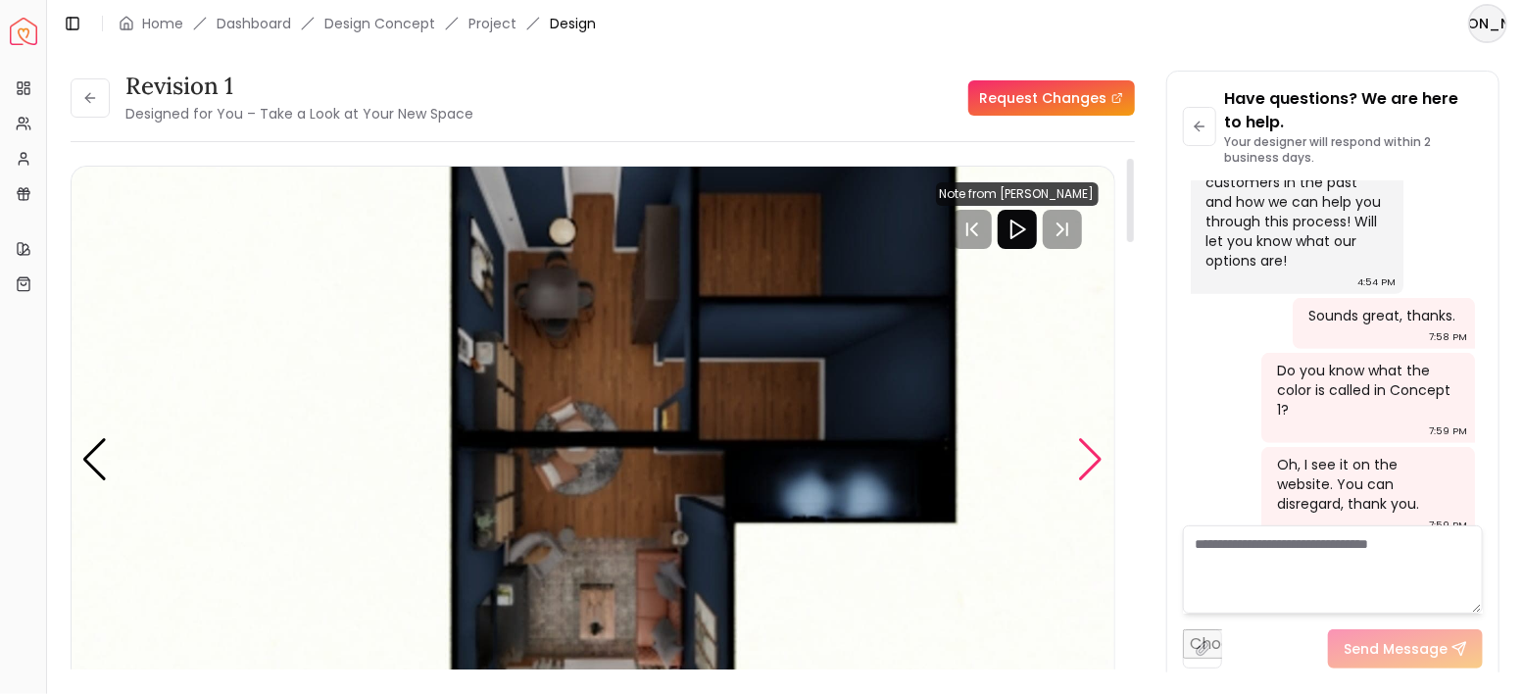
click at [1093, 457] on div "Next slide" at bounding box center [1091, 459] width 26 height 43
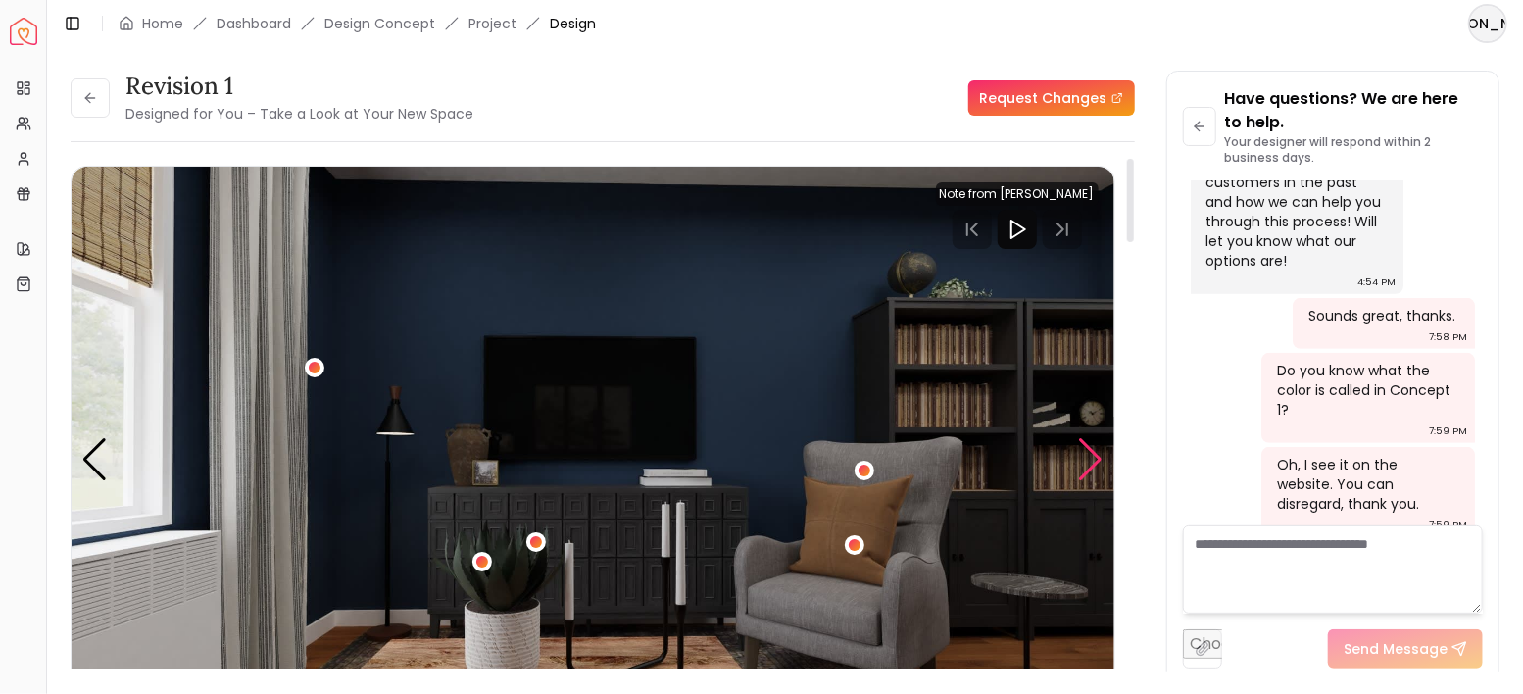
click at [1093, 457] on div "Next slide" at bounding box center [1091, 459] width 26 height 43
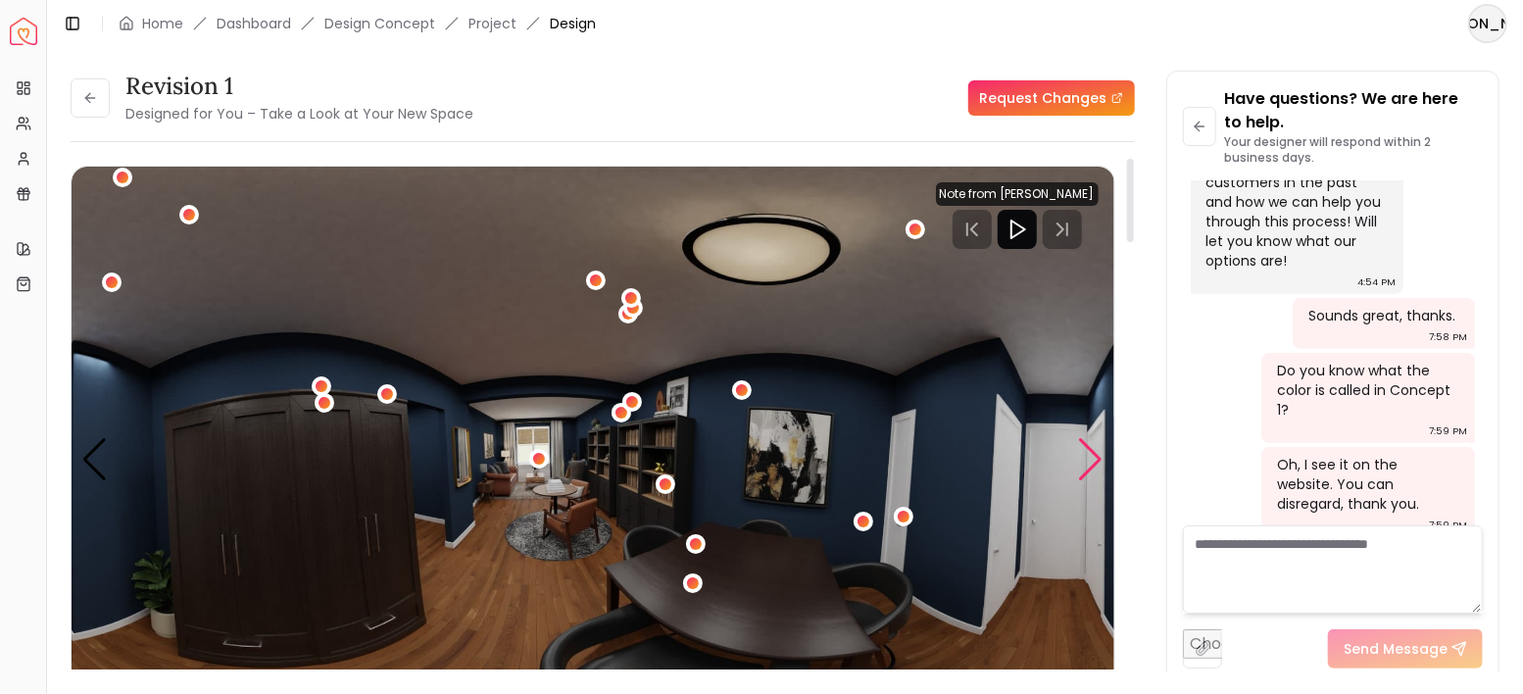
click at [1093, 457] on div "Next slide" at bounding box center [1091, 459] width 26 height 43
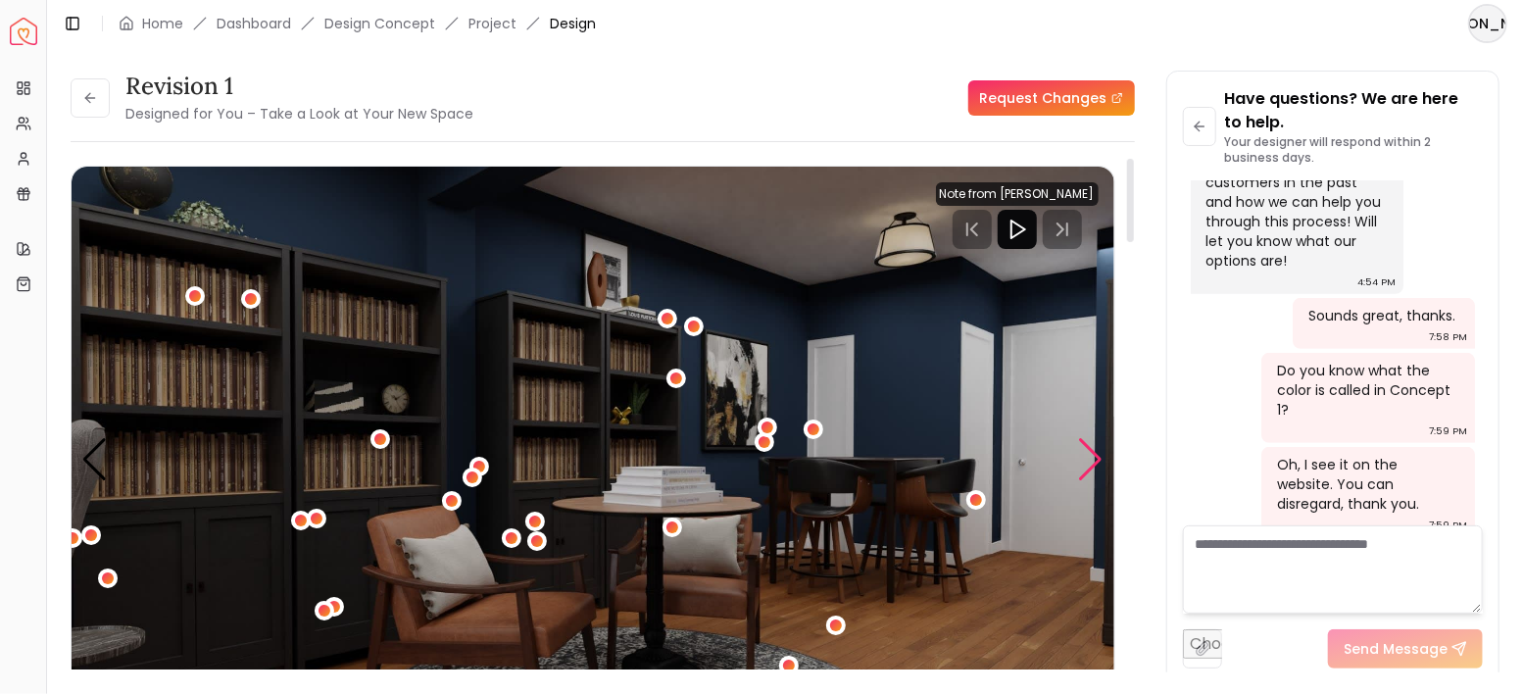
click at [1093, 457] on div "Next slide" at bounding box center [1091, 459] width 26 height 43
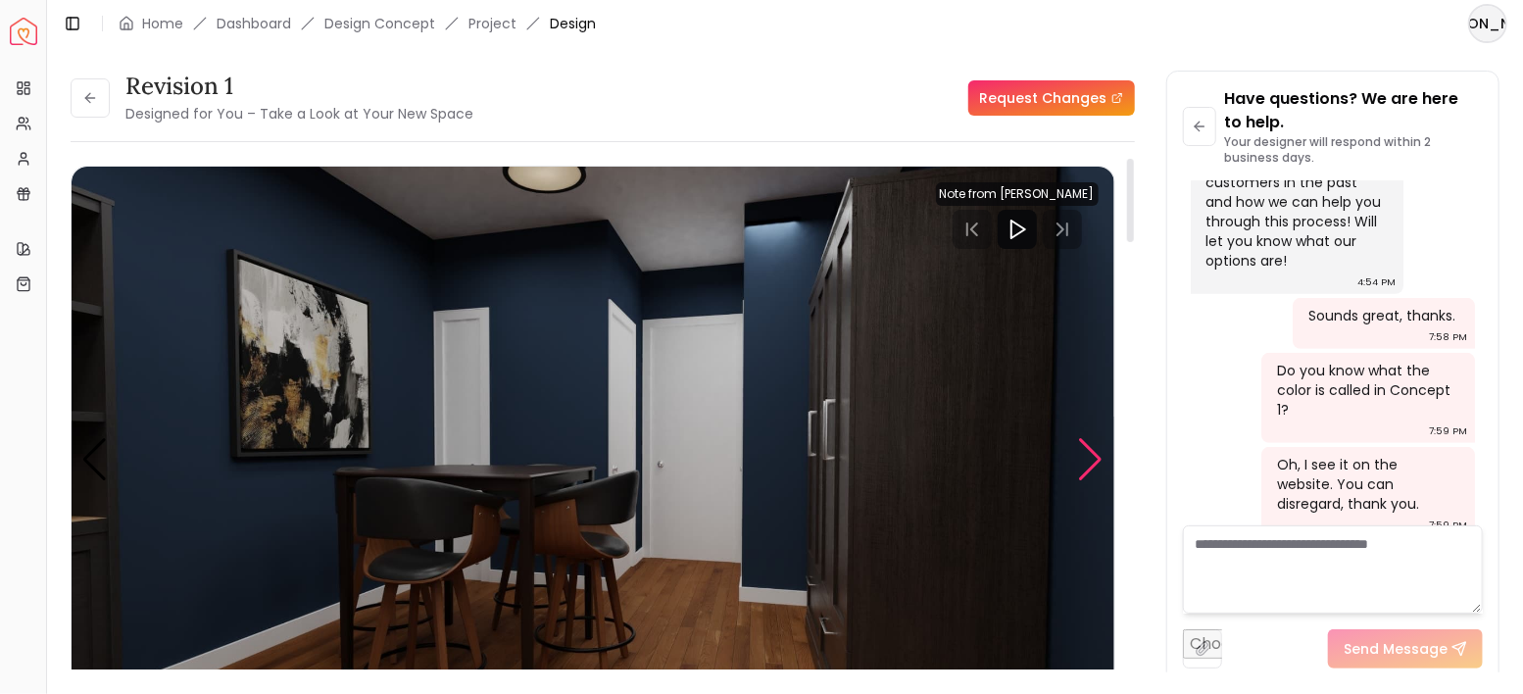
click at [1093, 457] on div "Next slide" at bounding box center [1091, 459] width 26 height 43
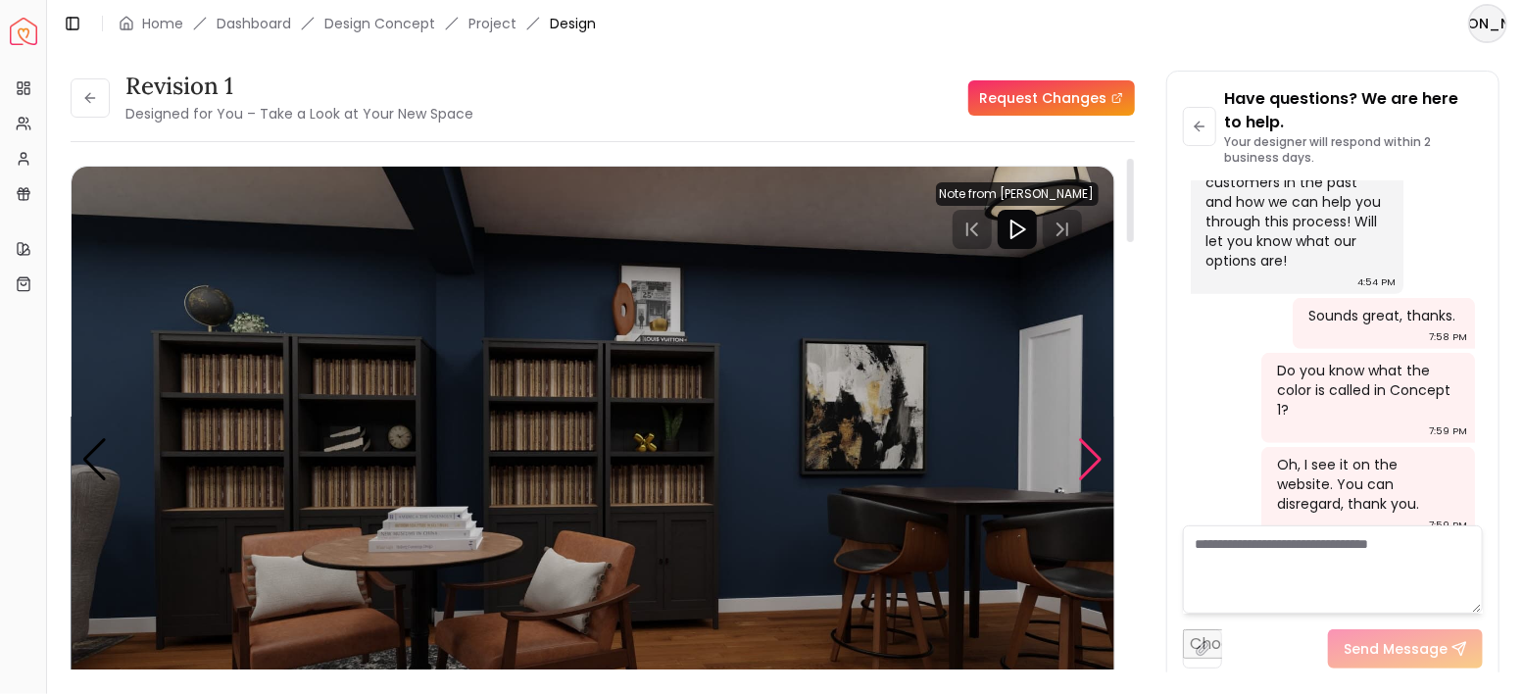
click at [1093, 457] on div "Next slide" at bounding box center [1091, 459] width 26 height 43
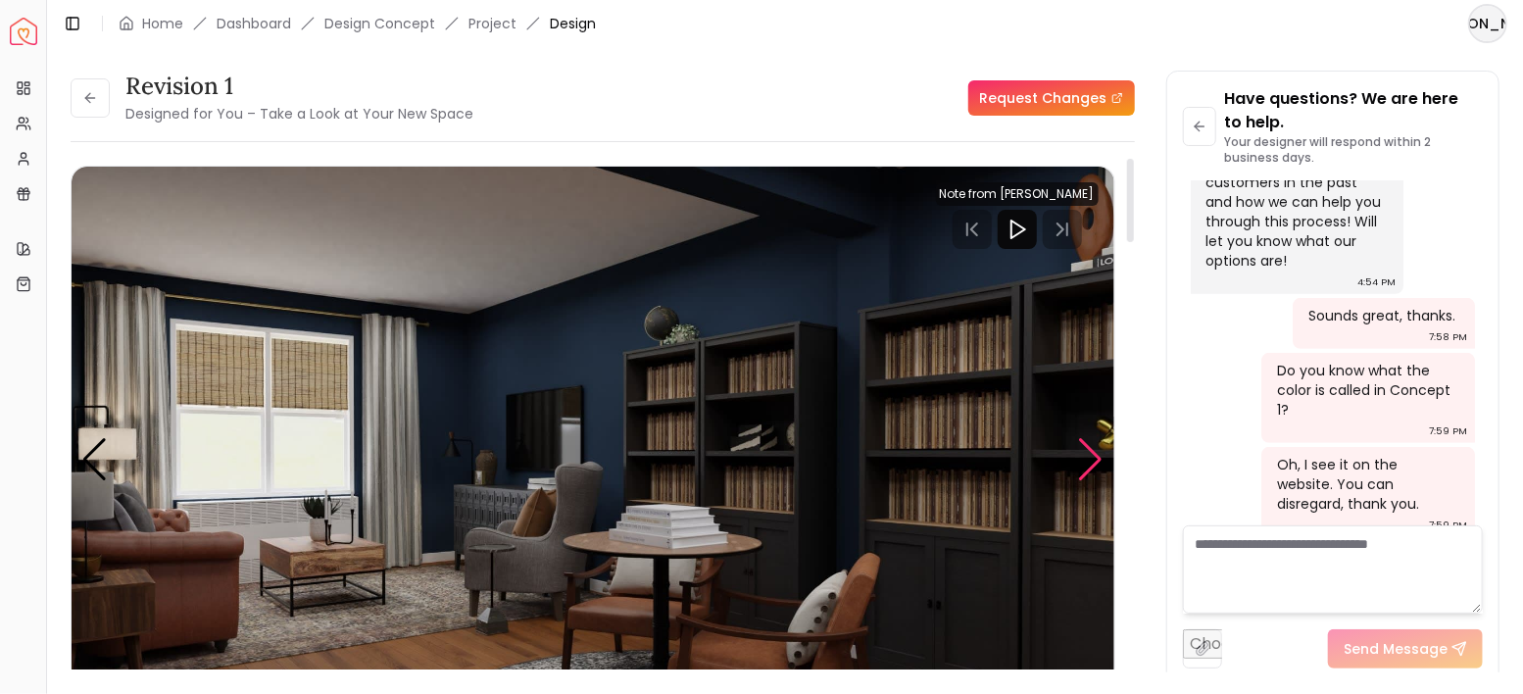
click at [1093, 457] on div "Next slide" at bounding box center [1091, 459] width 26 height 43
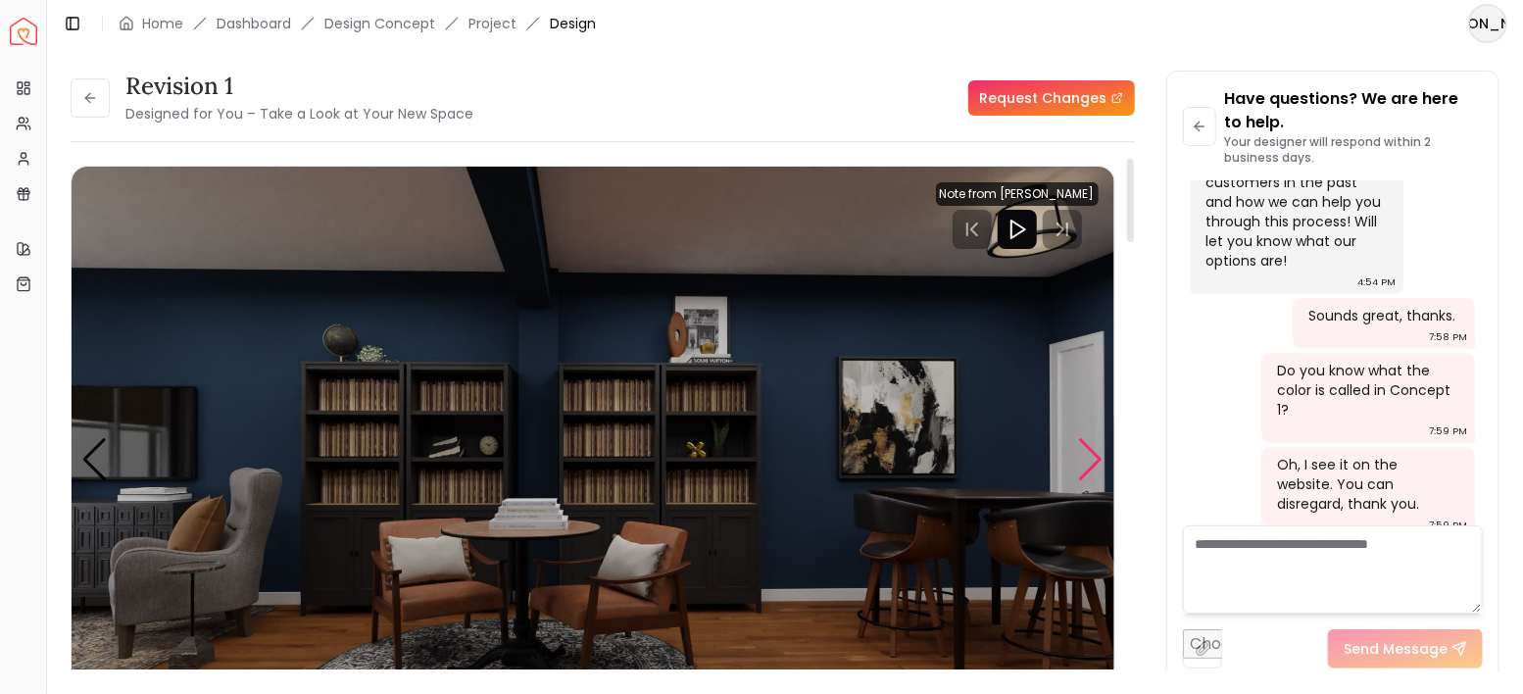
click at [1093, 457] on div "Next slide" at bounding box center [1091, 459] width 26 height 43
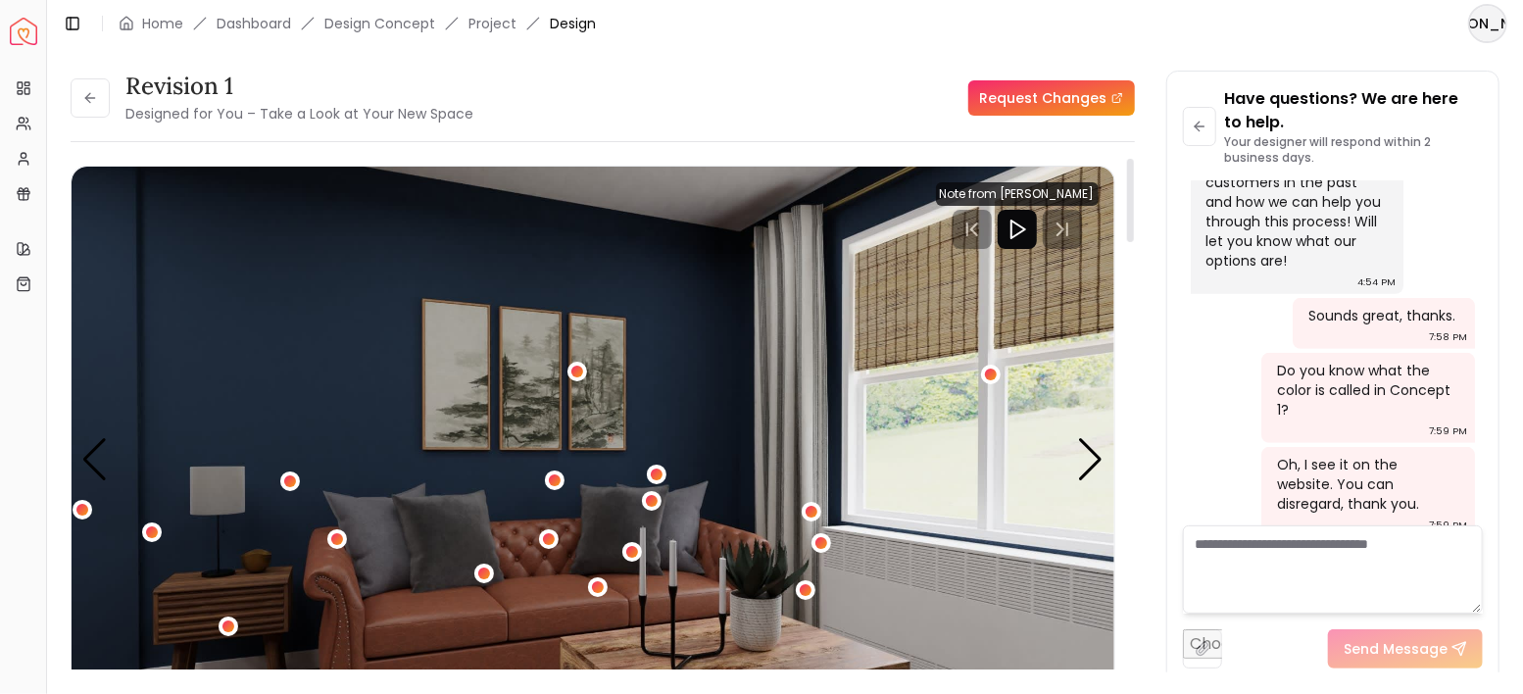
click at [822, 390] on img "9 / 10" at bounding box center [593, 460] width 1043 height 587
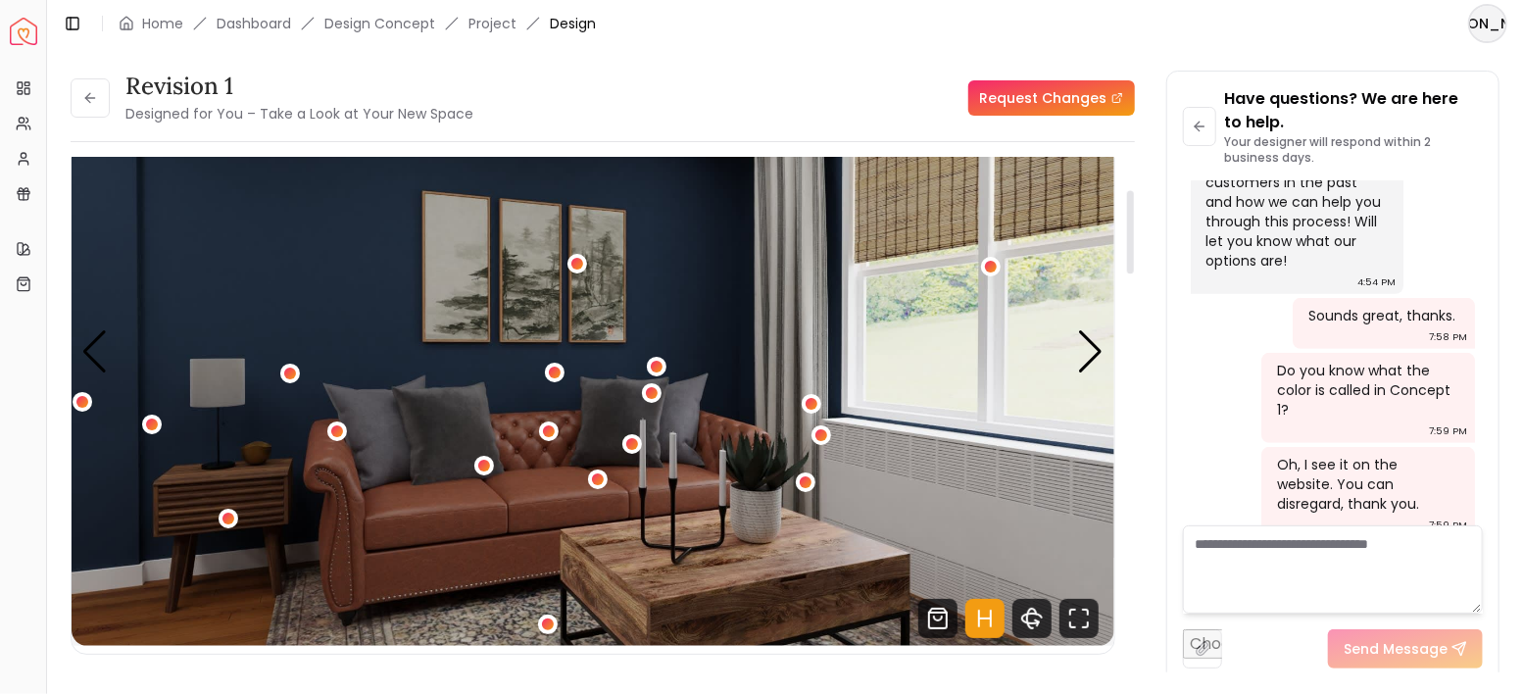
scroll to position [196, 0]
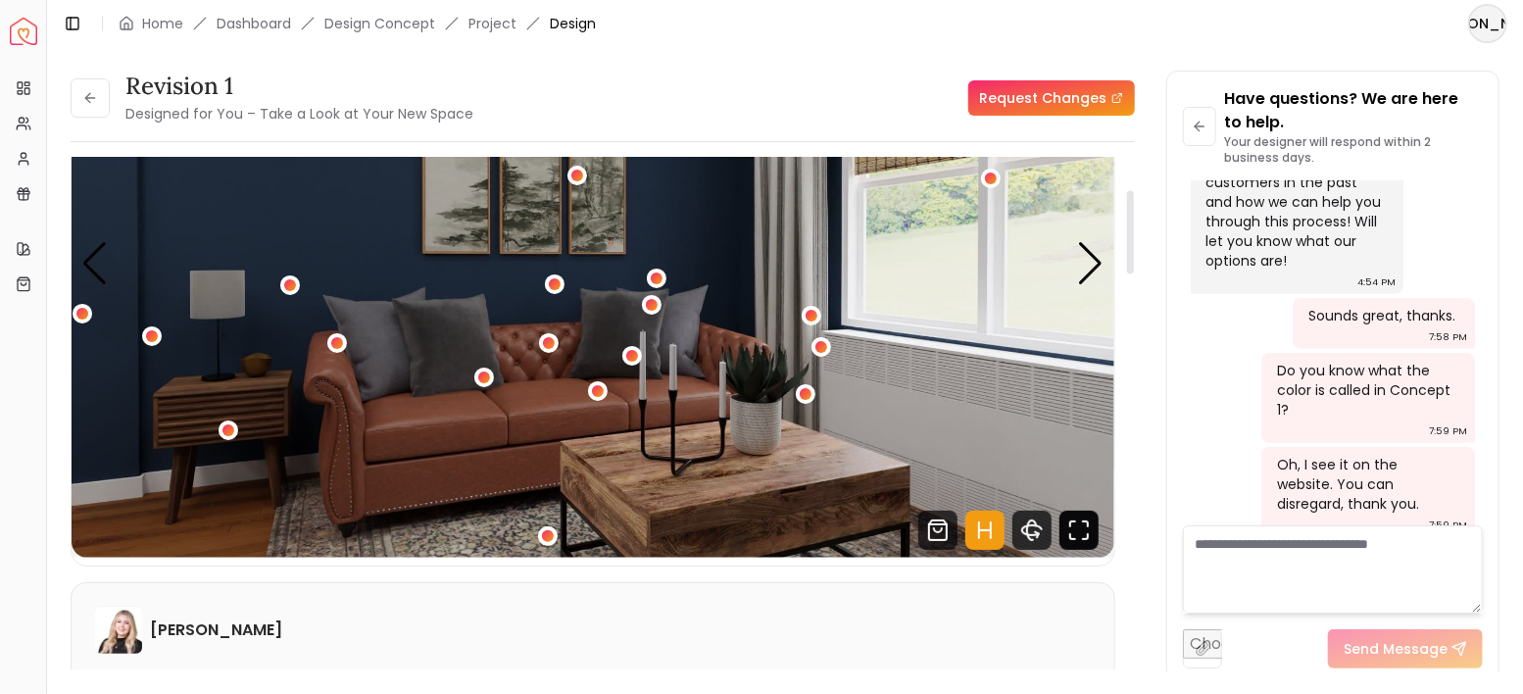
click at [1078, 533] on icon "Fullscreen" at bounding box center [1079, 530] width 39 height 39
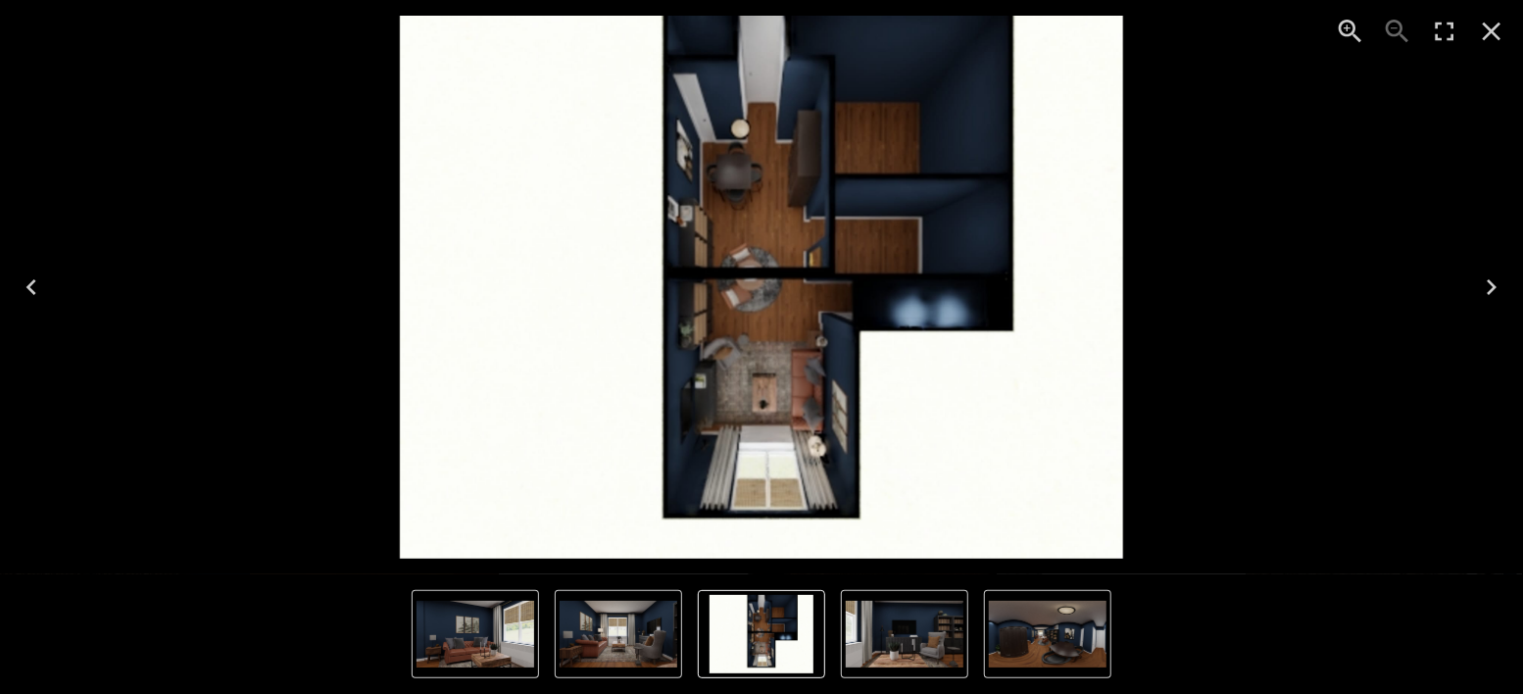
click at [889, 631] on img "2 of 10" at bounding box center [905, 634] width 118 height 67
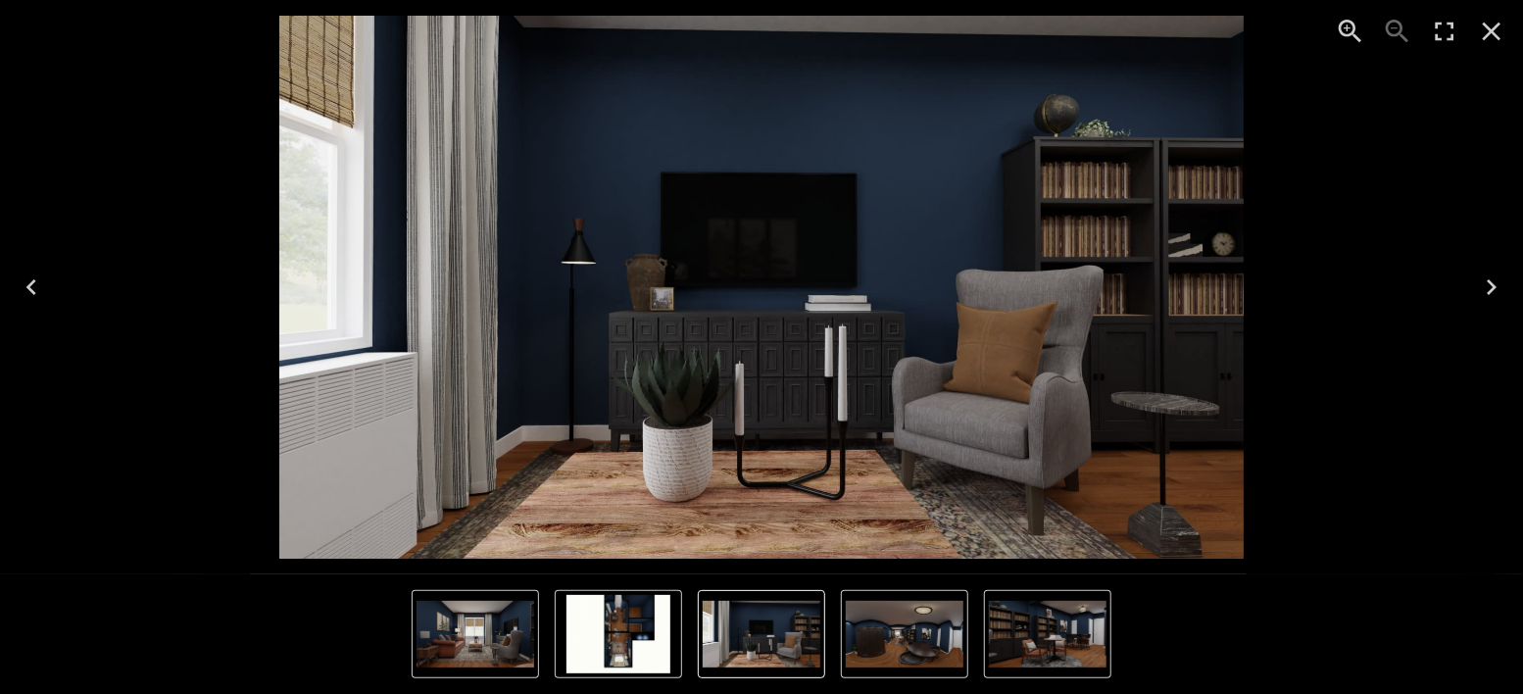
click at [442, 226] on img "2 of 10" at bounding box center [762, 287] width 966 height 543
click at [1486, 28] on icon "Close" at bounding box center [1491, 31] width 31 height 31
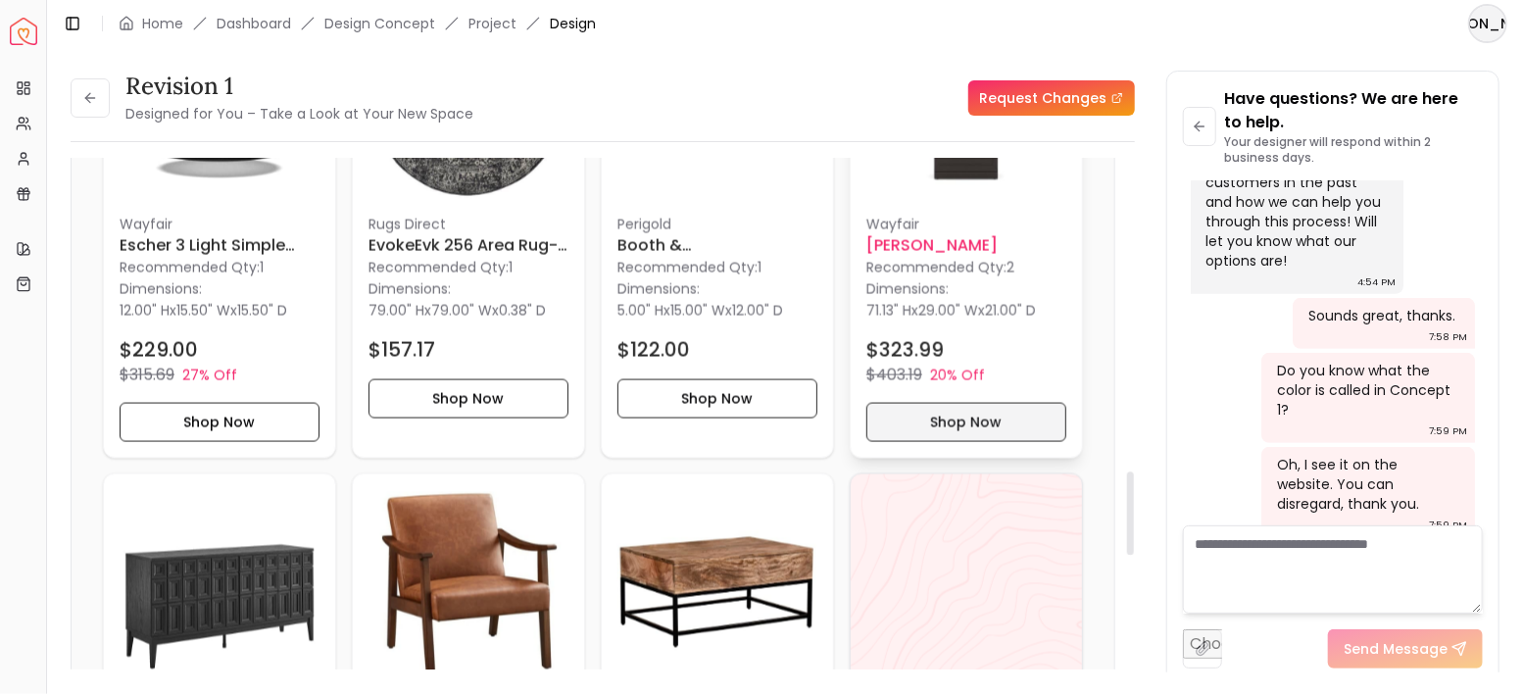
scroll to position [1960, 0]
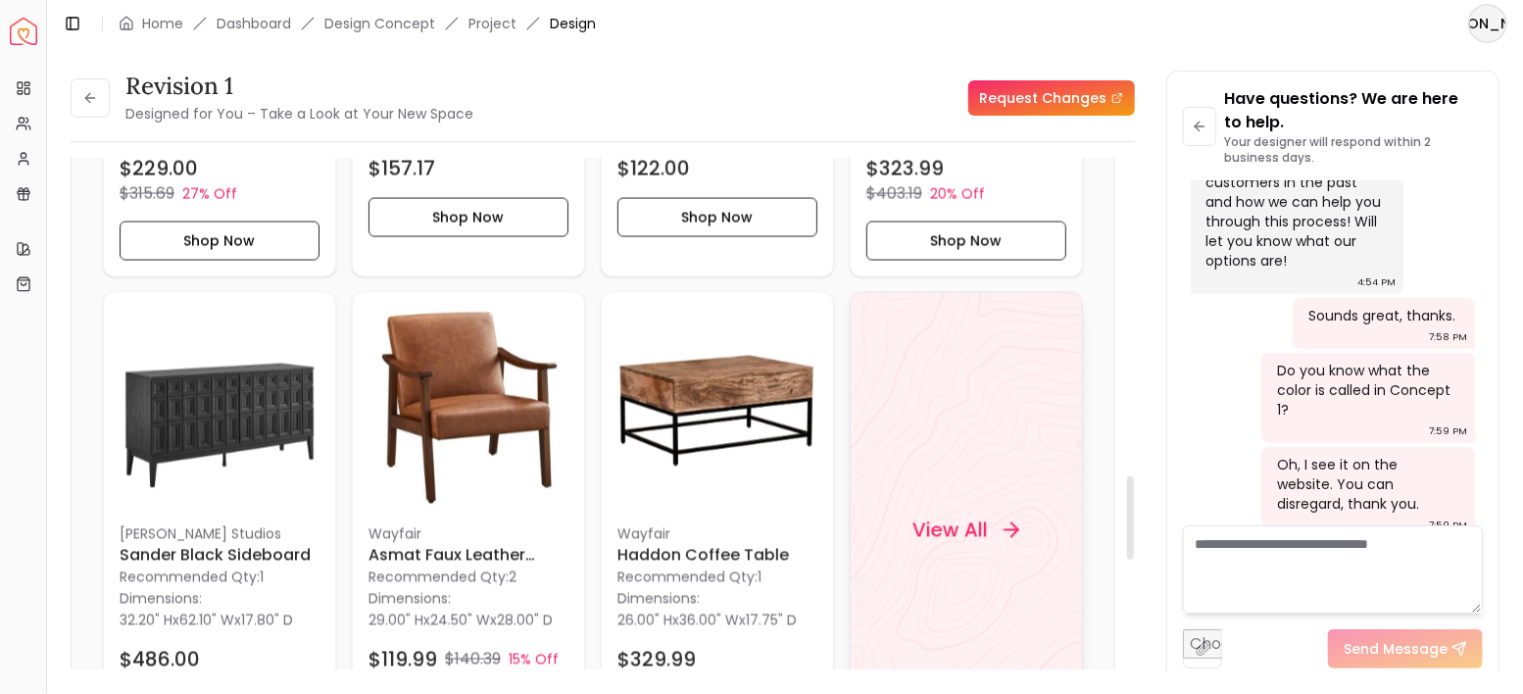
click at [985, 517] on h4 "View All" at bounding box center [950, 530] width 75 height 27
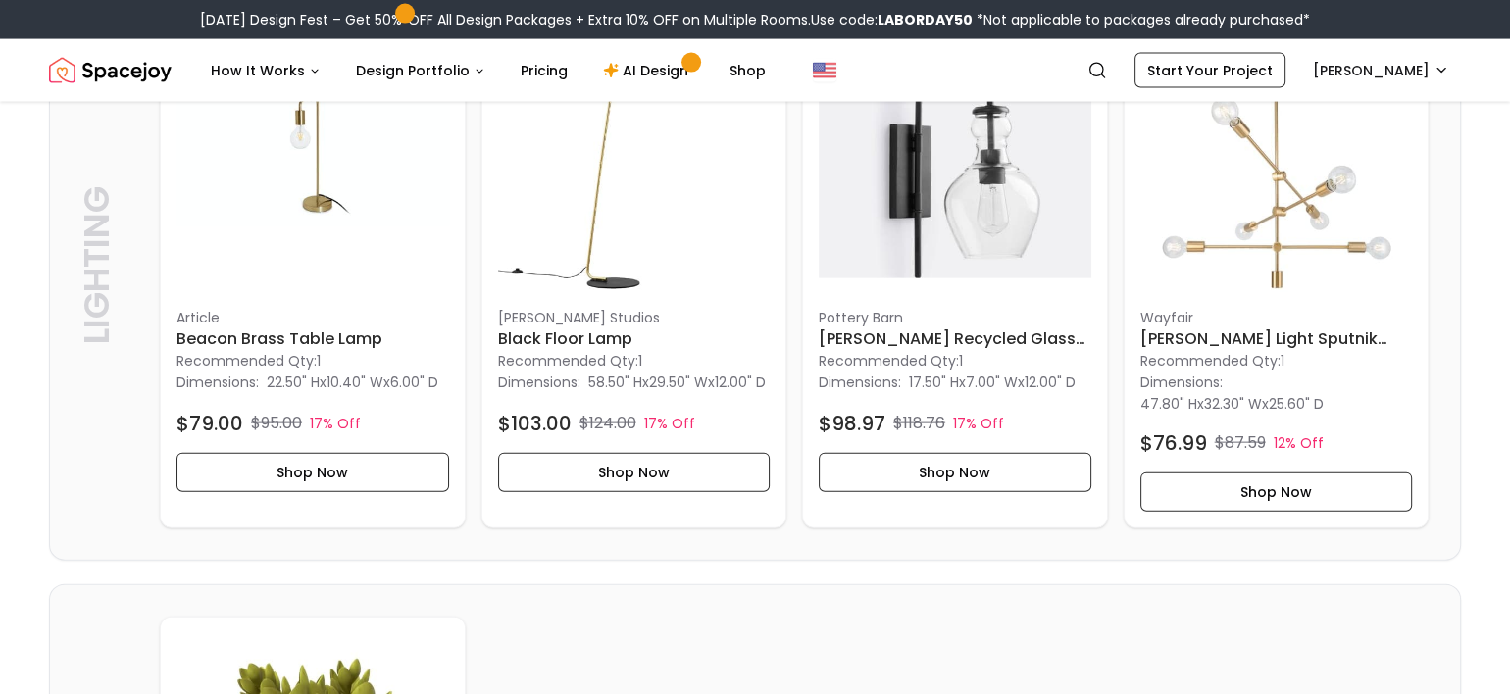
scroll to position [4443, 0]
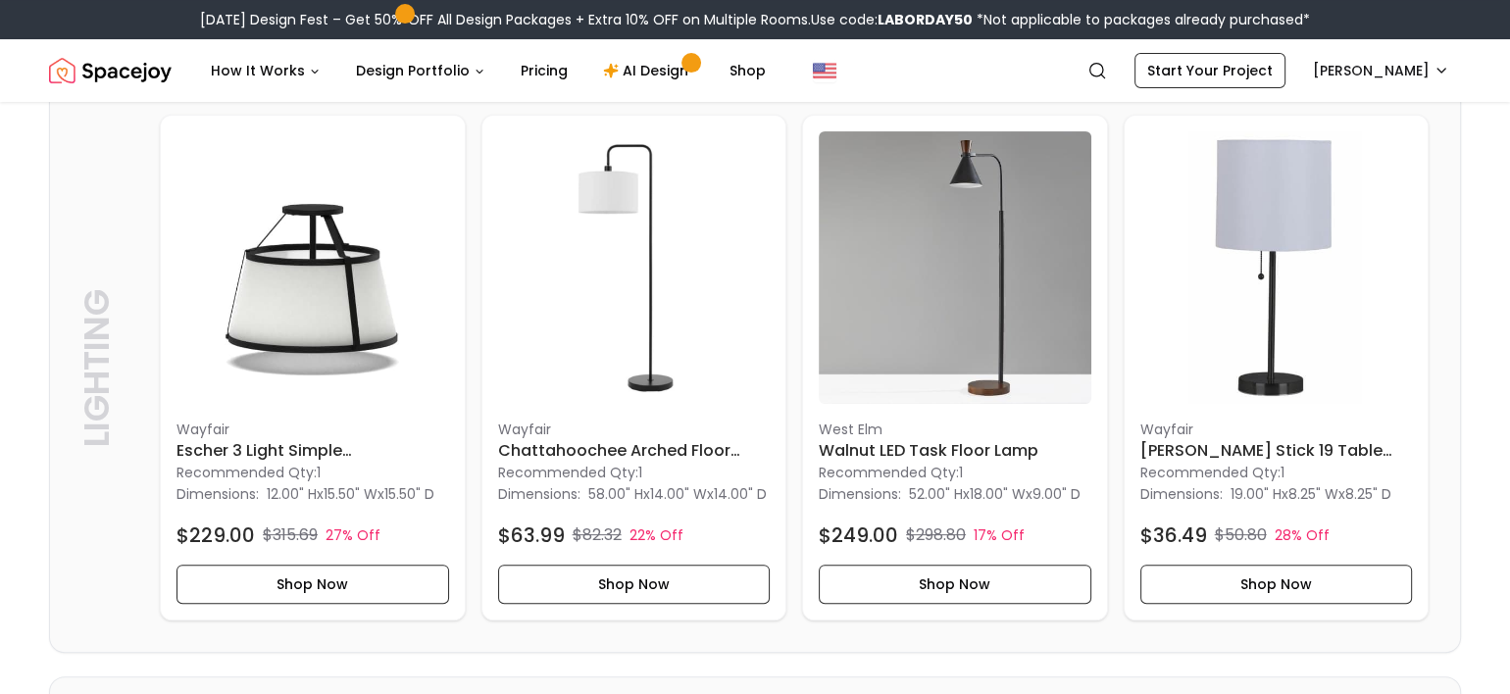
scroll to position [457, 0]
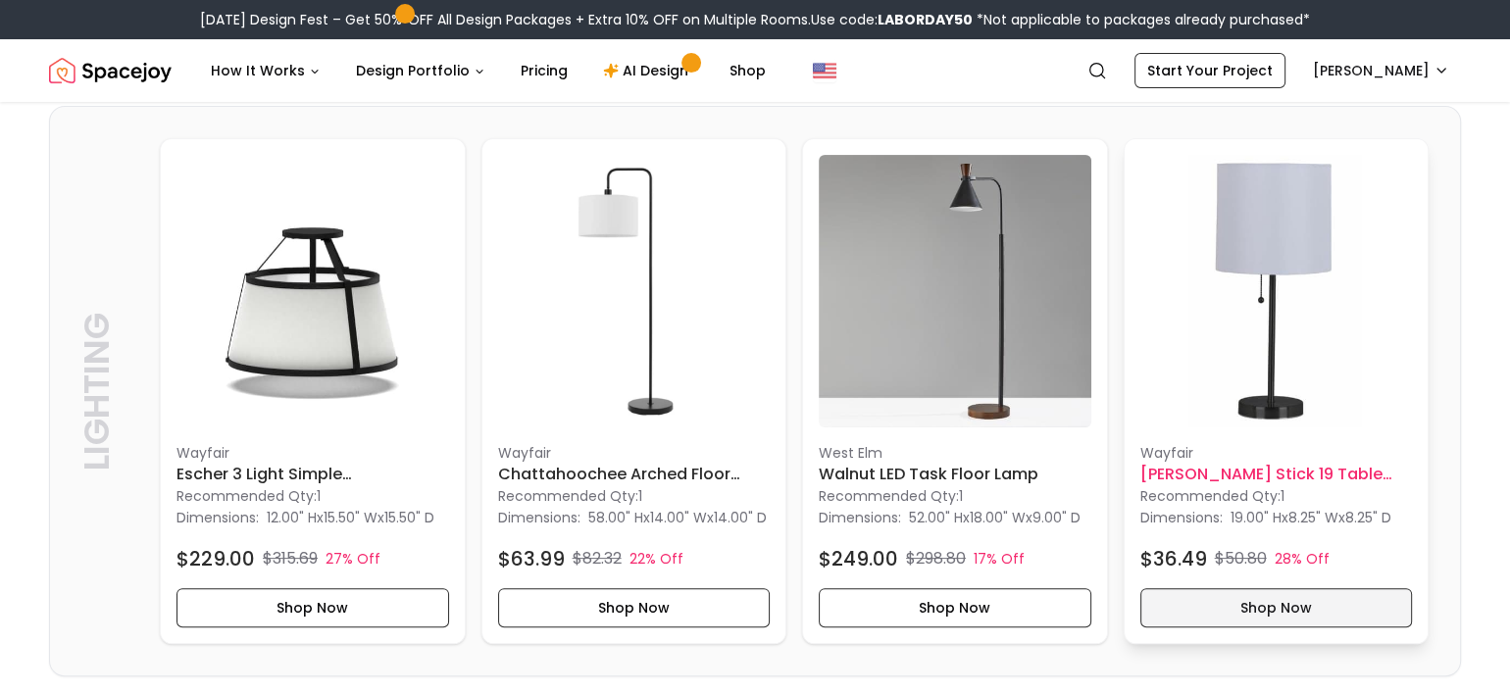
click at [1331, 600] on button "Shop Now" at bounding box center [1276, 607] width 272 height 39
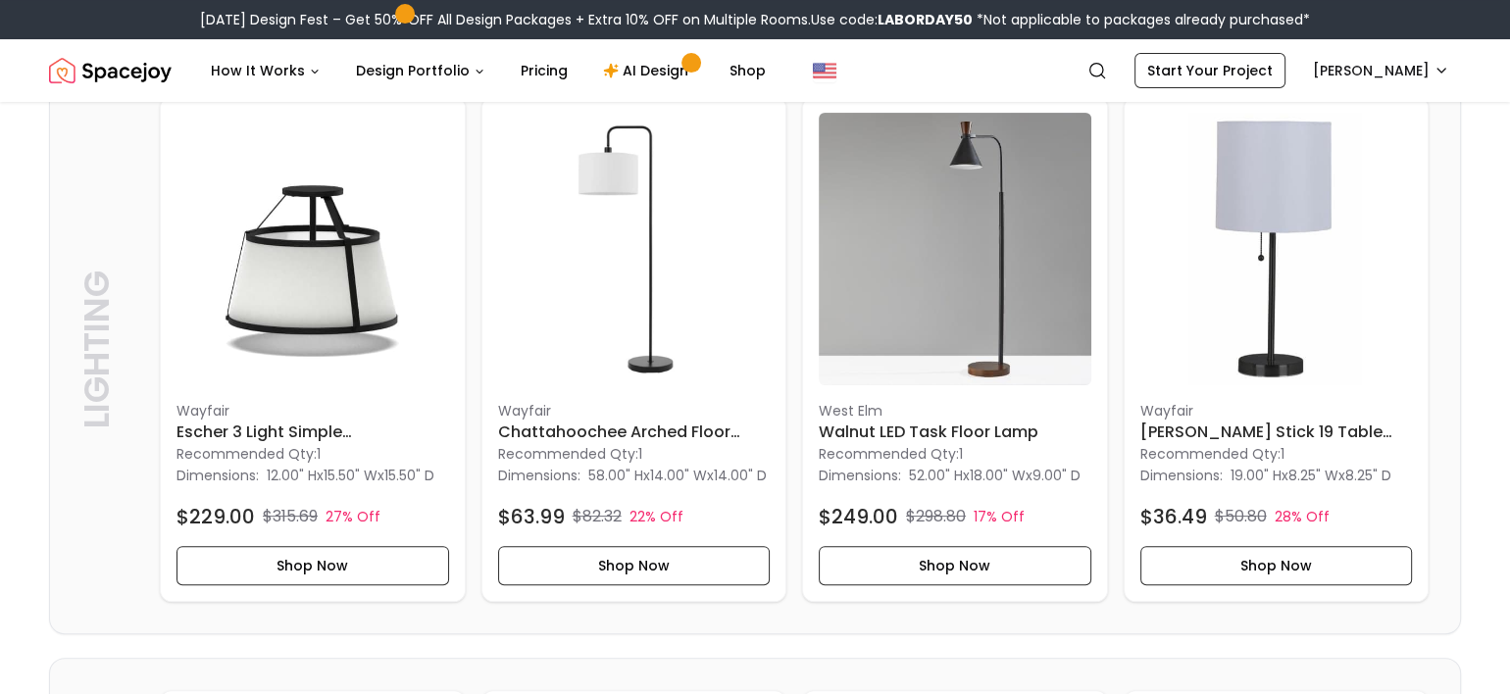
scroll to position [522, 0]
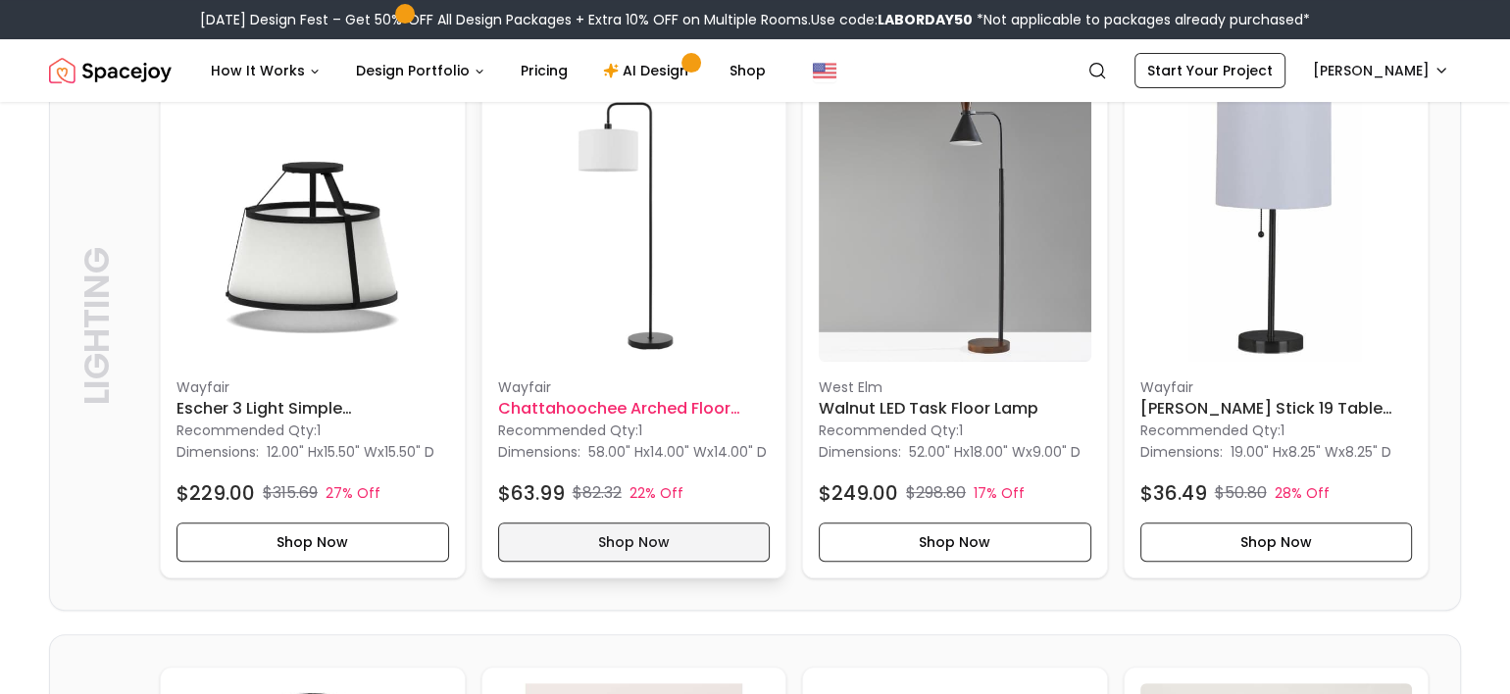
click at [652, 556] on button "Shop Now" at bounding box center [634, 541] width 272 height 39
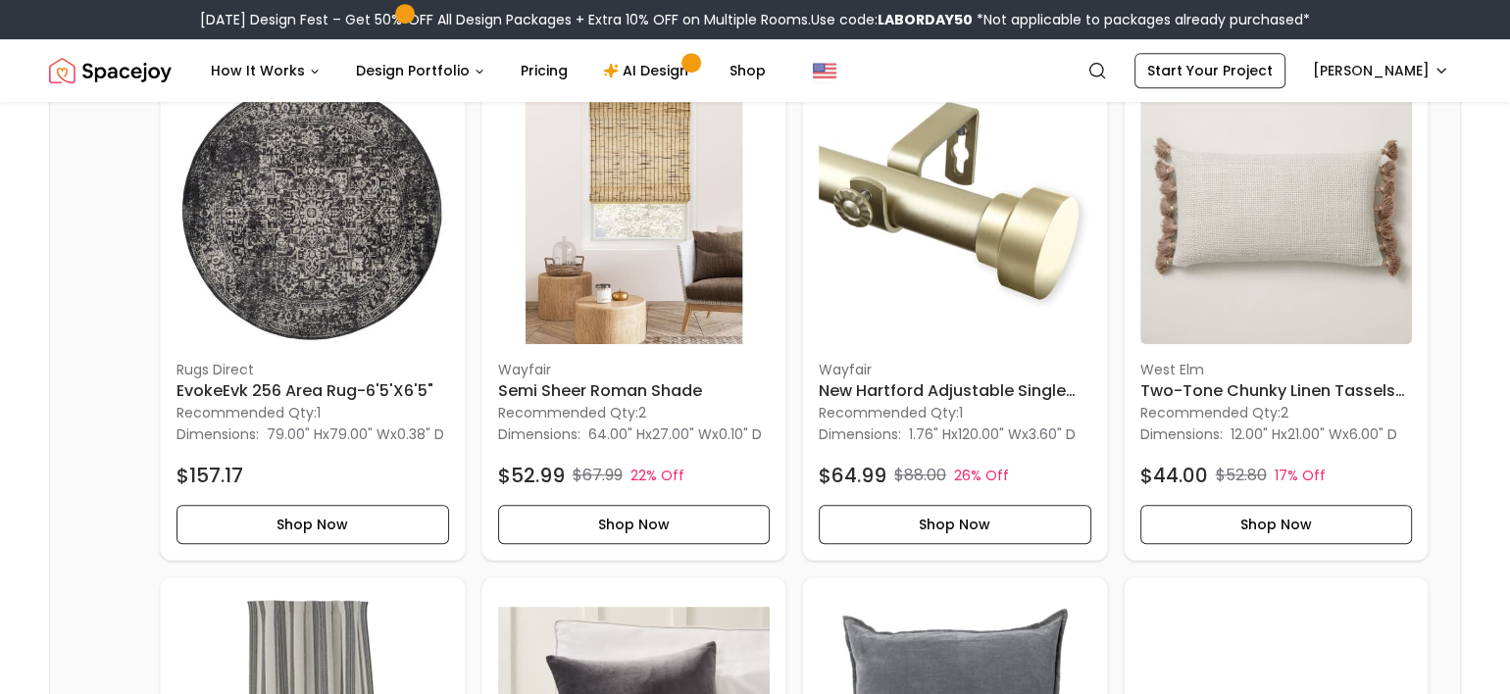
scroll to position [1111, 0]
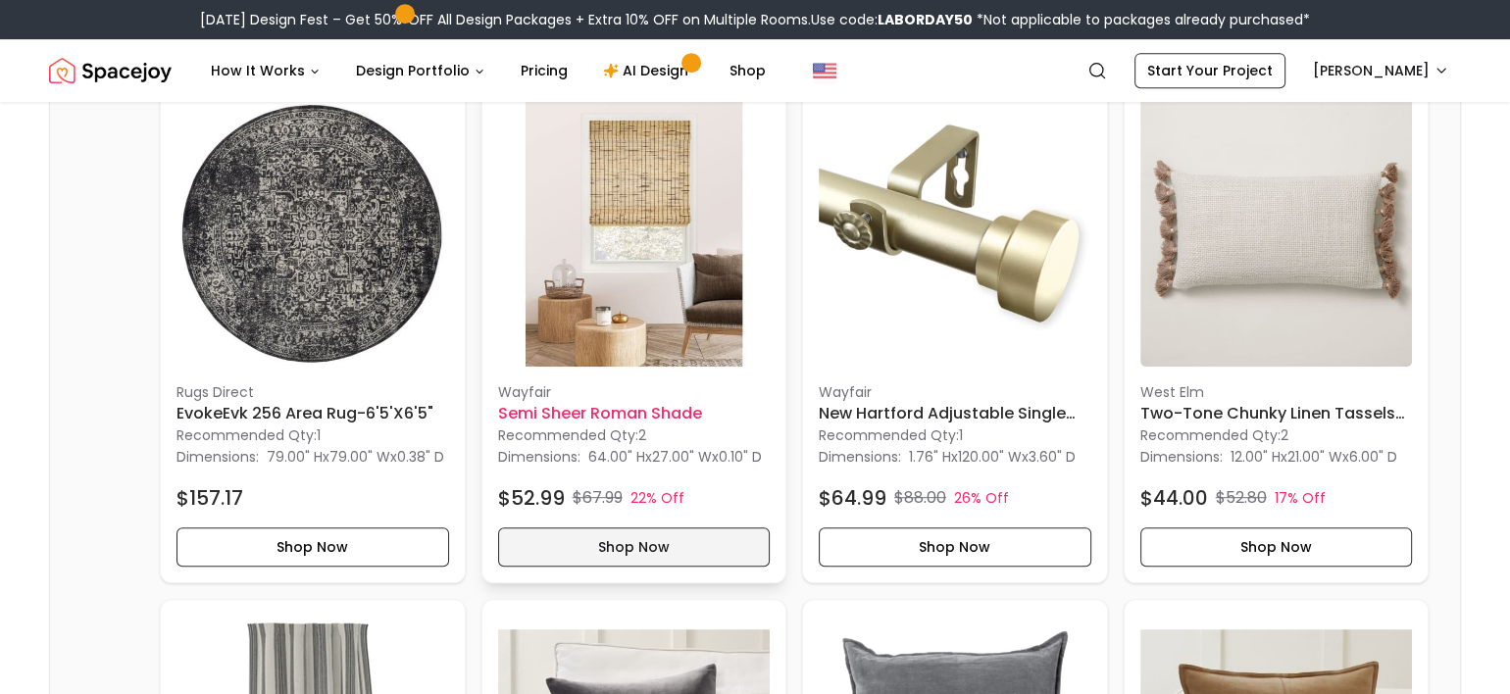
click at [683, 563] on button "Shop Now" at bounding box center [634, 546] width 272 height 39
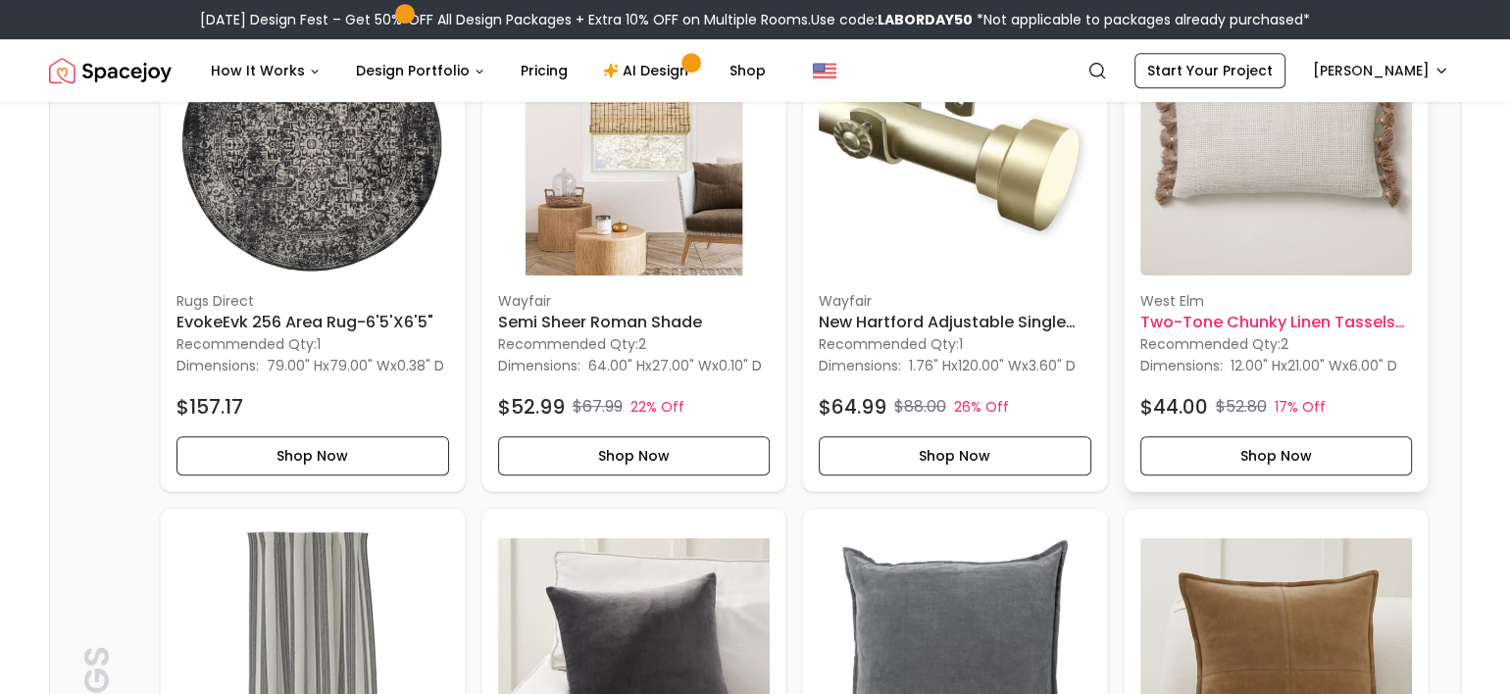
scroll to position [1241, 0]
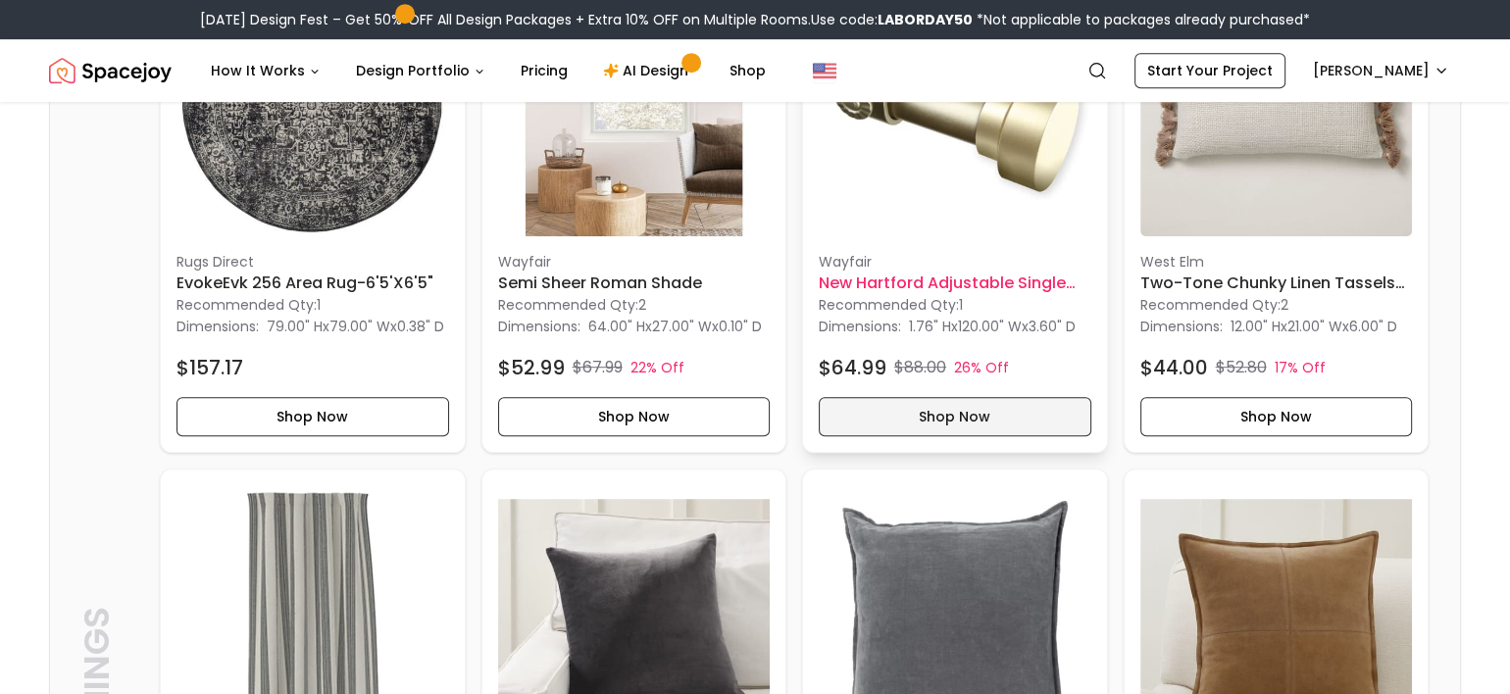
click at [1001, 426] on button "Shop Now" at bounding box center [954, 416] width 272 height 39
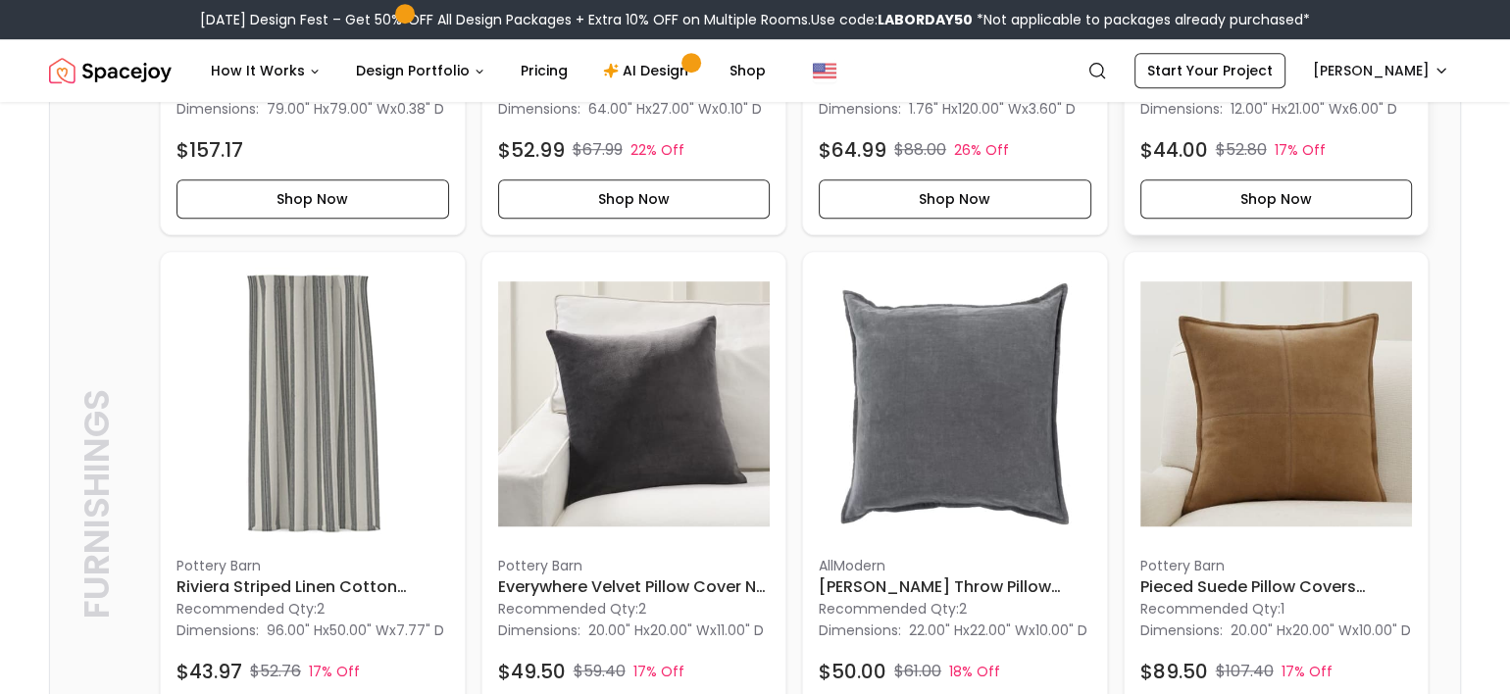
scroll to position [1372, 0]
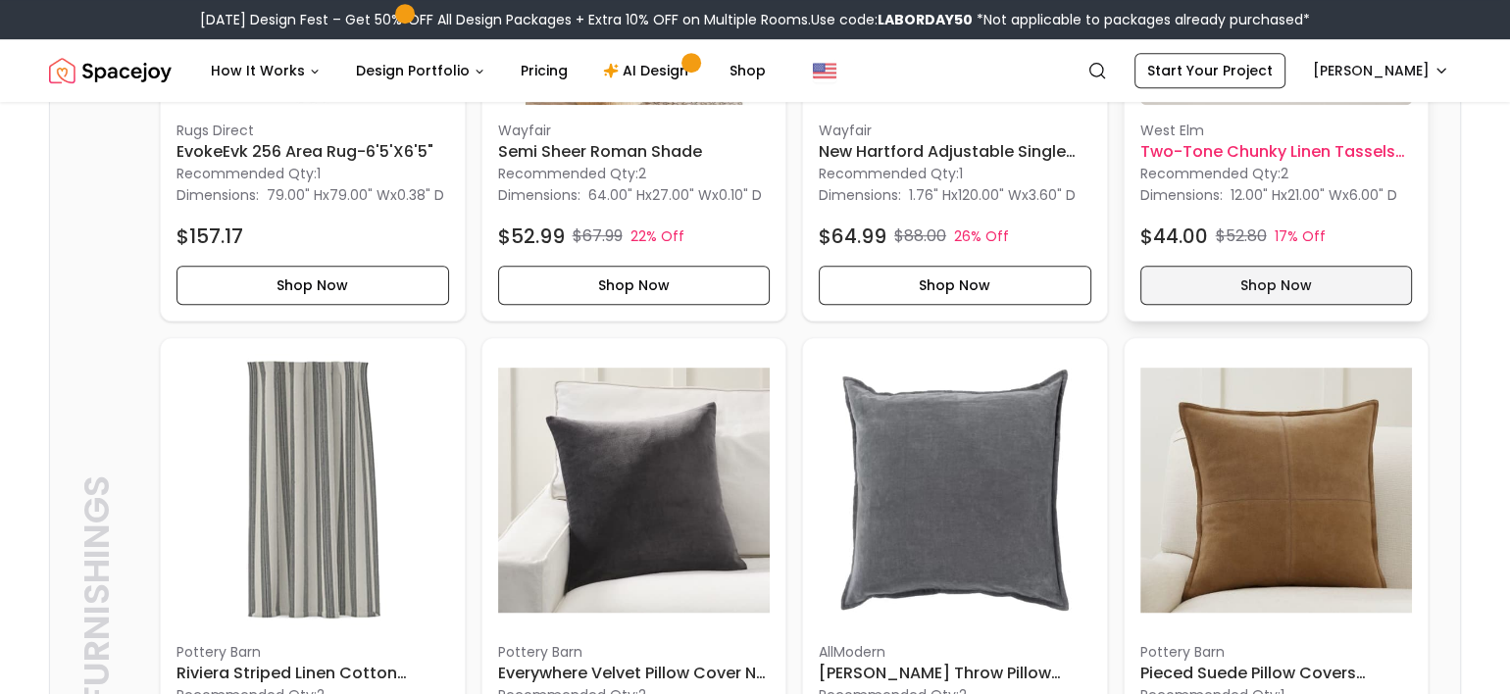
click at [1315, 305] on button "Shop Now" at bounding box center [1276, 285] width 272 height 39
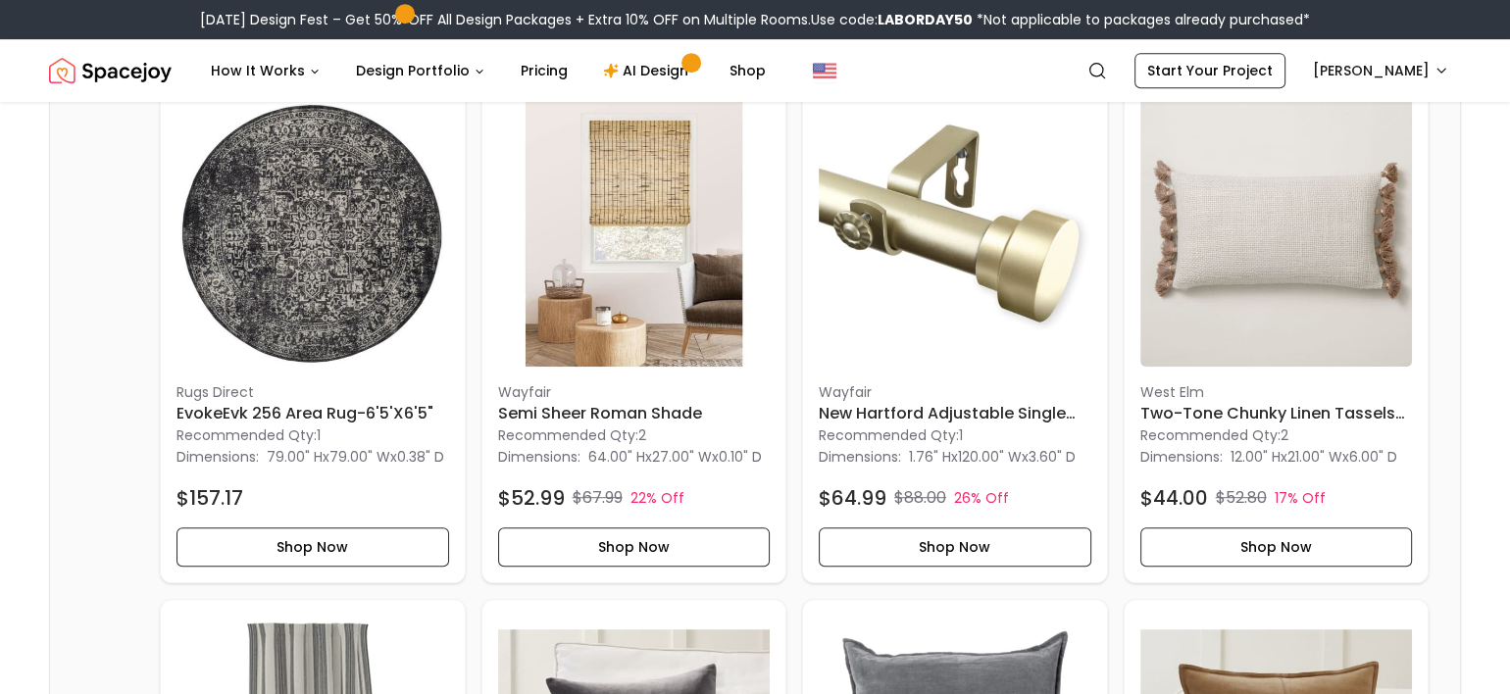
scroll to position [1176, 0]
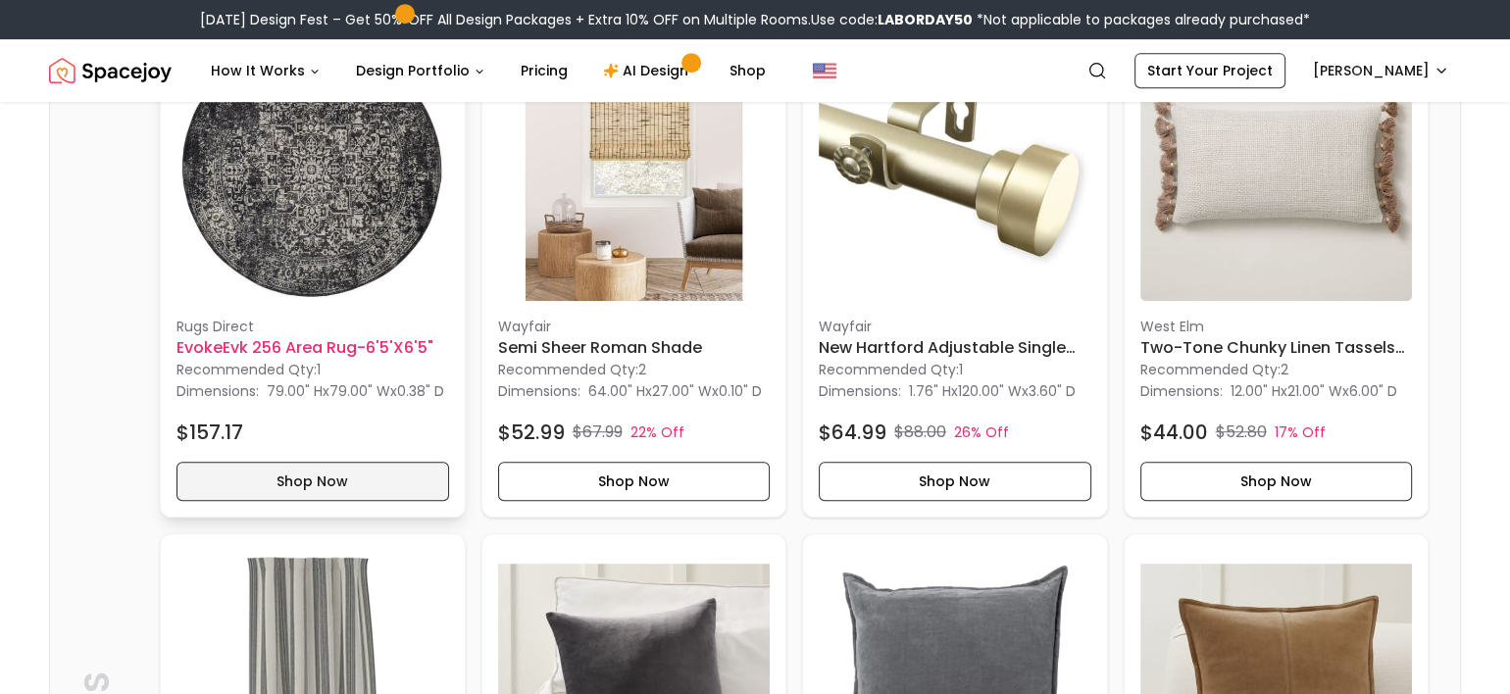
click at [370, 501] on button "Shop Now" at bounding box center [312, 481] width 272 height 39
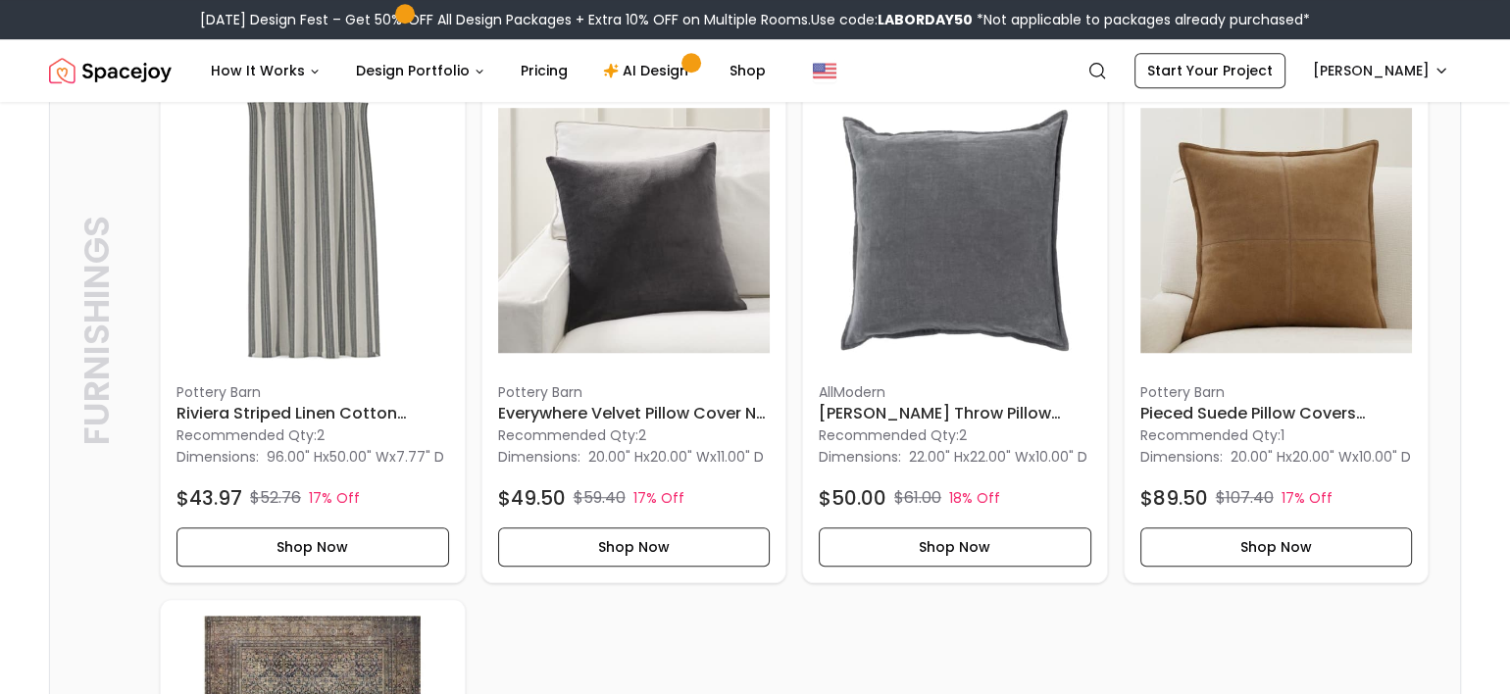
scroll to position [1633, 0]
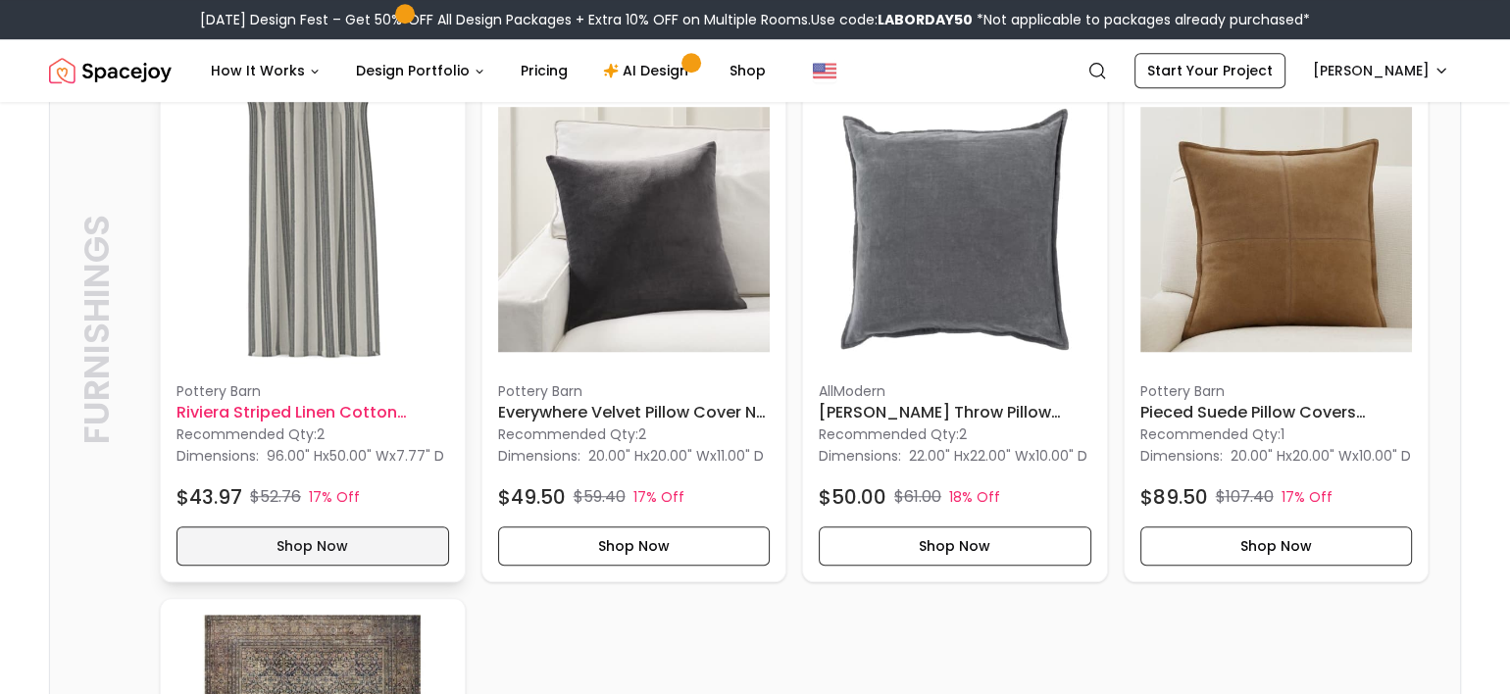
click at [386, 566] on button "Shop Now" at bounding box center [312, 545] width 272 height 39
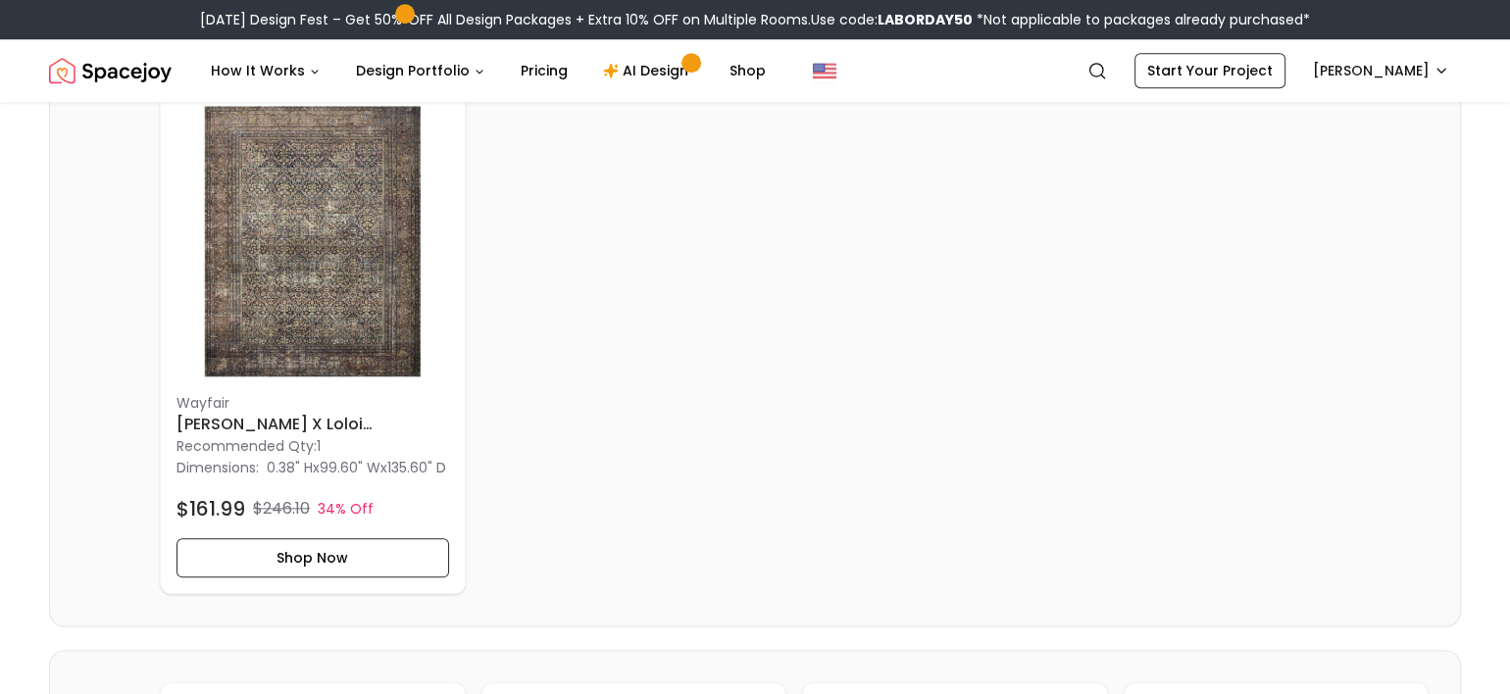
scroll to position [2156, 0]
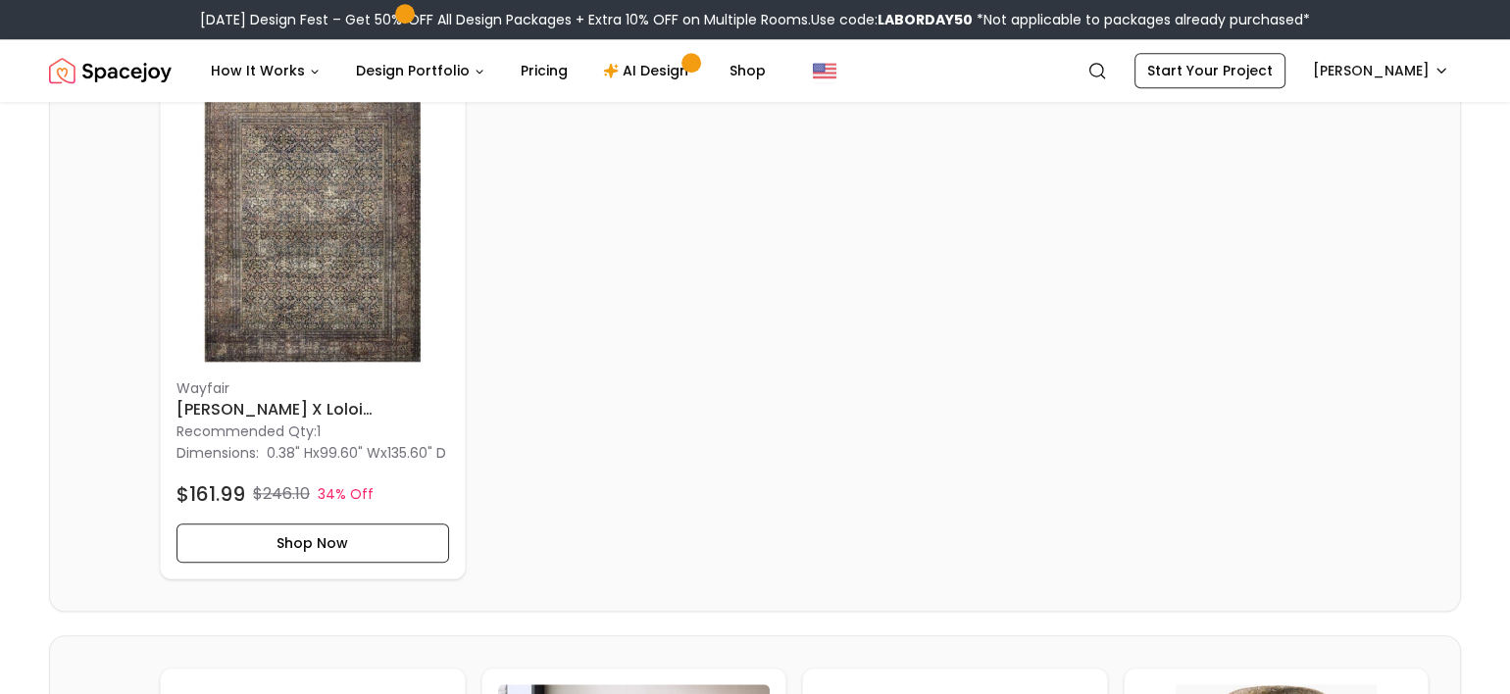
drag, startPoint x: 359, startPoint y: 319, endPoint x: 773, endPoint y: 272, distance: 417.3
click at [350, 563] on button "Shop Now" at bounding box center [312, 542] width 272 height 39
click at [395, 563] on button "Shop Now" at bounding box center [312, 542] width 272 height 39
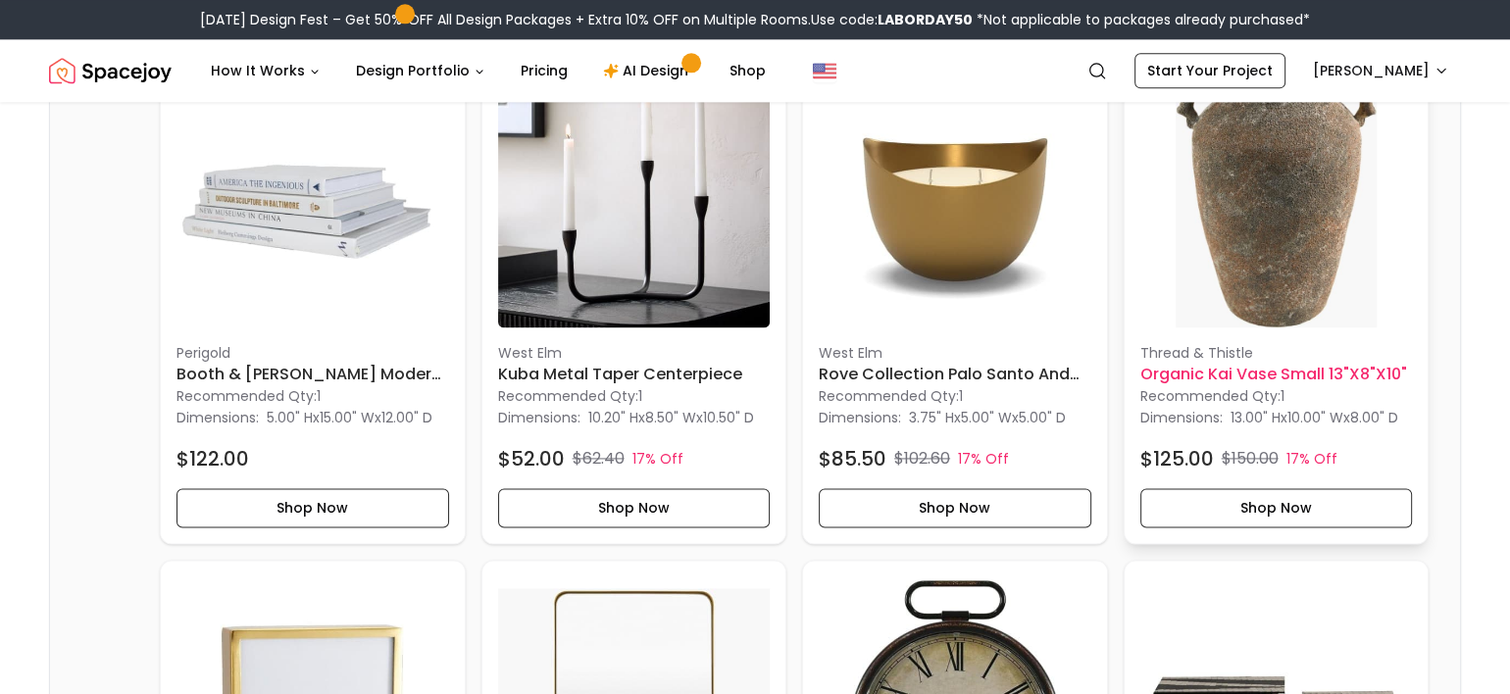
scroll to position [2809, 0]
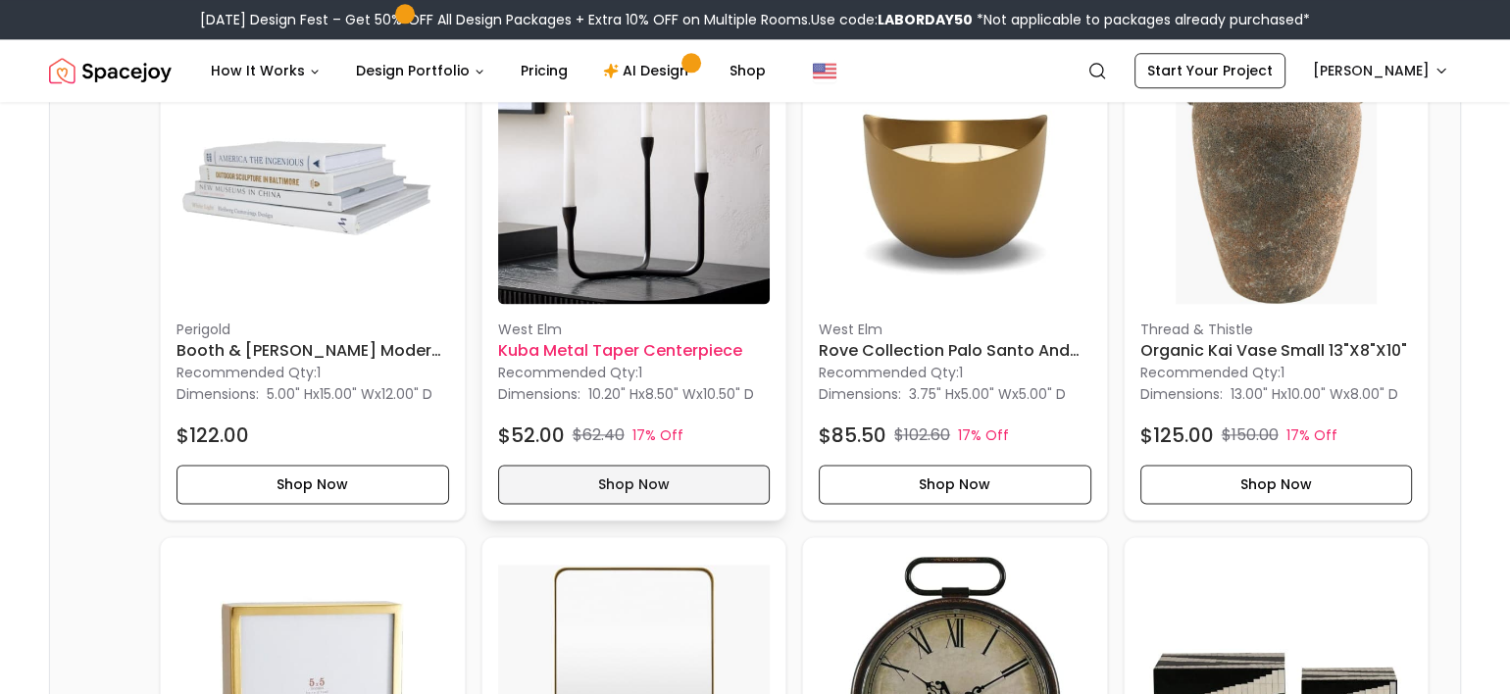
click at [619, 504] on button "Shop Now" at bounding box center [634, 484] width 272 height 39
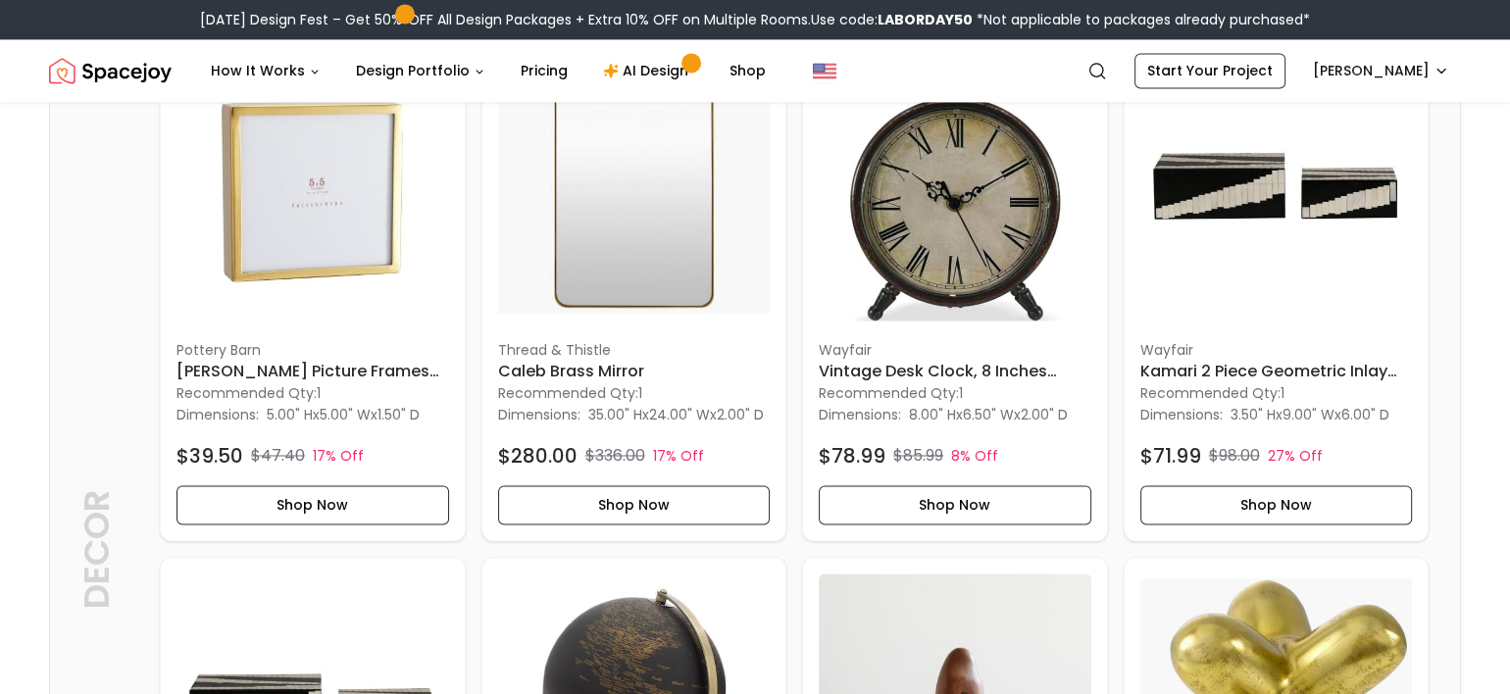
scroll to position [3333, 0]
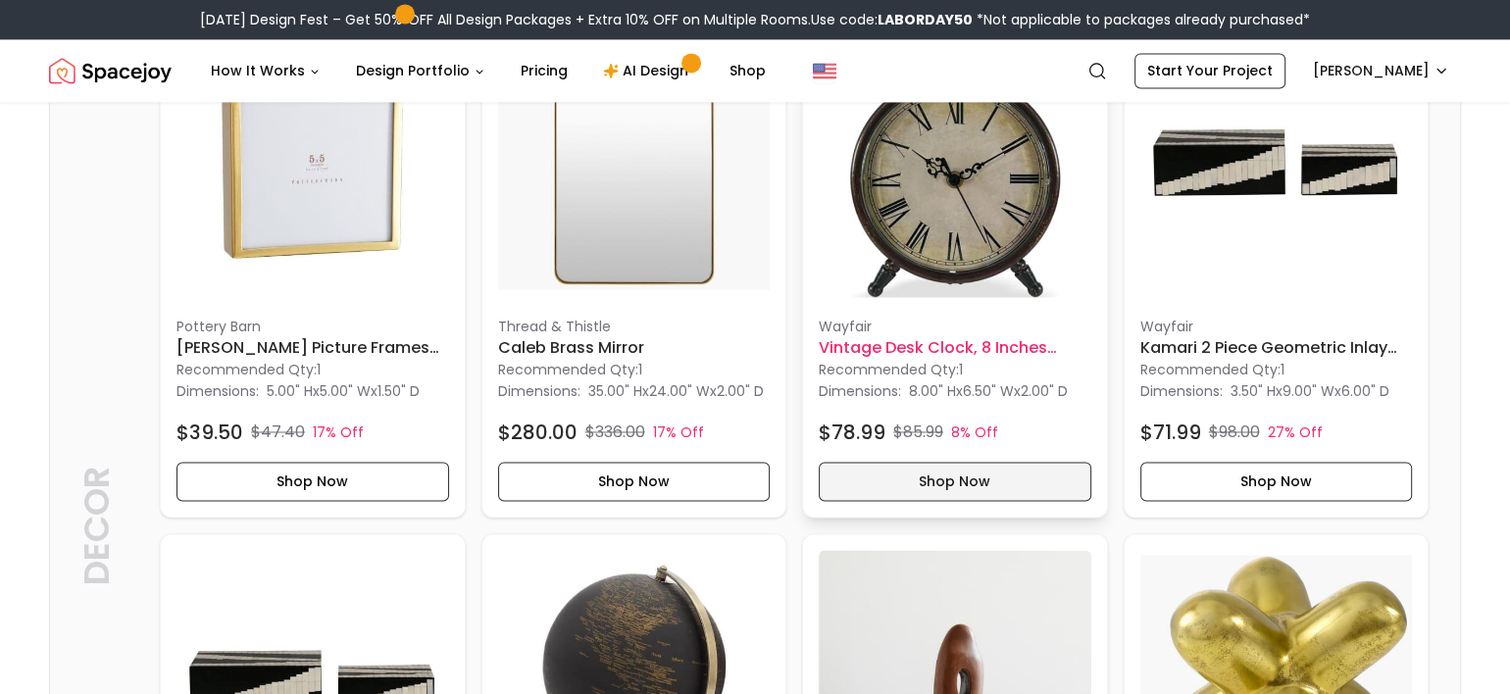
click at [972, 501] on button "Shop Now" at bounding box center [954, 481] width 272 height 39
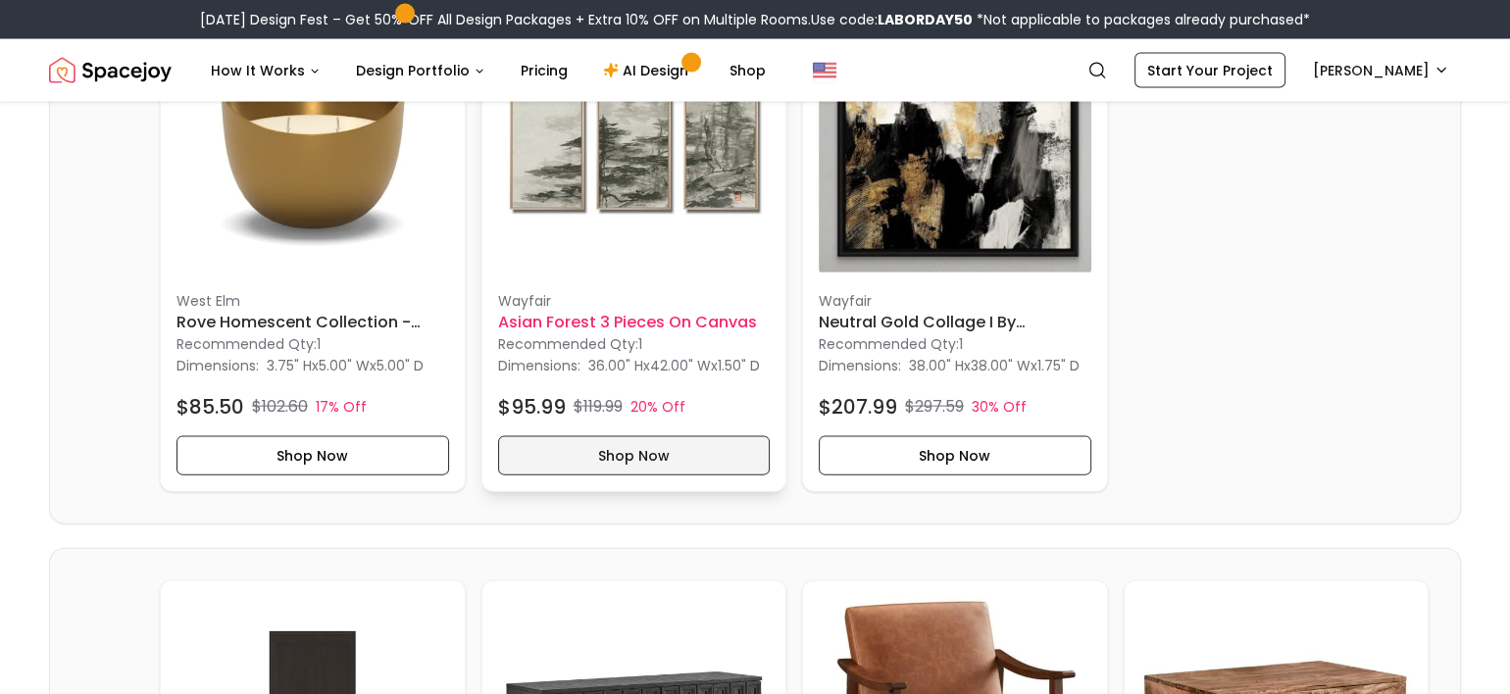
scroll to position [4378, 0]
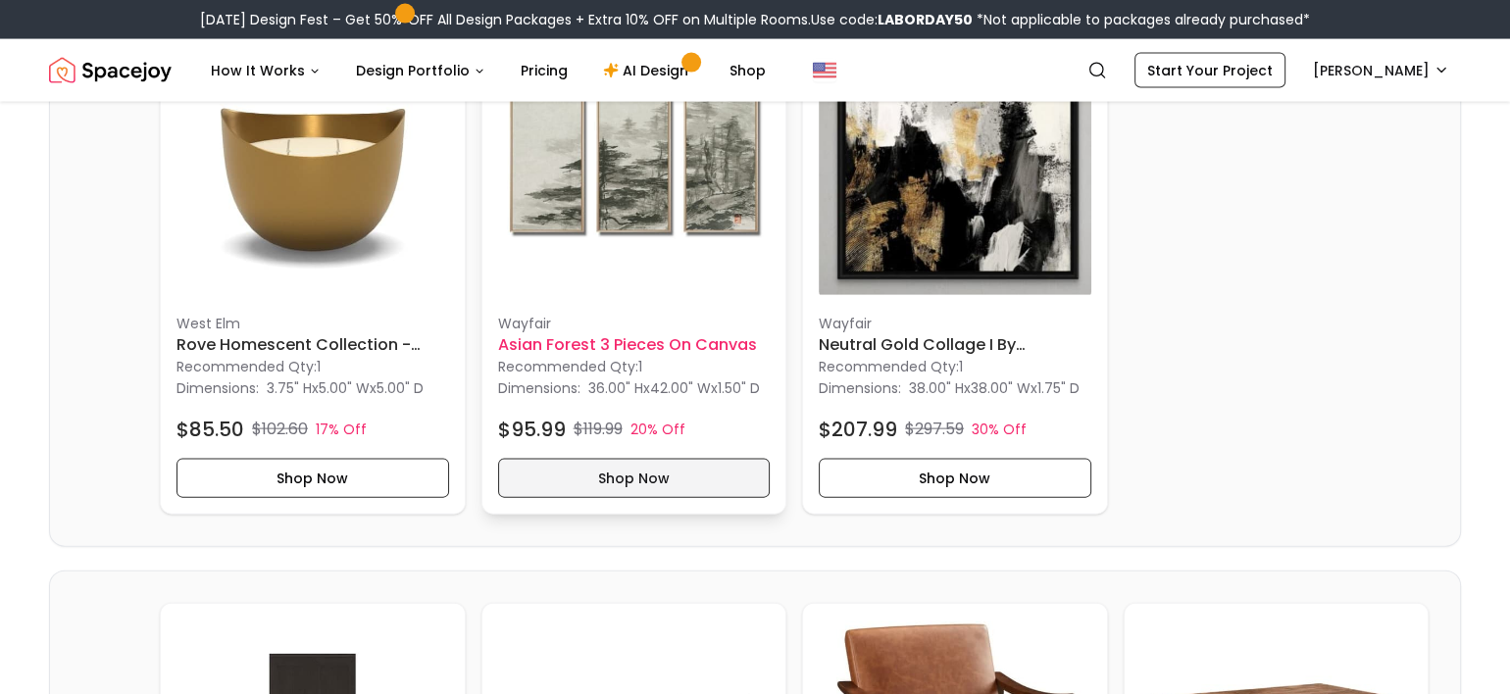
click at [668, 498] on button "Shop Now" at bounding box center [634, 478] width 272 height 39
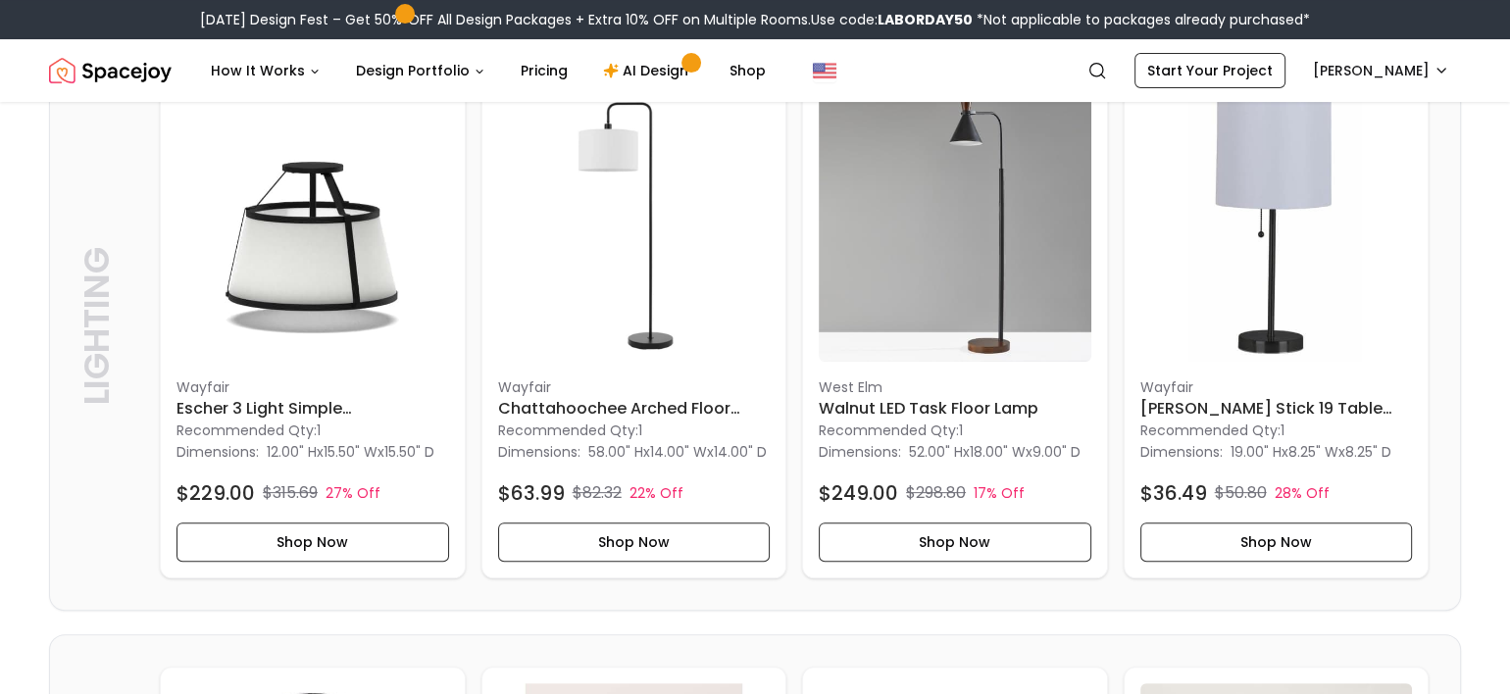
scroll to position [457, 0]
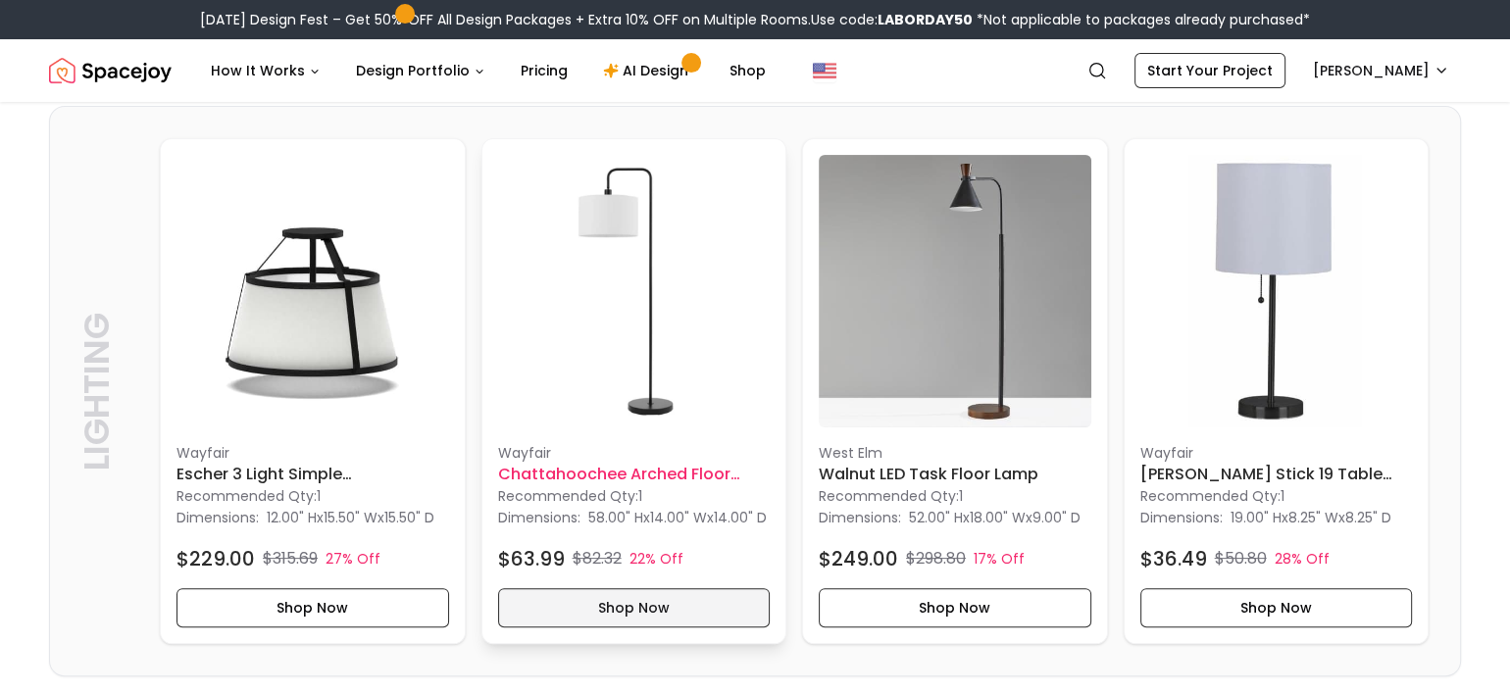
click at [698, 627] on button "Shop Now" at bounding box center [634, 607] width 272 height 39
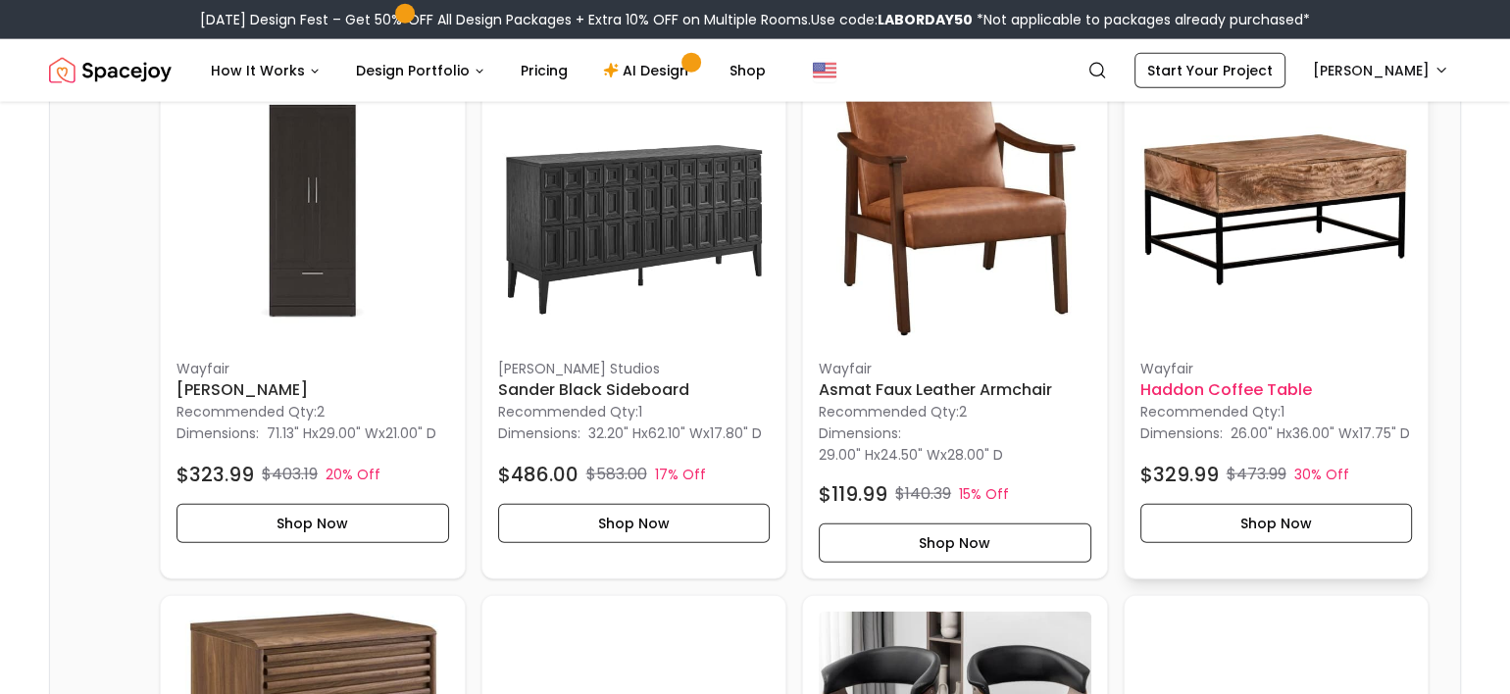
scroll to position [4966, 0]
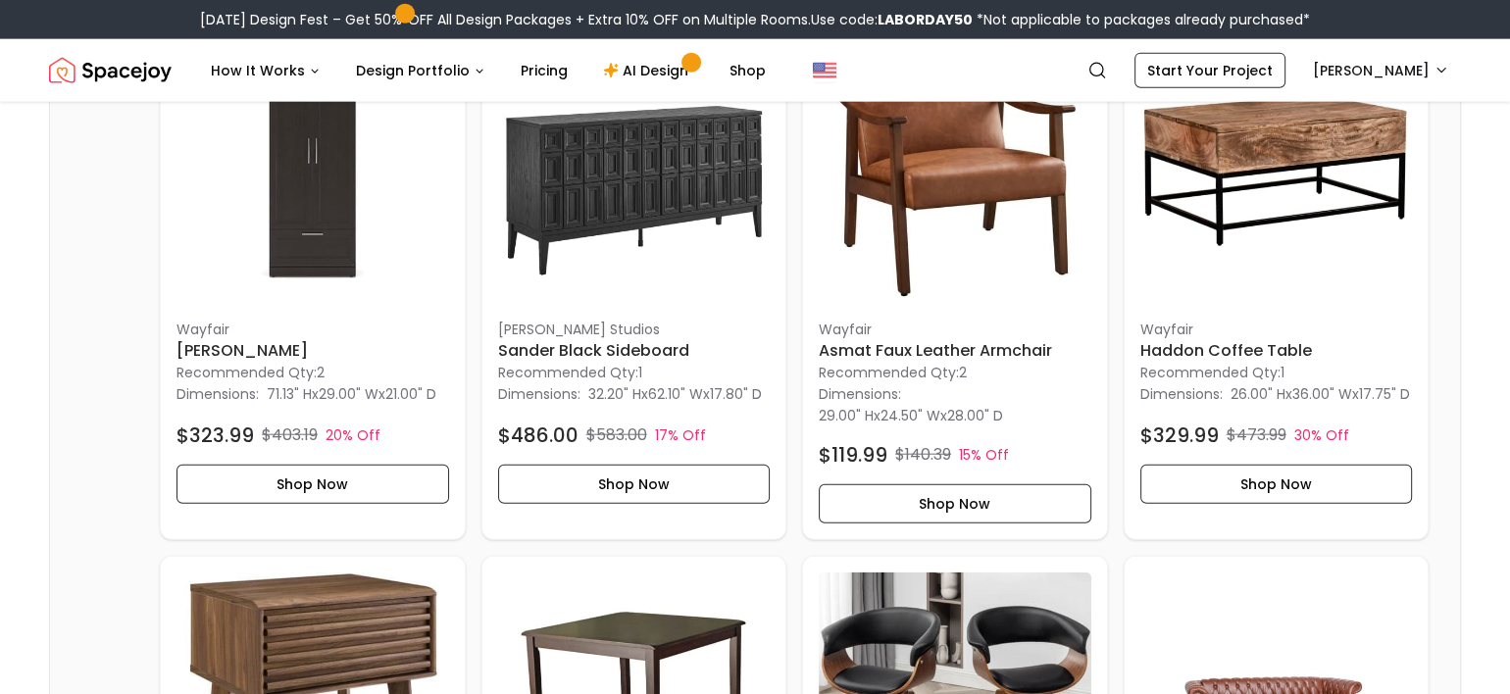
drag, startPoint x: 1296, startPoint y: 594, endPoint x: 1447, endPoint y: 440, distance: 215.6
click at [1314, 504] on button "Shop Now" at bounding box center [1276, 484] width 272 height 39
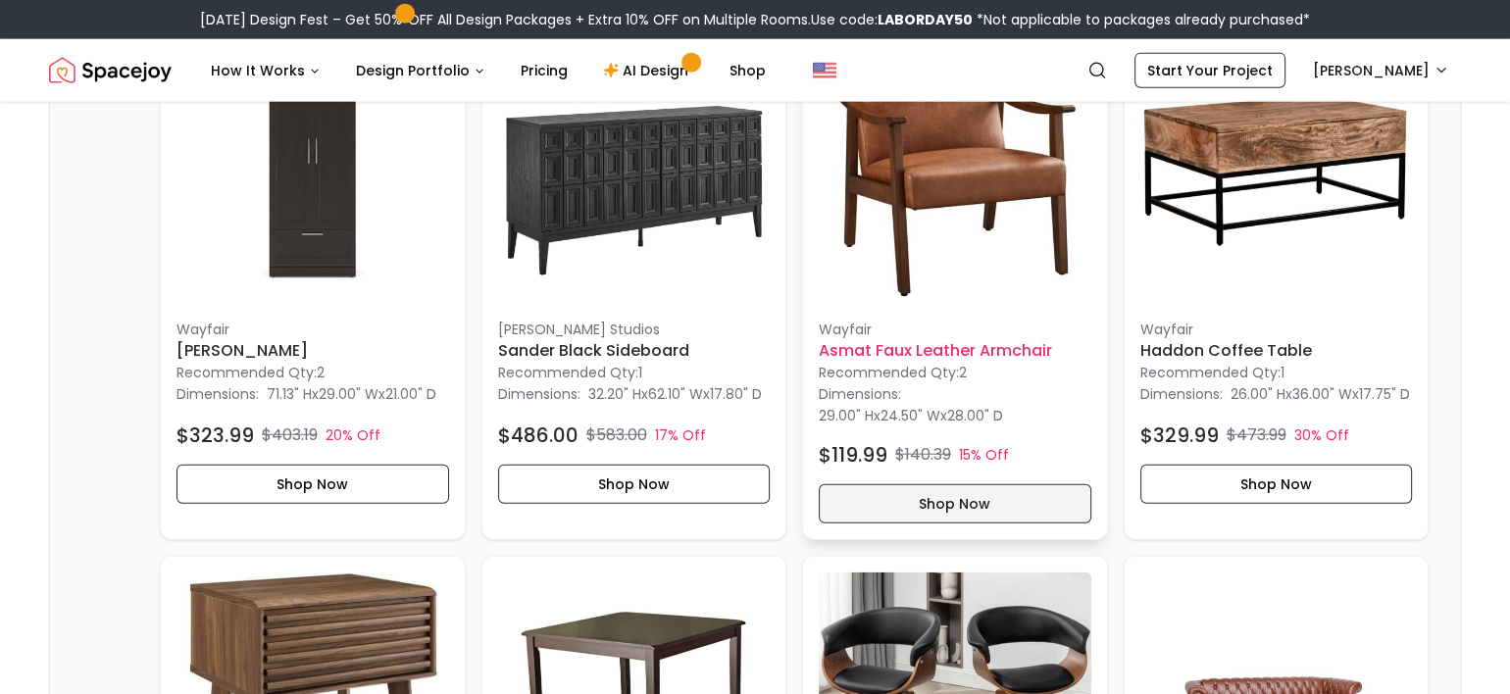
click at [960, 523] on button "Shop Now" at bounding box center [954, 503] width 272 height 39
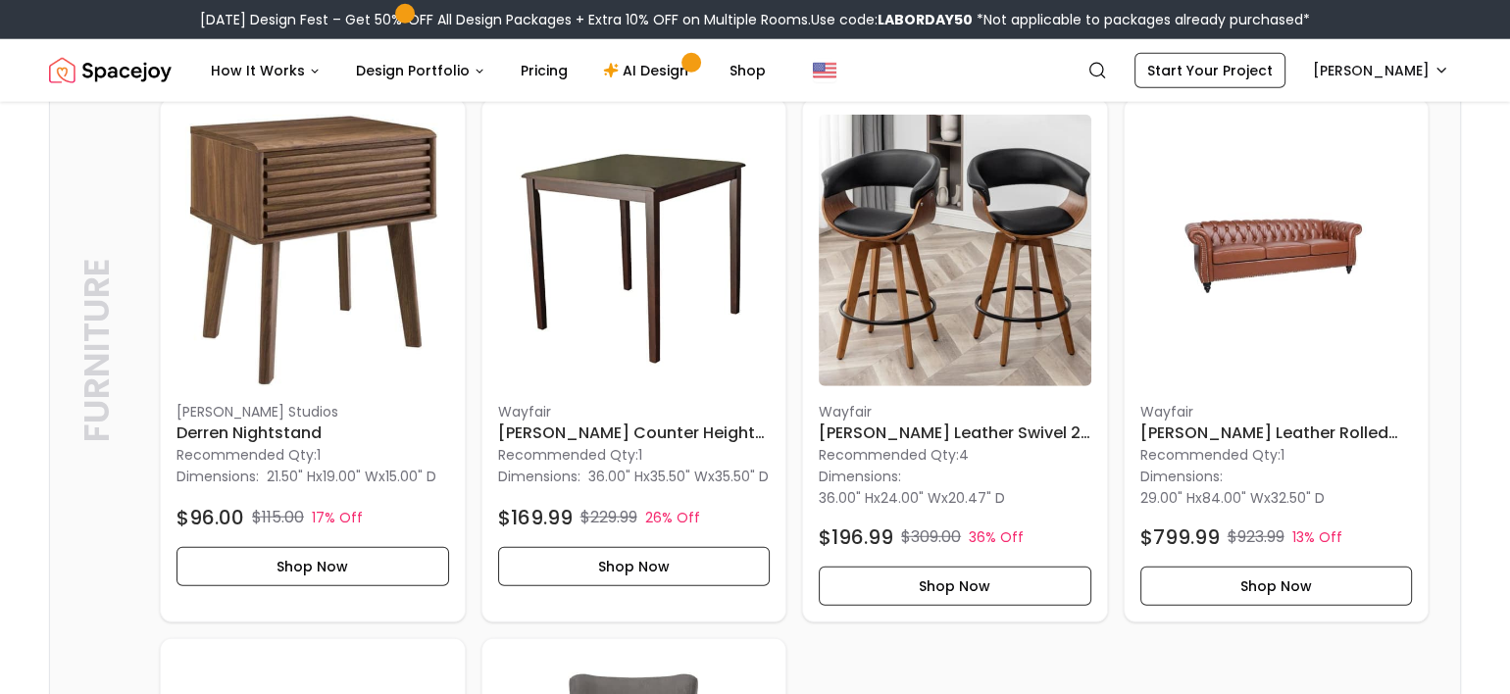
scroll to position [5489, 0]
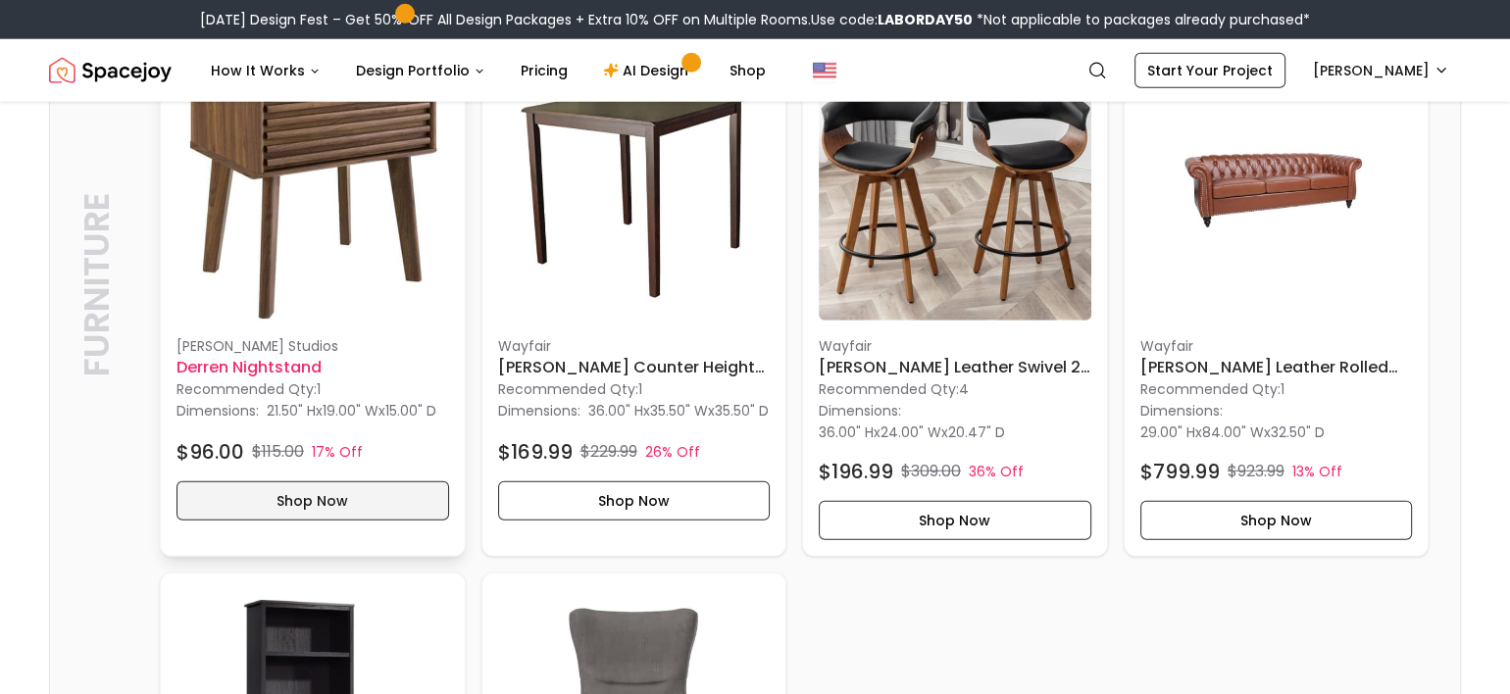
click at [326, 520] on button "Shop Now" at bounding box center [312, 500] width 272 height 39
